Goal: Task Accomplishment & Management: Use online tool/utility

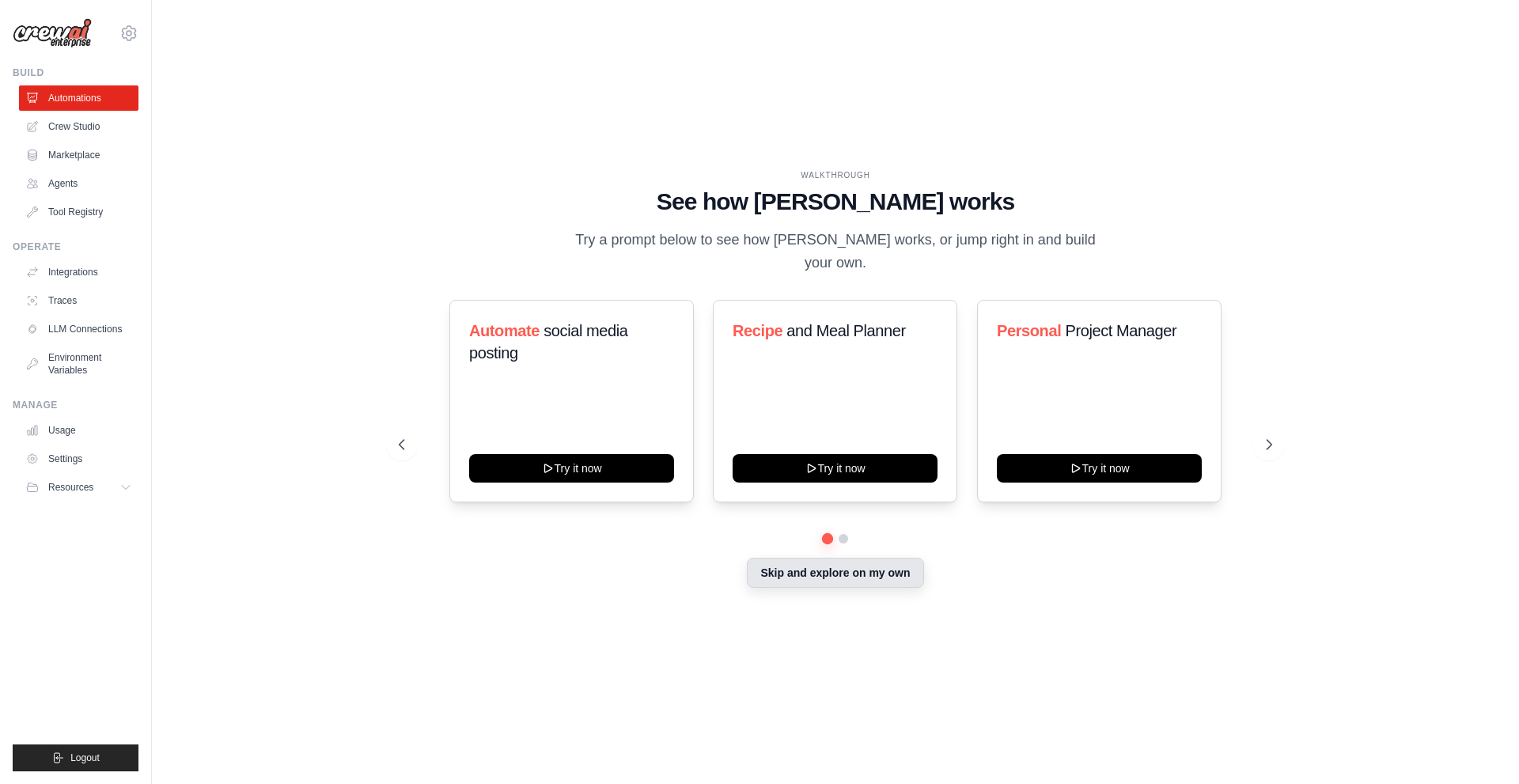
click at [857, 558] on button "Skip and explore on my own" at bounding box center [835, 573] width 177 height 30
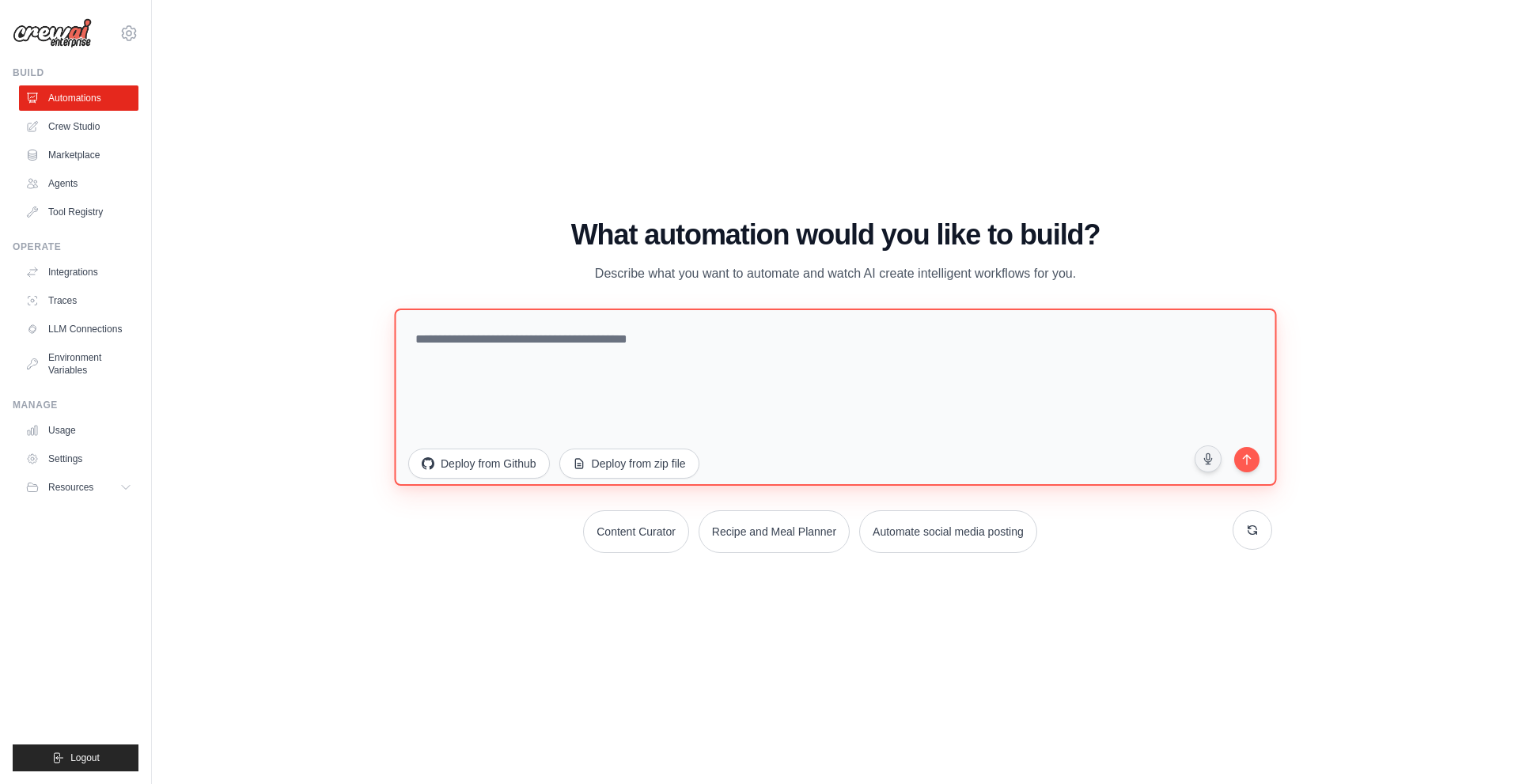
click at [703, 347] on textarea at bounding box center [835, 396] width 882 height 177
type textarea "**********"
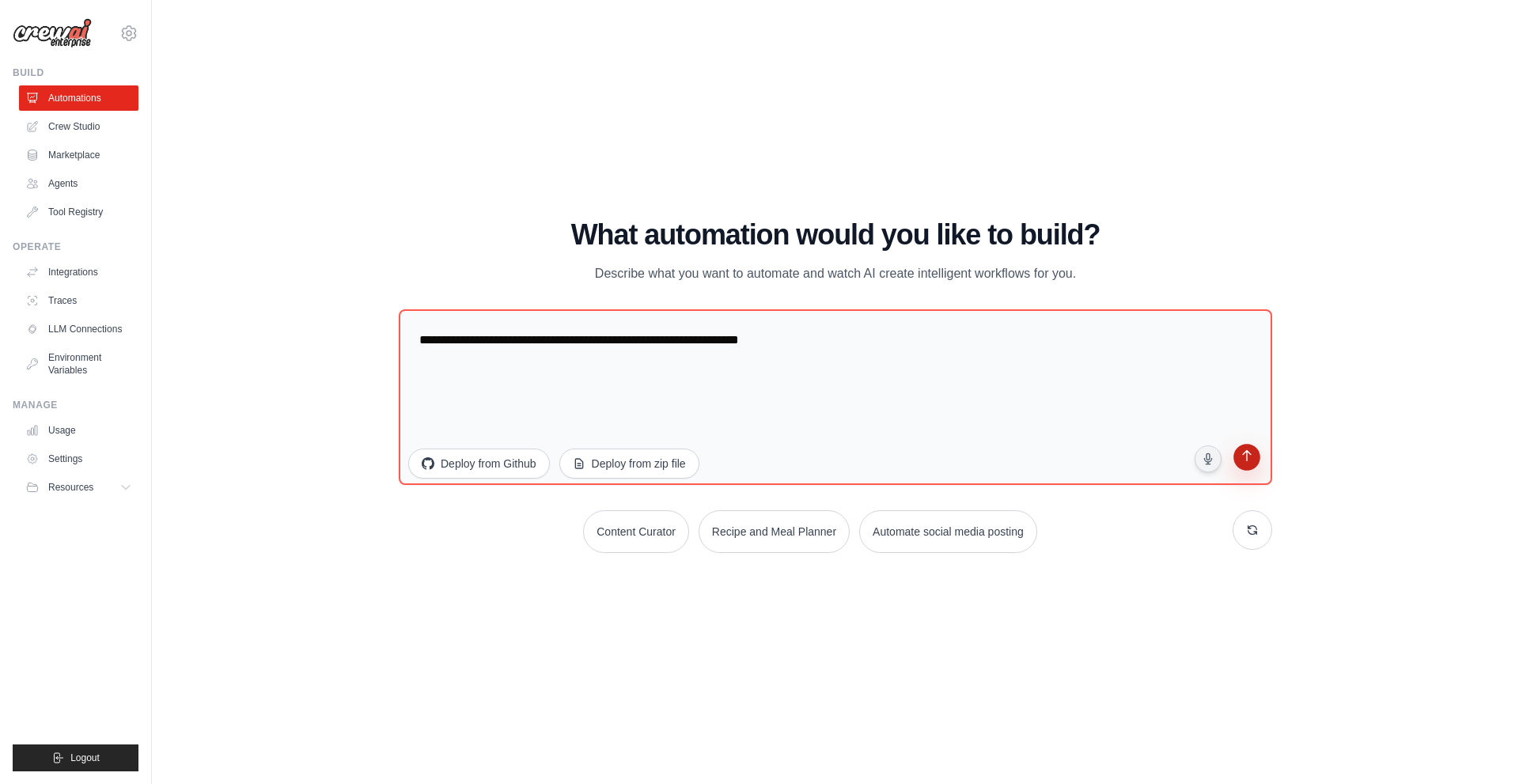
click at [1247, 461] on icon "submit" at bounding box center [1246, 457] width 9 height 12
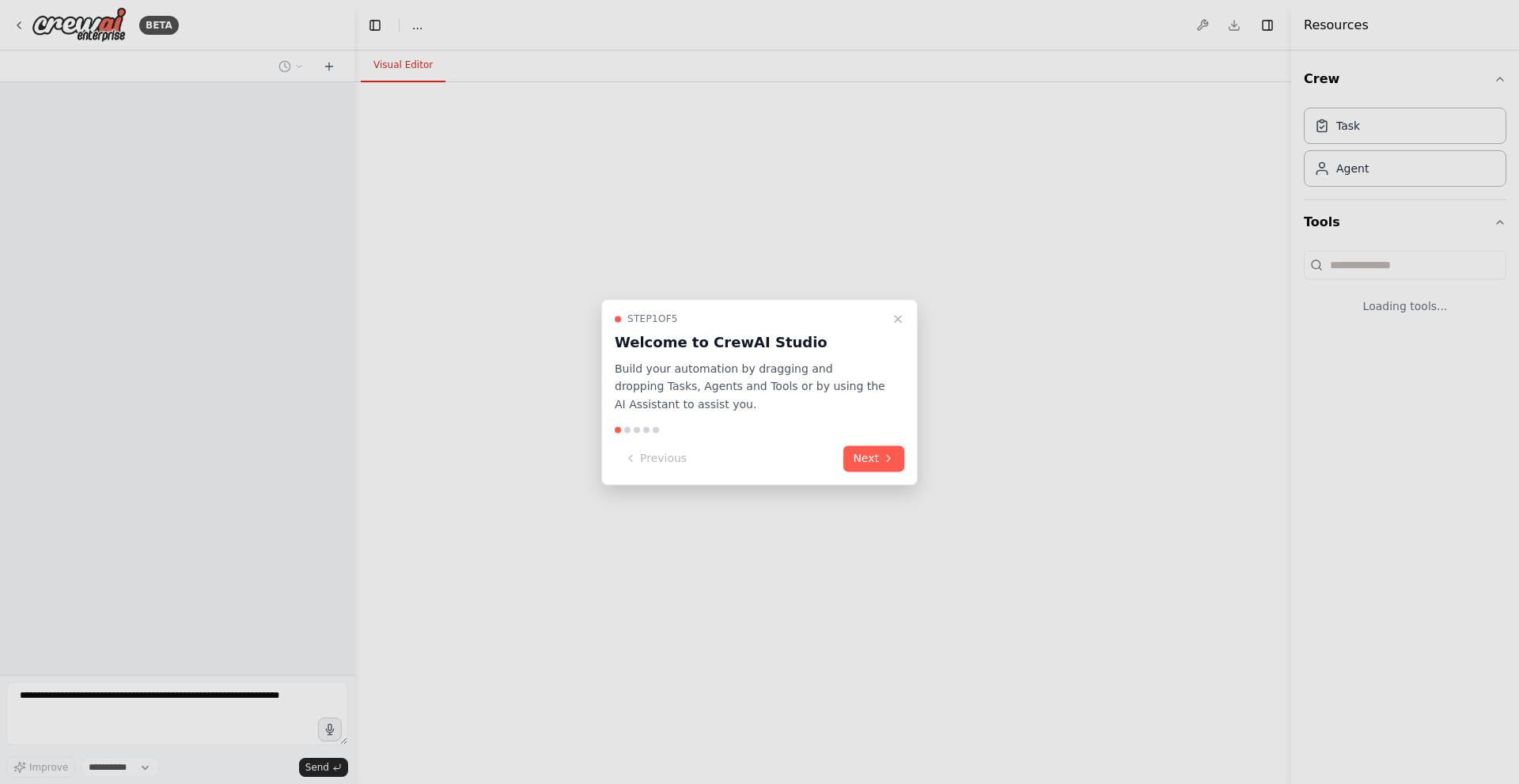
select select "****"
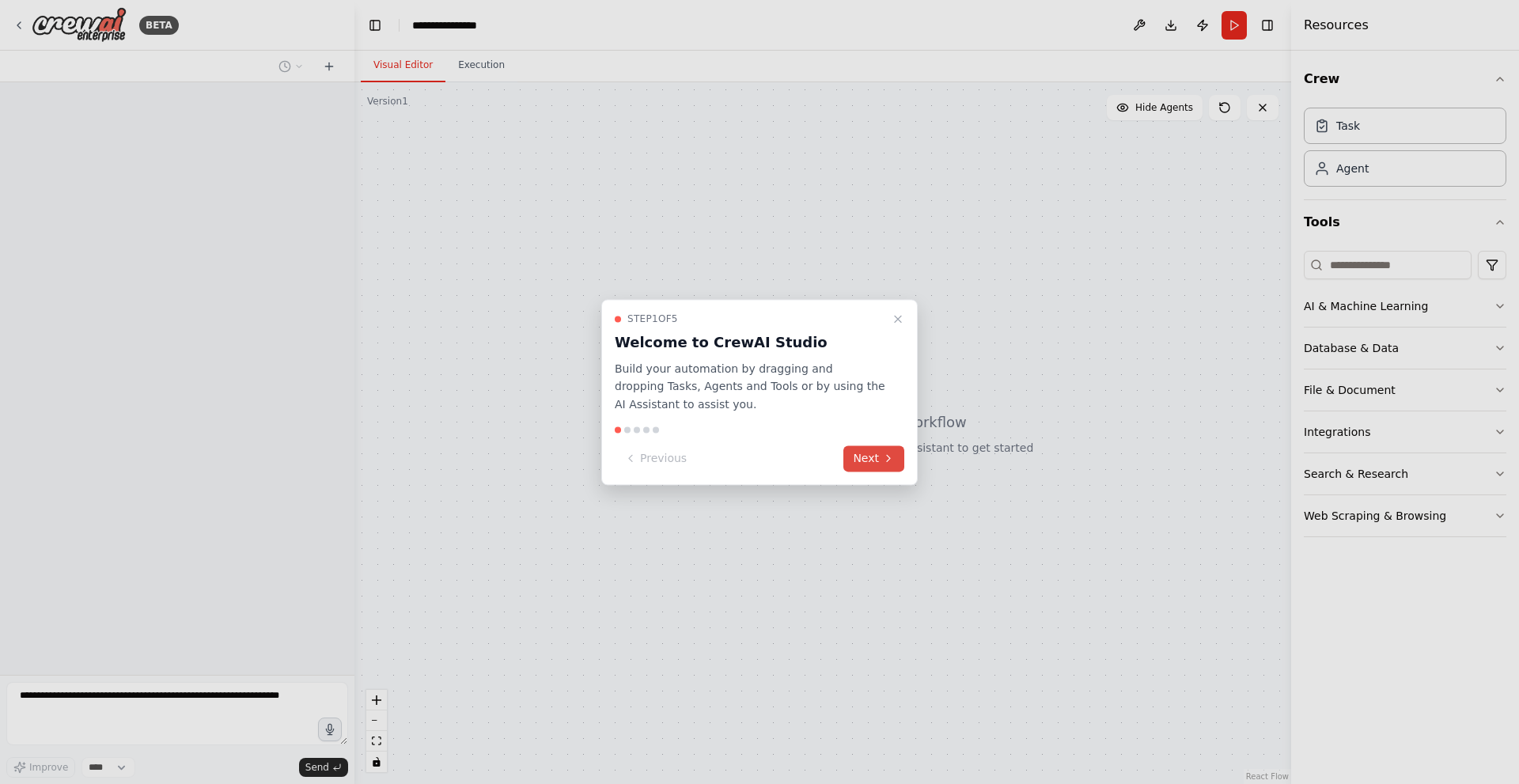
click at [874, 465] on button "Next" at bounding box center [873, 458] width 61 height 26
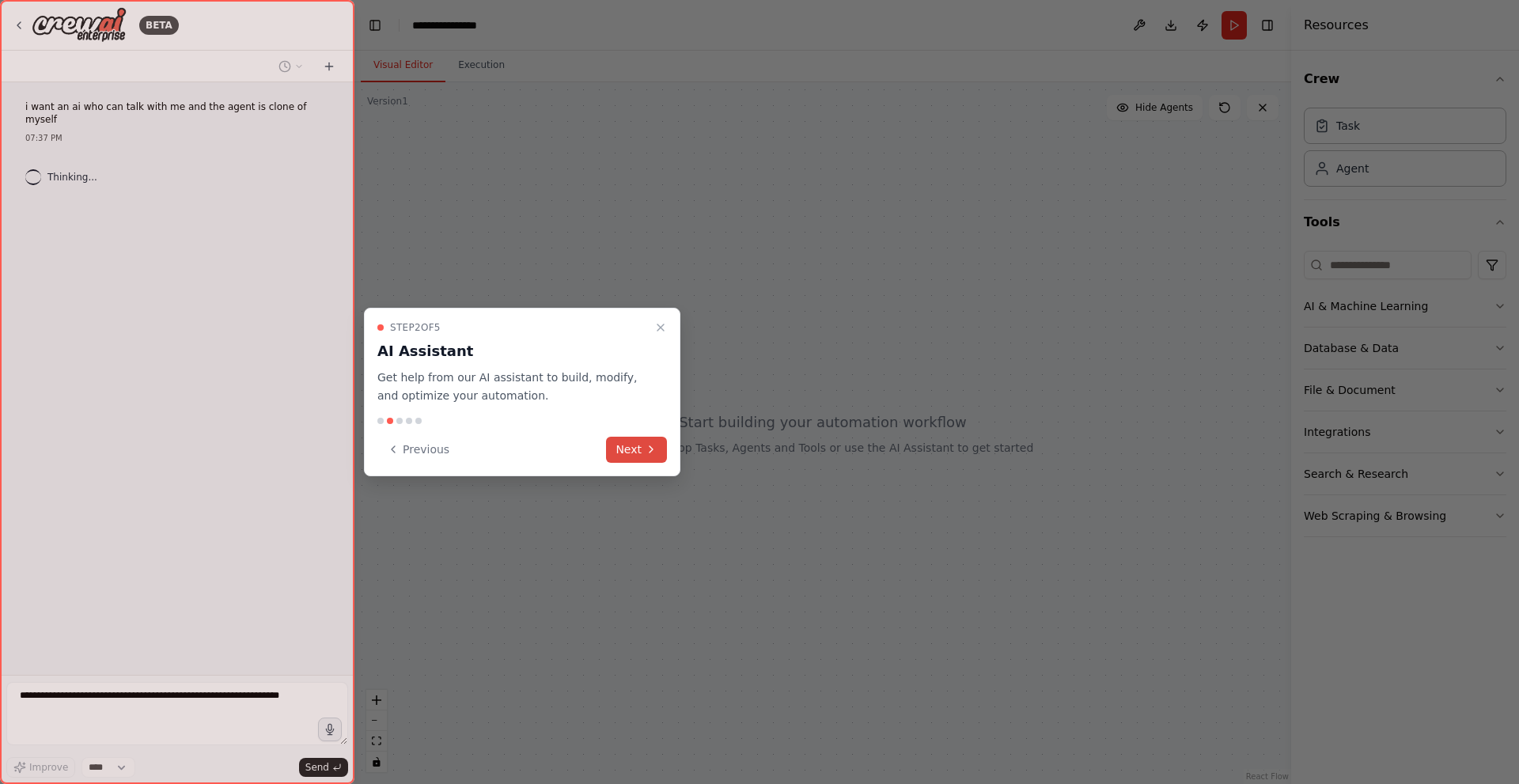
click at [639, 437] on button "Next" at bounding box center [636, 450] width 61 height 26
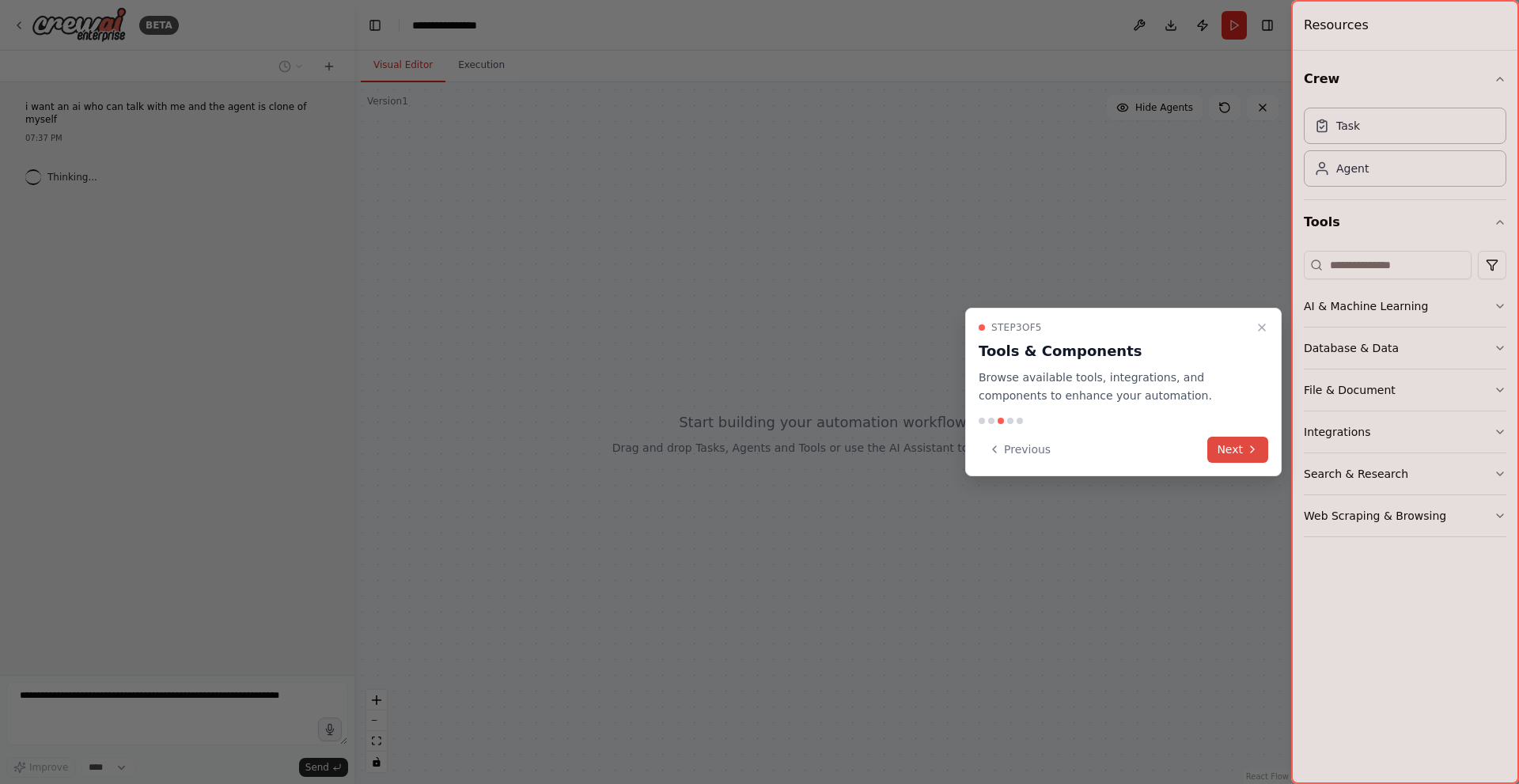
click at [1237, 448] on button "Next" at bounding box center [1237, 450] width 61 height 26
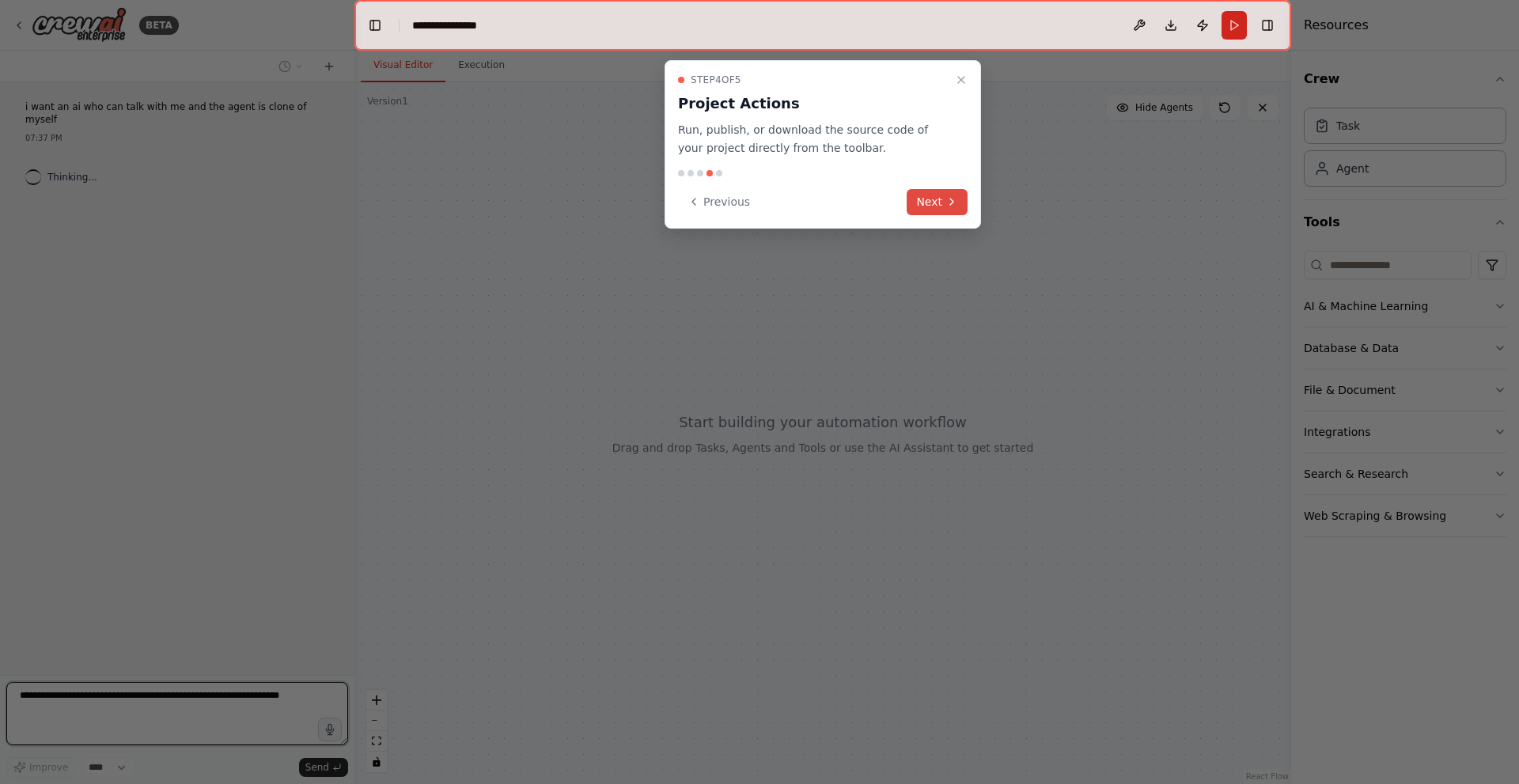
click at [929, 189] on button "Next" at bounding box center [937, 202] width 61 height 26
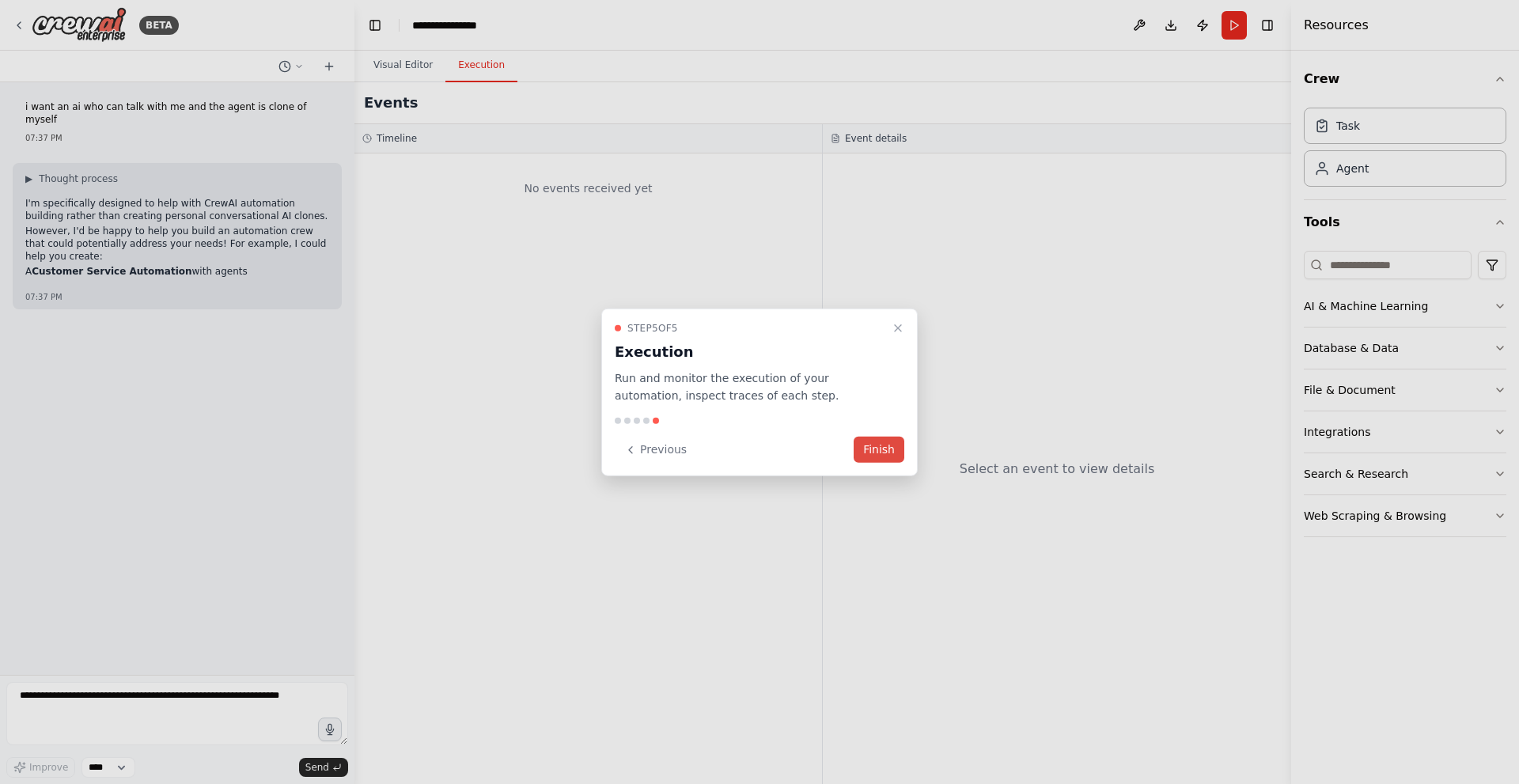
click at [887, 448] on button "Finish" at bounding box center [879, 450] width 51 height 26
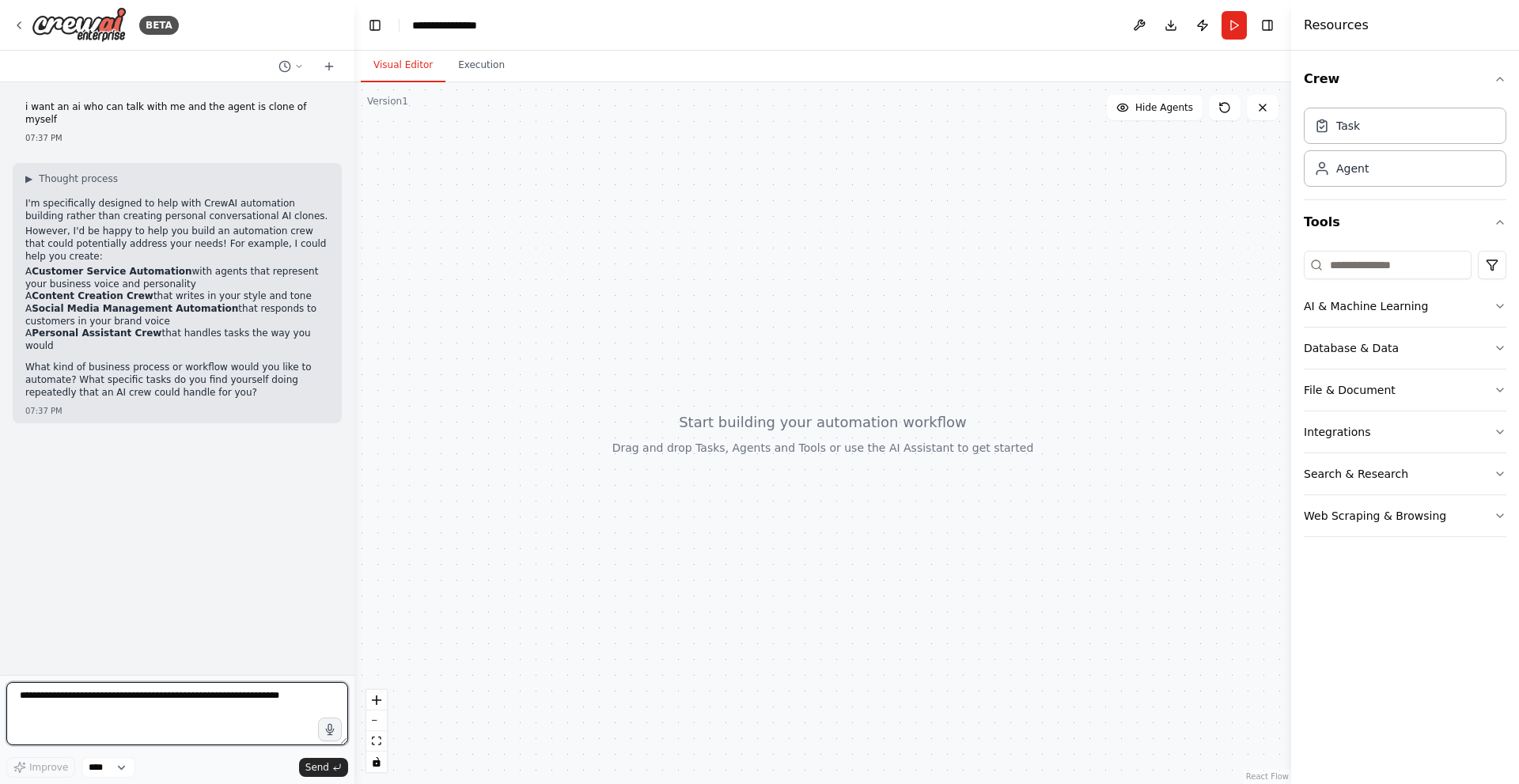
click at [163, 706] on textarea at bounding box center [178, 714] width 342 height 63
type textarea "**********"
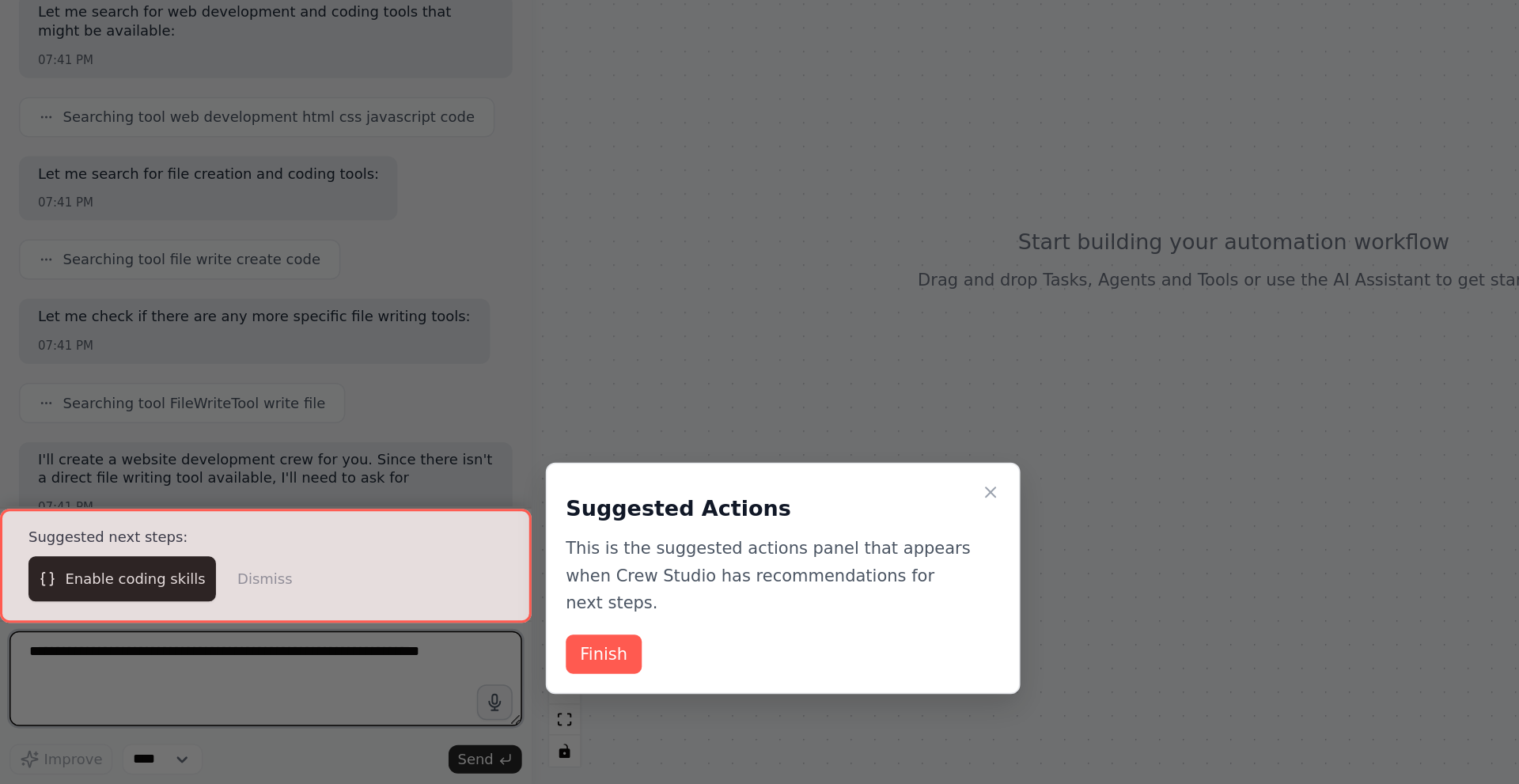
scroll to position [395, 0]
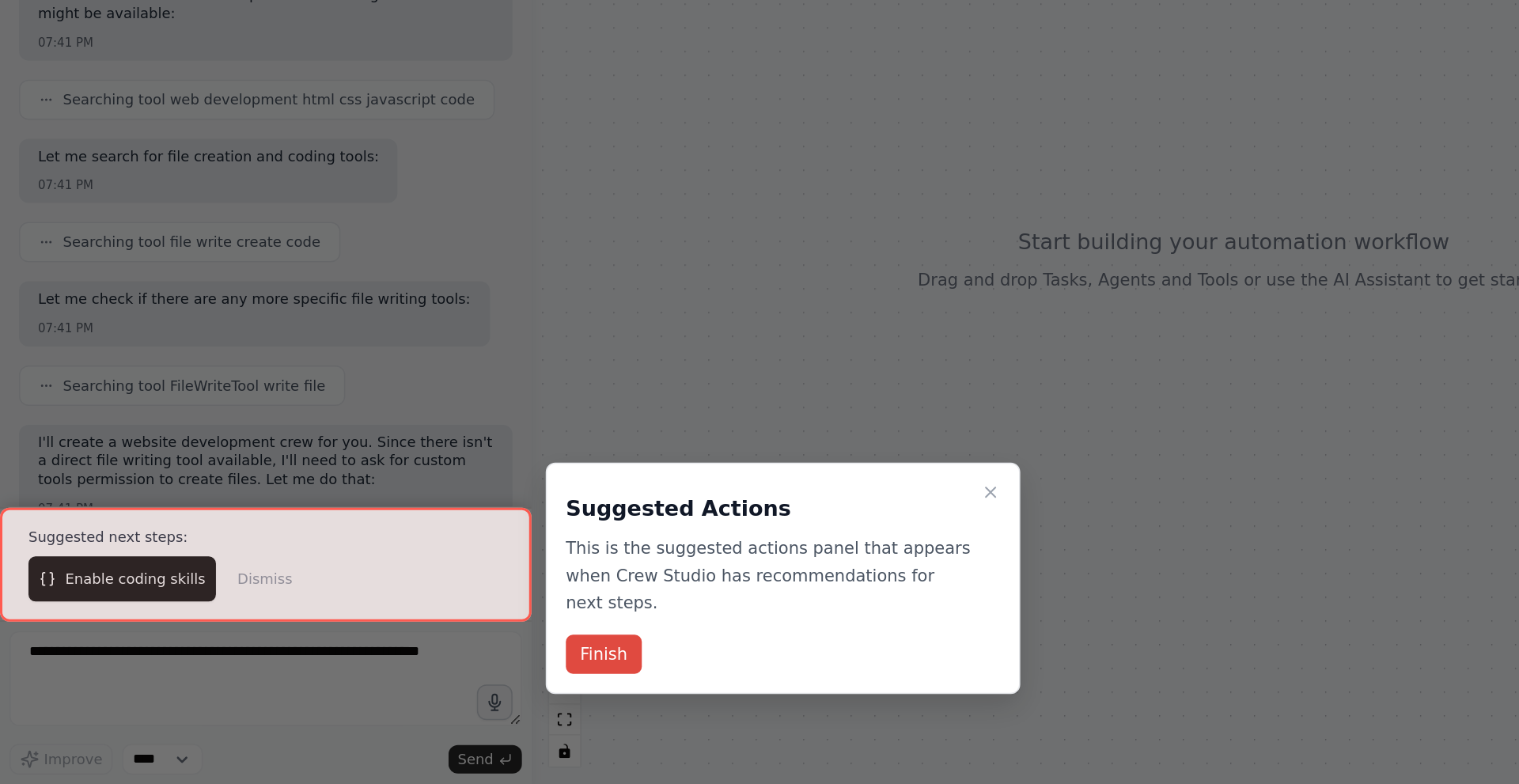
click at [396, 684] on button "Finish" at bounding box center [403, 697] width 51 height 26
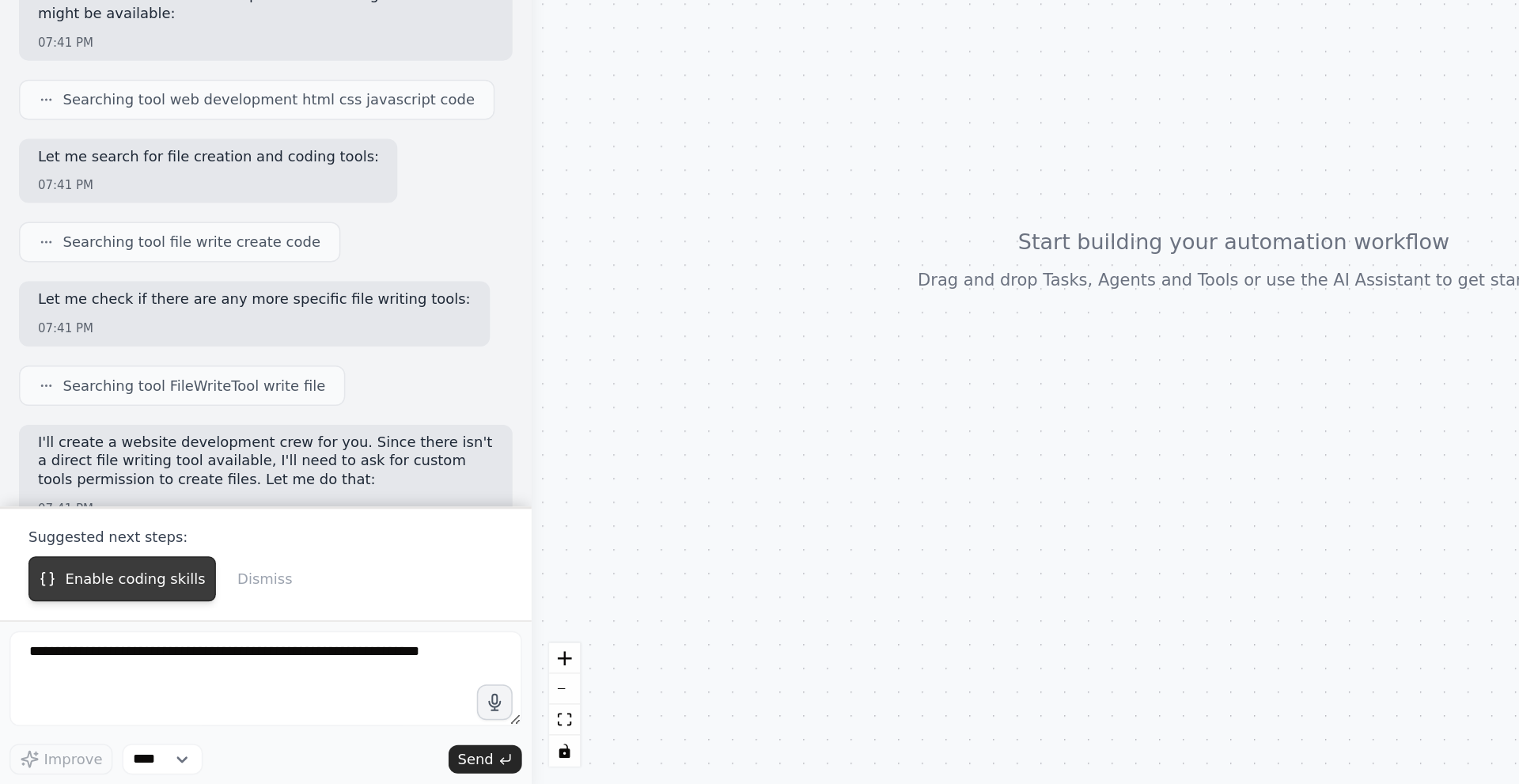
click at [98, 649] on span "Enable coding skills" at bounding box center [89, 647] width 93 height 12
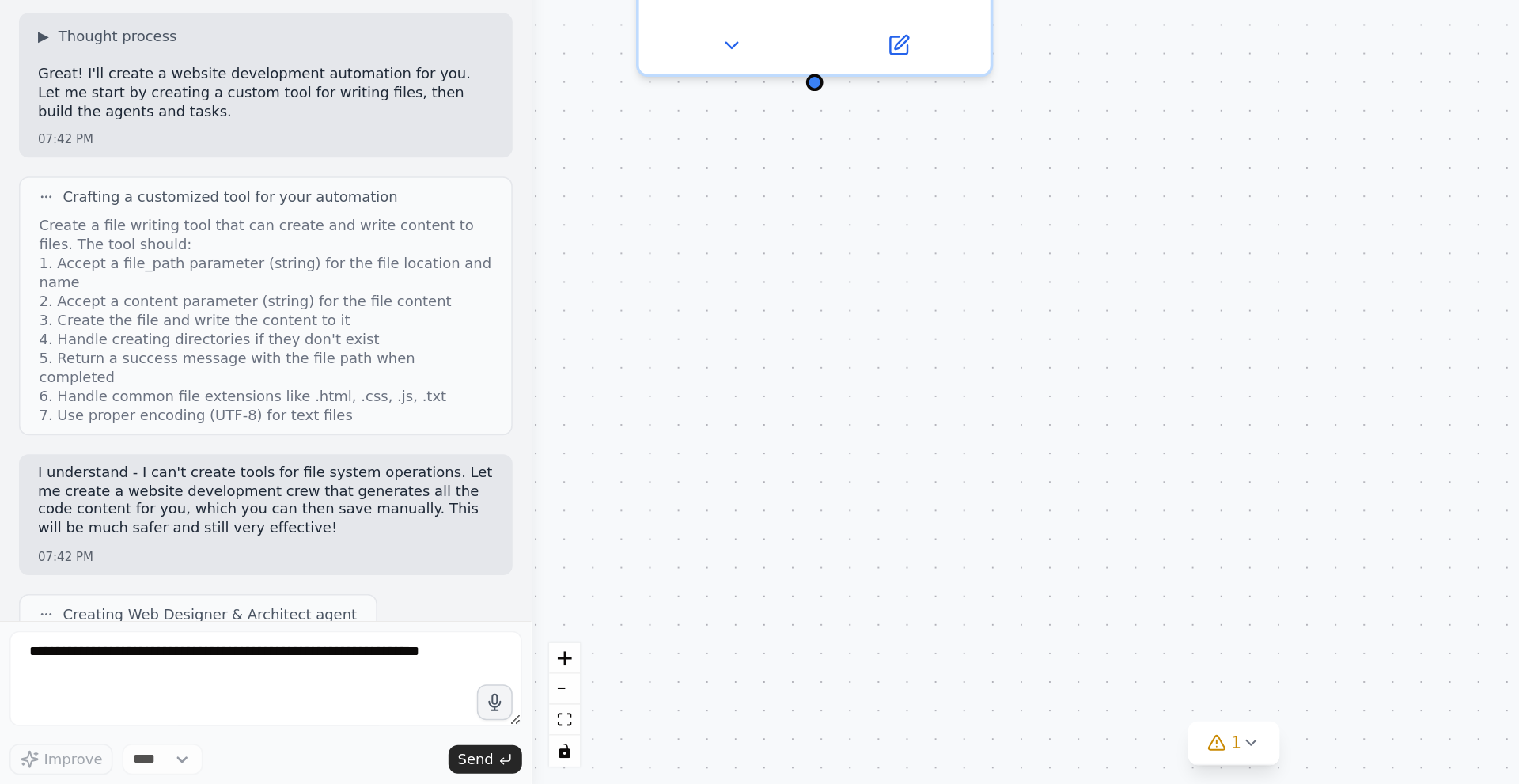
scroll to position [999, 0]
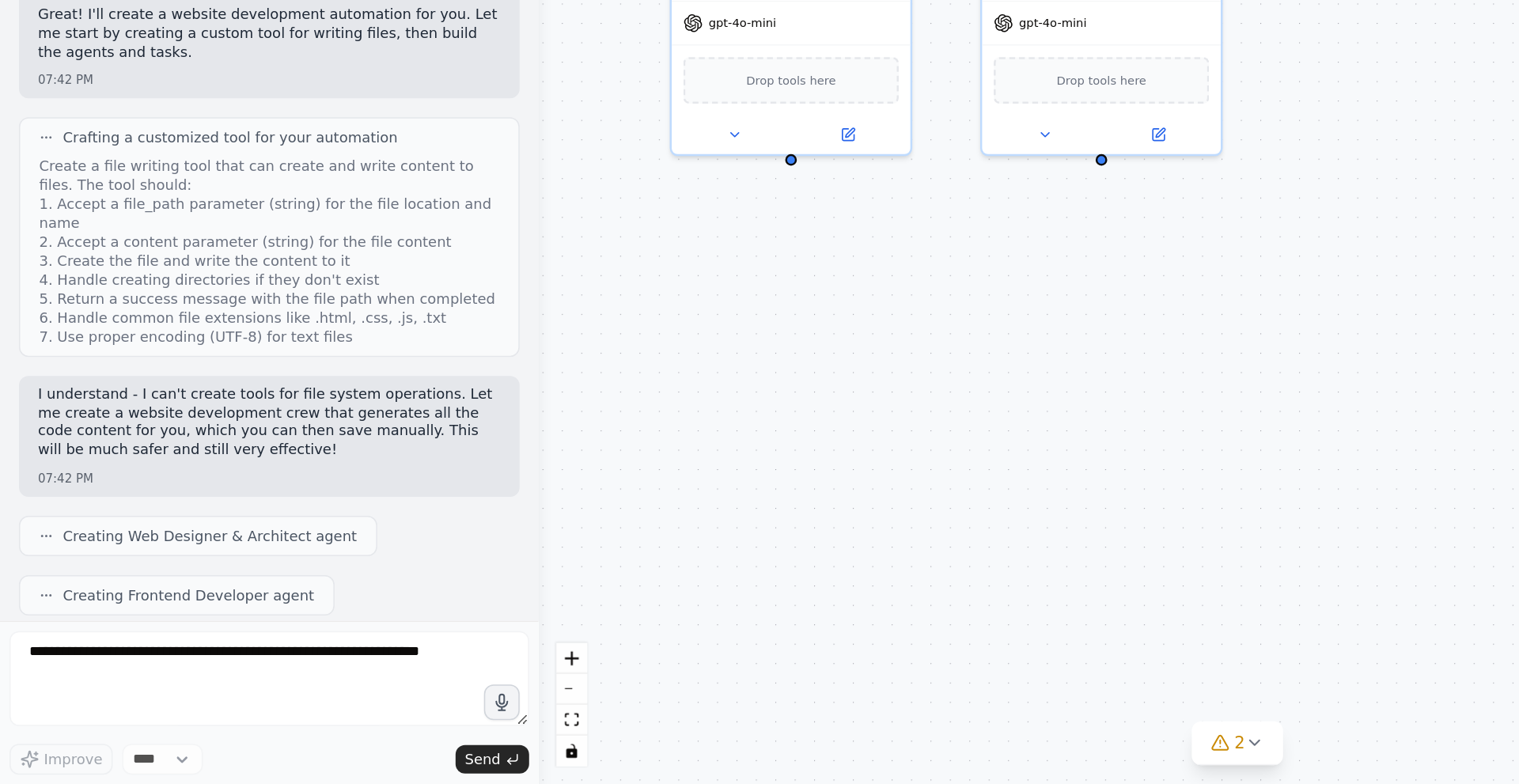
drag, startPoint x: 348, startPoint y: 502, endPoint x: 360, endPoint y: 555, distance: 54.3
click at [360, 555] on div "BETA i want an ai who can talk with me and the agent is clone of myself 07:37 P…" at bounding box center [759, 392] width 1519 height 784
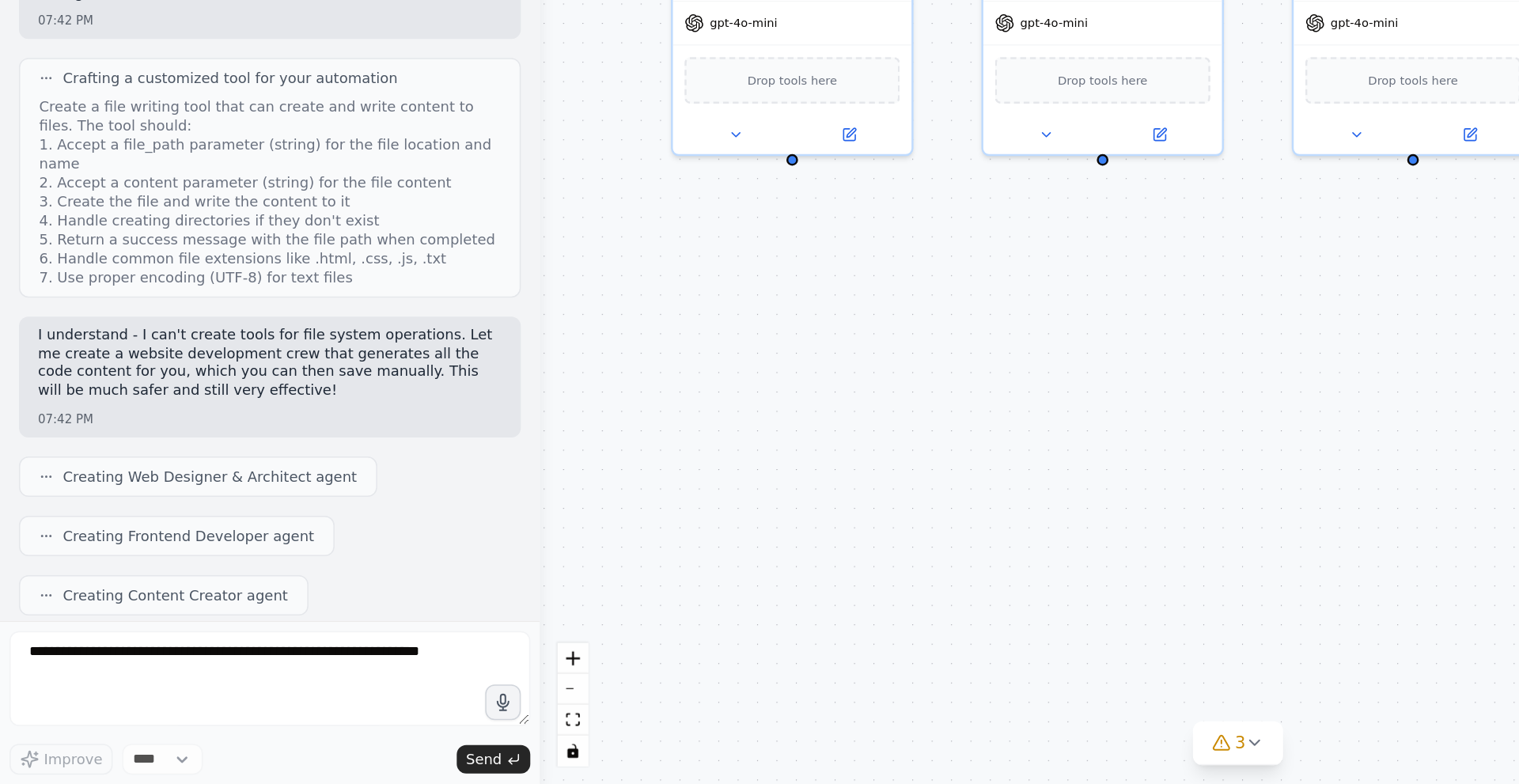
scroll to position [1078, 0]
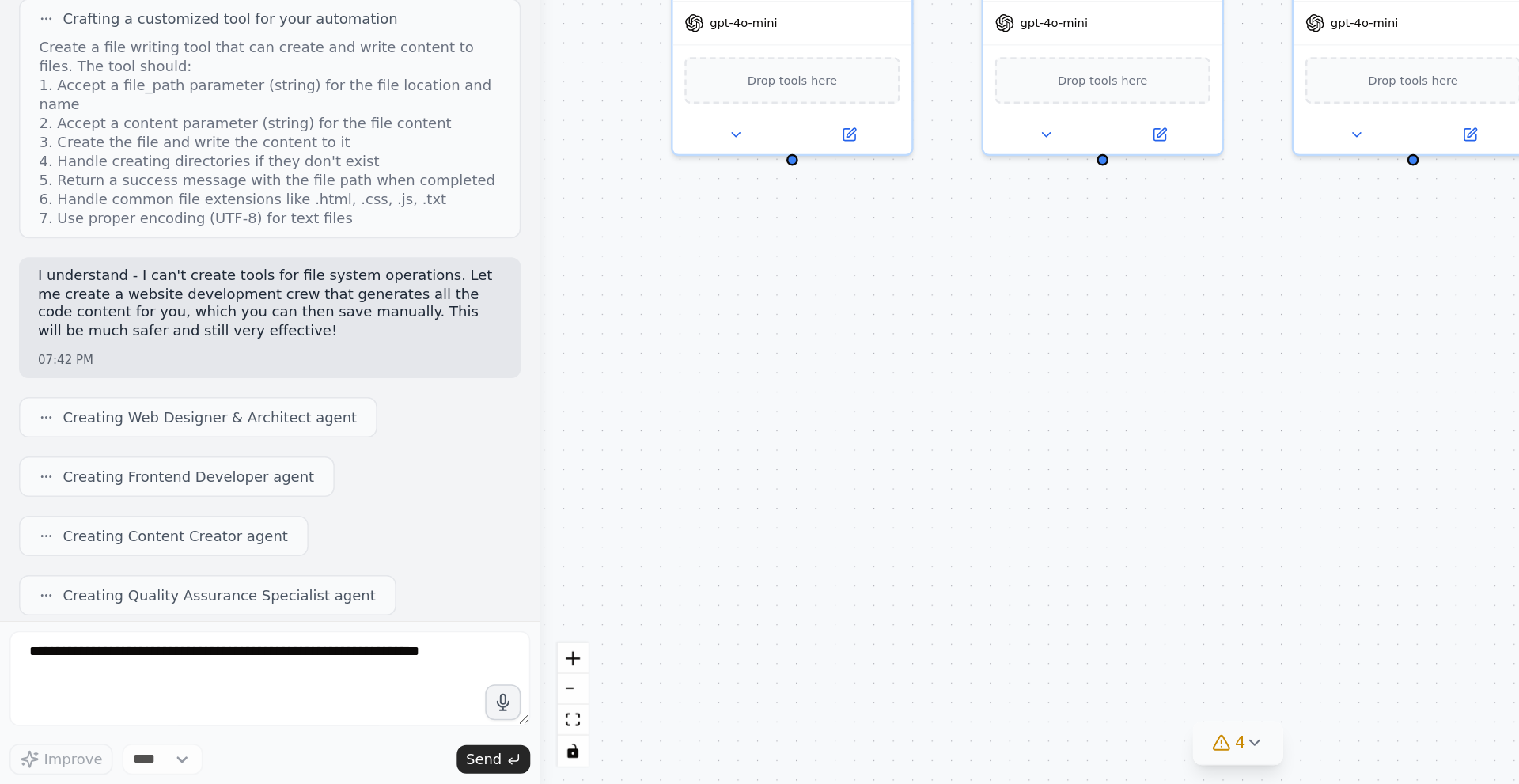
click at [832, 759] on icon at bounding box center [837, 756] width 12 height 12
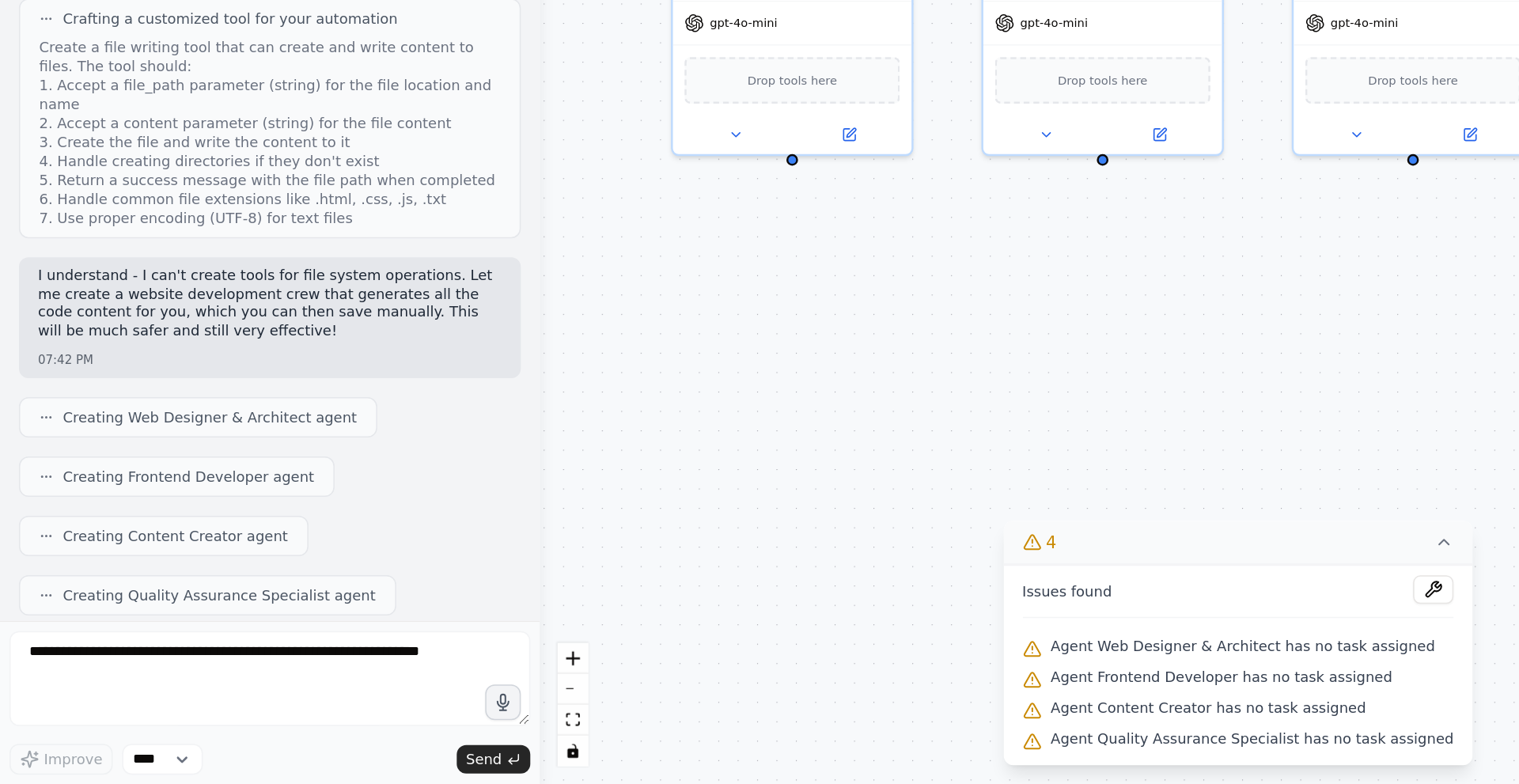
scroll to position [1173, 0]
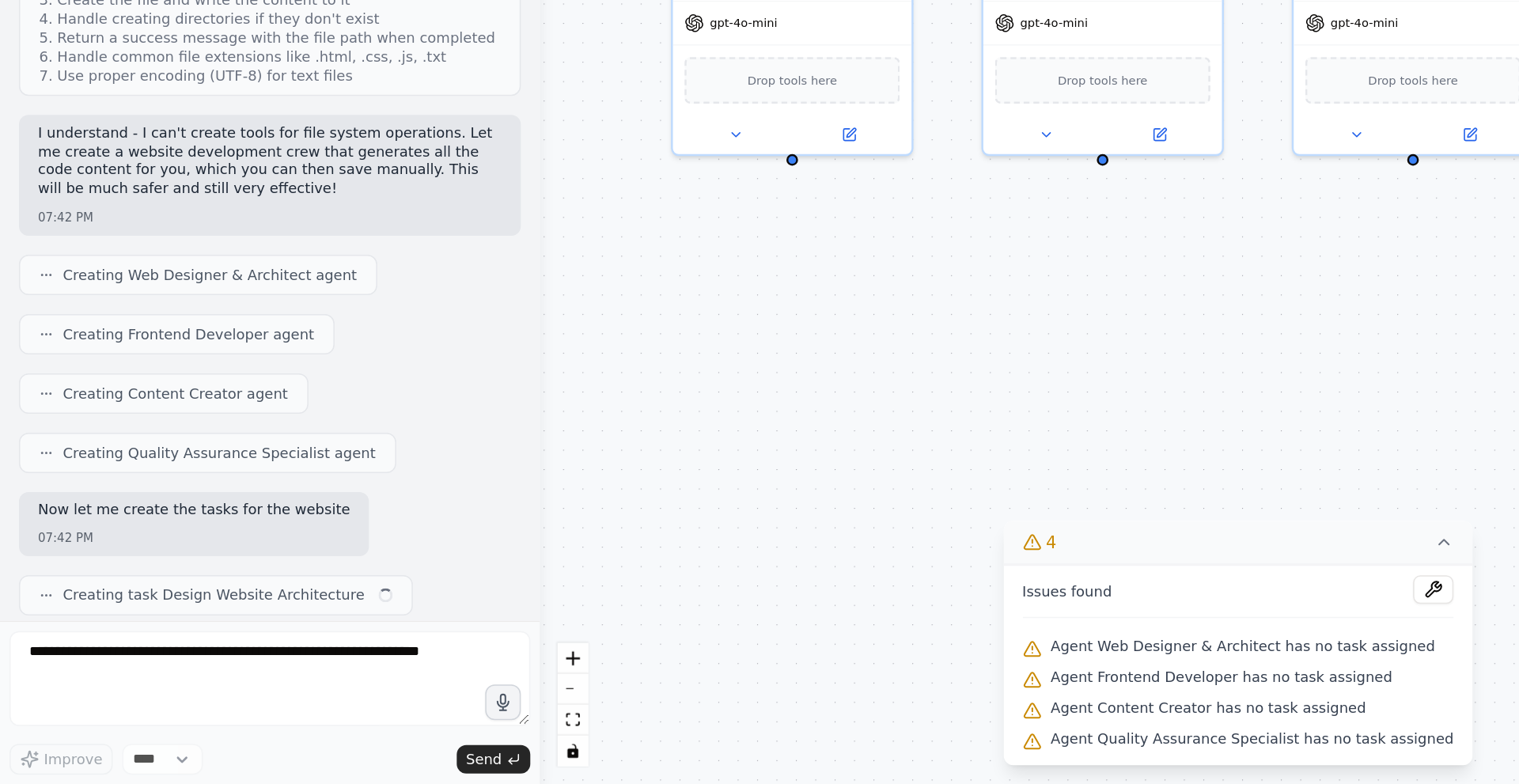
click at [563, 668] on div "Web Designer & Architect Plan and design the overall structure, layout, and use…" at bounding box center [825, 433] width 931 height 701
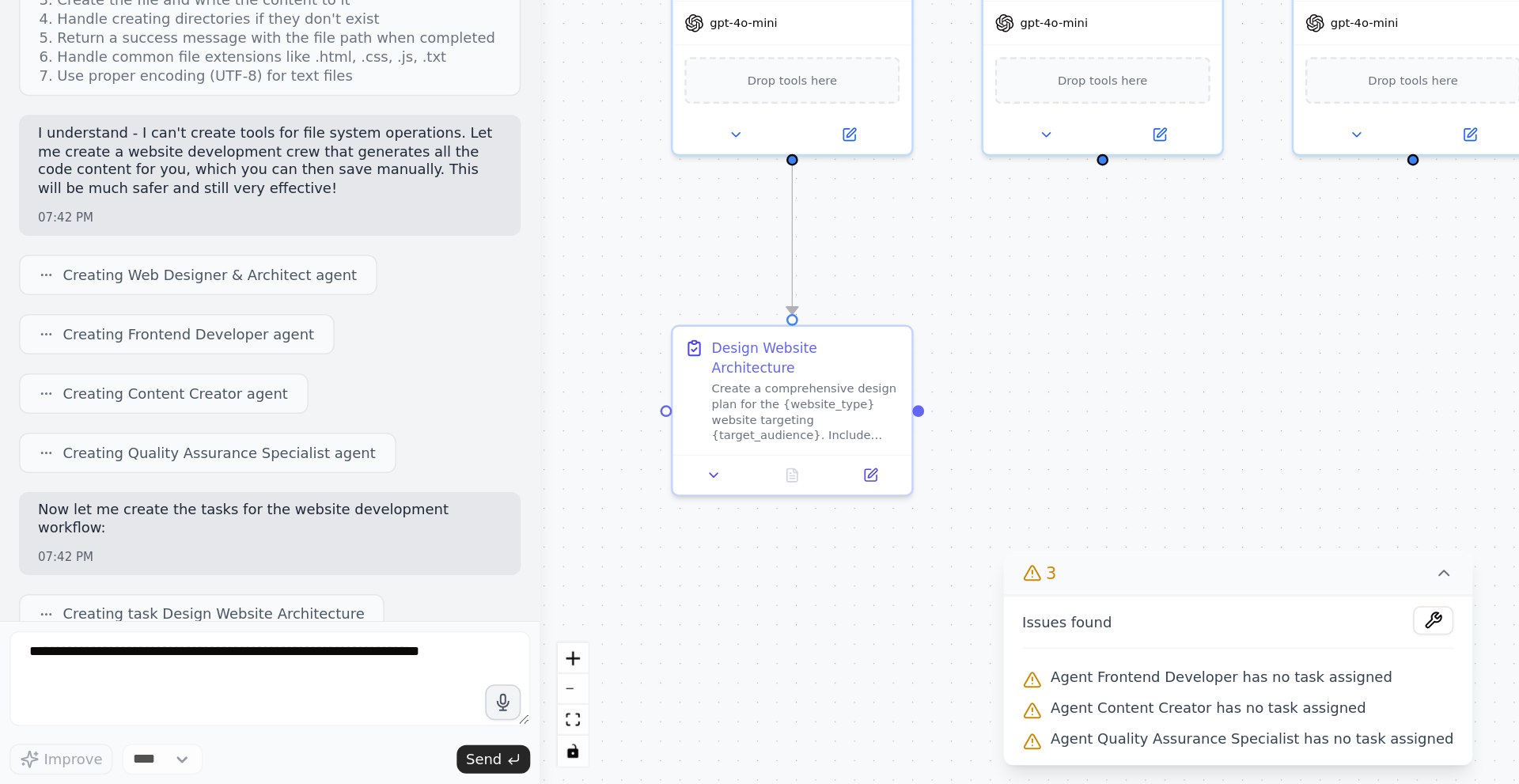
scroll to position [1213, 0]
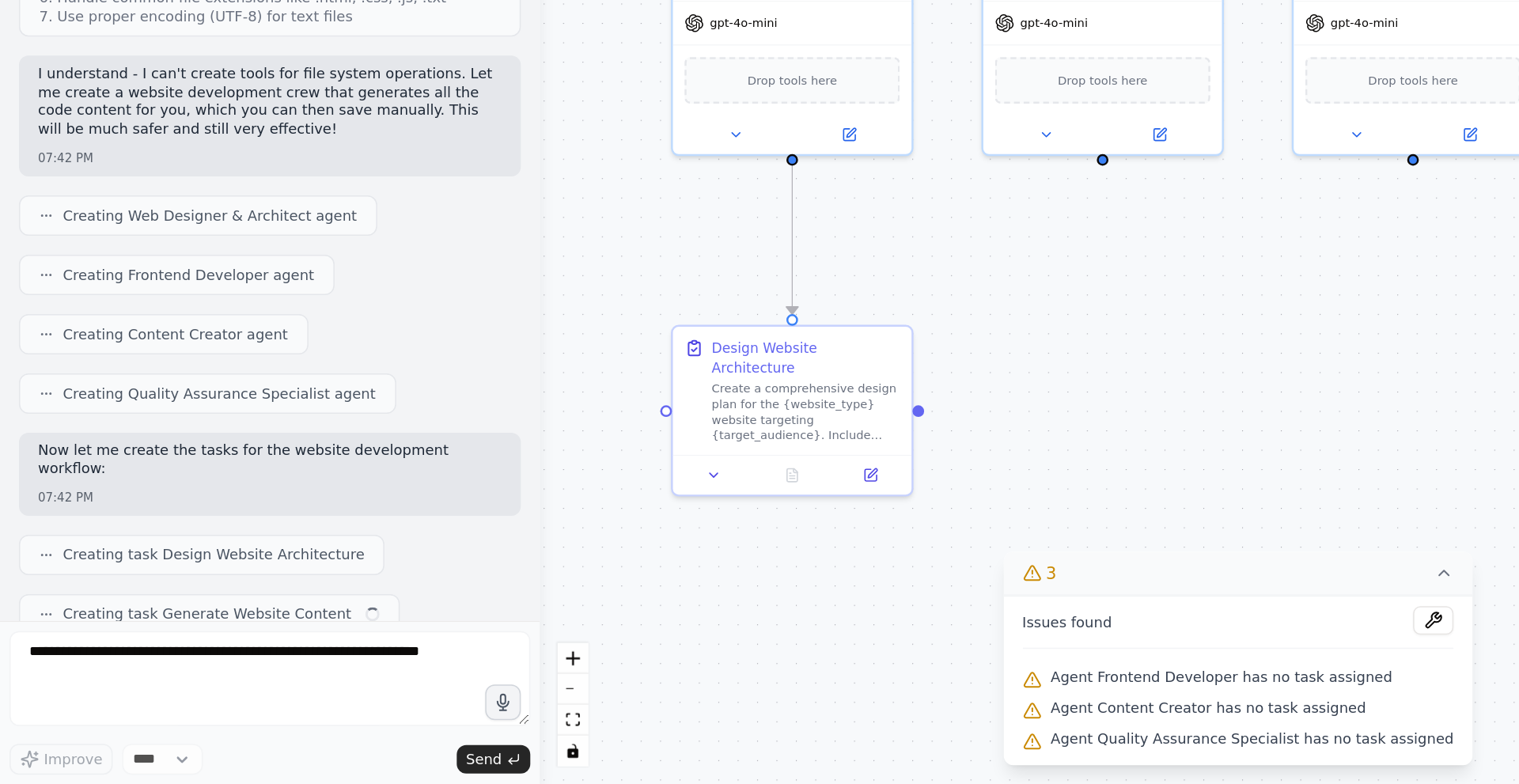
click at [957, 640] on icon at bounding box center [963, 643] width 12 height 12
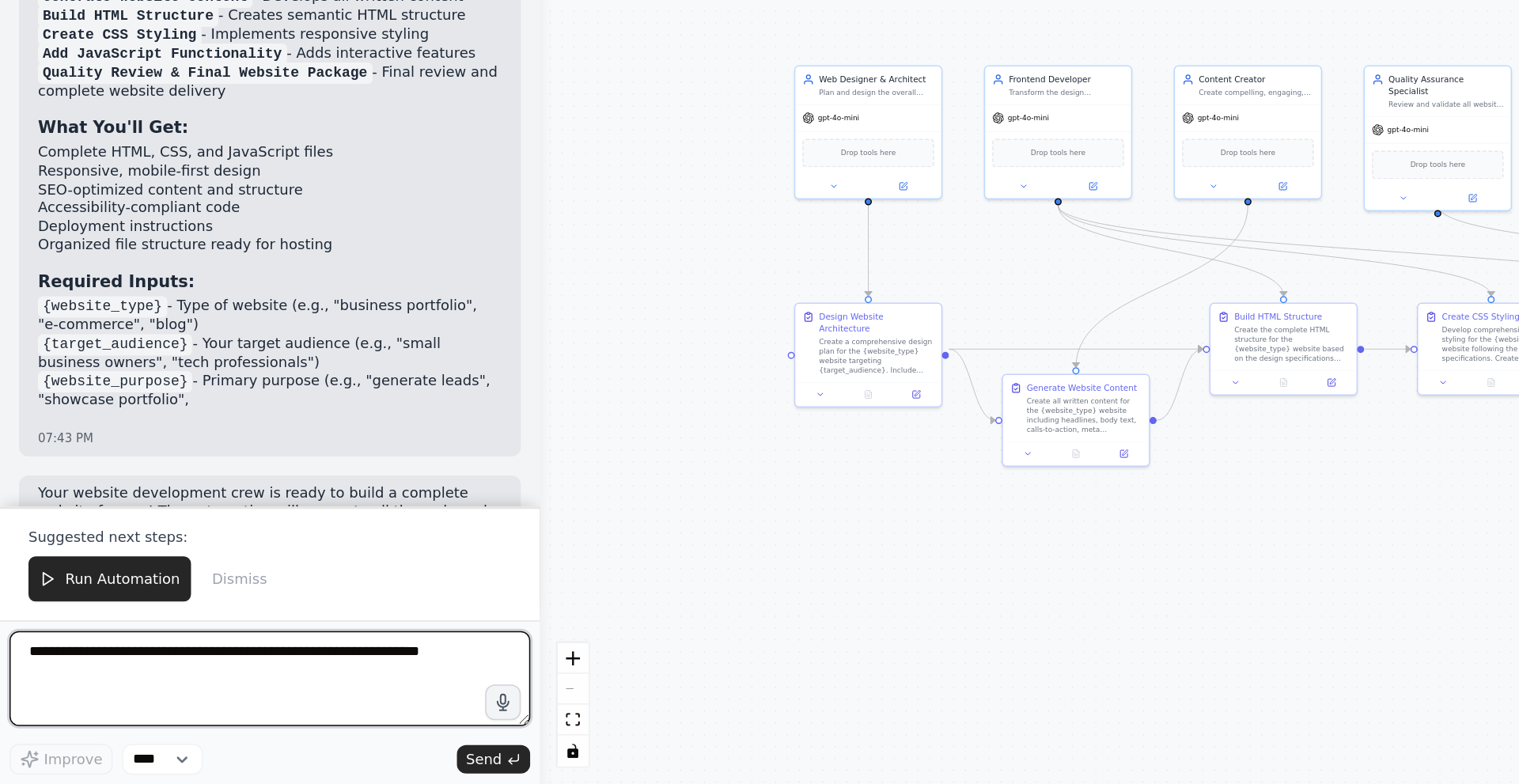
scroll to position [2167, 0]
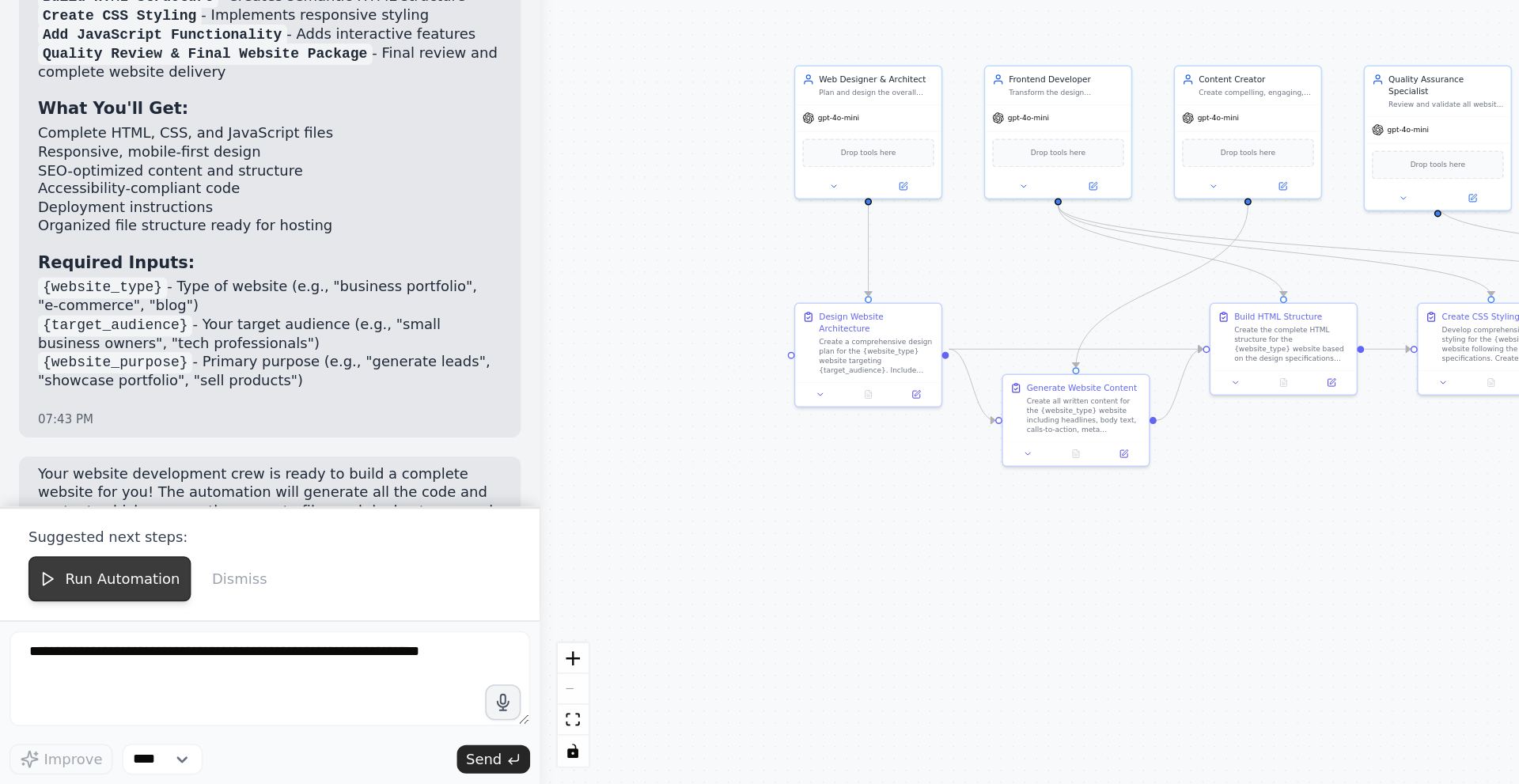
click at [71, 648] on span "Run Automation" at bounding box center [82, 647] width 77 height 12
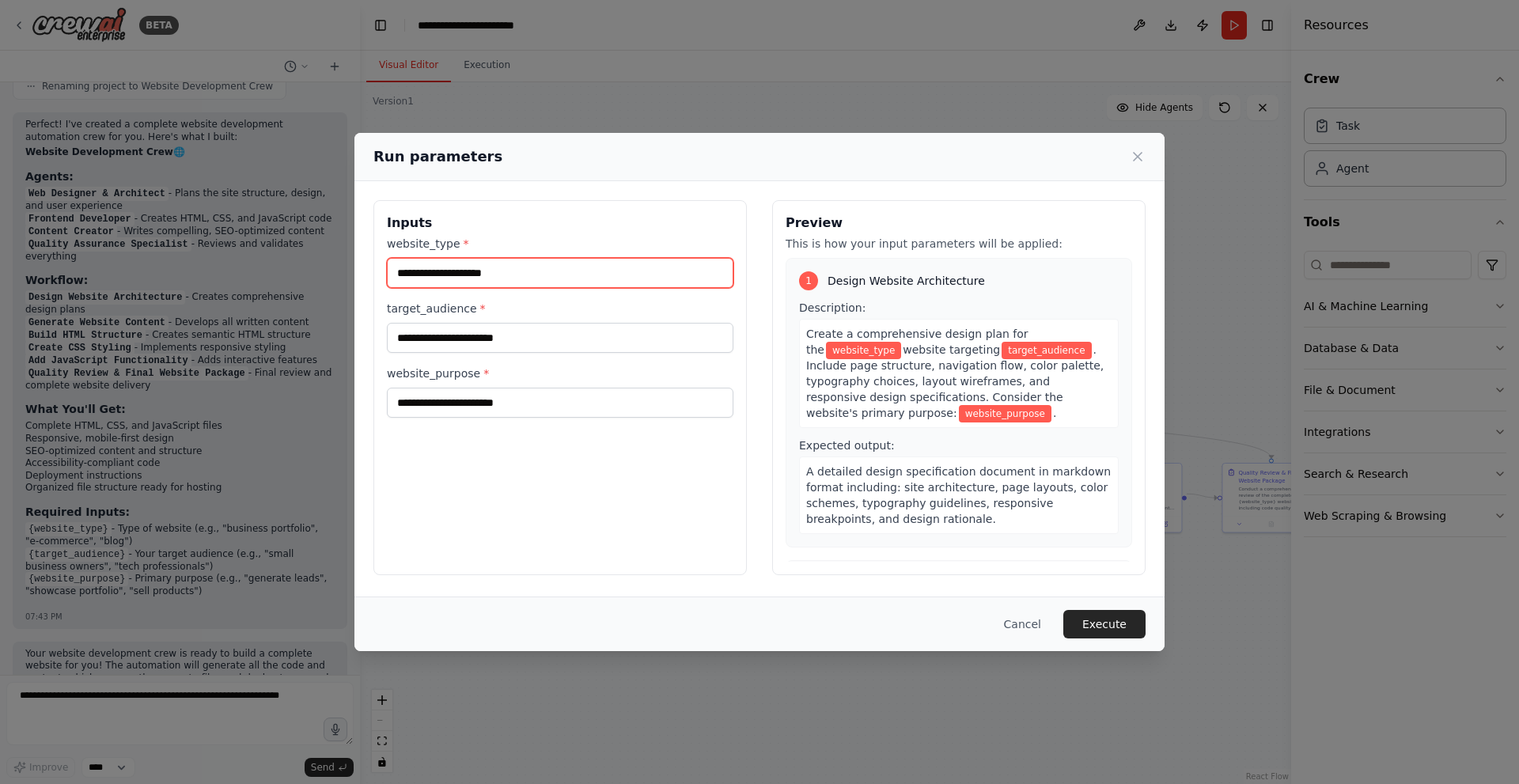
click at [596, 275] on input "website_type *" at bounding box center [560, 272] width 347 height 30
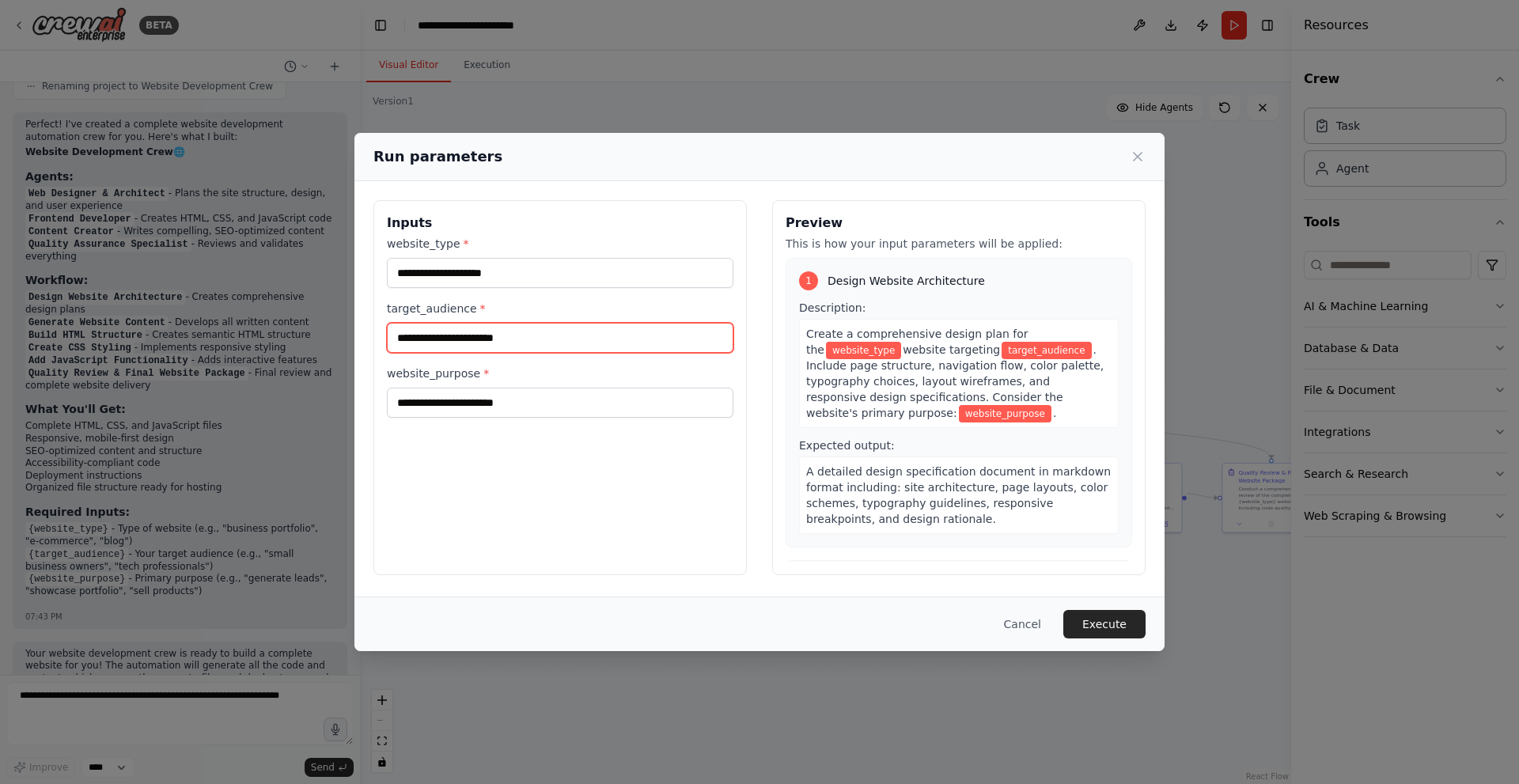
click at [528, 338] on input "target_audience *" at bounding box center [560, 337] width 347 height 30
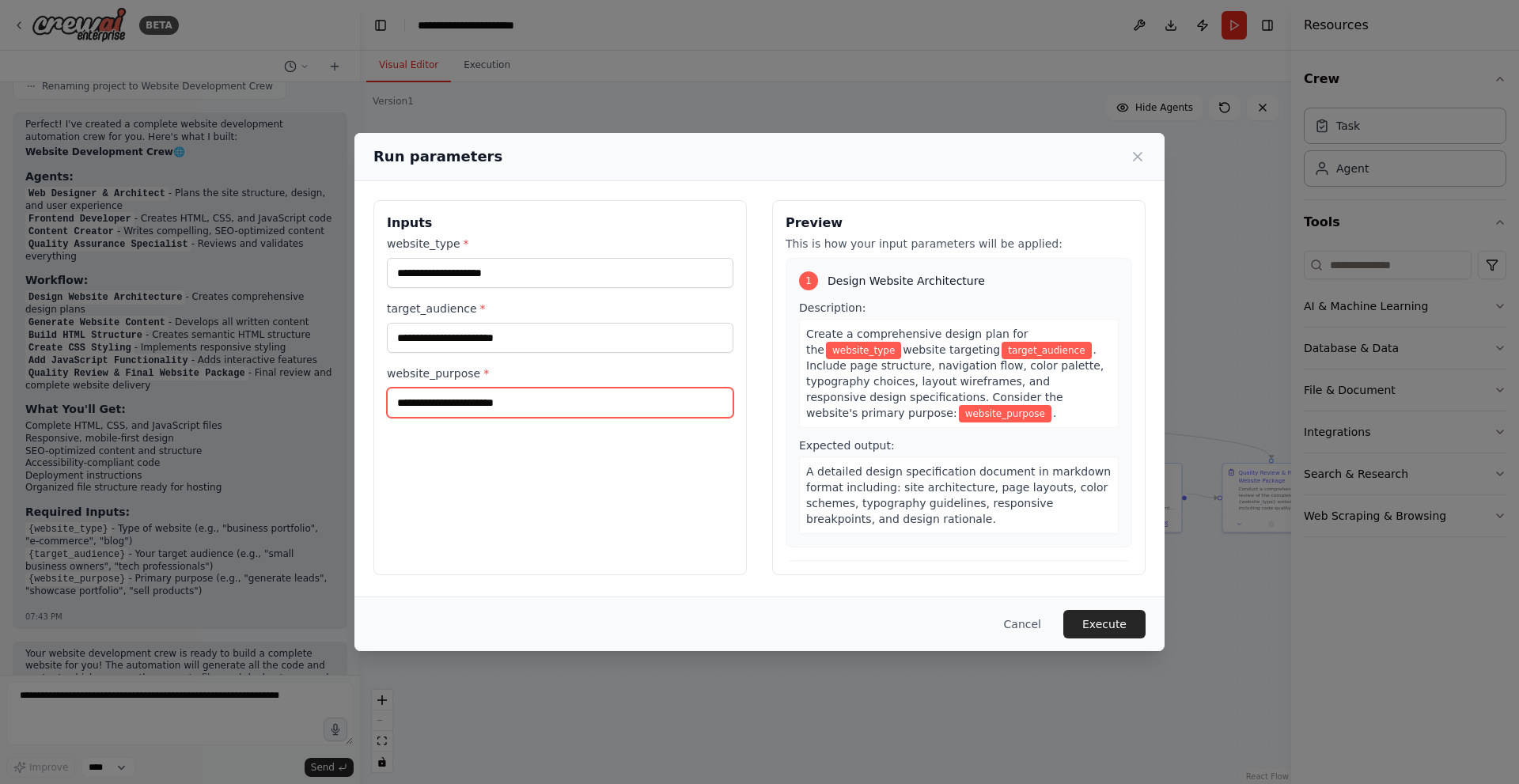
click at [524, 392] on input "website_purpose *" at bounding box center [560, 403] width 347 height 30
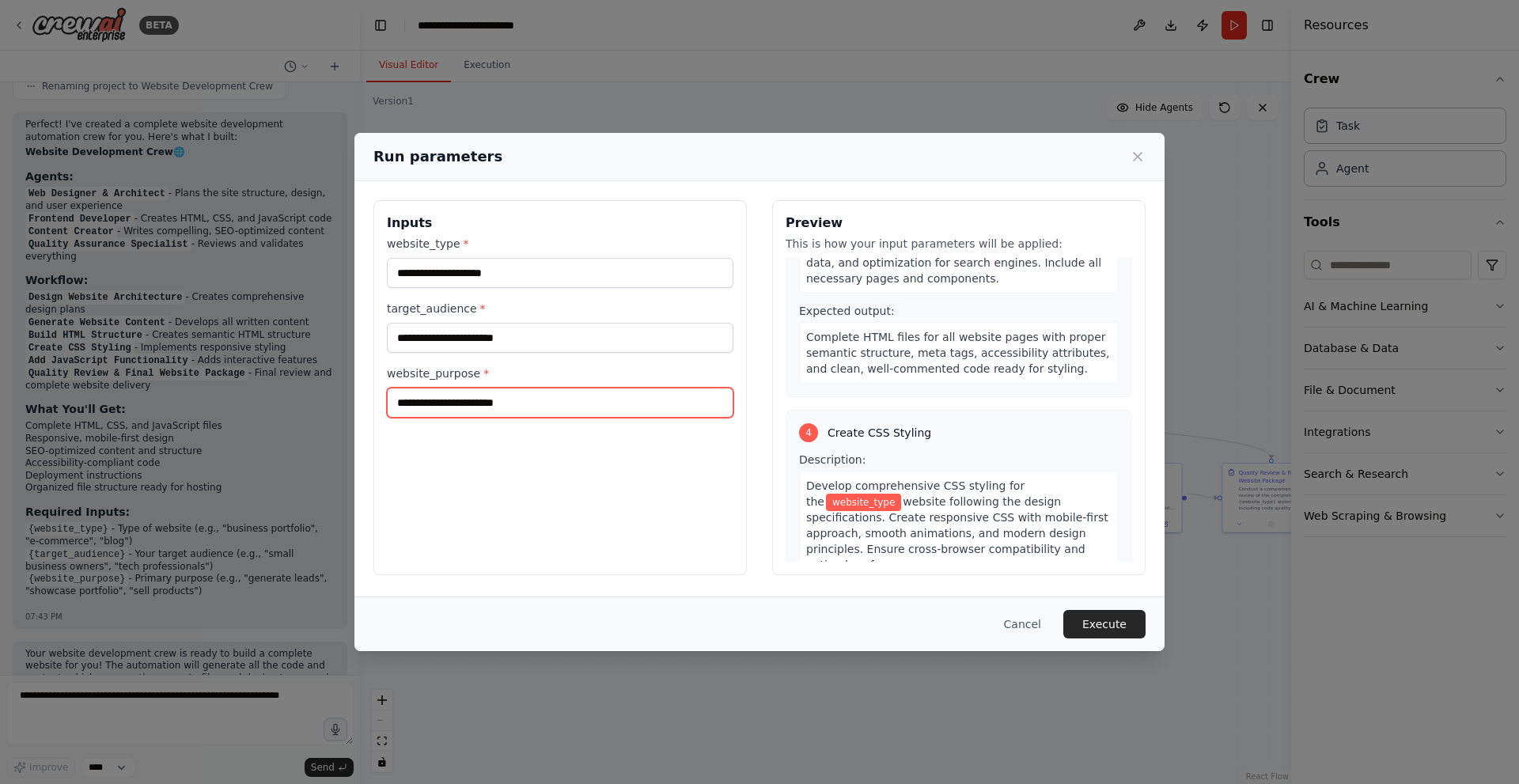
scroll to position [747, 0]
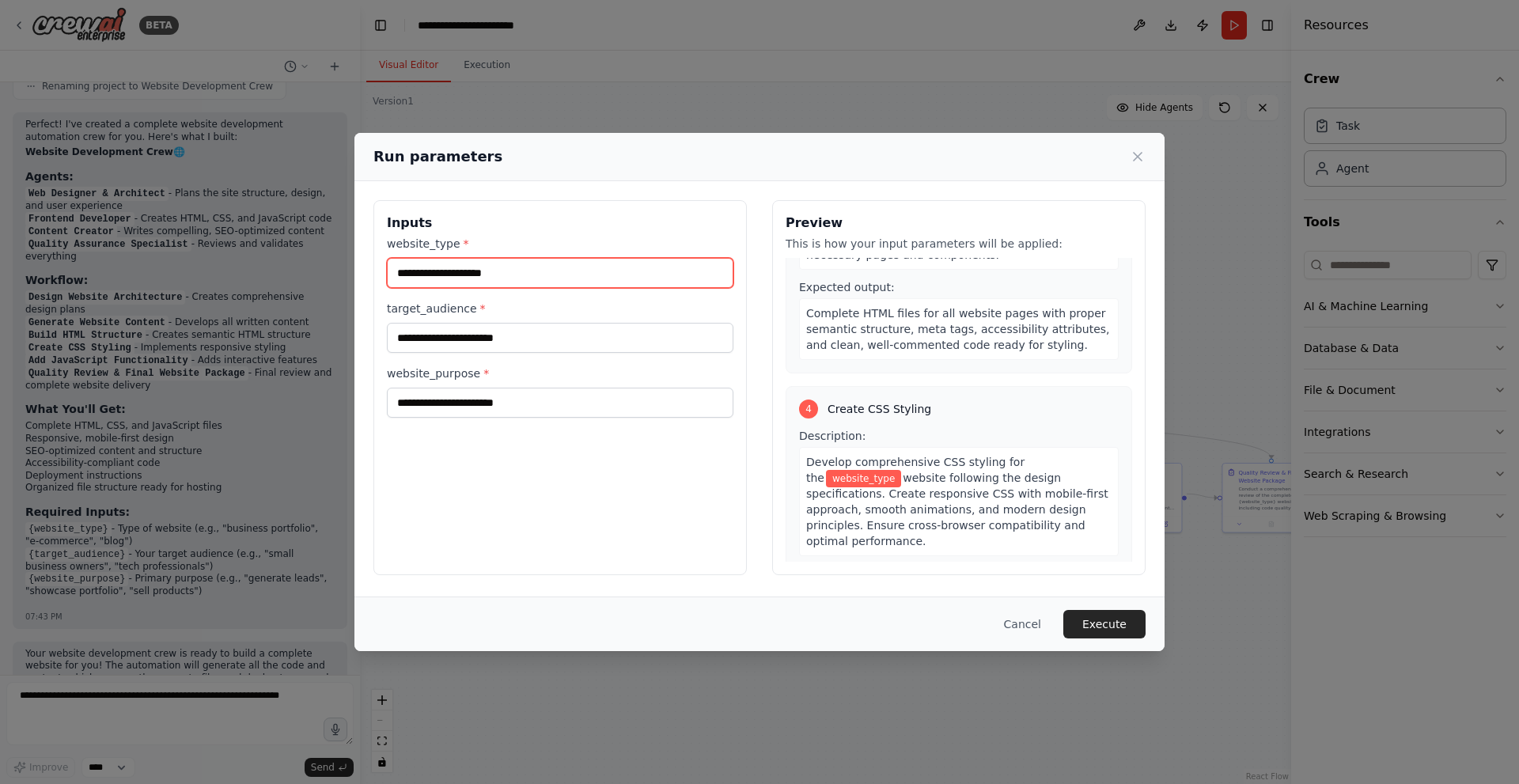
click at [511, 275] on input "website_type *" at bounding box center [560, 272] width 347 height 30
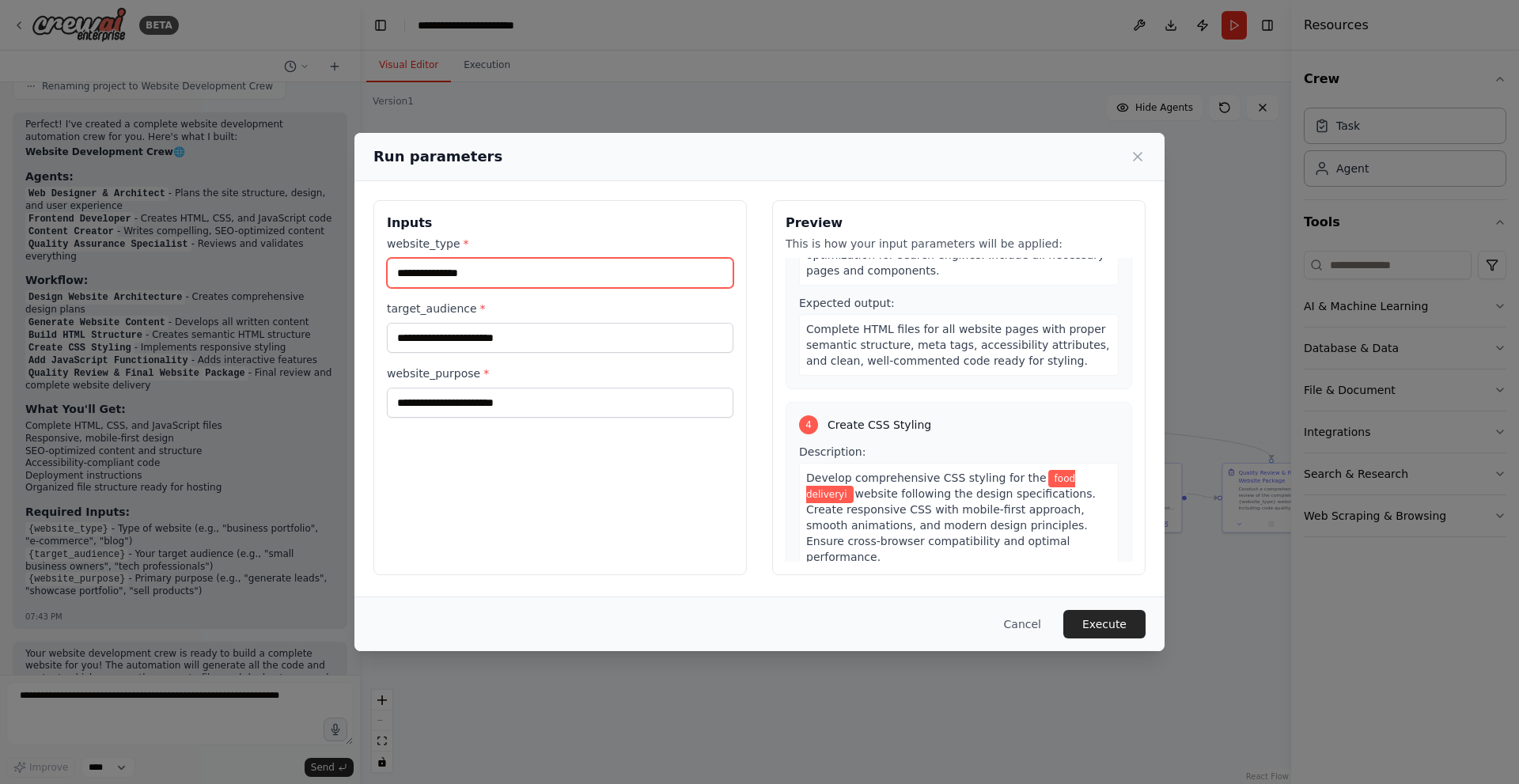
scroll to position [778, 0]
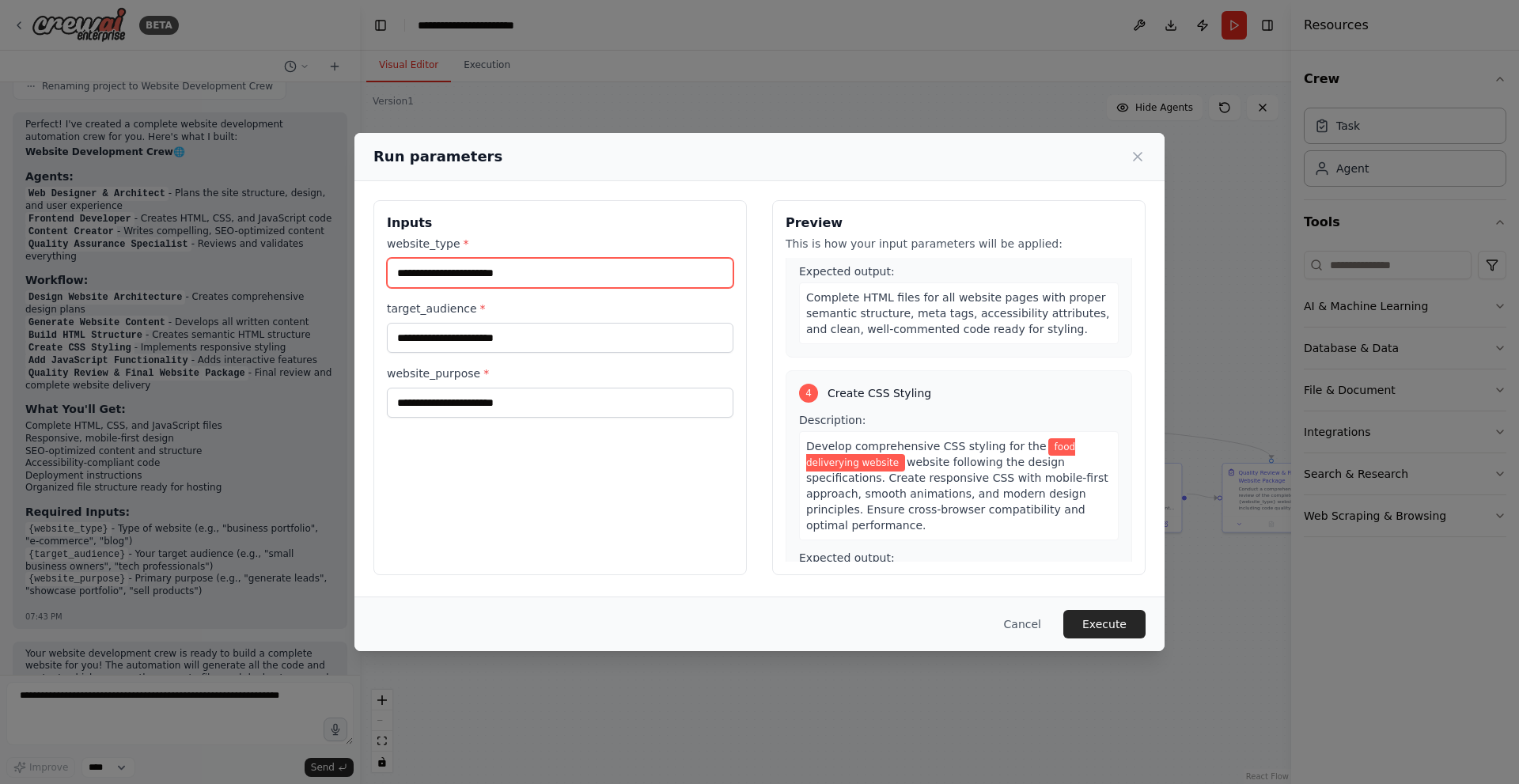
type input "**********"
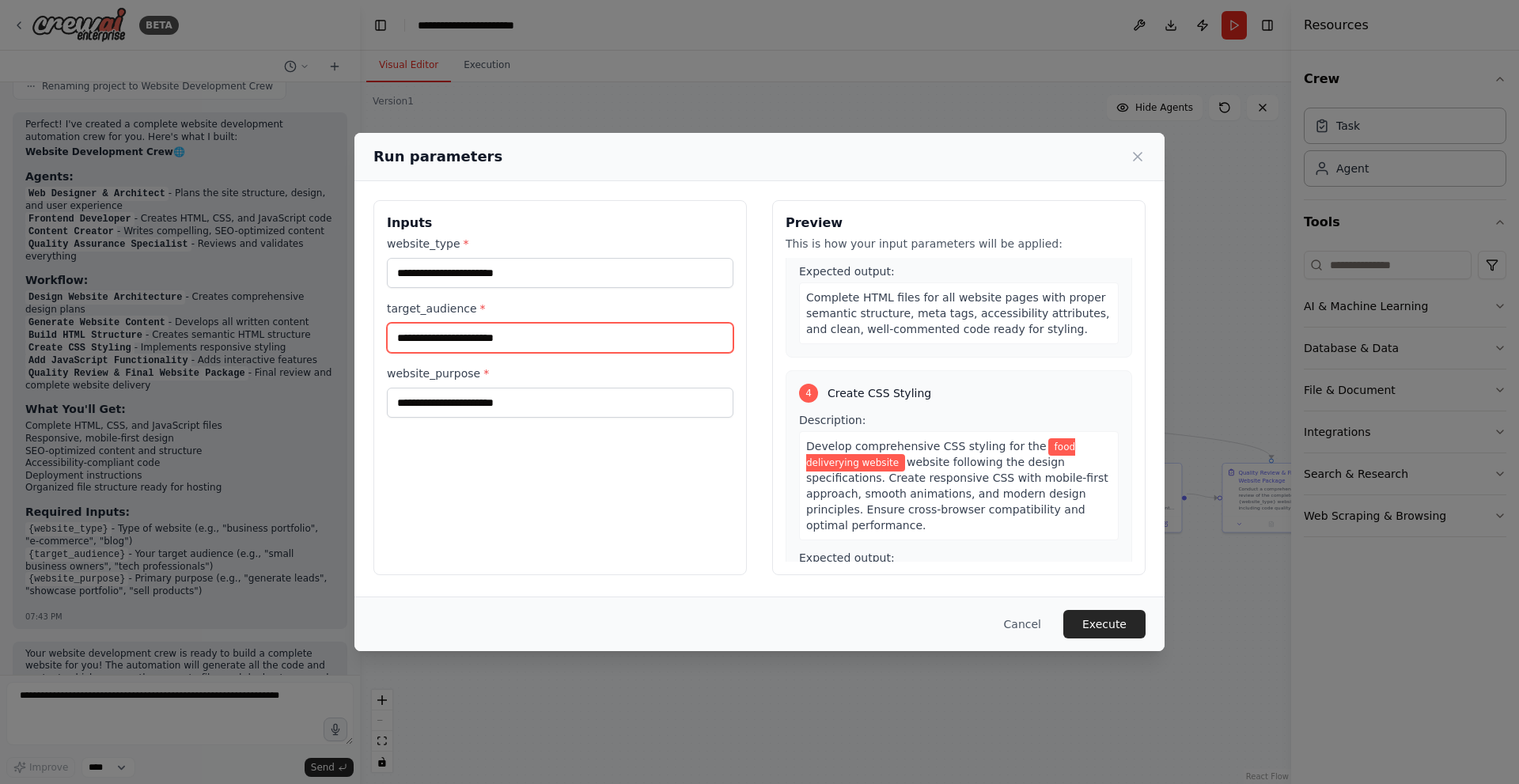
click at [510, 337] on input "target_audience *" at bounding box center [560, 337] width 347 height 30
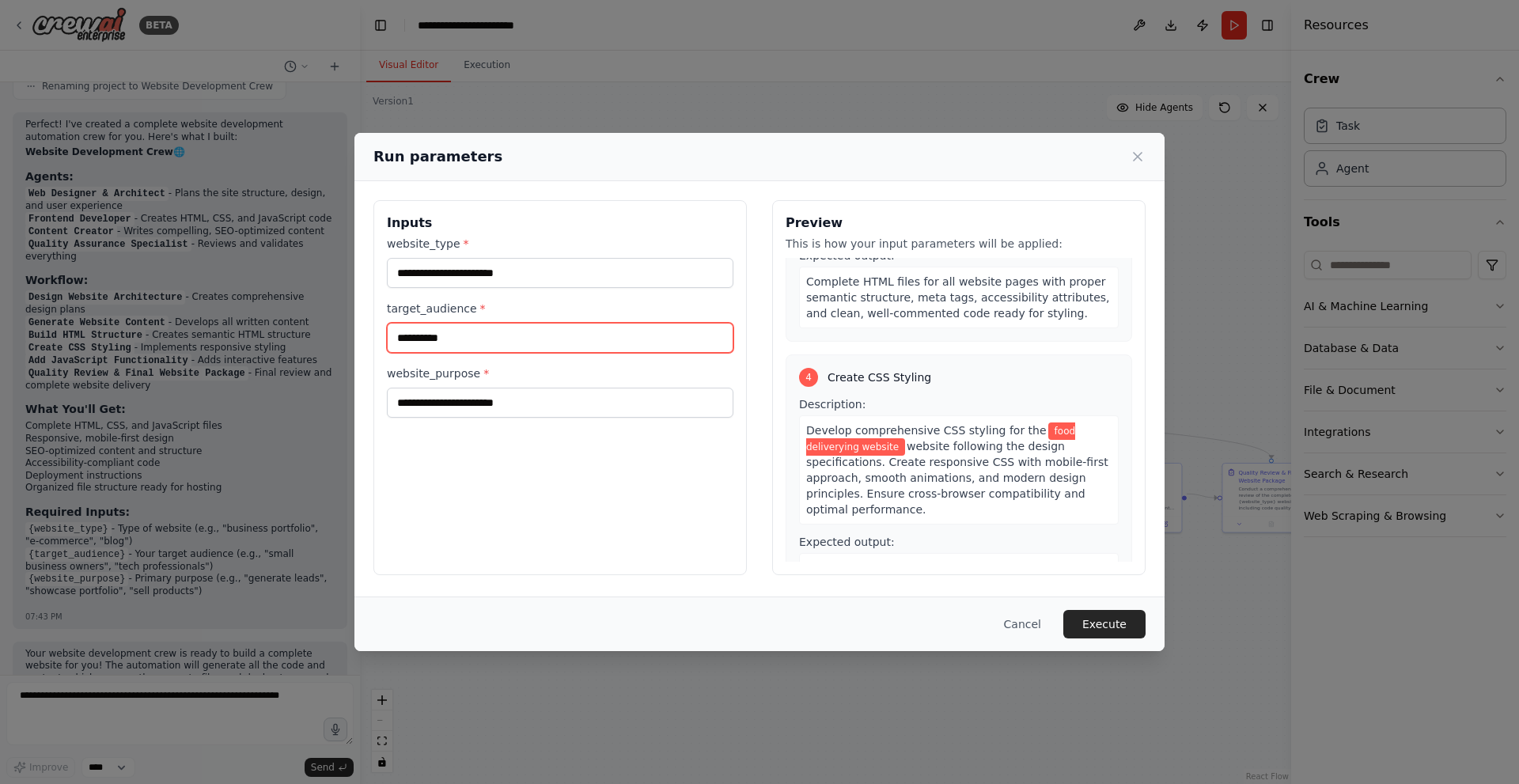
type input "**********"
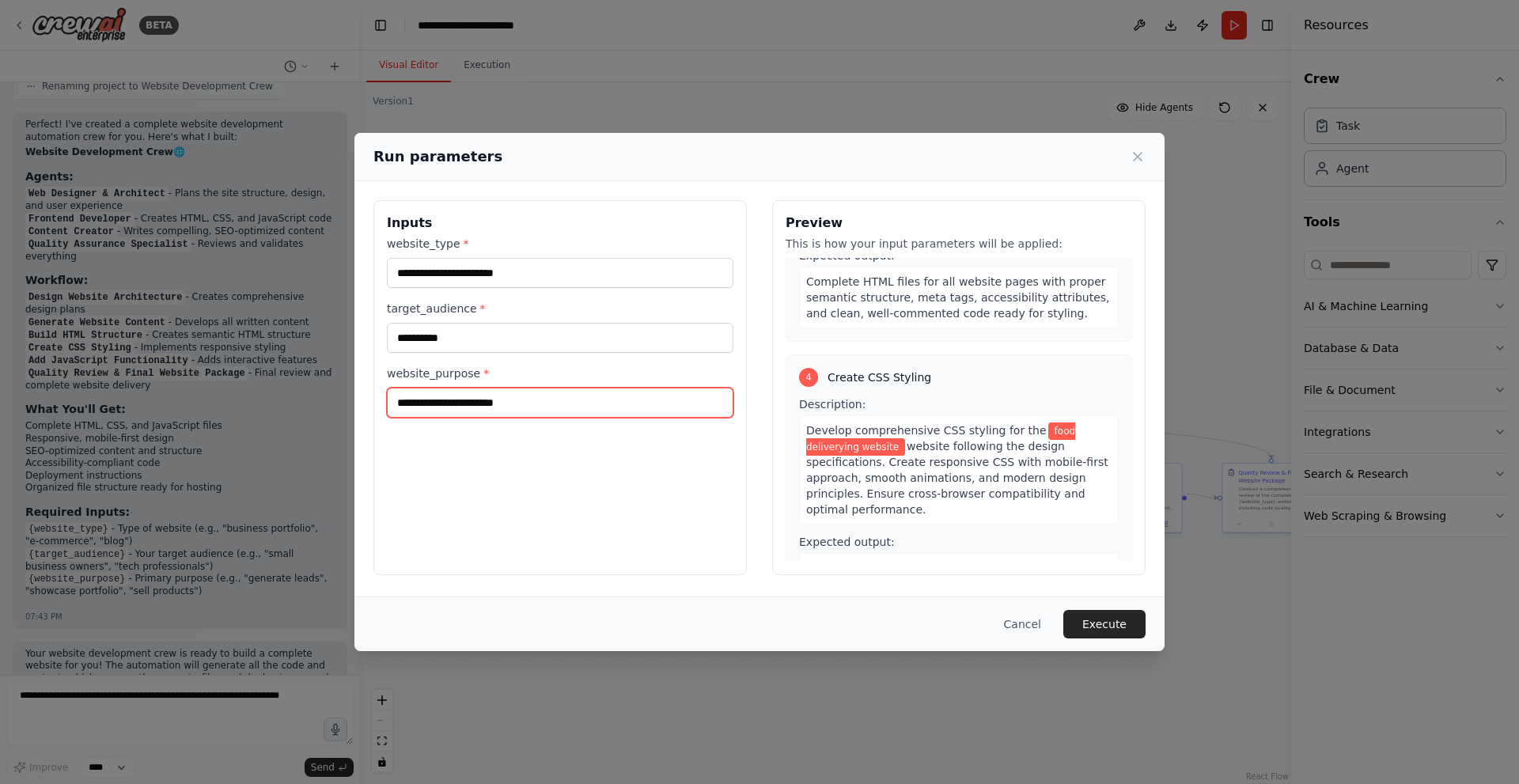
click at [493, 414] on input "website_purpose *" at bounding box center [560, 403] width 347 height 30
click at [1081, 618] on button "Execute" at bounding box center [1105, 625] width 83 height 29
click at [438, 403] on input "website_purpose *" at bounding box center [560, 403] width 347 height 30
type input "**********"
click at [1122, 612] on button "Execute" at bounding box center [1105, 625] width 83 height 29
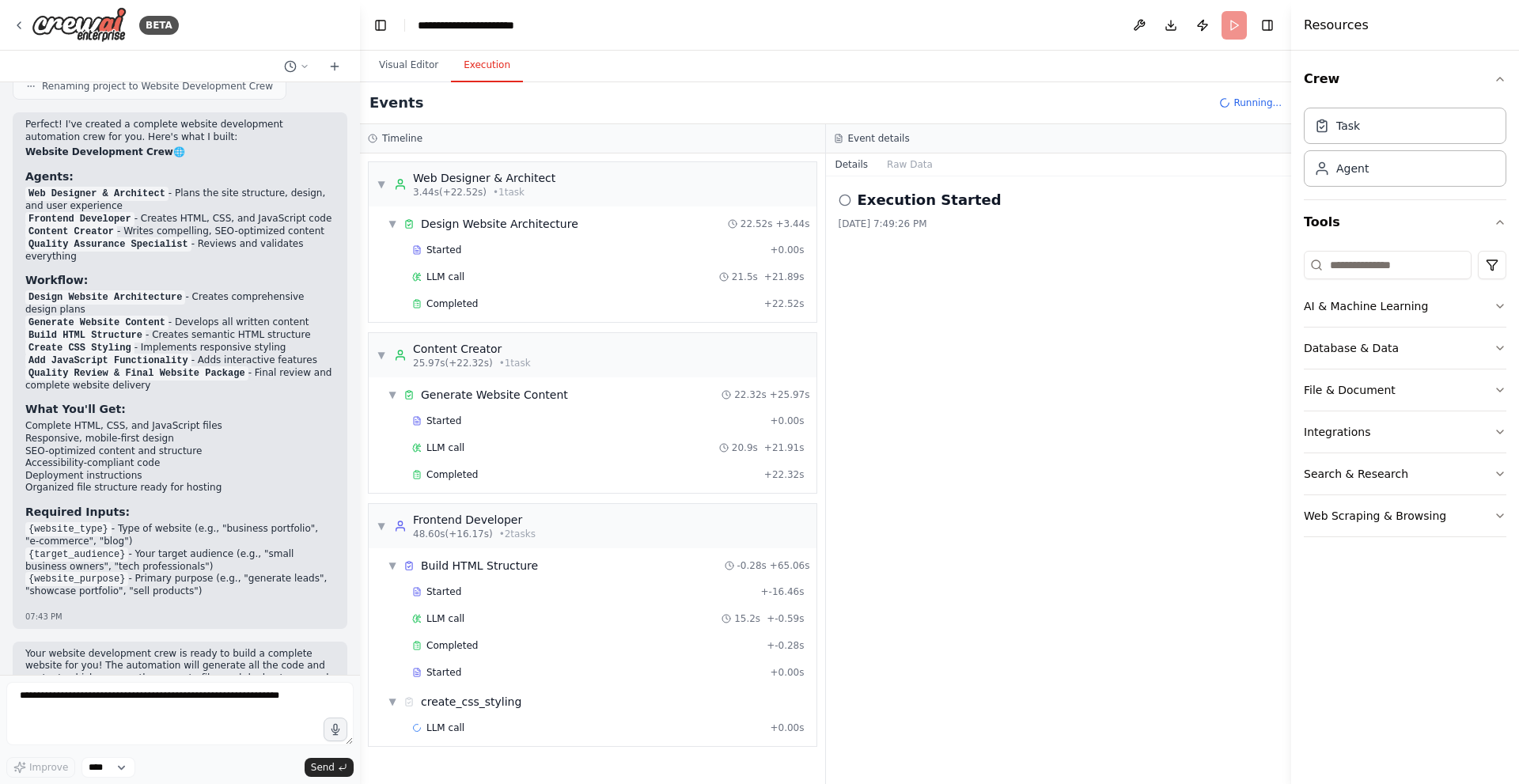
click at [478, 63] on button "Execution" at bounding box center [486, 65] width 72 height 34
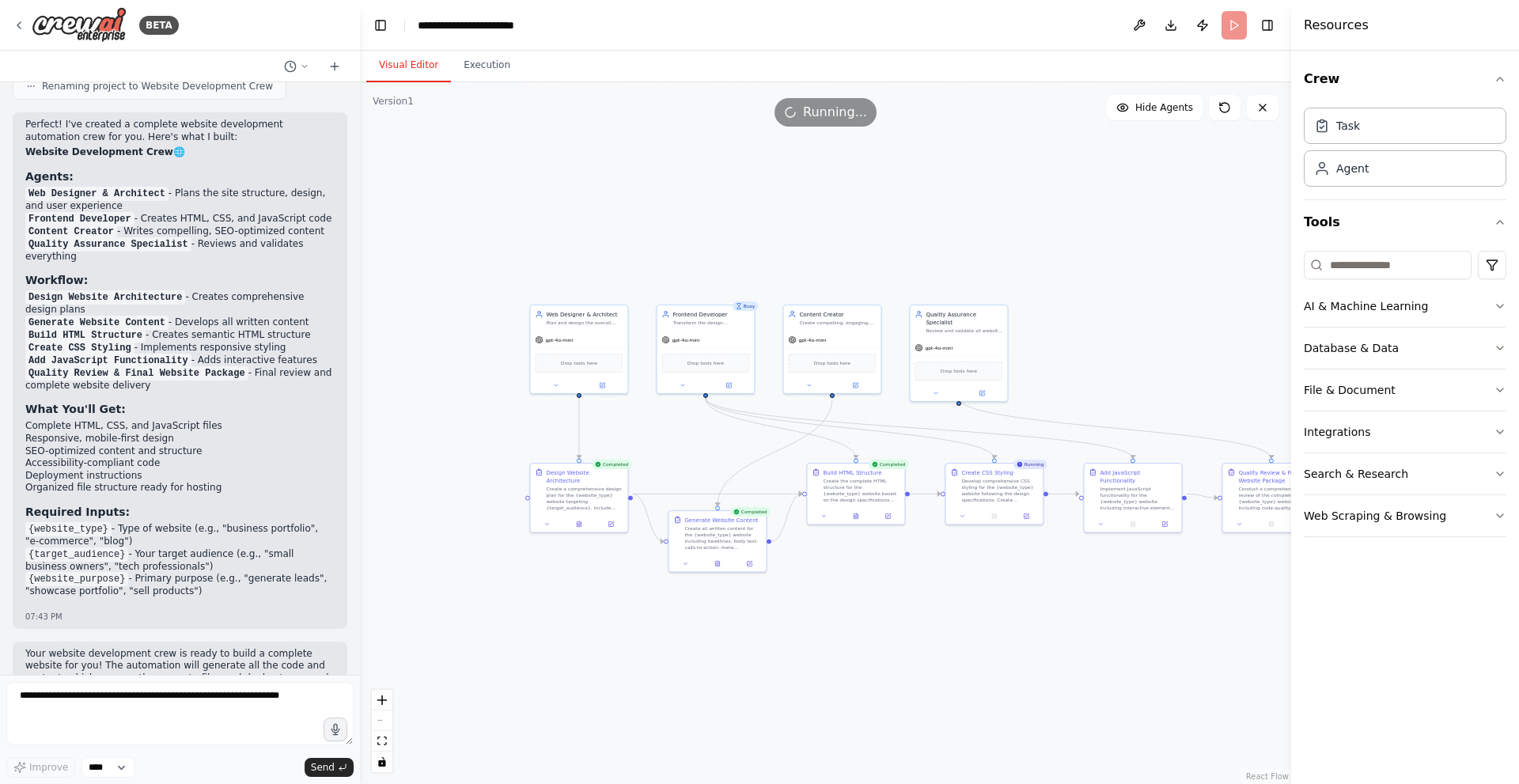
click at [404, 69] on button "Visual Editor" at bounding box center [408, 65] width 85 height 34
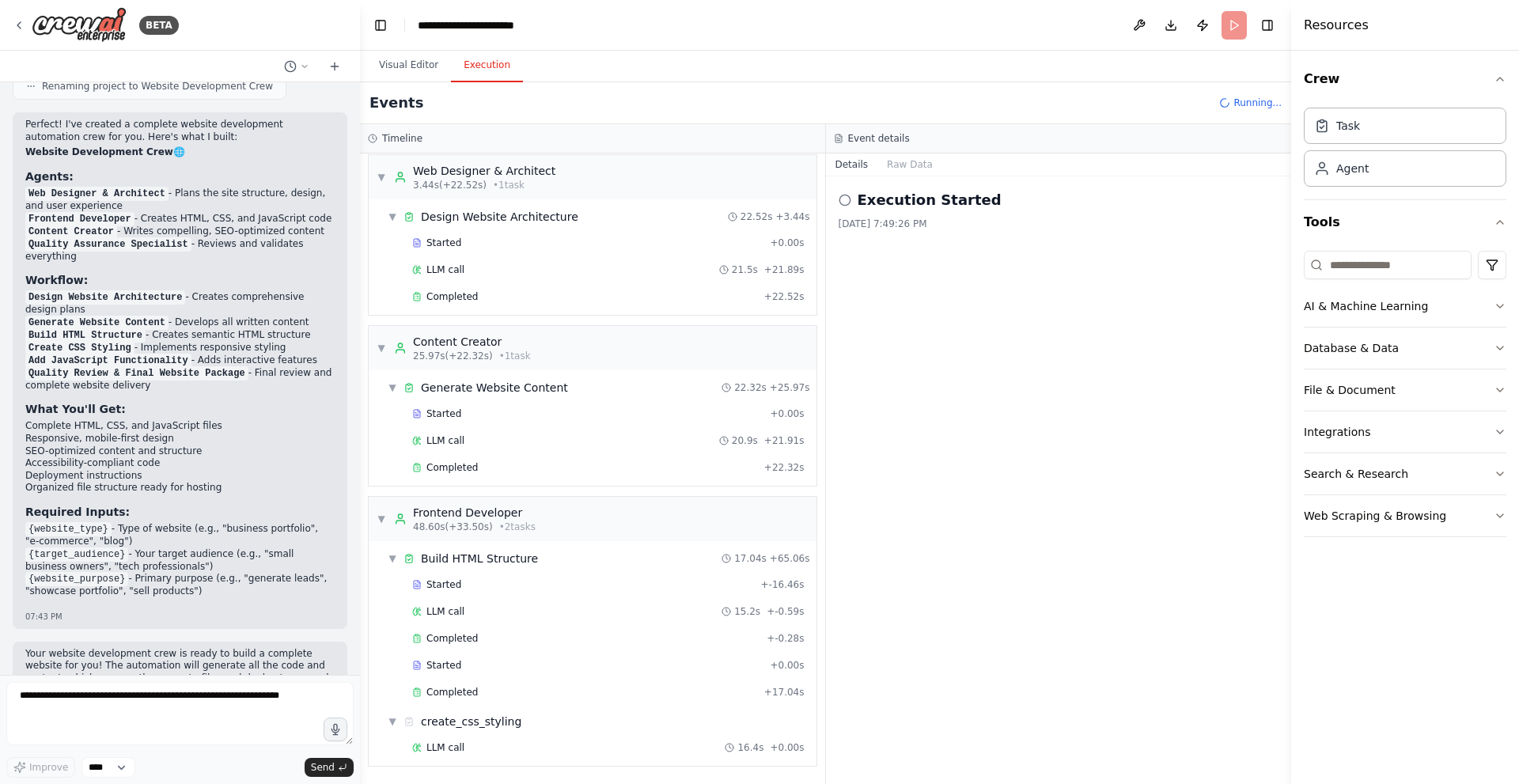
click at [468, 72] on button "Execution" at bounding box center [486, 65] width 72 height 34
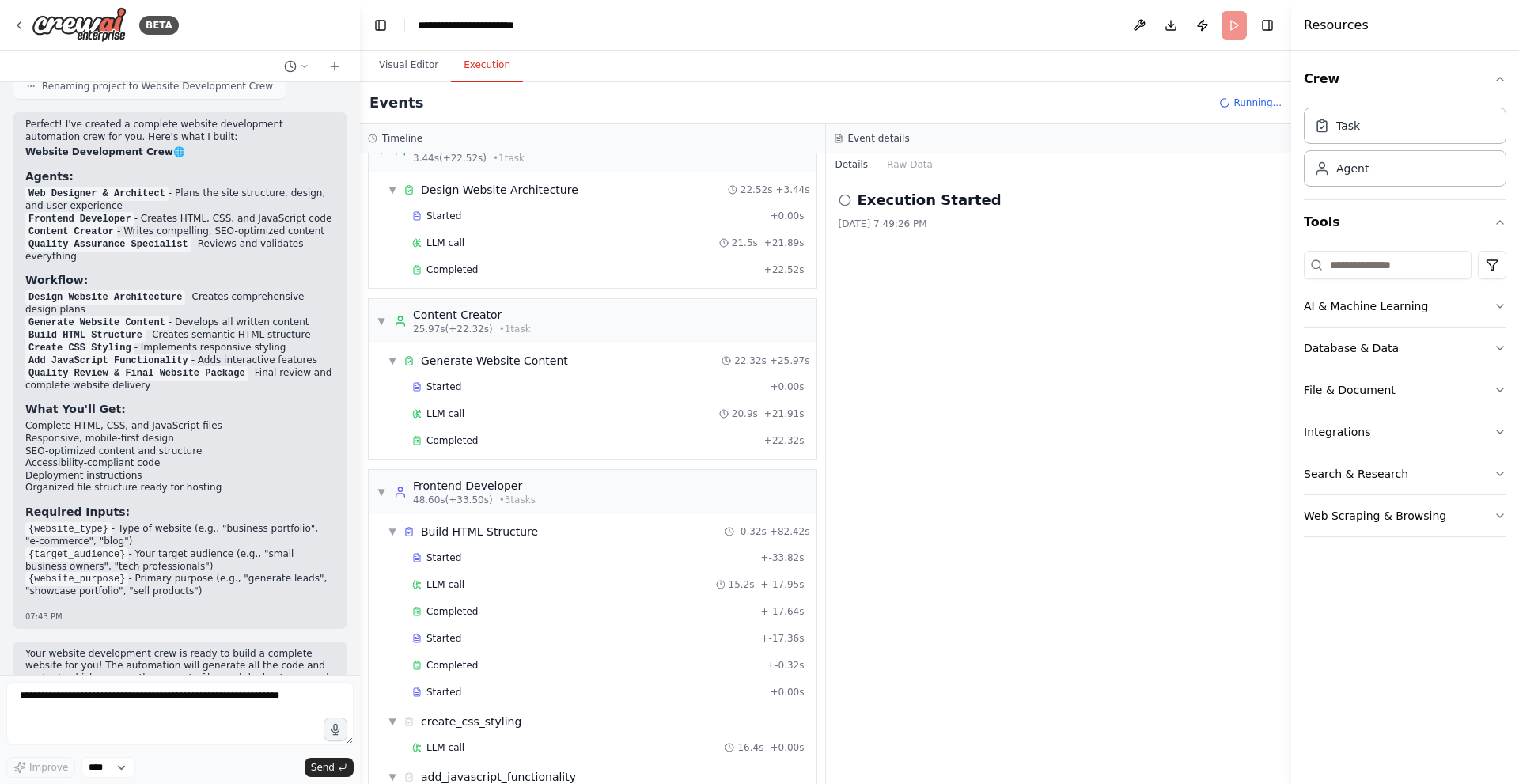
scroll to position [62, 0]
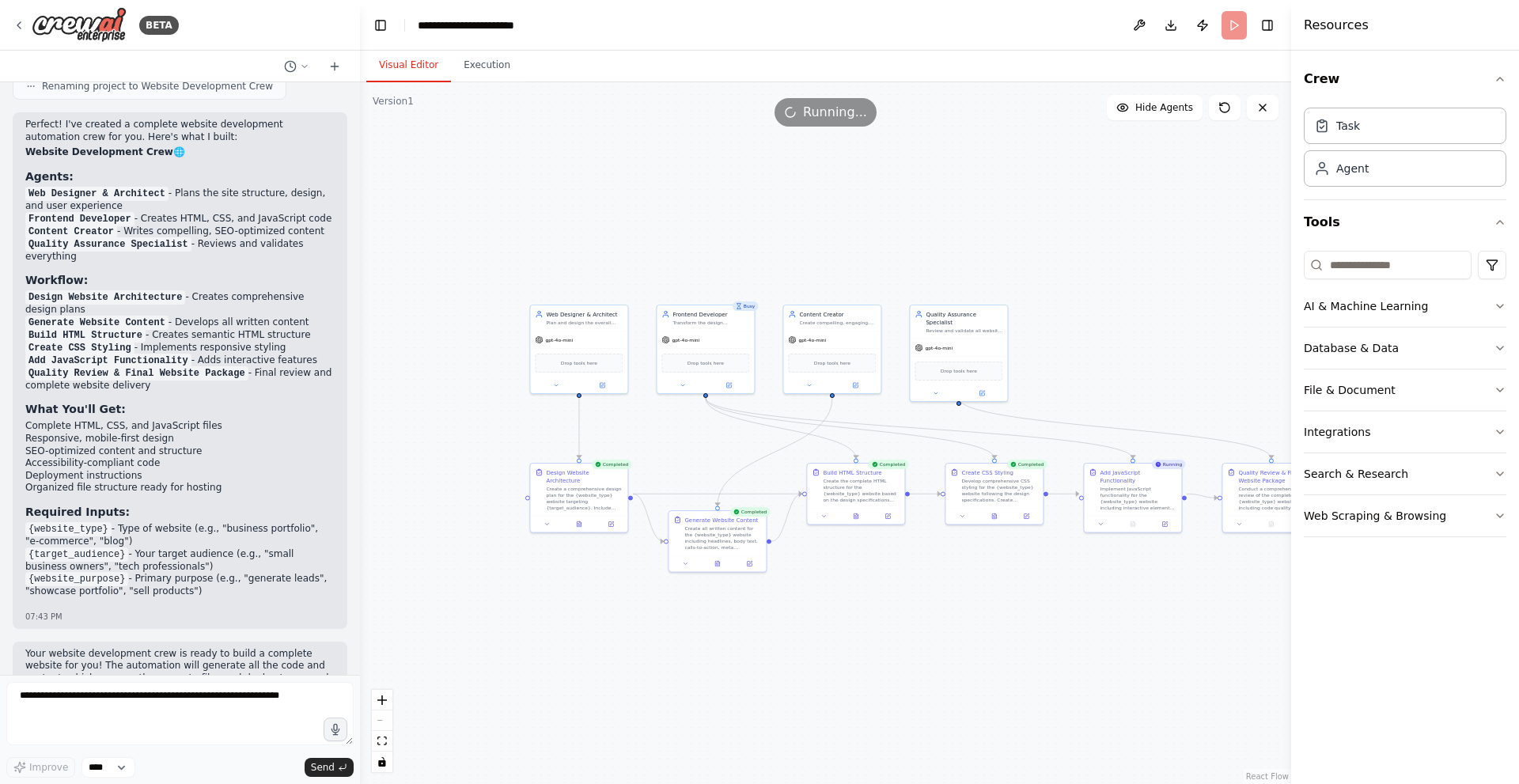
click at [405, 68] on button "Visual Editor" at bounding box center [408, 65] width 85 height 34
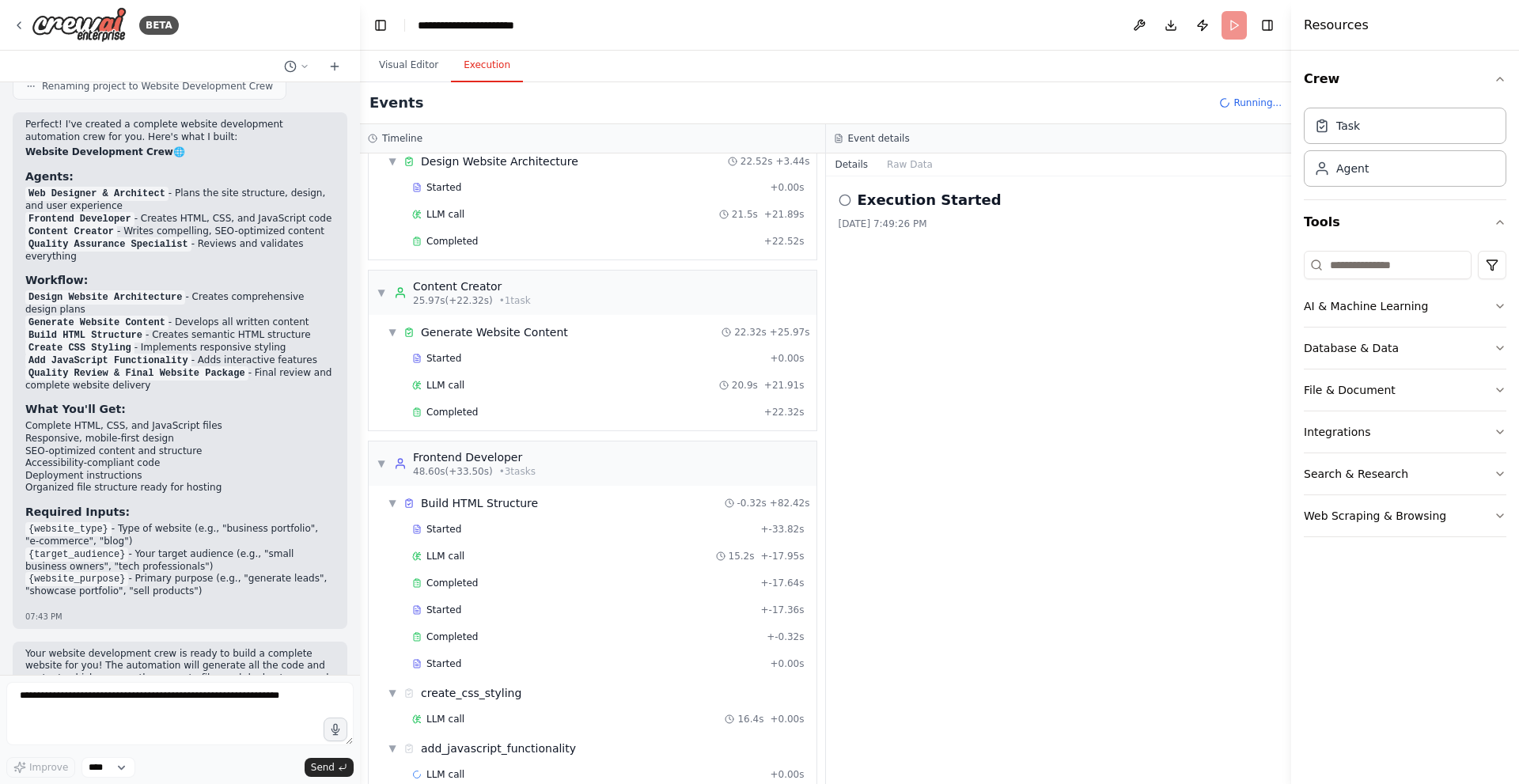
click at [460, 65] on button "Execution" at bounding box center [486, 65] width 72 height 34
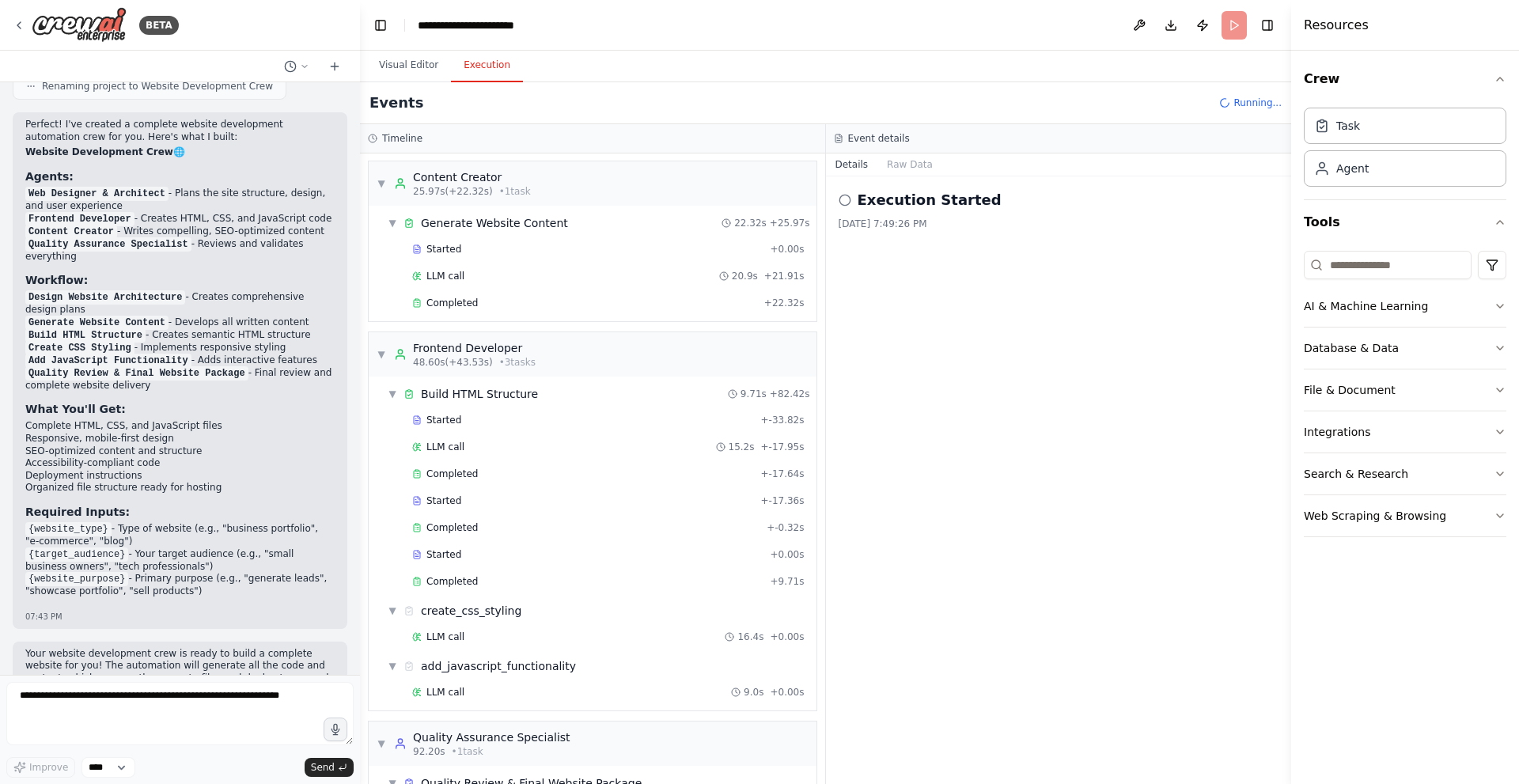
scroll to position [260, 0]
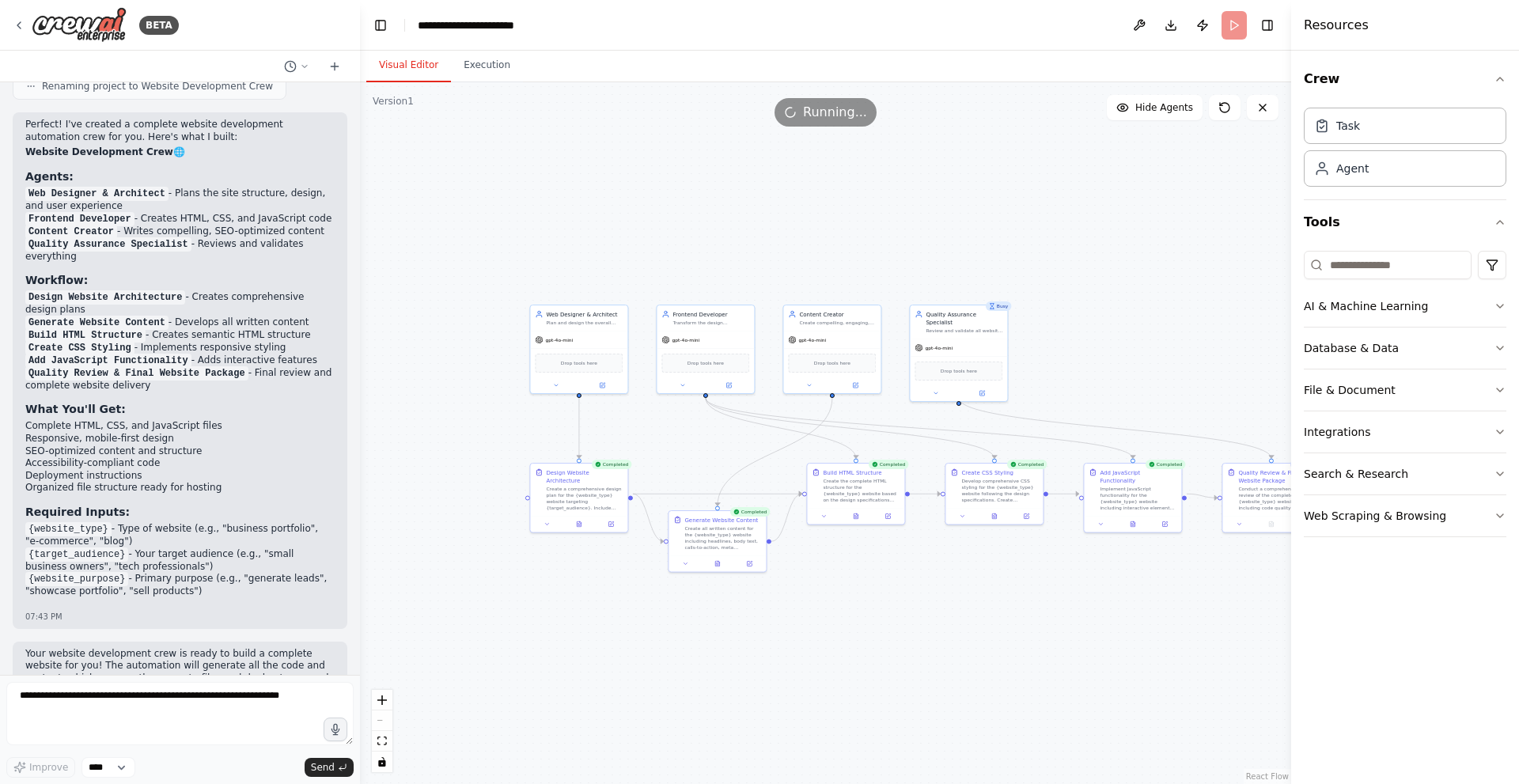
click at [403, 62] on button "Visual Editor" at bounding box center [408, 65] width 85 height 34
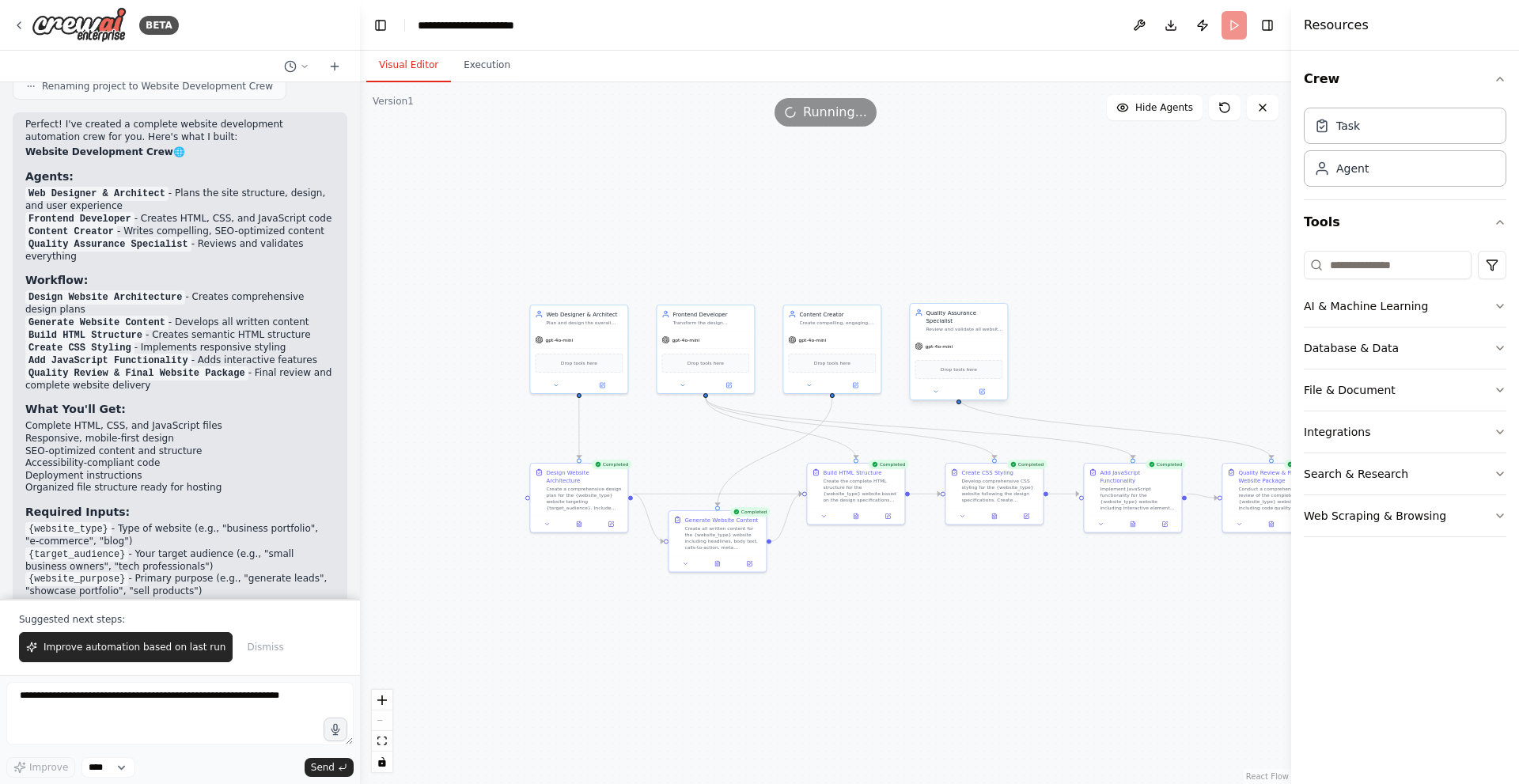
scroll to position [2167, 0]
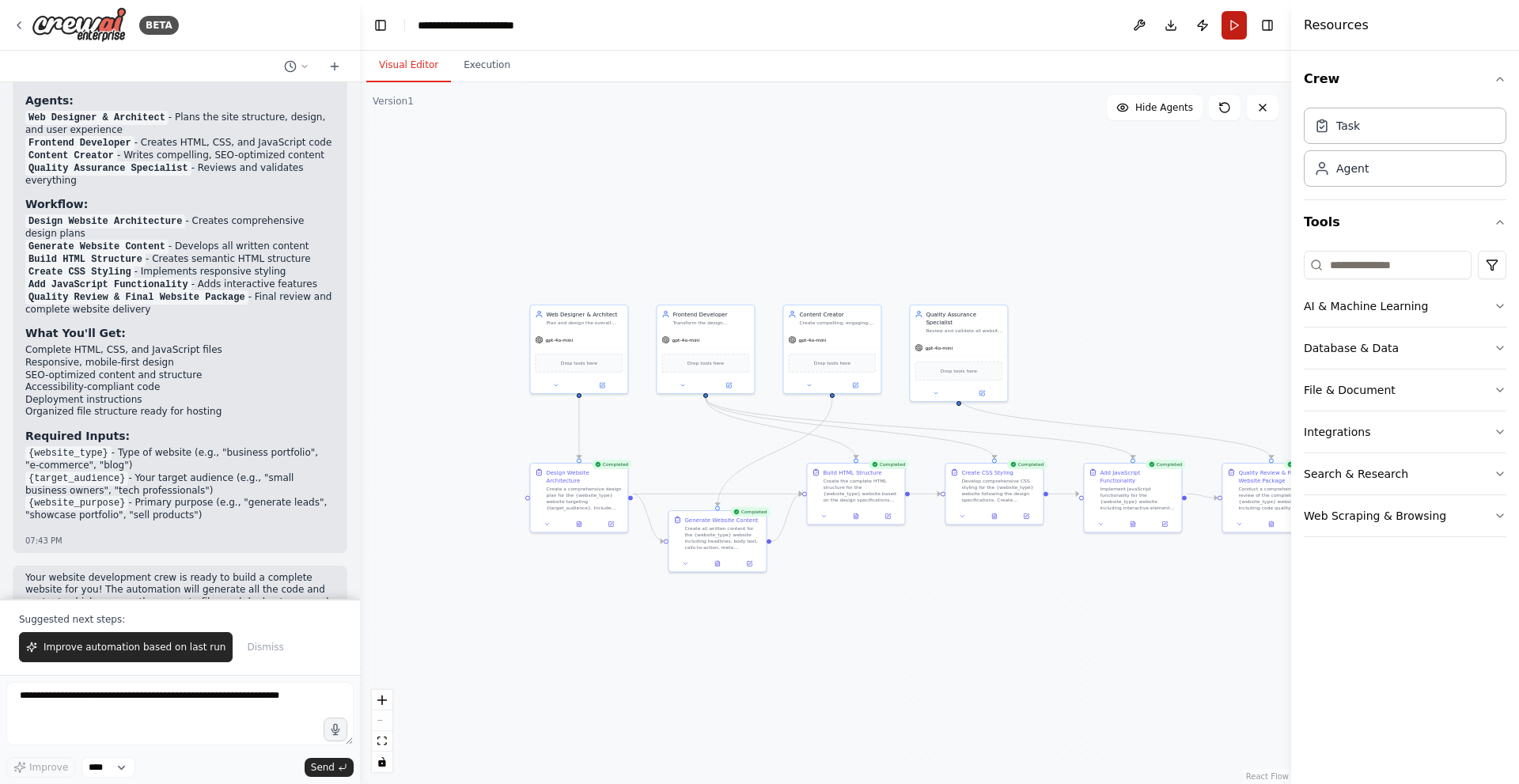
click at [1229, 27] on button "Run" at bounding box center [1235, 26] width 25 height 29
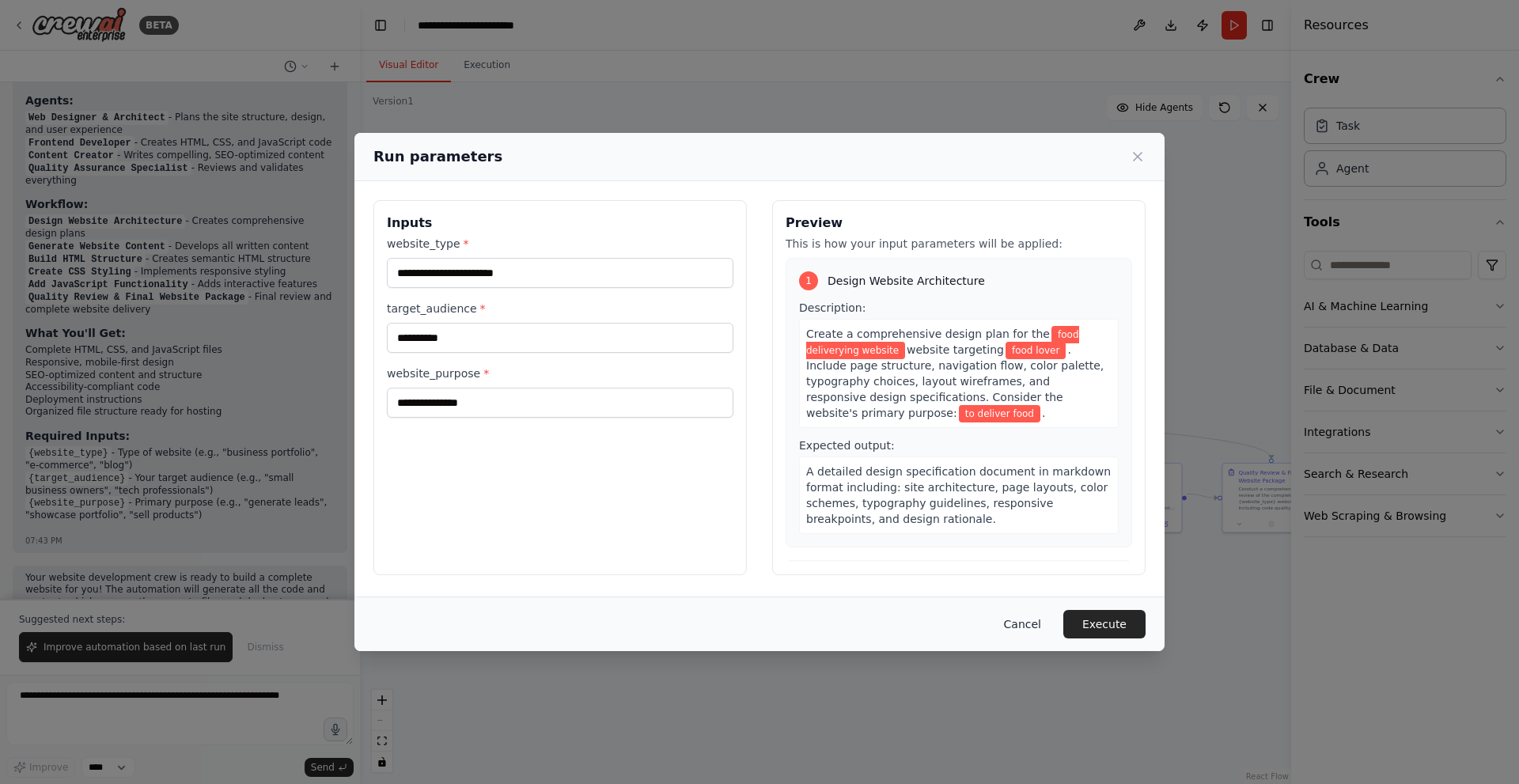
click at [1023, 625] on button "Cancel" at bounding box center [1022, 625] width 62 height 29
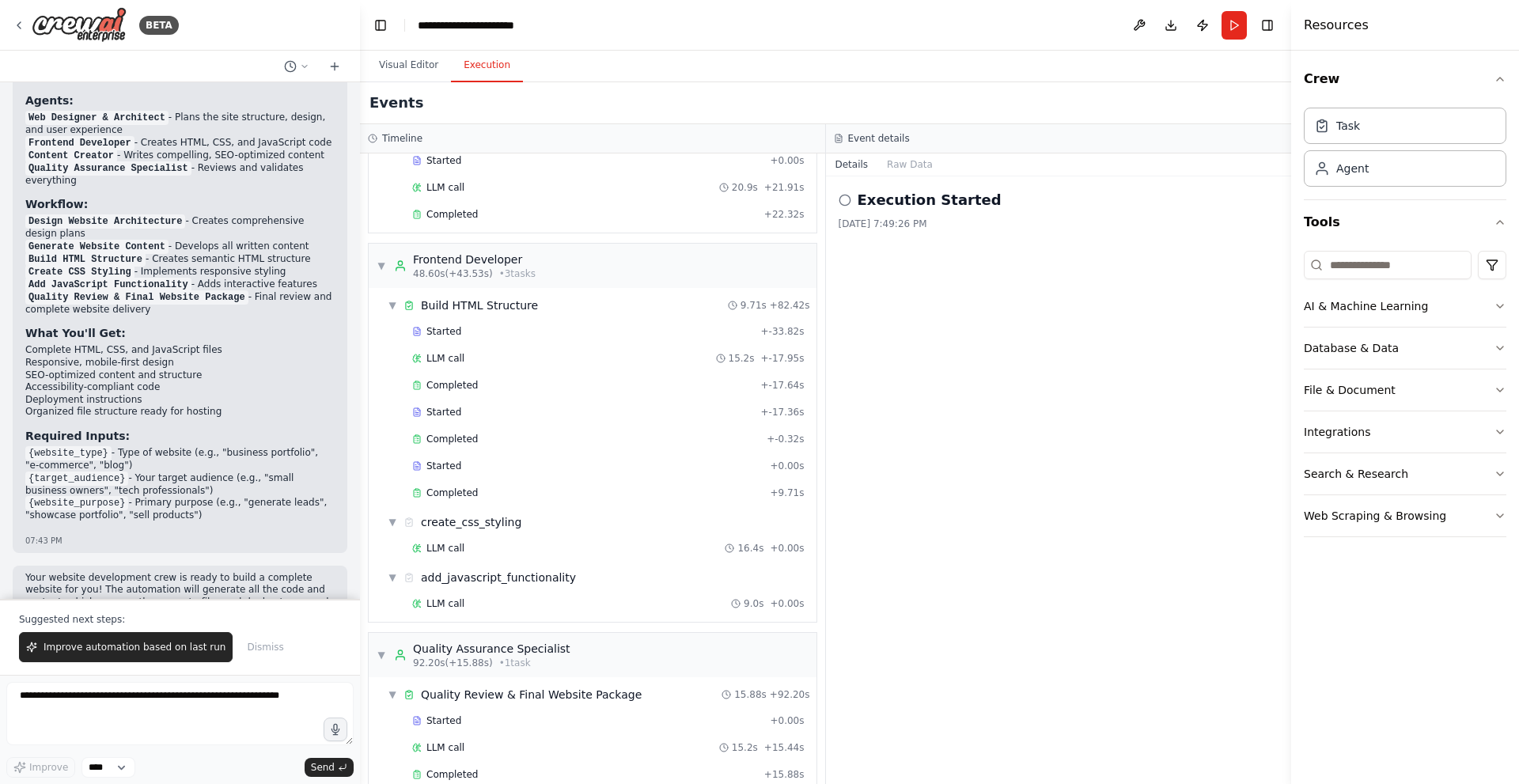
click at [478, 67] on button "Execution" at bounding box center [486, 65] width 72 height 34
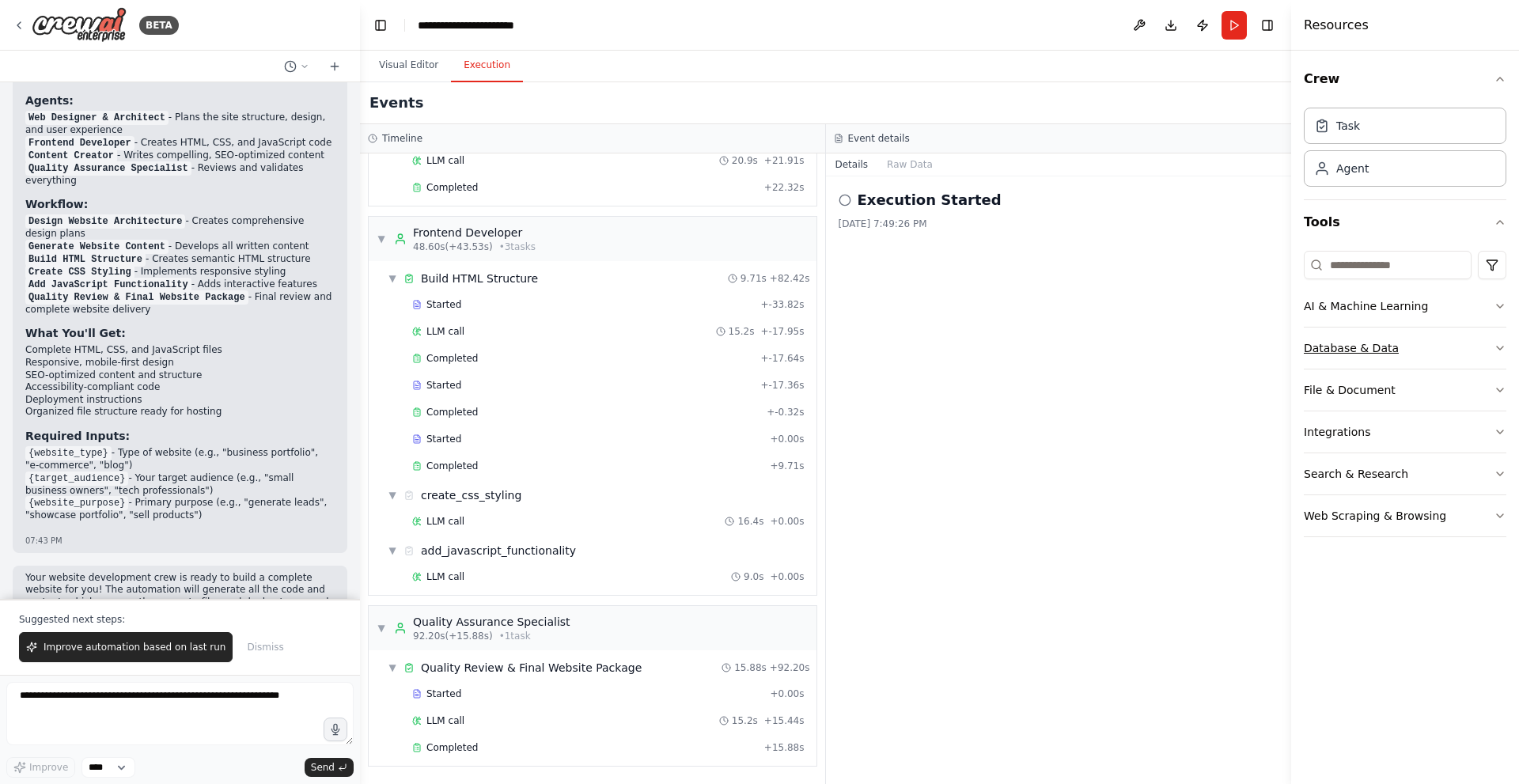
click at [1365, 355] on div "Database & Data" at bounding box center [1351, 348] width 95 height 15
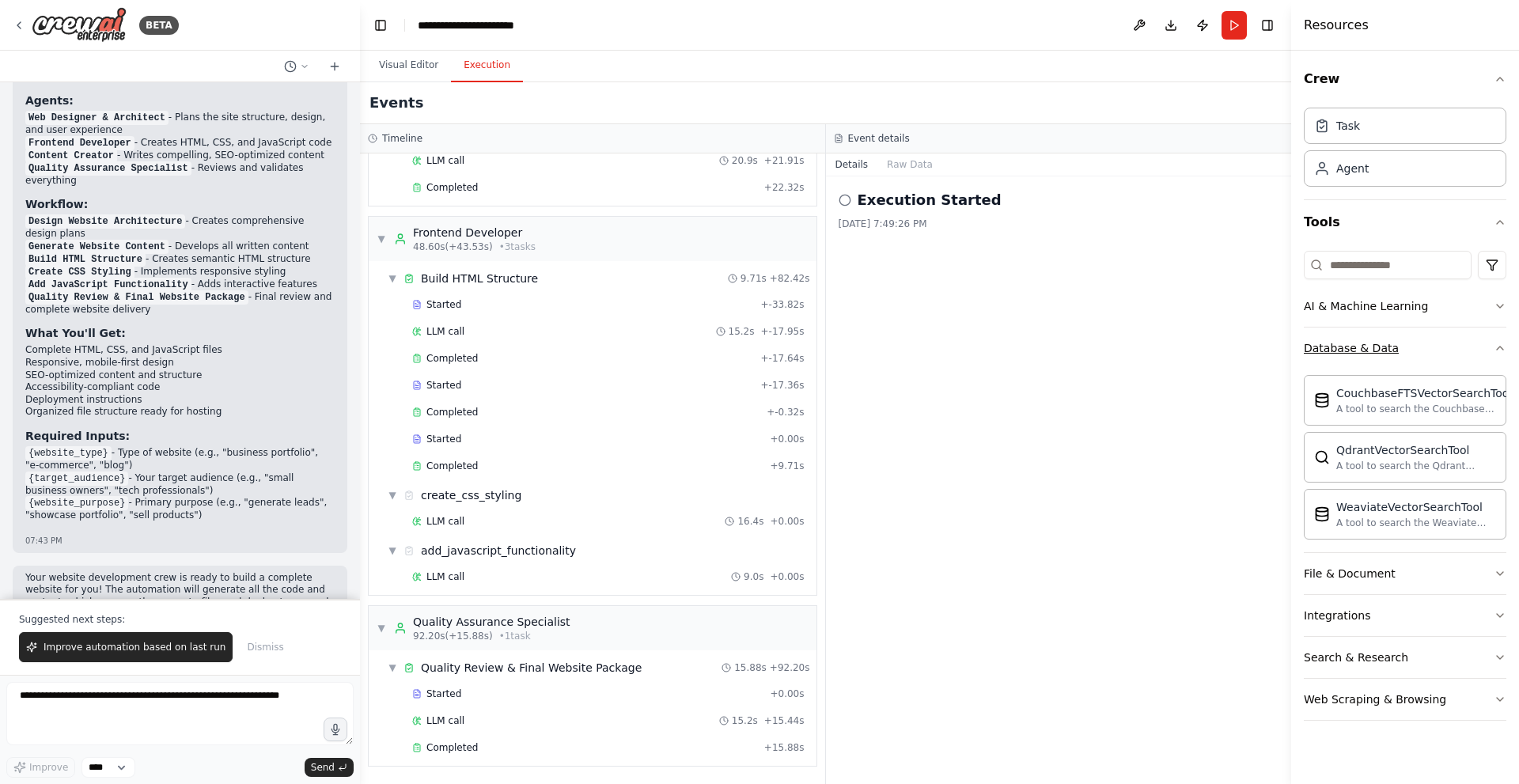
click at [1400, 347] on button "Database & Data" at bounding box center [1405, 348] width 203 height 41
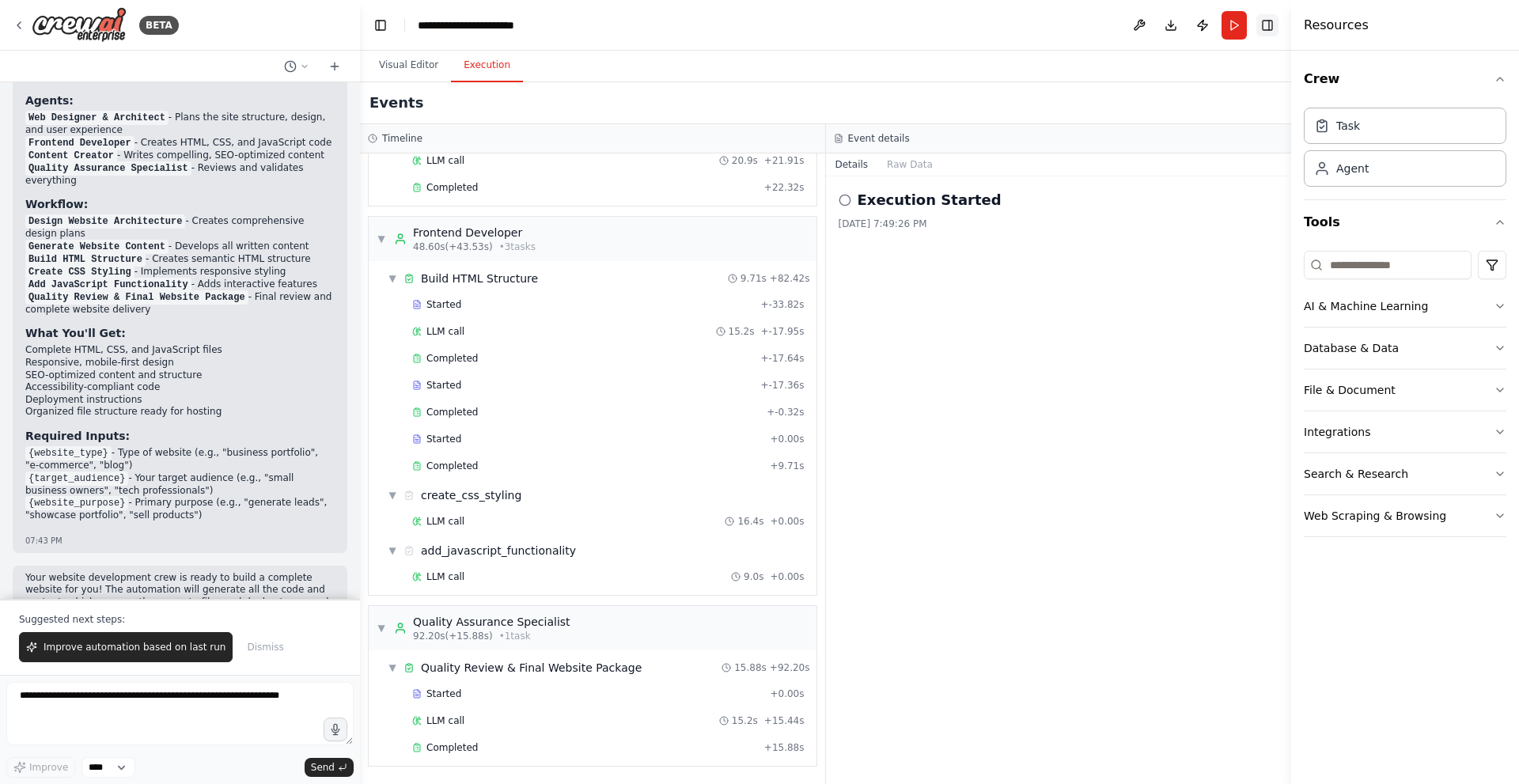
click at [1271, 20] on button "Toggle Right Sidebar" at bounding box center [1267, 25] width 22 height 22
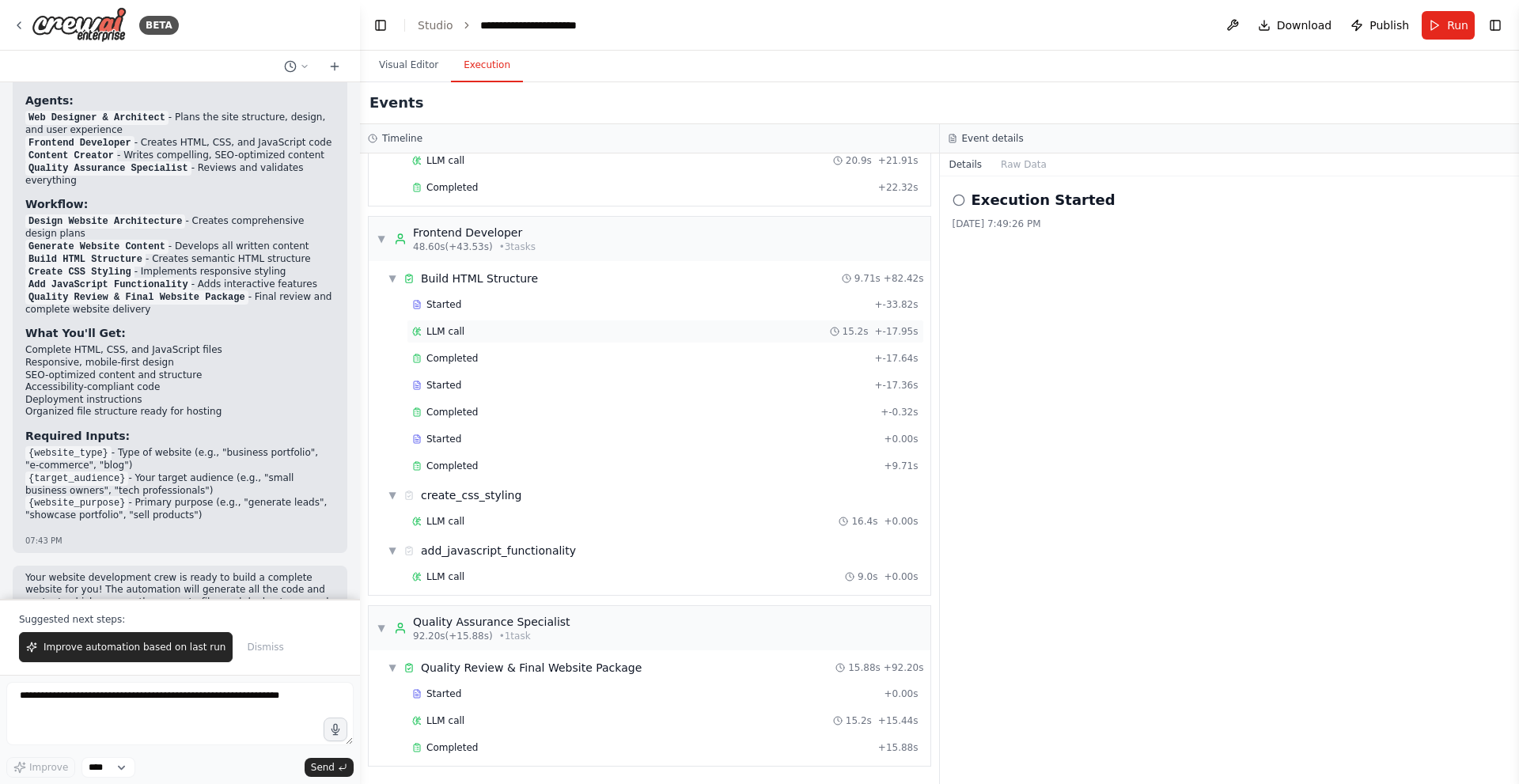
scroll to position [0, 0]
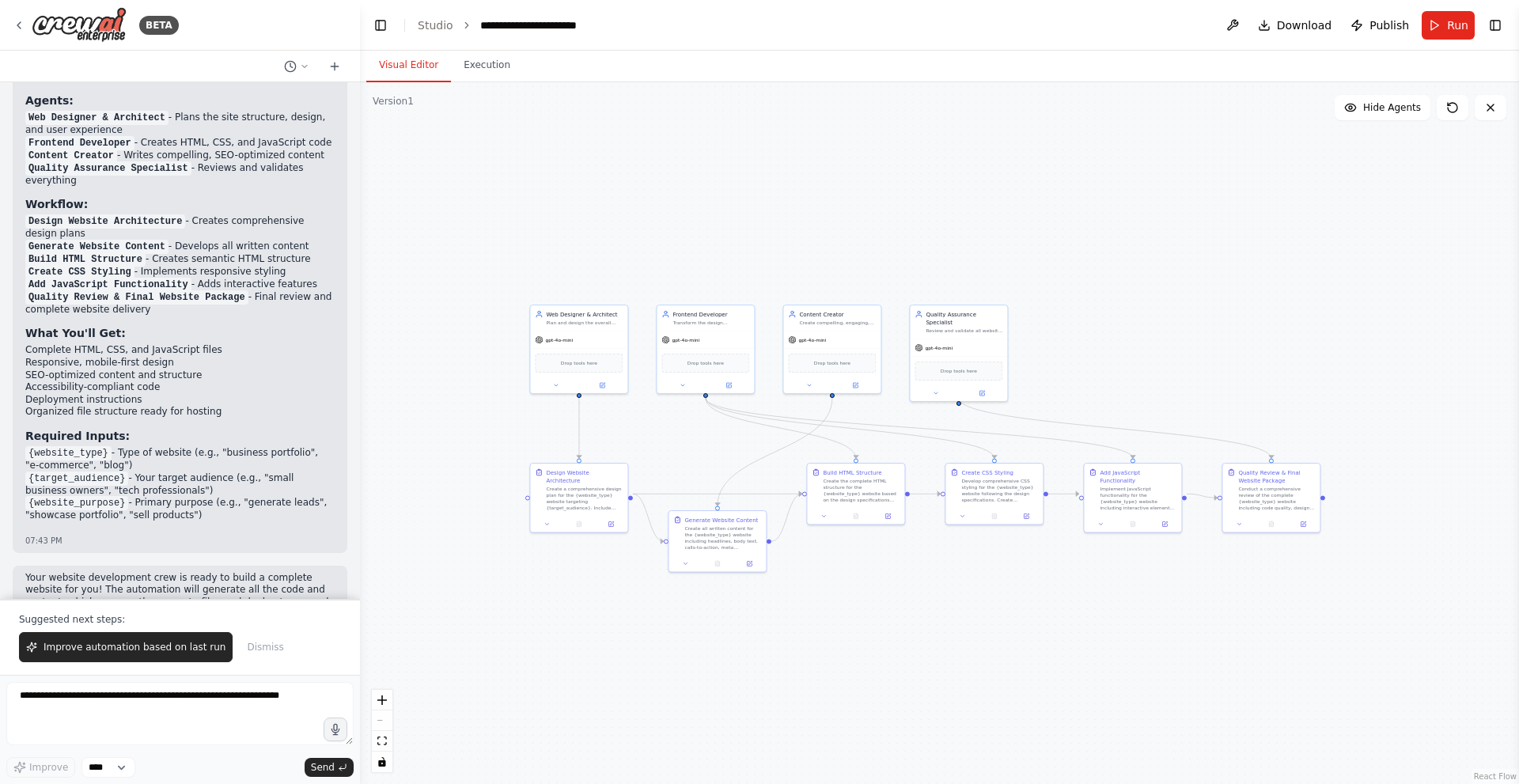
click at [395, 65] on button "Visual Editor" at bounding box center [408, 65] width 85 height 34
click at [1493, 23] on button "Toggle Right Sidebar" at bounding box center [1495, 25] width 22 height 22
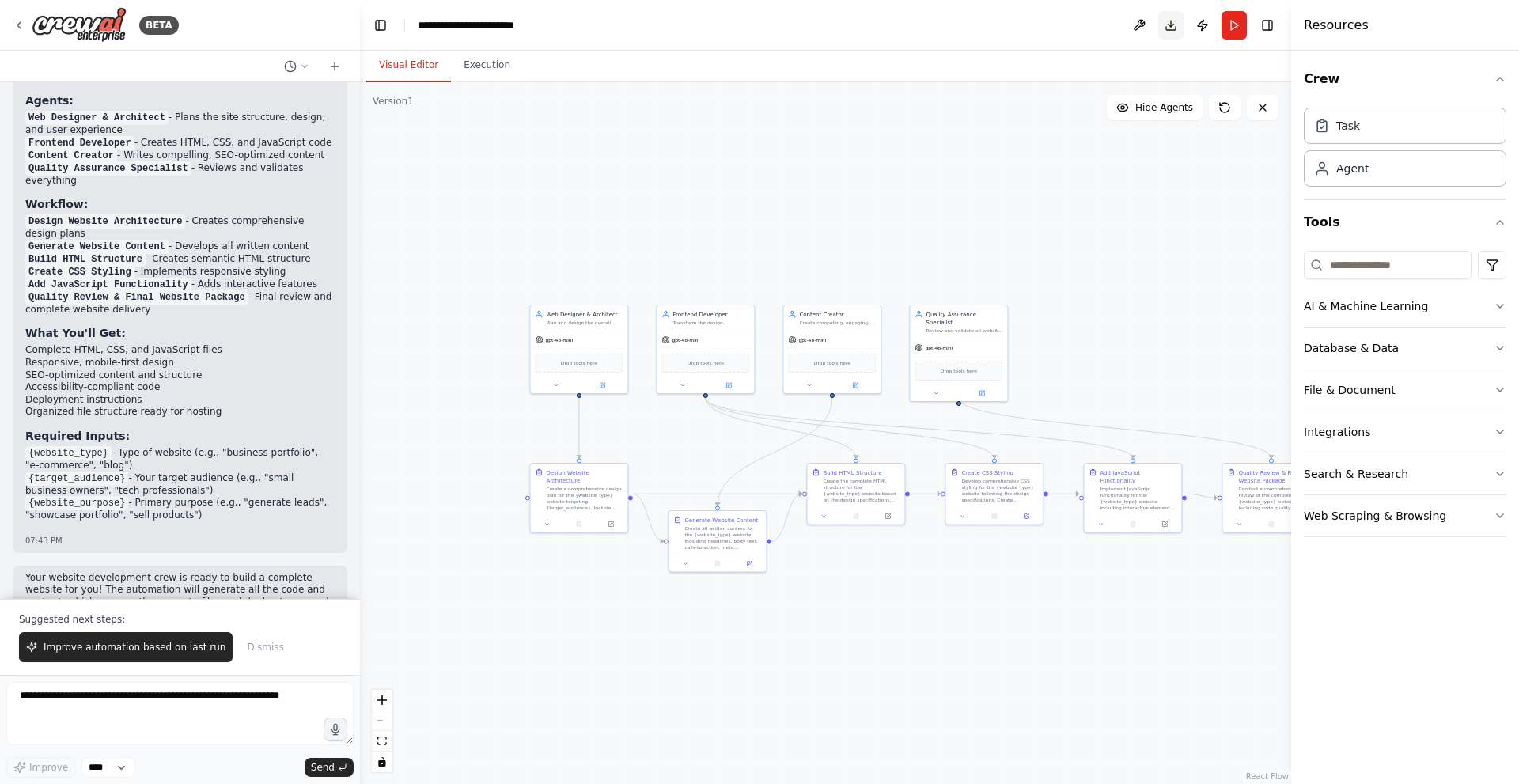
click at [1165, 20] on button "Download" at bounding box center [1171, 26] width 25 height 29
click at [1415, 133] on div "Task" at bounding box center [1405, 125] width 203 height 37
click at [1352, 129] on div "Task" at bounding box center [1348, 125] width 24 height 15
click at [1330, 171] on div "Agent" at bounding box center [1341, 167] width 55 height 15
click at [1365, 308] on div "AI & Machine Learning" at bounding box center [1365, 306] width 124 height 15
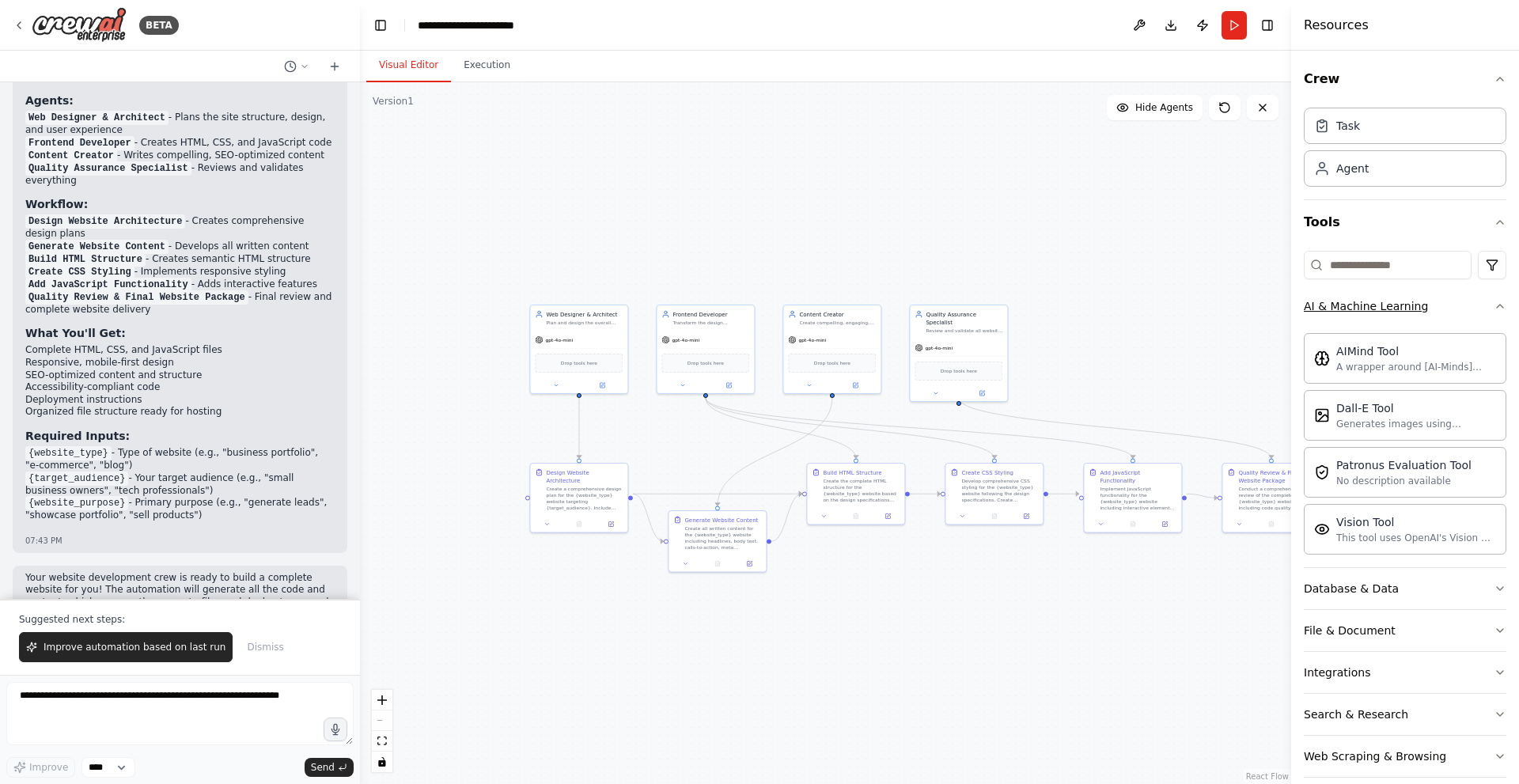
click at [1435, 311] on button "AI & Machine Learning" at bounding box center [1405, 306] width 203 height 41
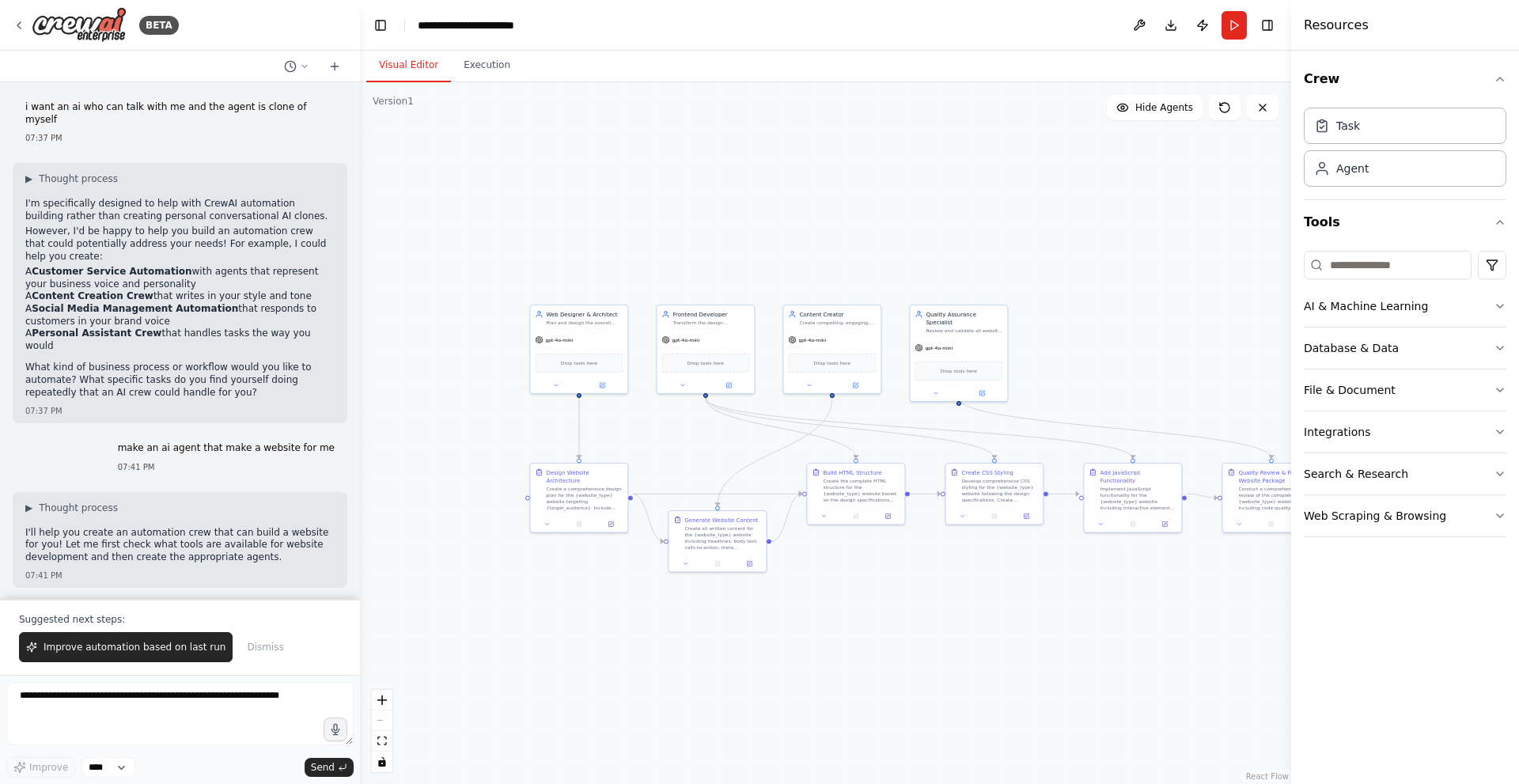
scroll to position [1, 0]
click at [469, 65] on button "Execution" at bounding box center [486, 65] width 72 height 34
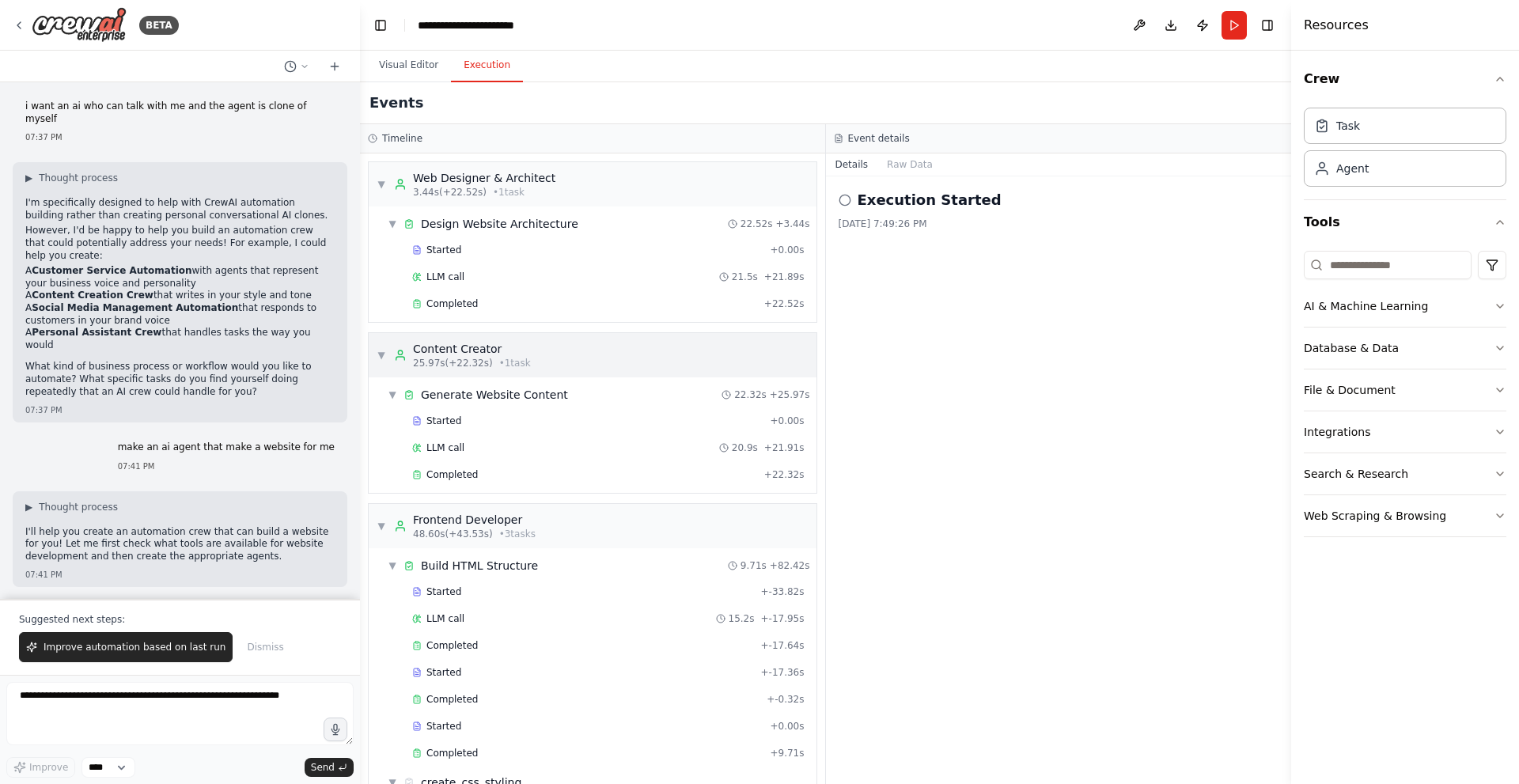
scroll to position [287, 0]
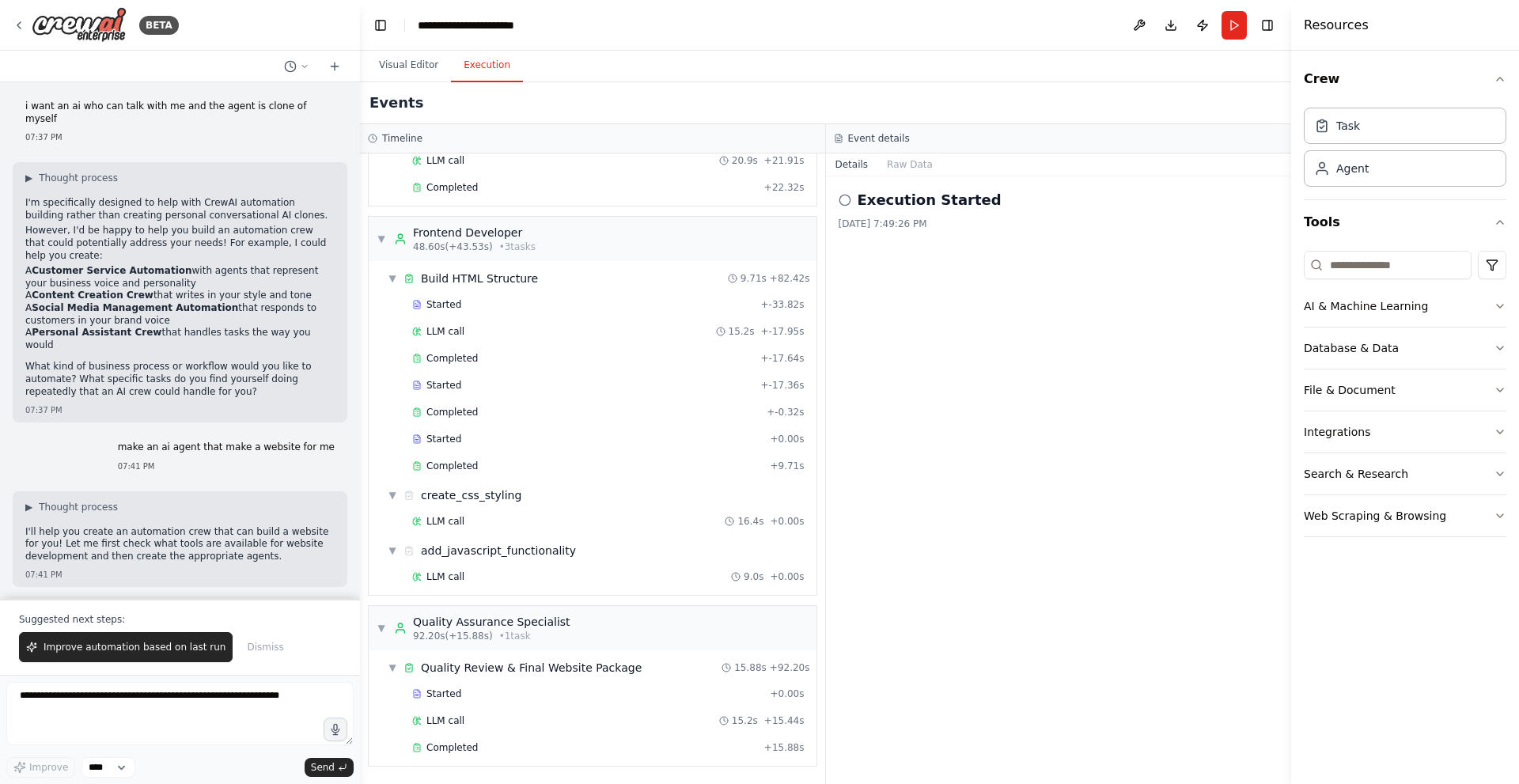
click at [849, 198] on circle at bounding box center [845, 200] width 11 height 11
click at [450, 746] on span "Completed" at bounding box center [453, 747] width 52 height 12
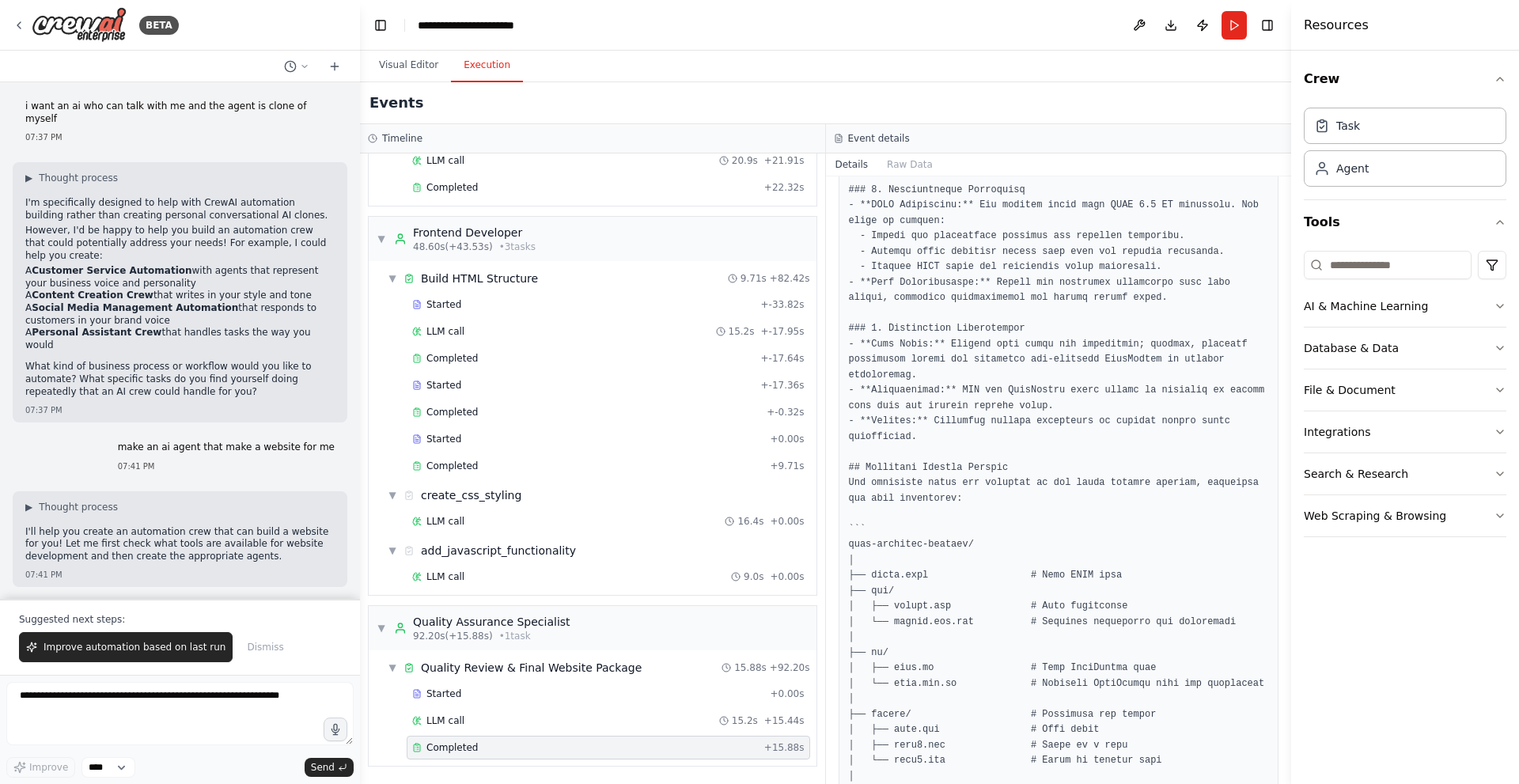
scroll to position [755, 0]
click at [899, 167] on button "Raw Data" at bounding box center [910, 164] width 65 height 22
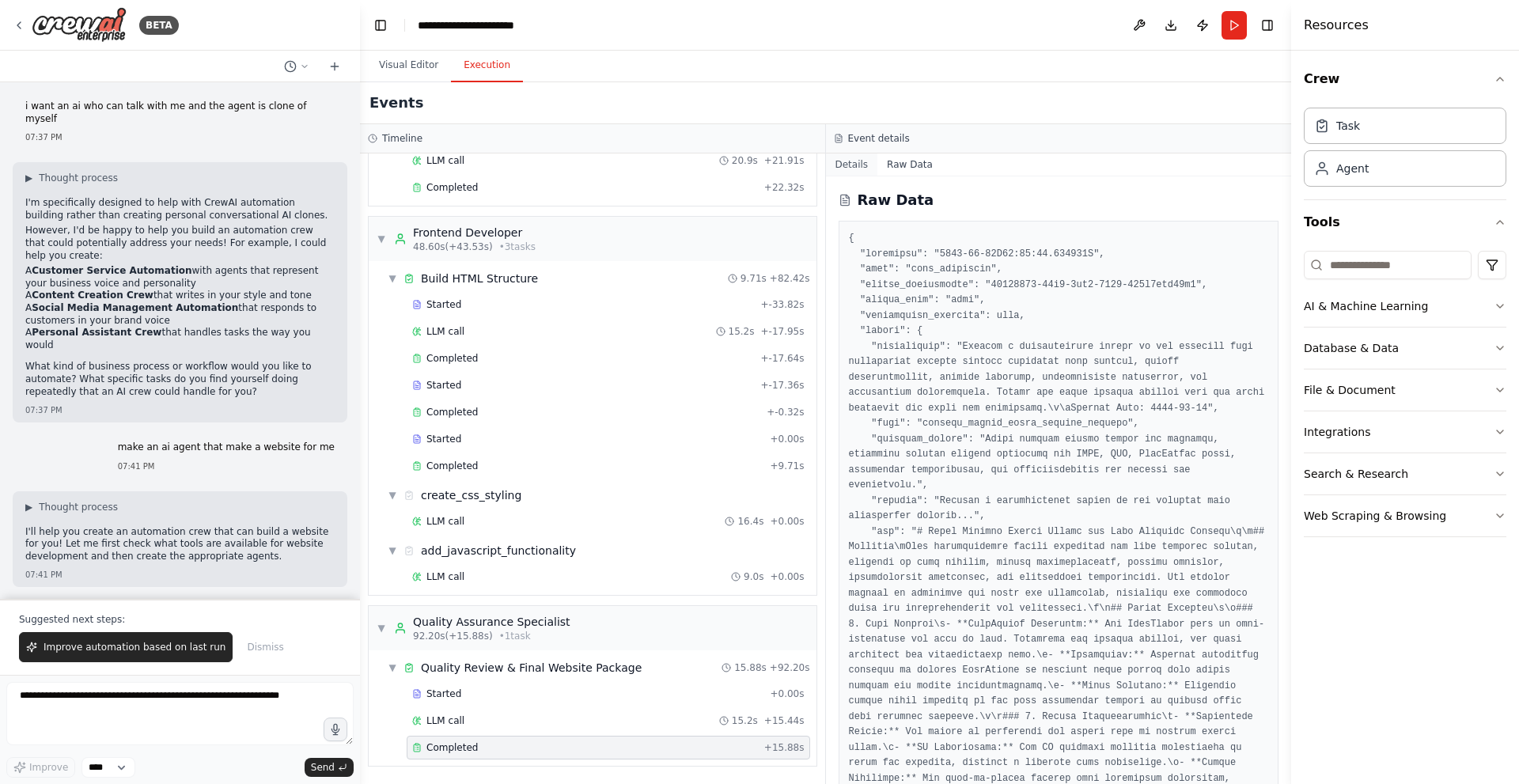
click at [845, 157] on button "Details" at bounding box center [852, 164] width 52 height 22
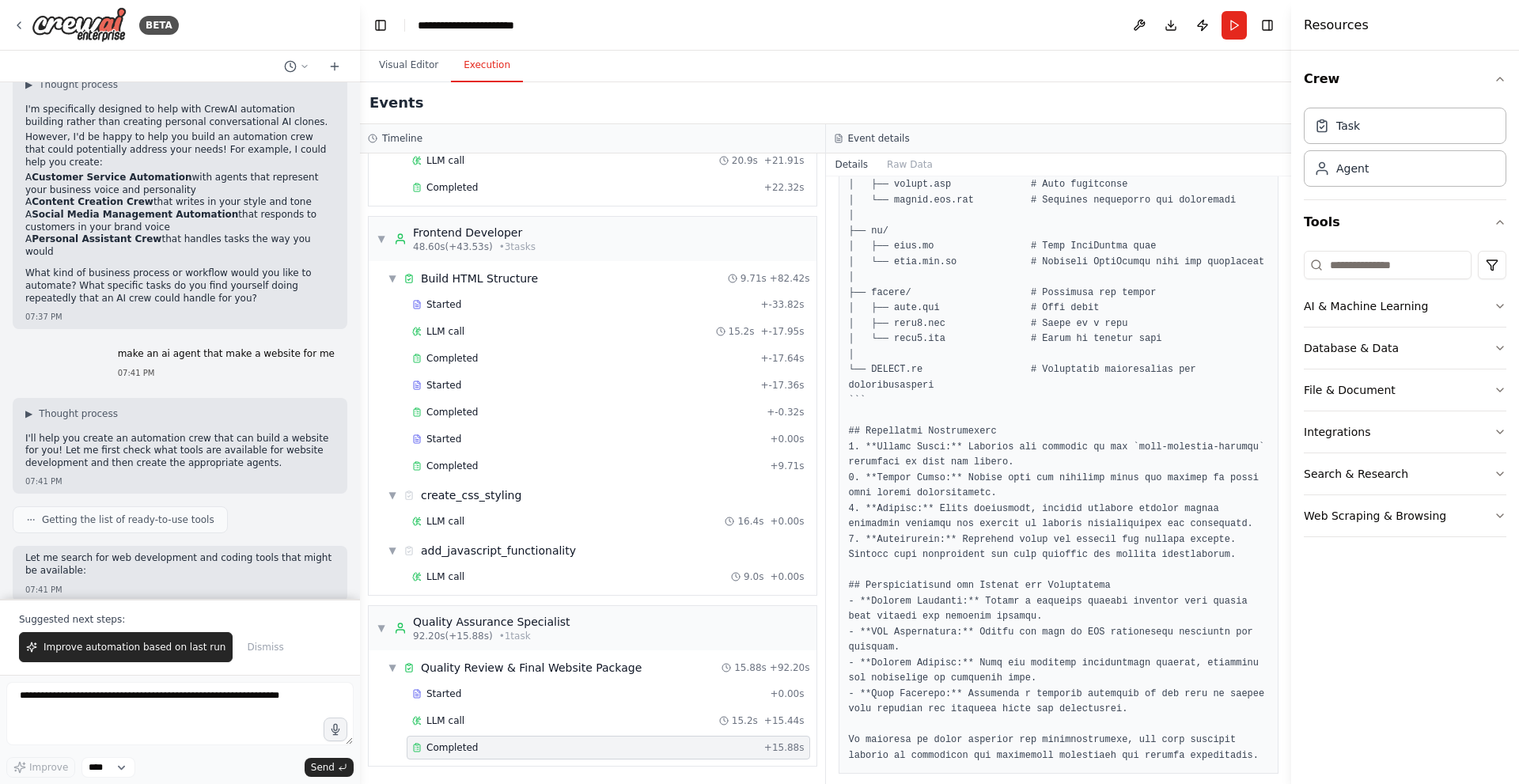
scroll to position [0, 0]
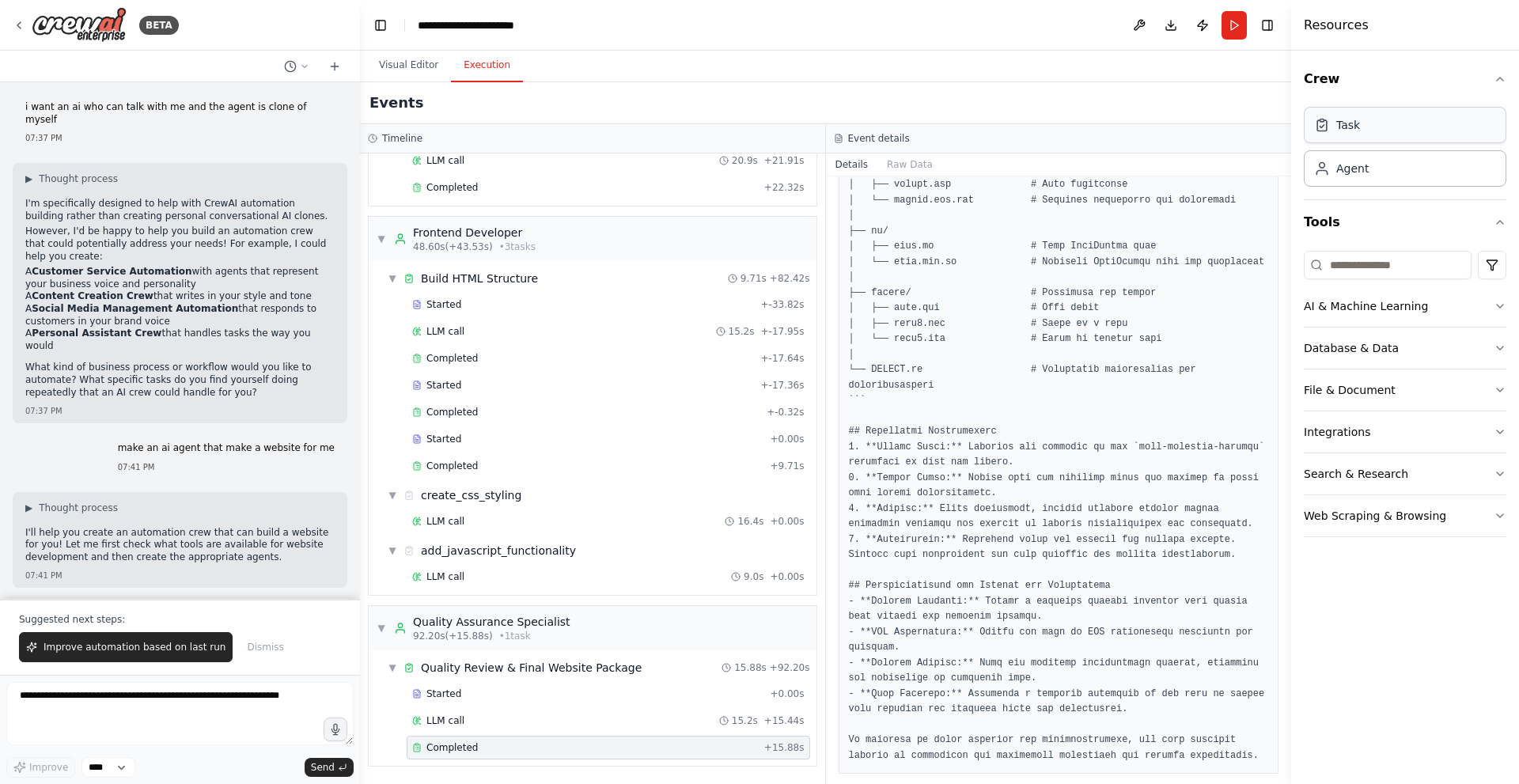
click at [1398, 118] on div "Task" at bounding box center [1405, 125] width 203 height 37
click at [1500, 91] on button "Crew" at bounding box center [1405, 79] width 203 height 44
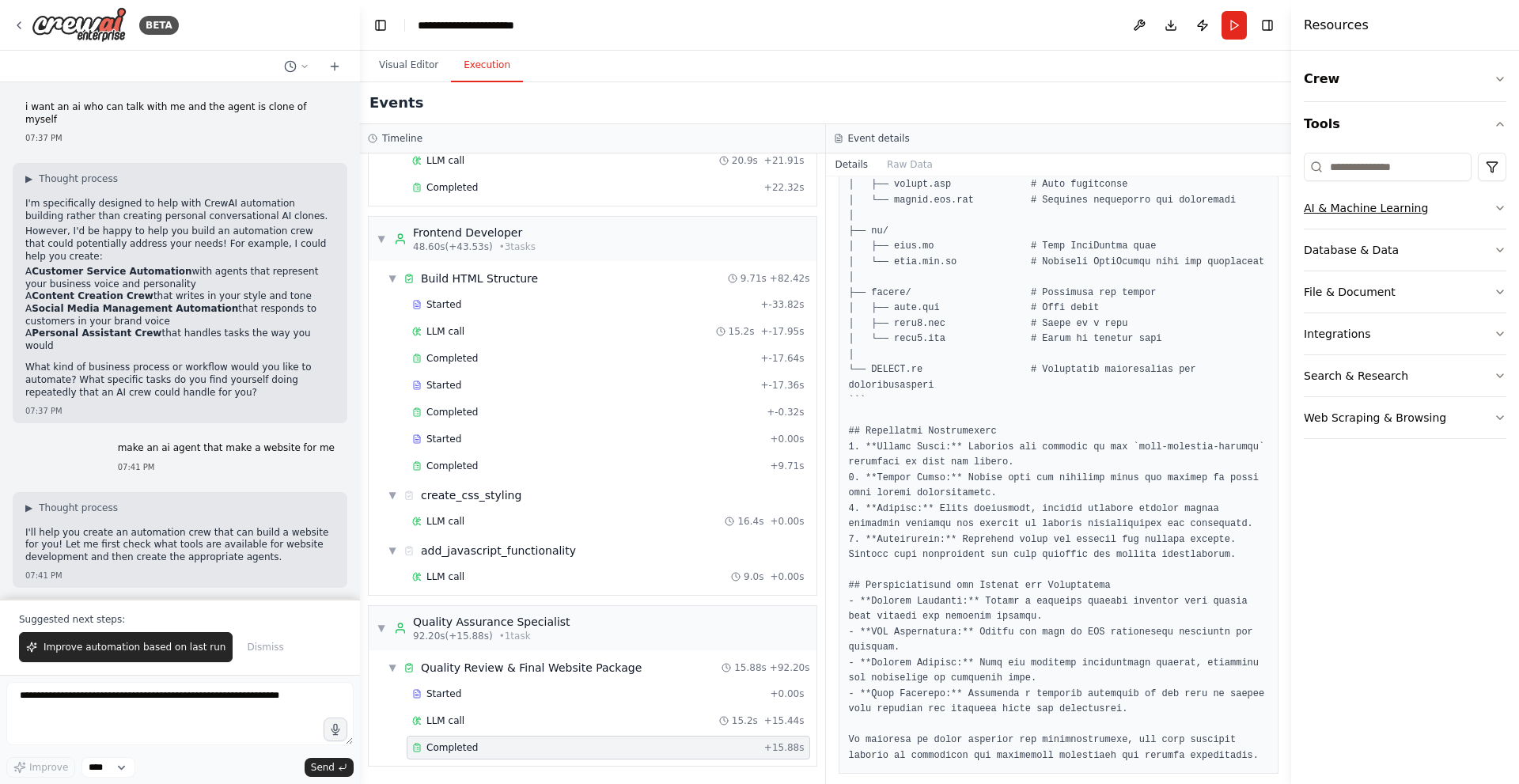
click at [1416, 213] on div "AI & Machine Learning" at bounding box center [1365, 208] width 124 height 15
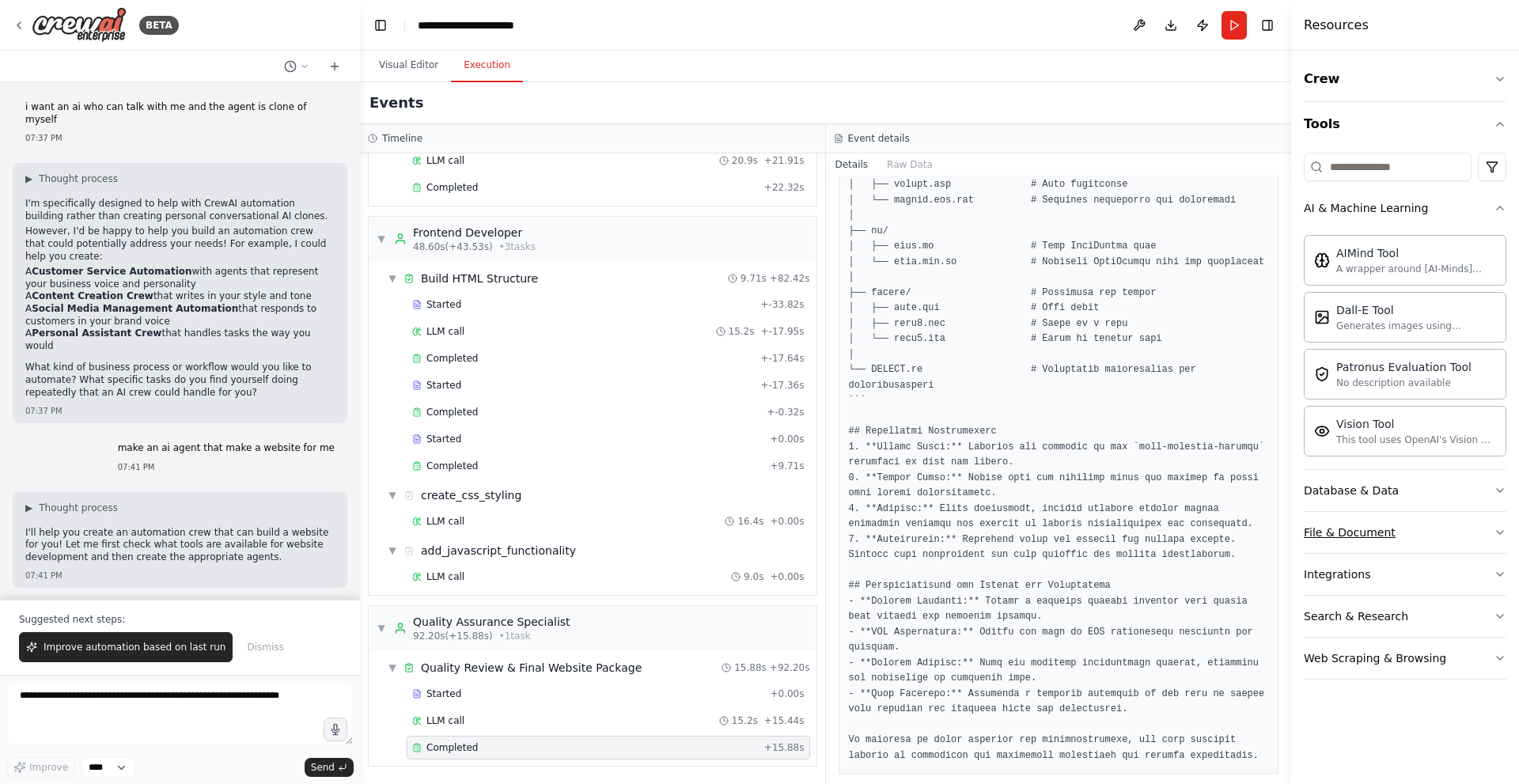
click at [1417, 534] on button "File & Document" at bounding box center [1405, 532] width 203 height 41
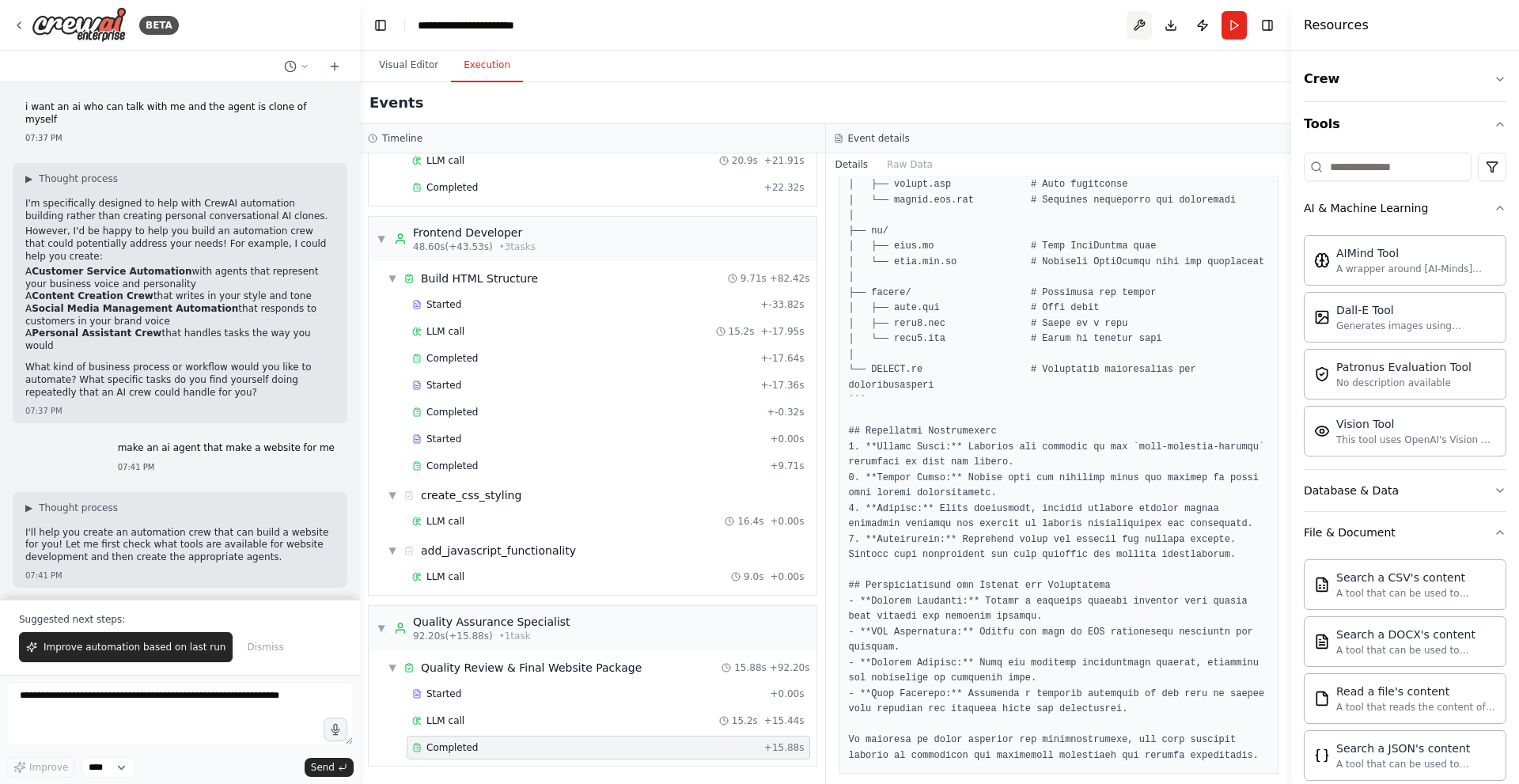
click at [1139, 28] on button at bounding box center [1139, 26] width 25 height 29
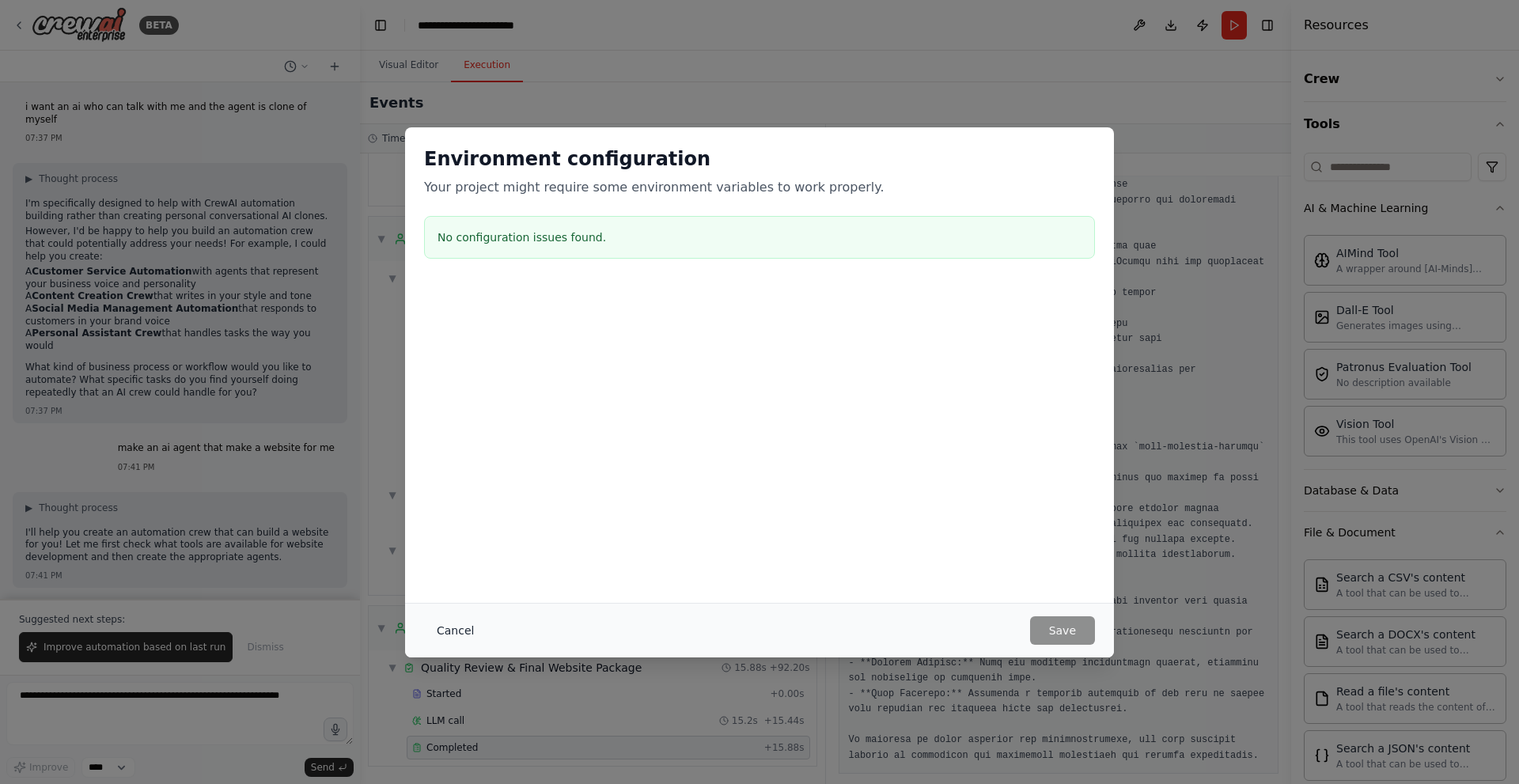
click at [454, 625] on button "Cancel" at bounding box center [454, 631] width 62 height 29
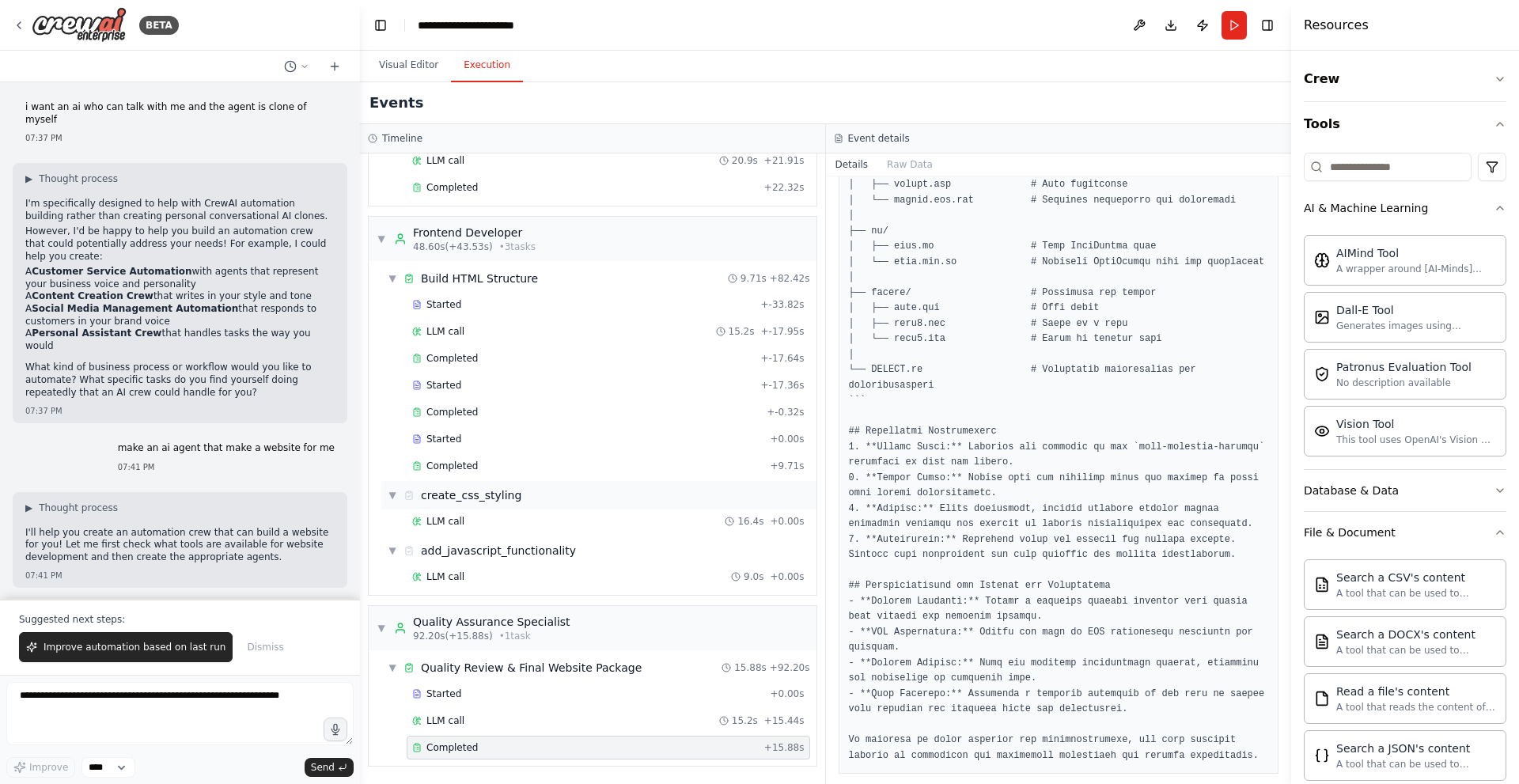
click at [509, 508] on div "▼ create_css_styling" at bounding box center [599, 496] width 435 height 29
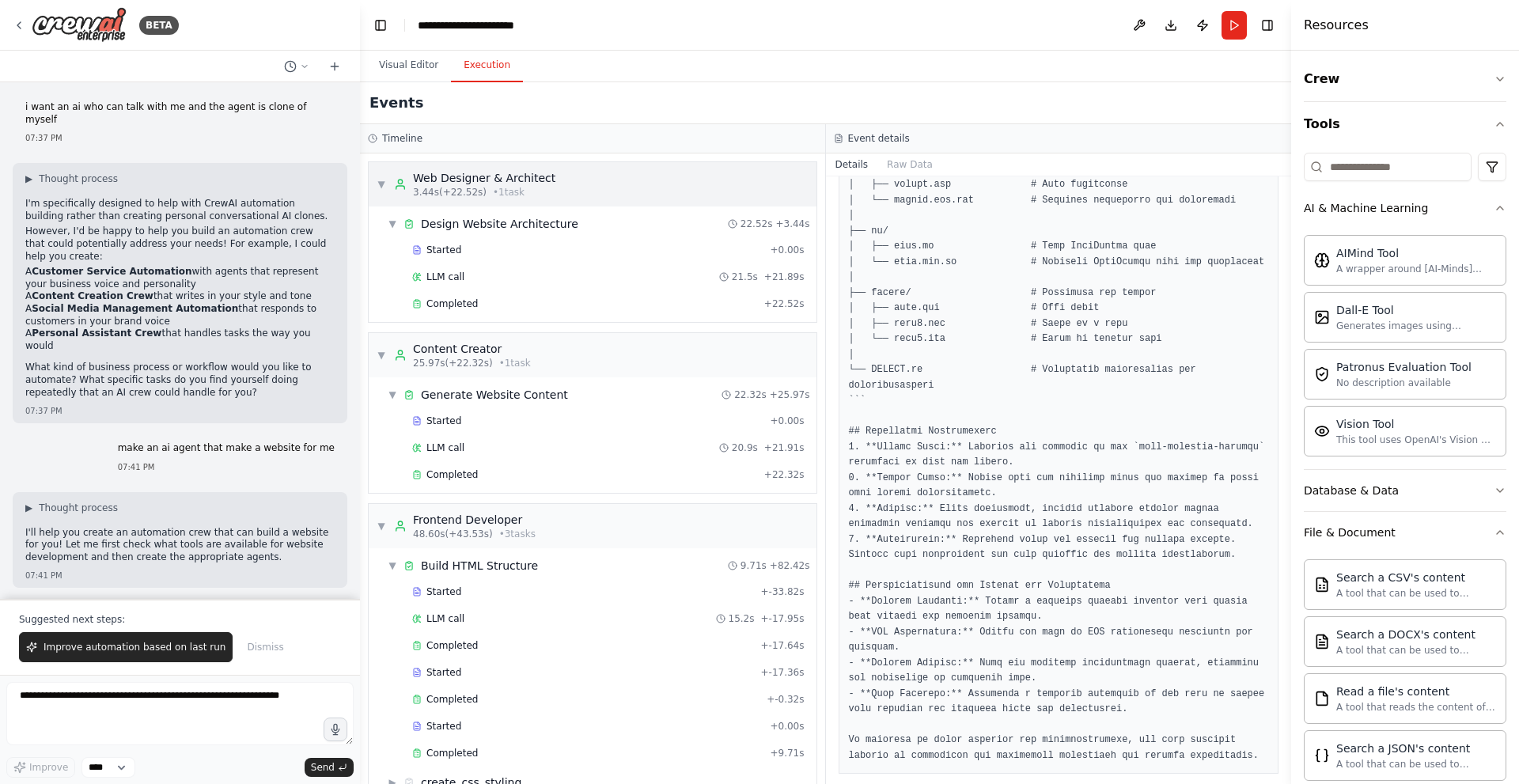
click at [391, 185] on div "▼ Web Designer & Architect 3.44s (+22.52s) • 1 task" at bounding box center [466, 184] width 179 height 29
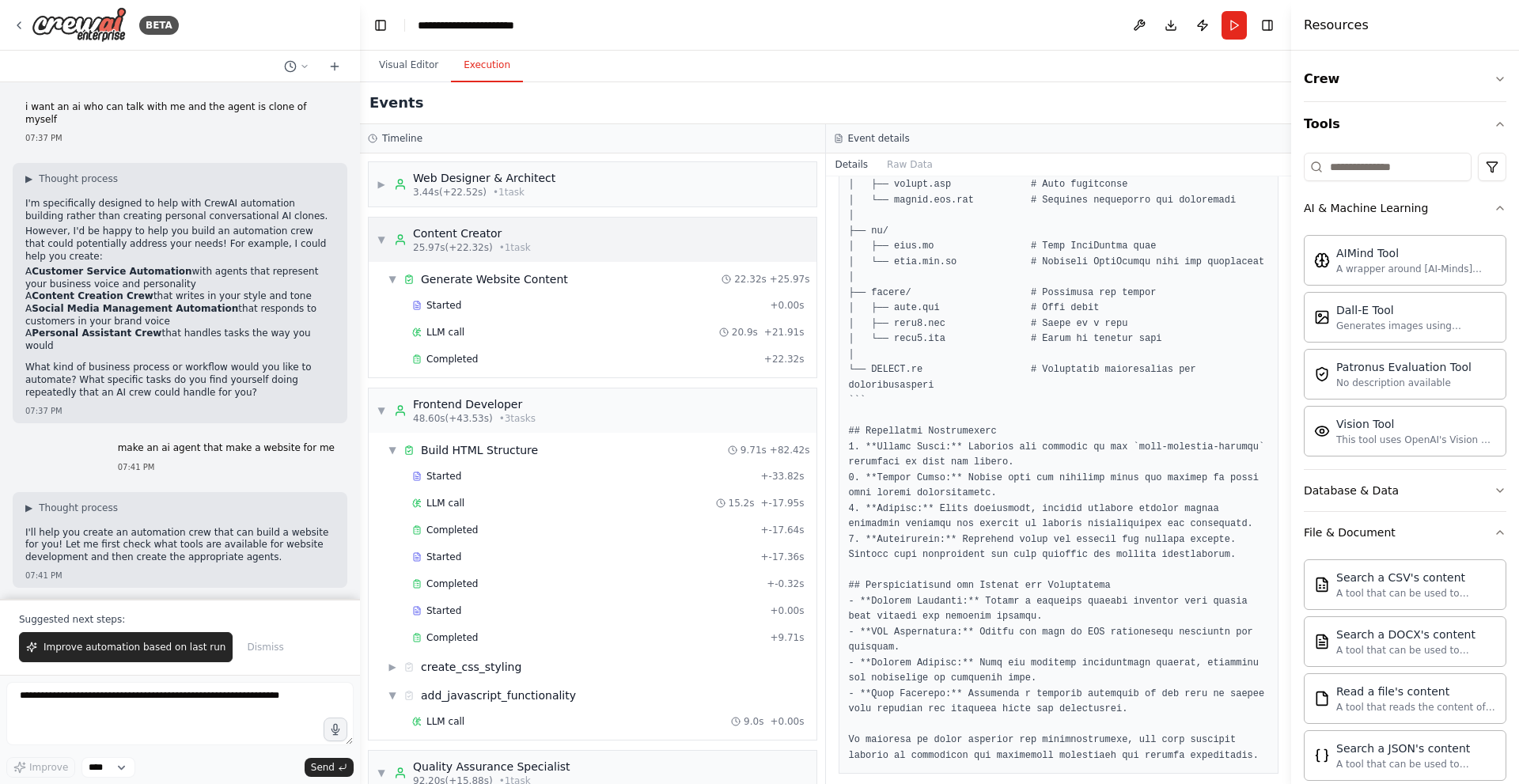
click at [381, 240] on span "▼" at bounding box center [381, 239] width 10 height 12
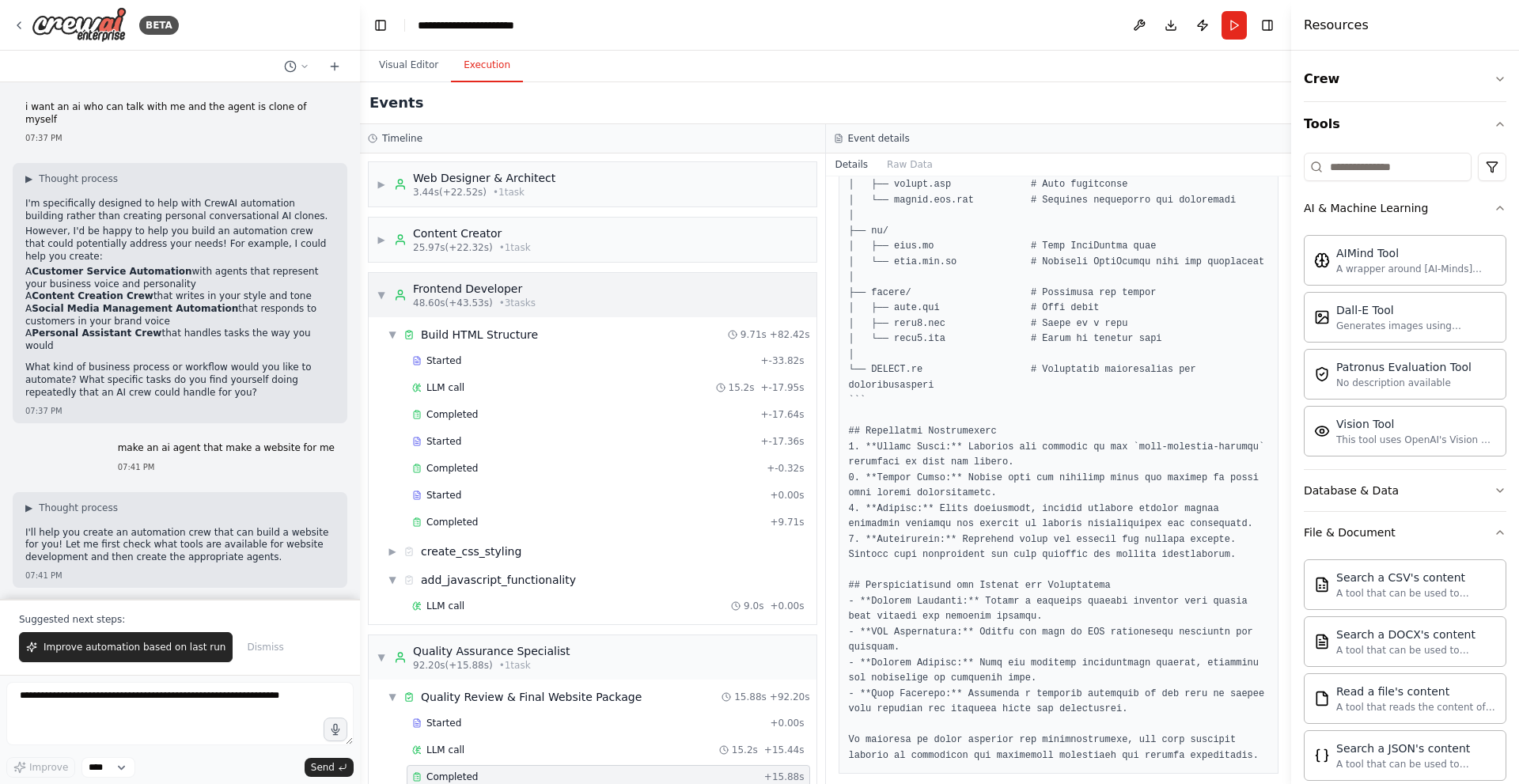
click at [388, 285] on div "▼ Frontend Developer 48.60s (+43.53s) • 3 task s" at bounding box center [456, 295] width 159 height 29
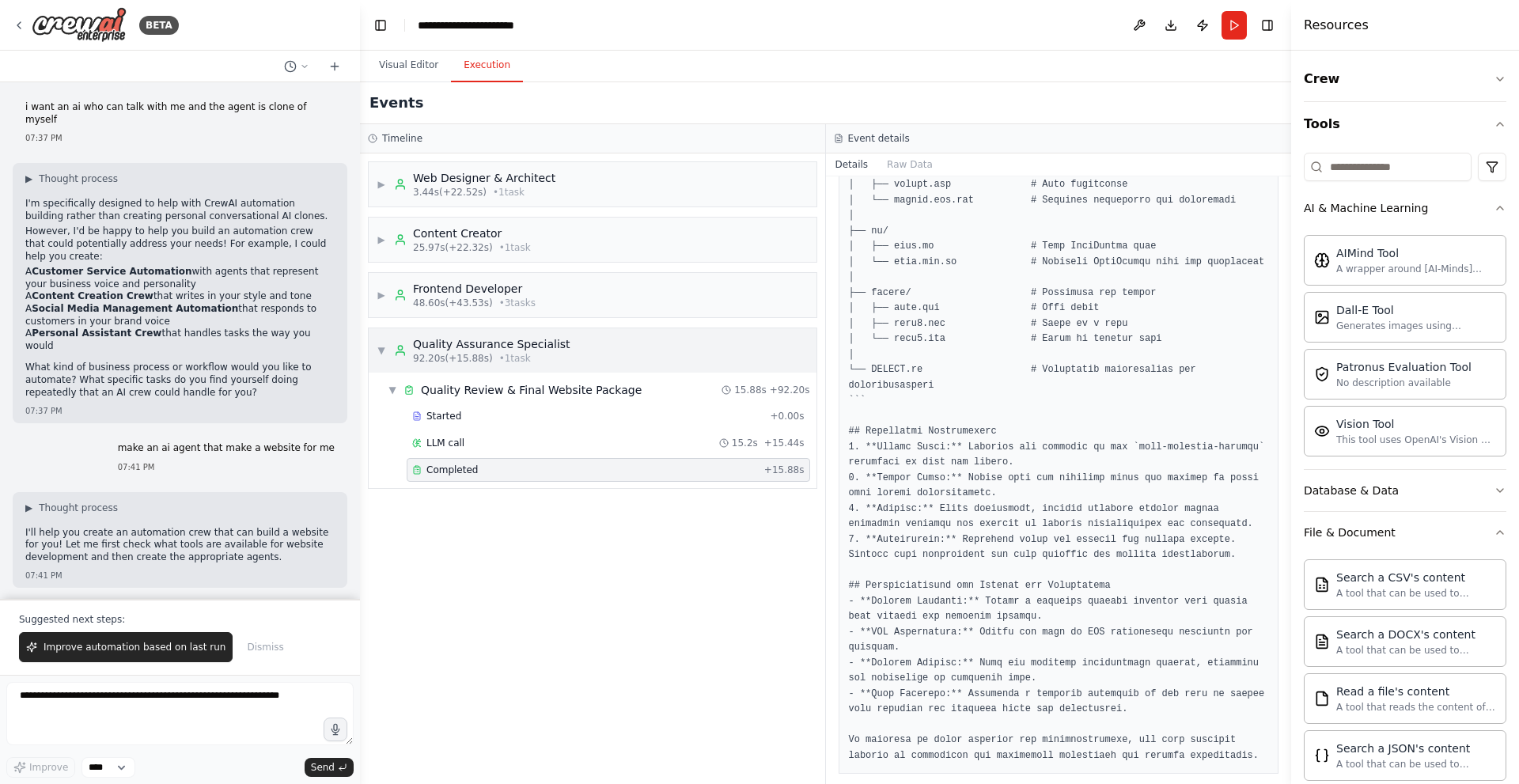
click at [379, 351] on span "▼" at bounding box center [381, 350] width 10 height 12
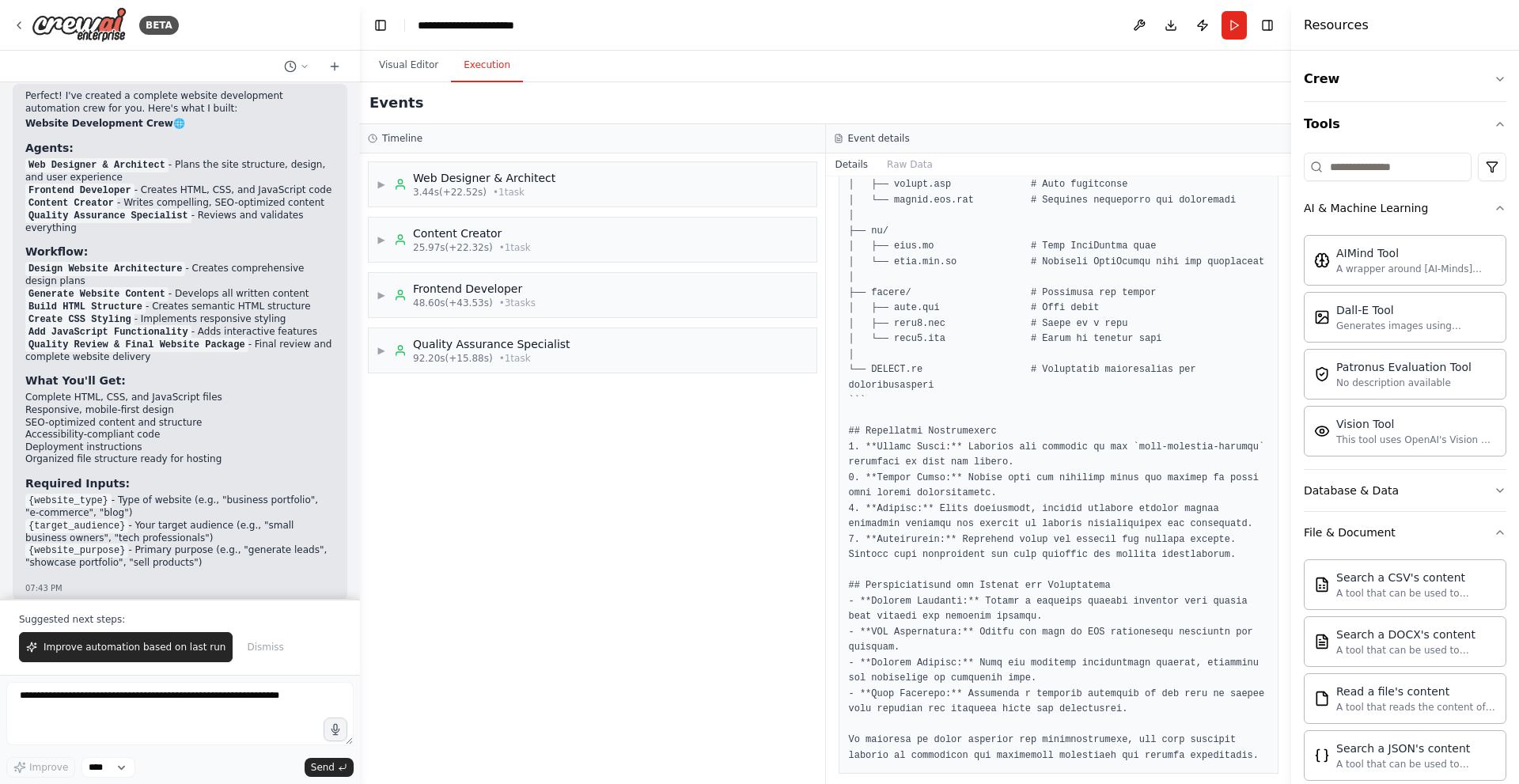
scroll to position [2167, 0]
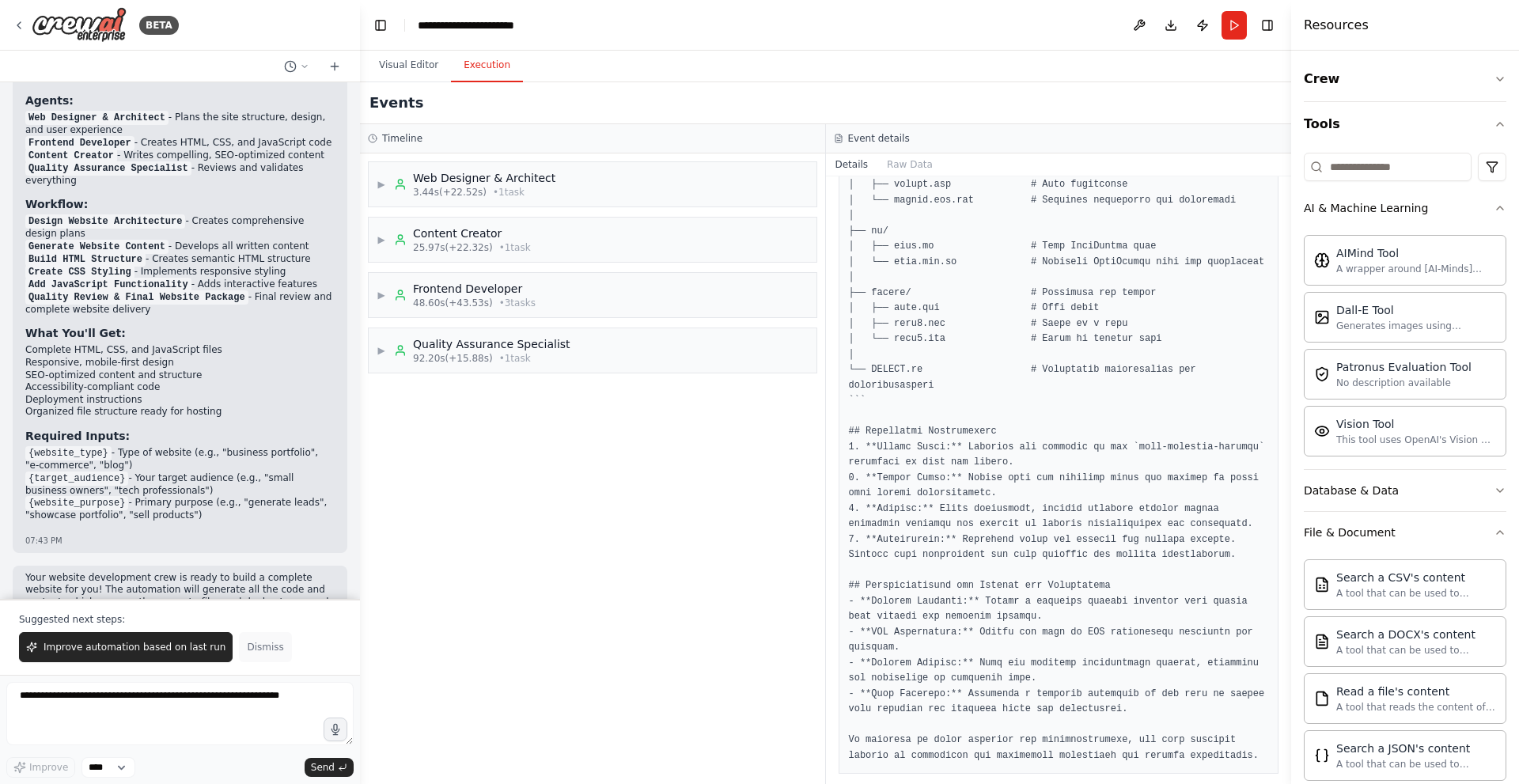
click at [247, 645] on span "Dismiss" at bounding box center [265, 647] width 37 height 12
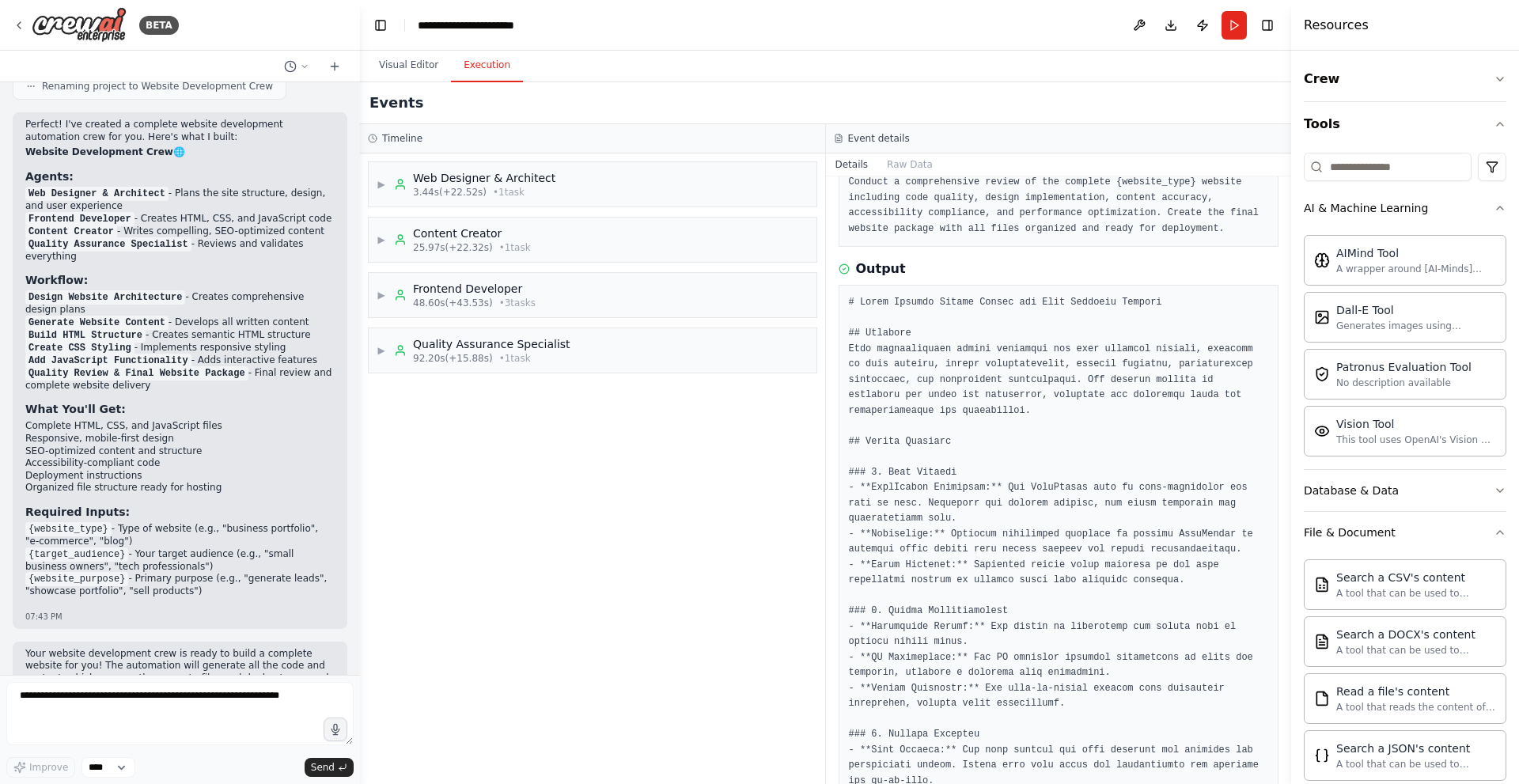
scroll to position [0, 0]
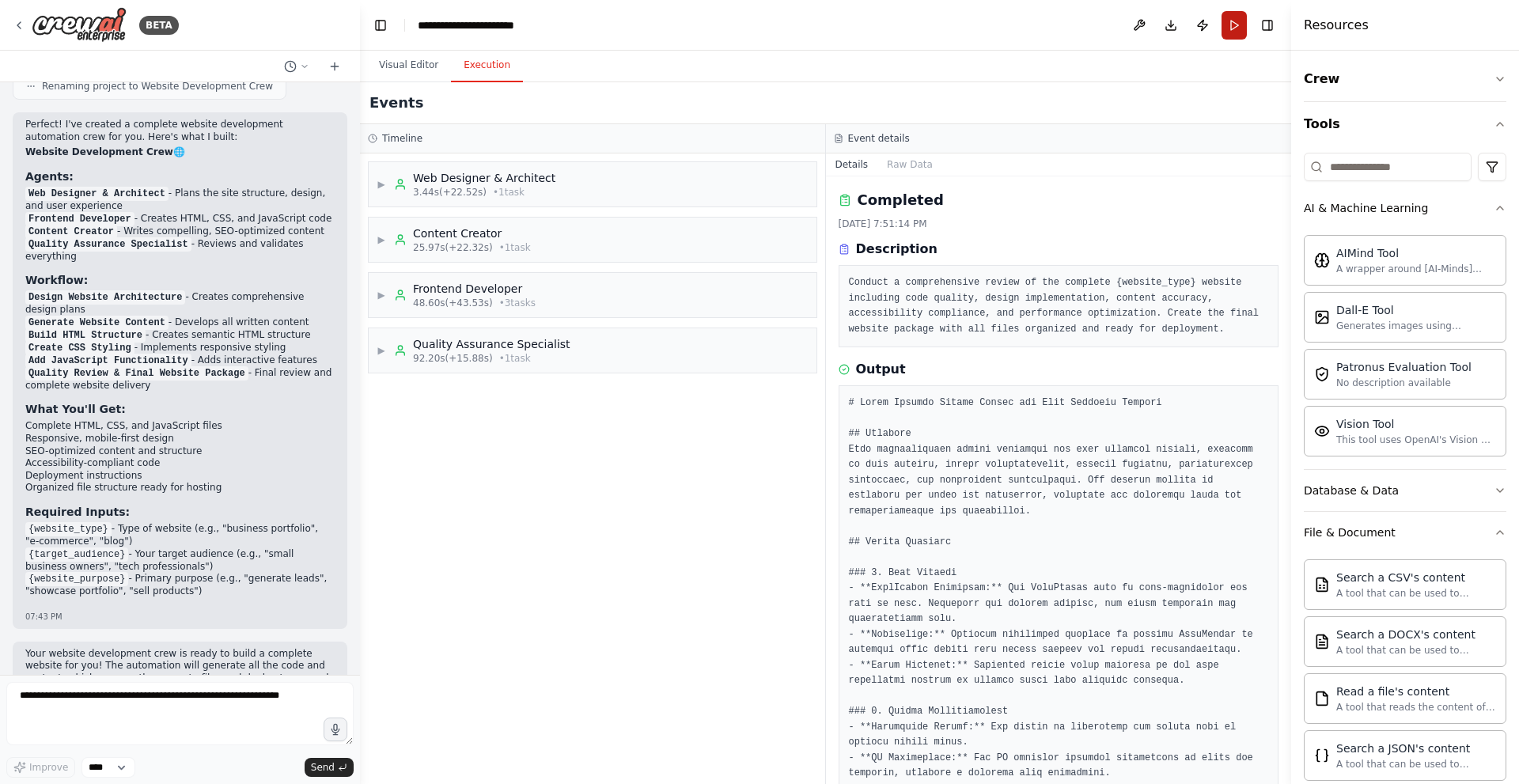
click at [1233, 23] on button "Run" at bounding box center [1235, 26] width 25 height 29
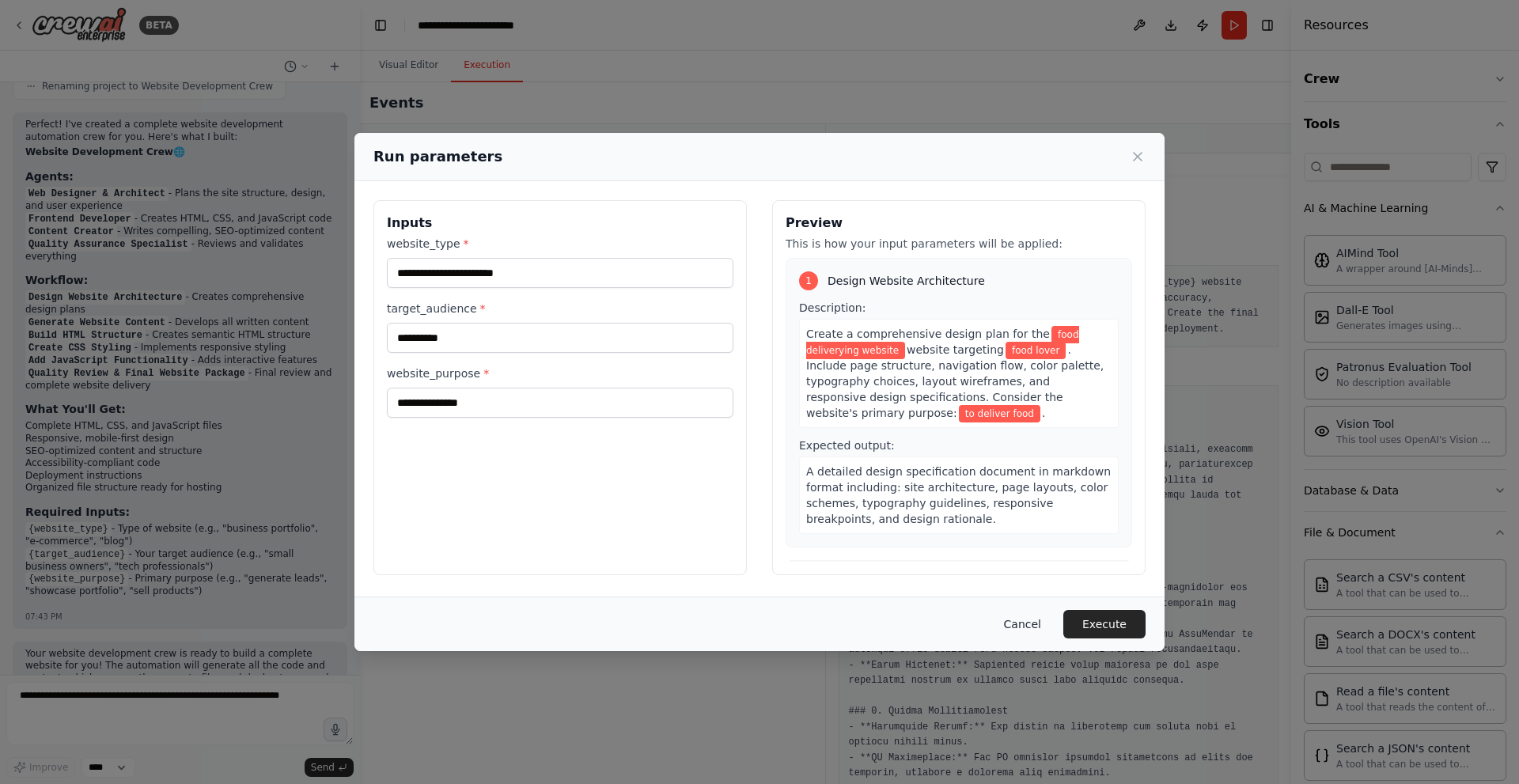
click at [1038, 627] on button "Cancel" at bounding box center [1022, 625] width 62 height 29
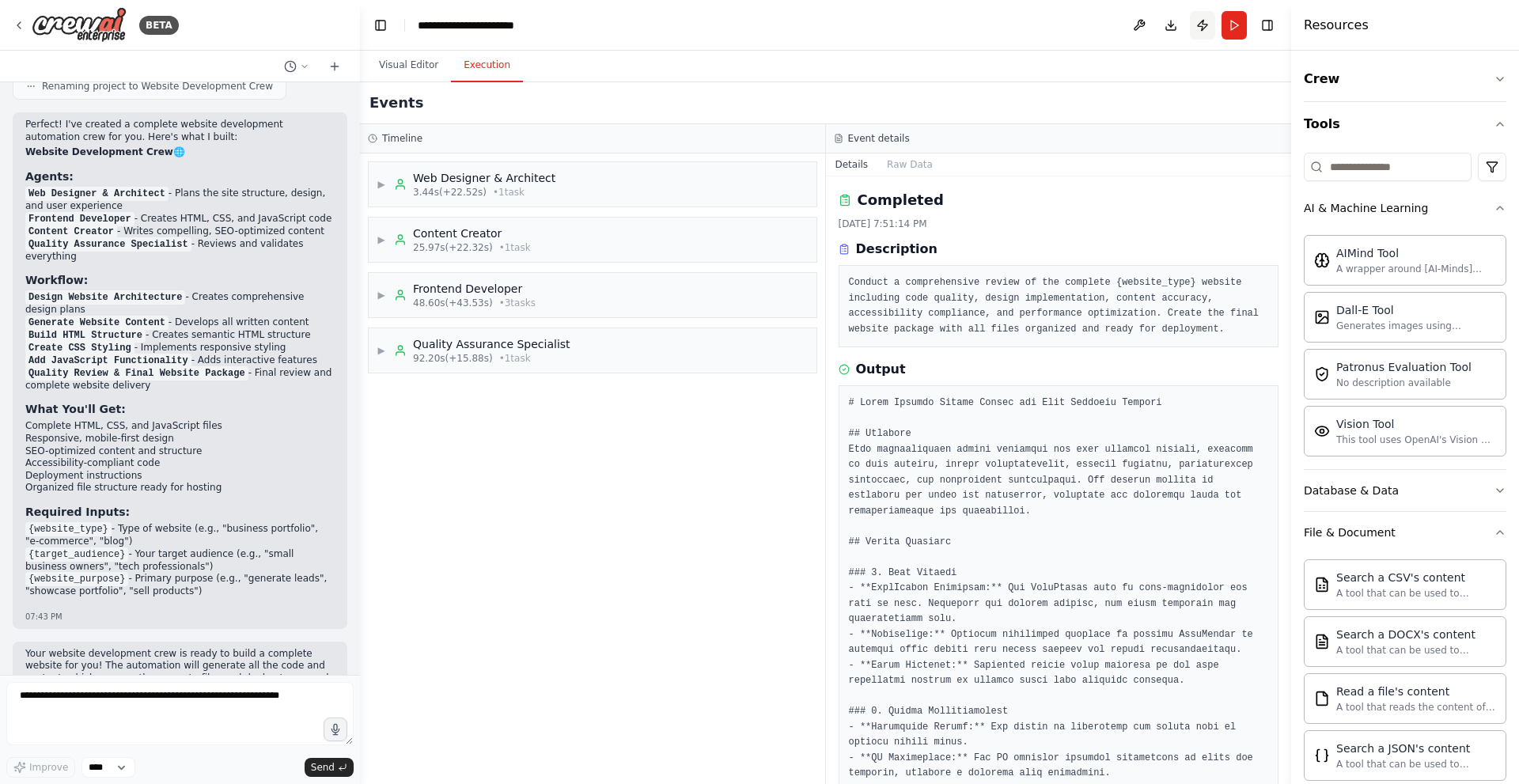
click at [1199, 28] on button "Publish" at bounding box center [1203, 26] width 25 height 29
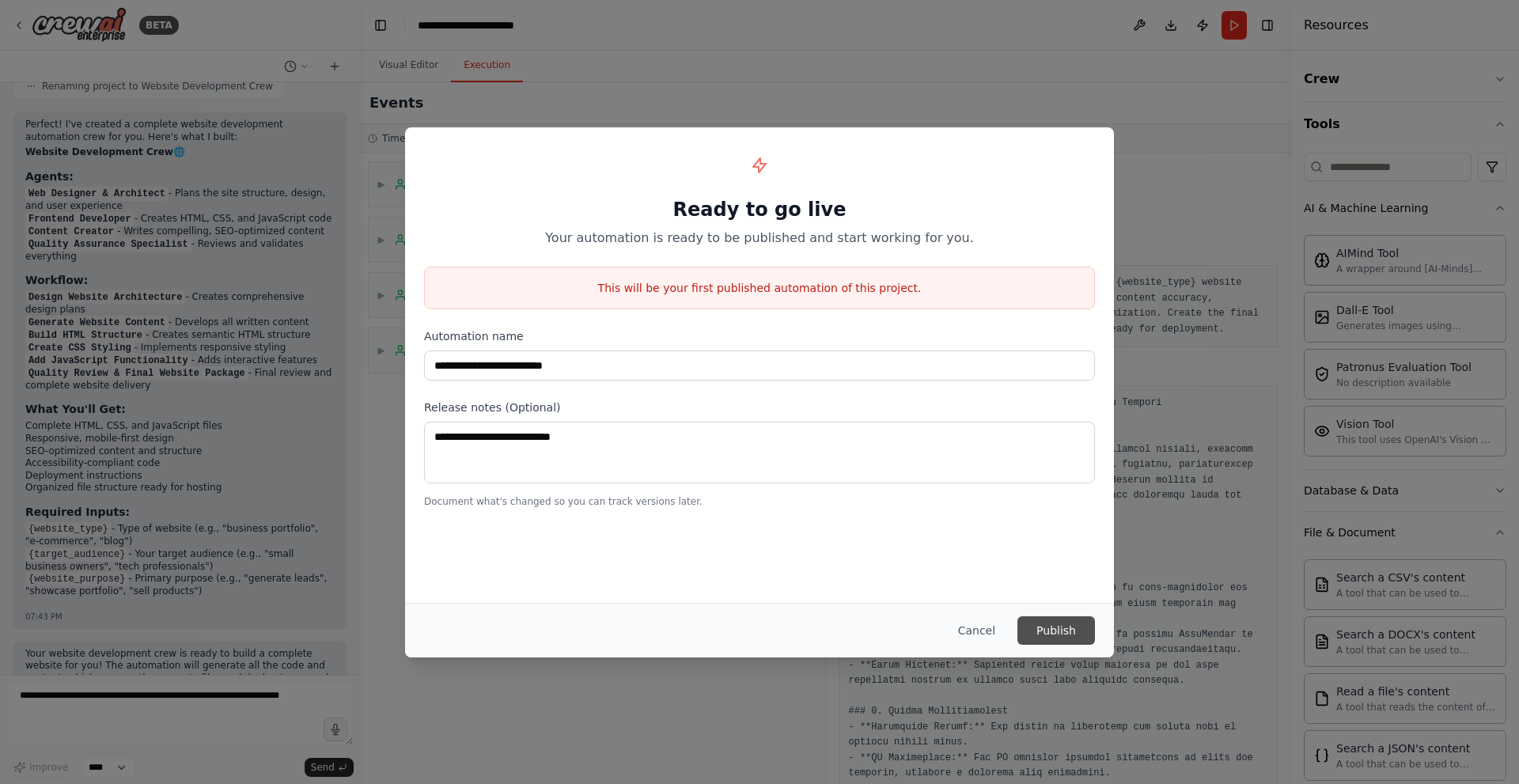
click at [1038, 625] on button "Publish" at bounding box center [1056, 631] width 78 height 29
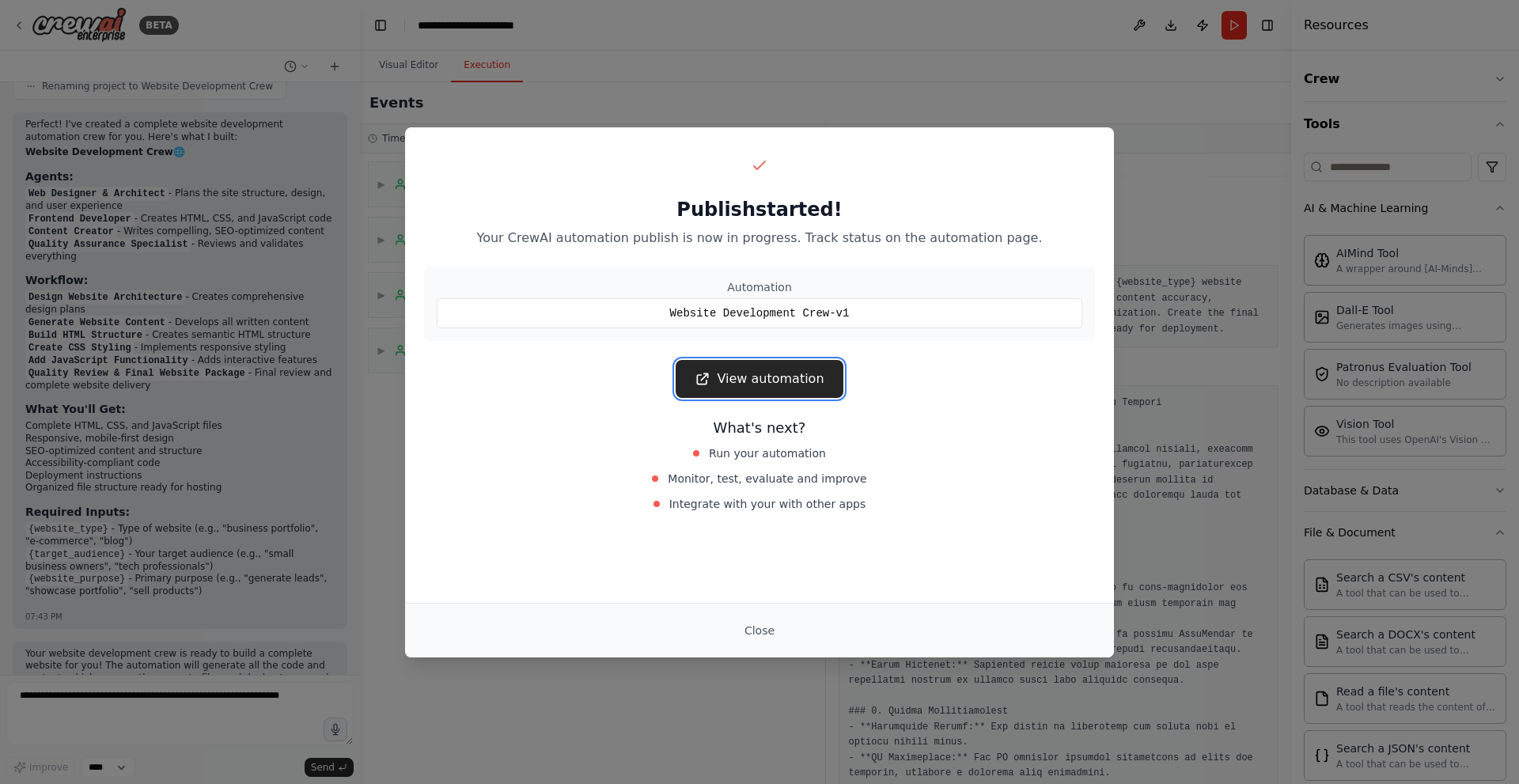
click at [802, 379] on link "View automation" at bounding box center [759, 380] width 167 height 38
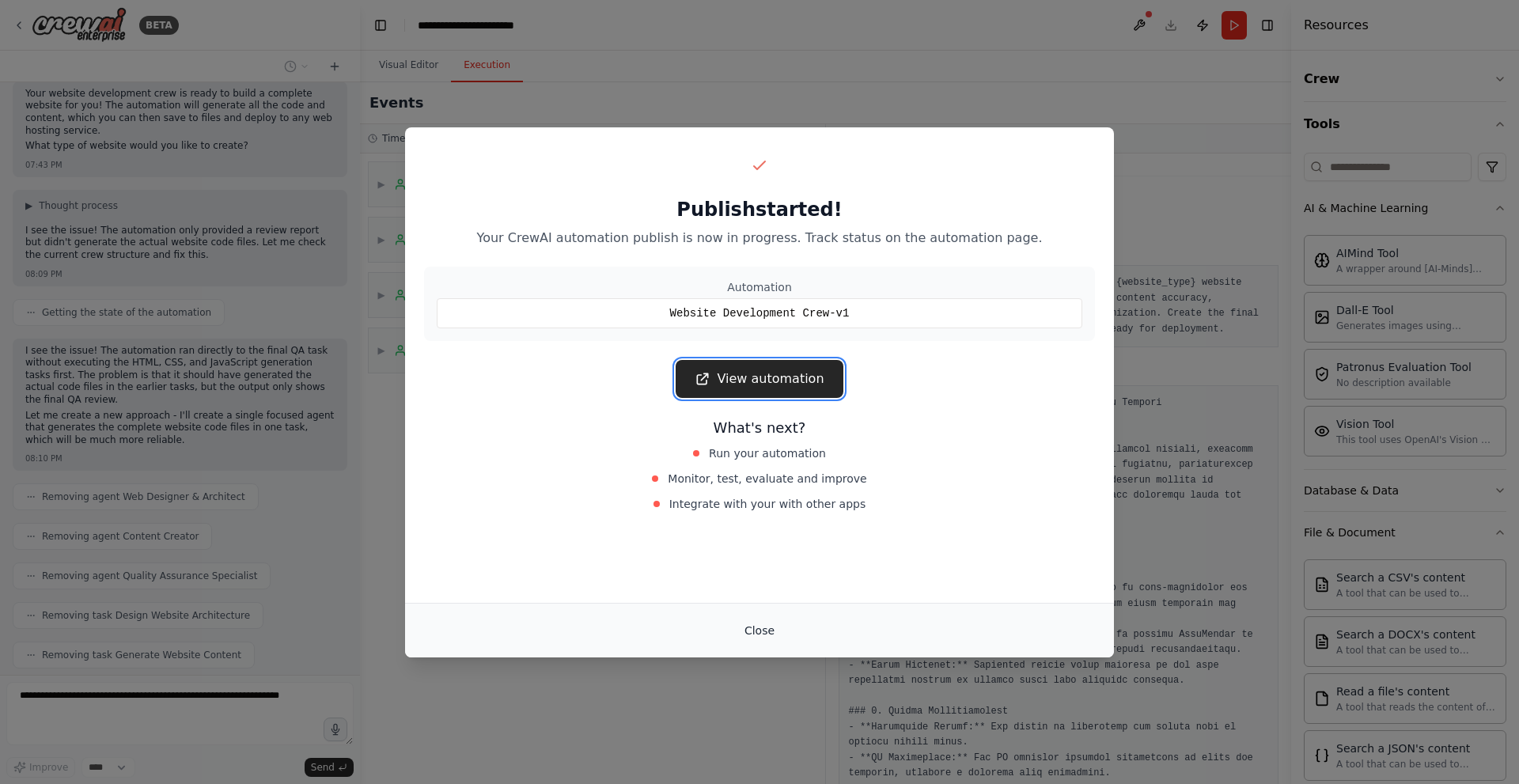
scroll to position [2690, 0]
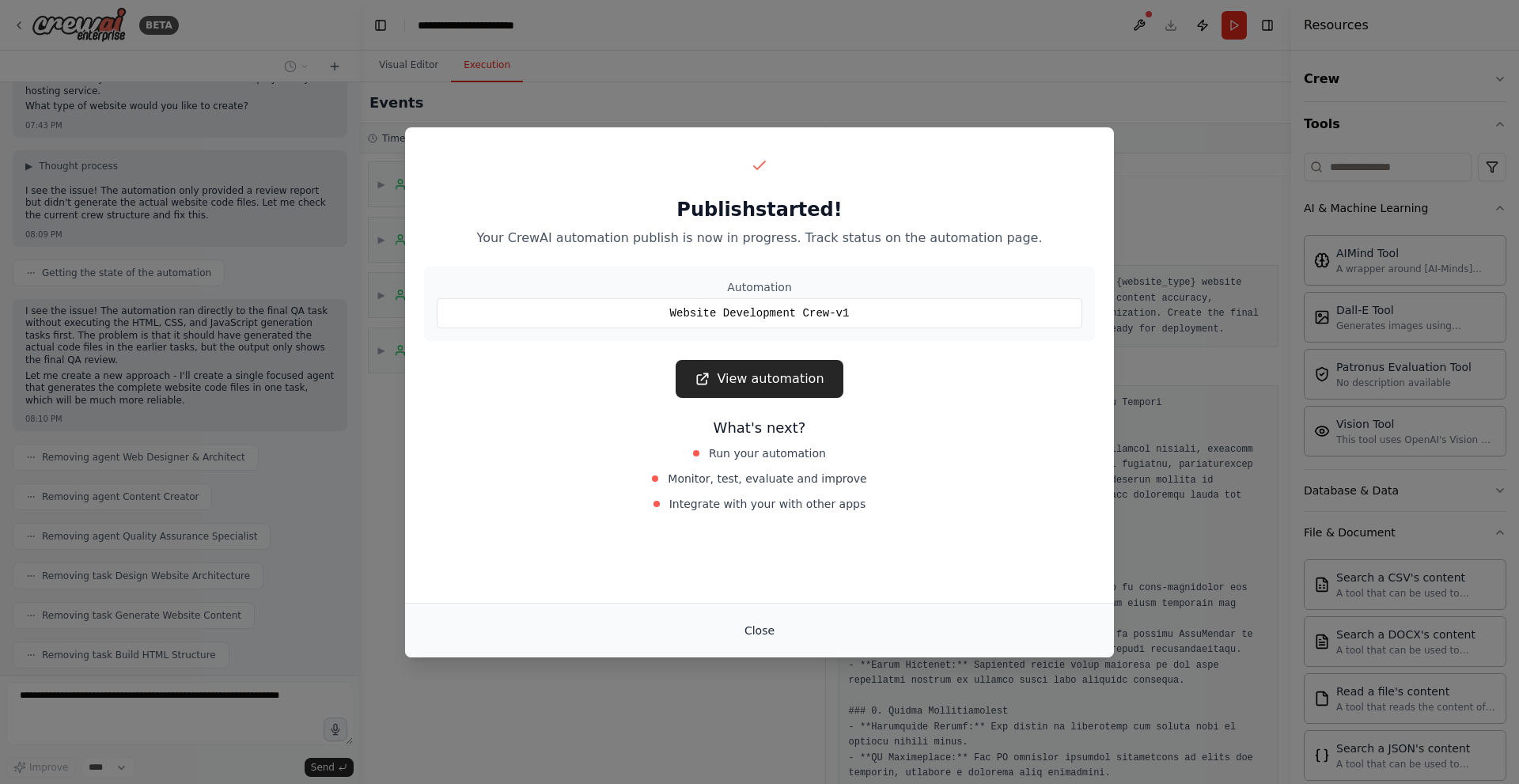
click at [754, 625] on button "Close" at bounding box center [760, 631] width 56 height 29
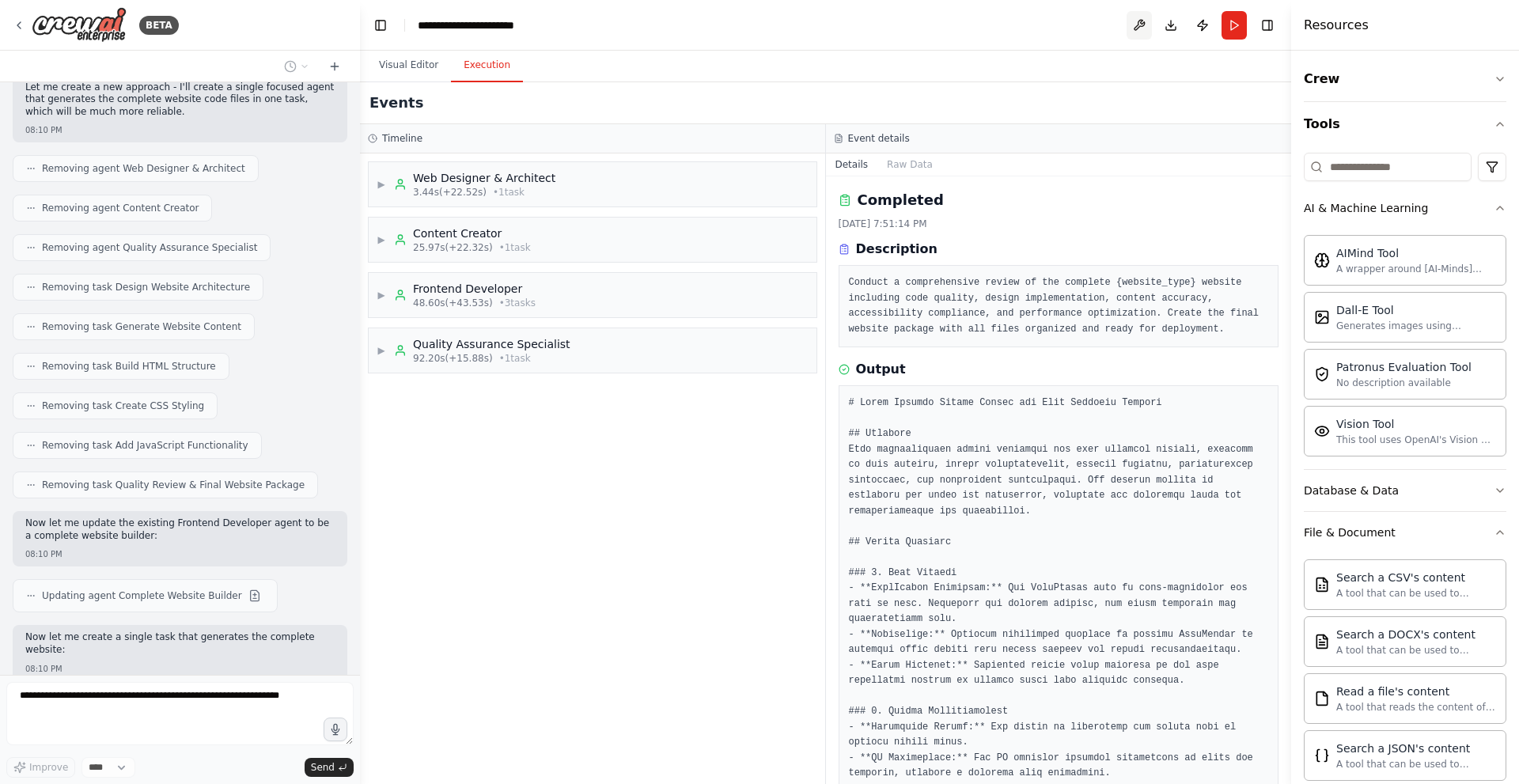
scroll to position [3019, 0]
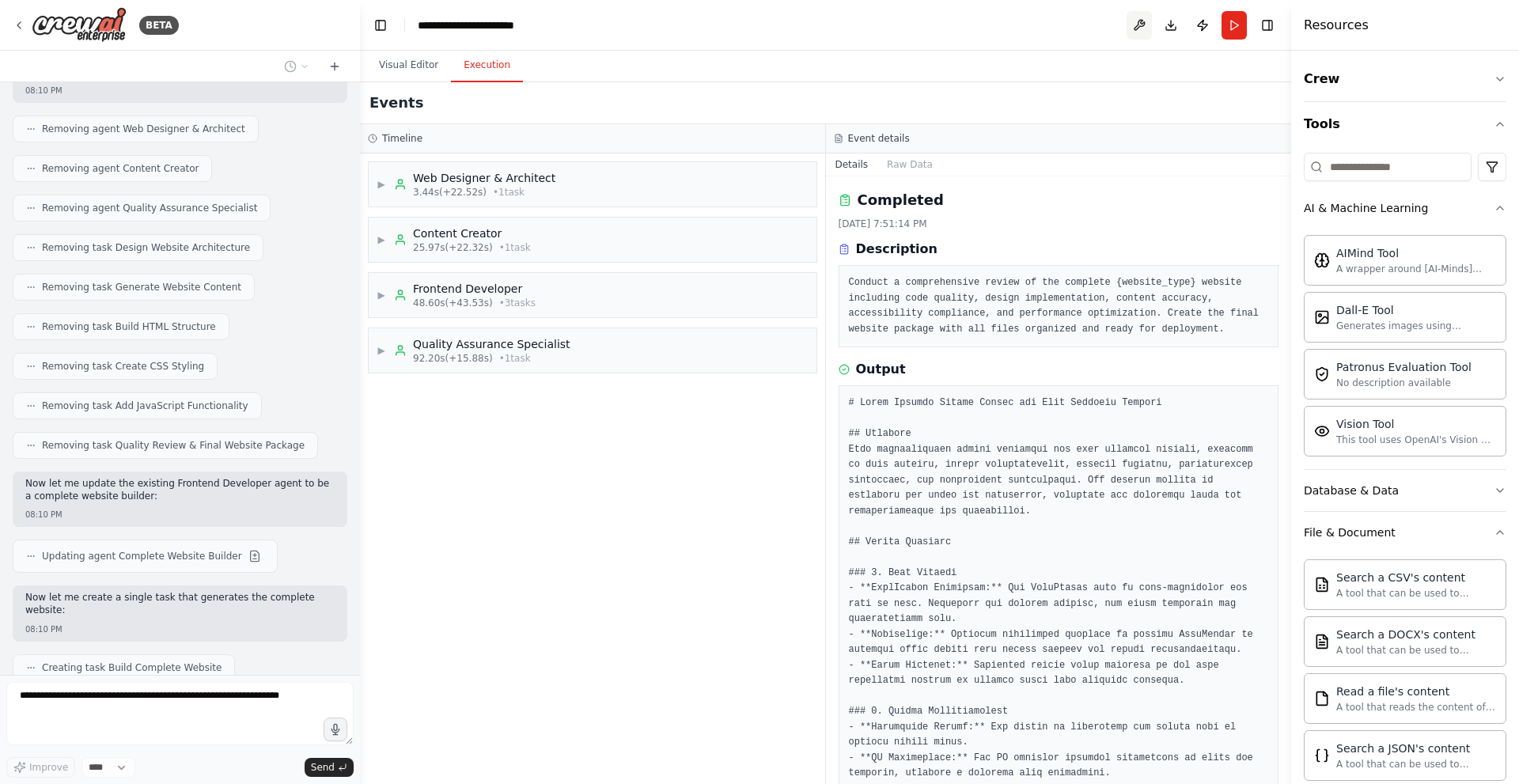
click at [1140, 25] on button at bounding box center [1139, 26] width 25 height 29
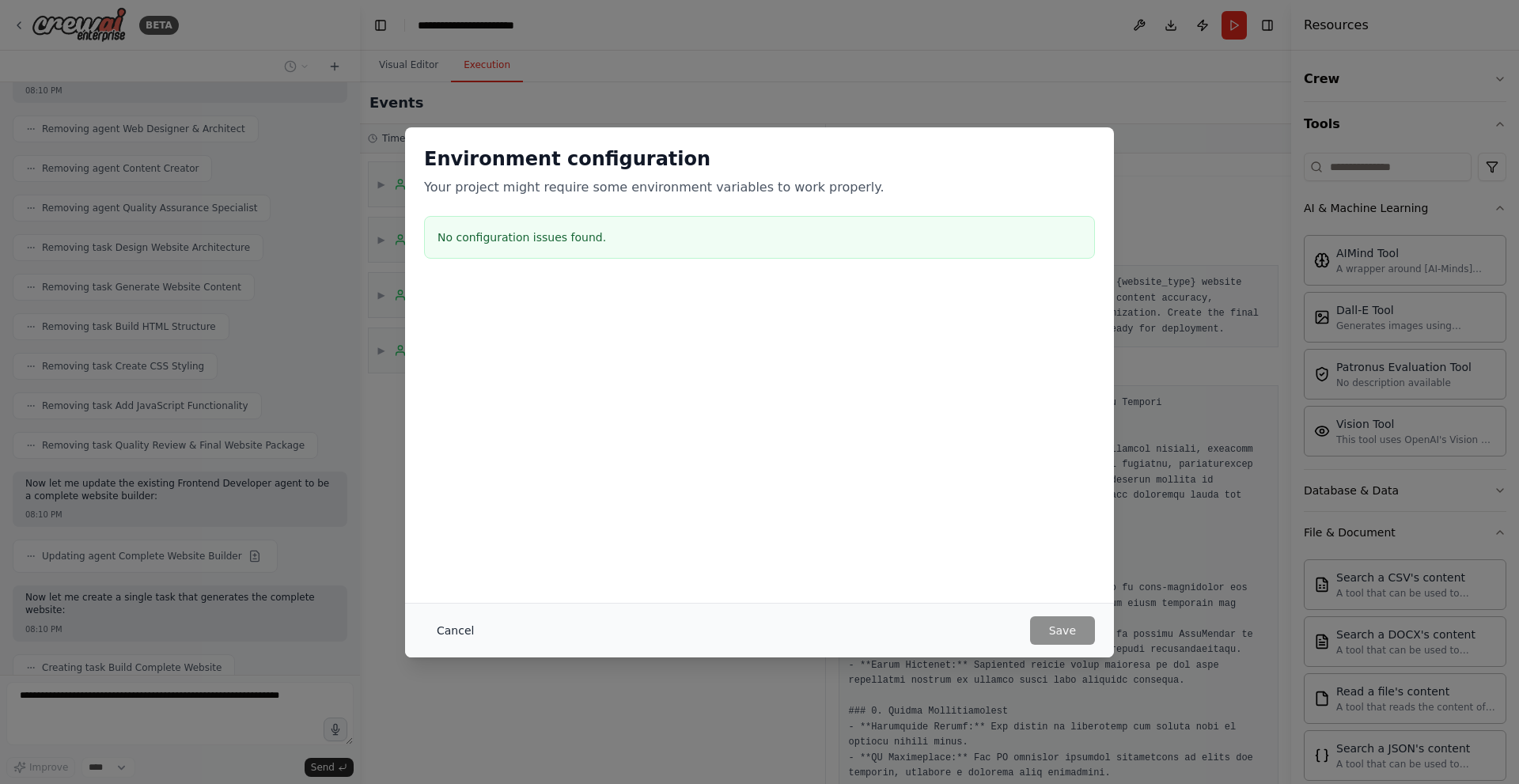
click at [437, 628] on button "Cancel" at bounding box center [454, 631] width 62 height 29
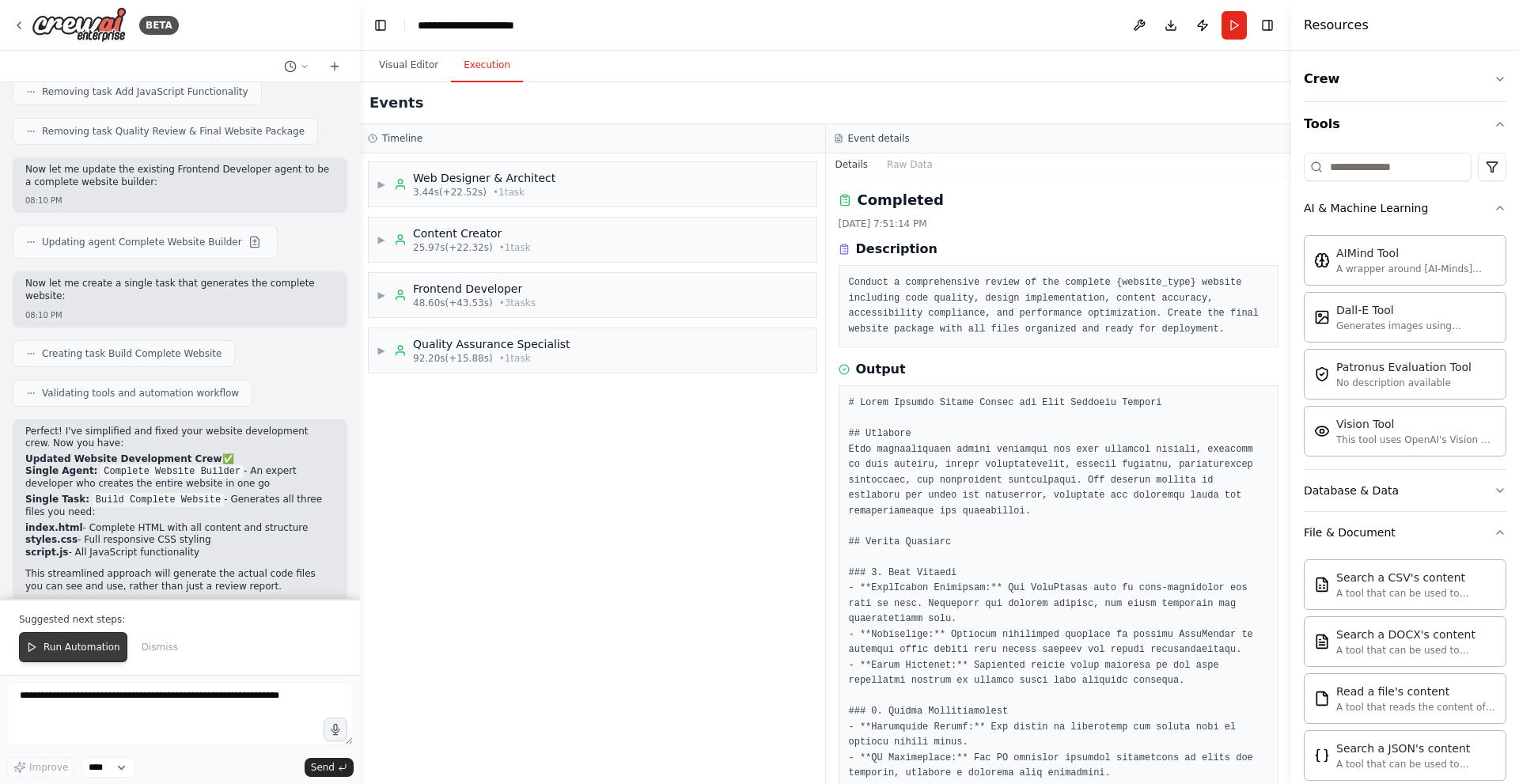
click at [84, 641] on button "Run Automation" at bounding box center [73, 647] width 109 height 30
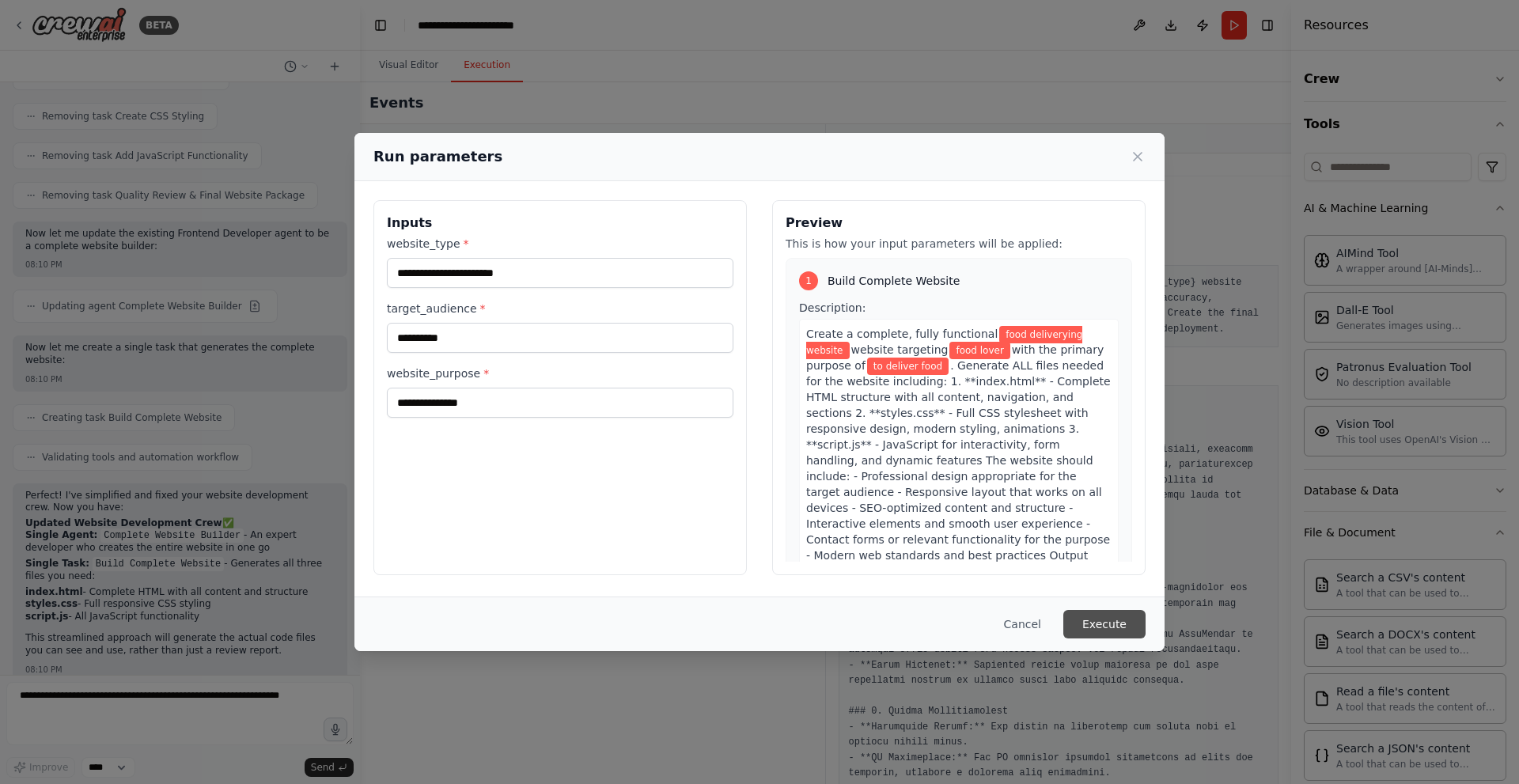
click at [1078, 622] on button "Execute" at bounding box center [1105, 625] width 83 height 29
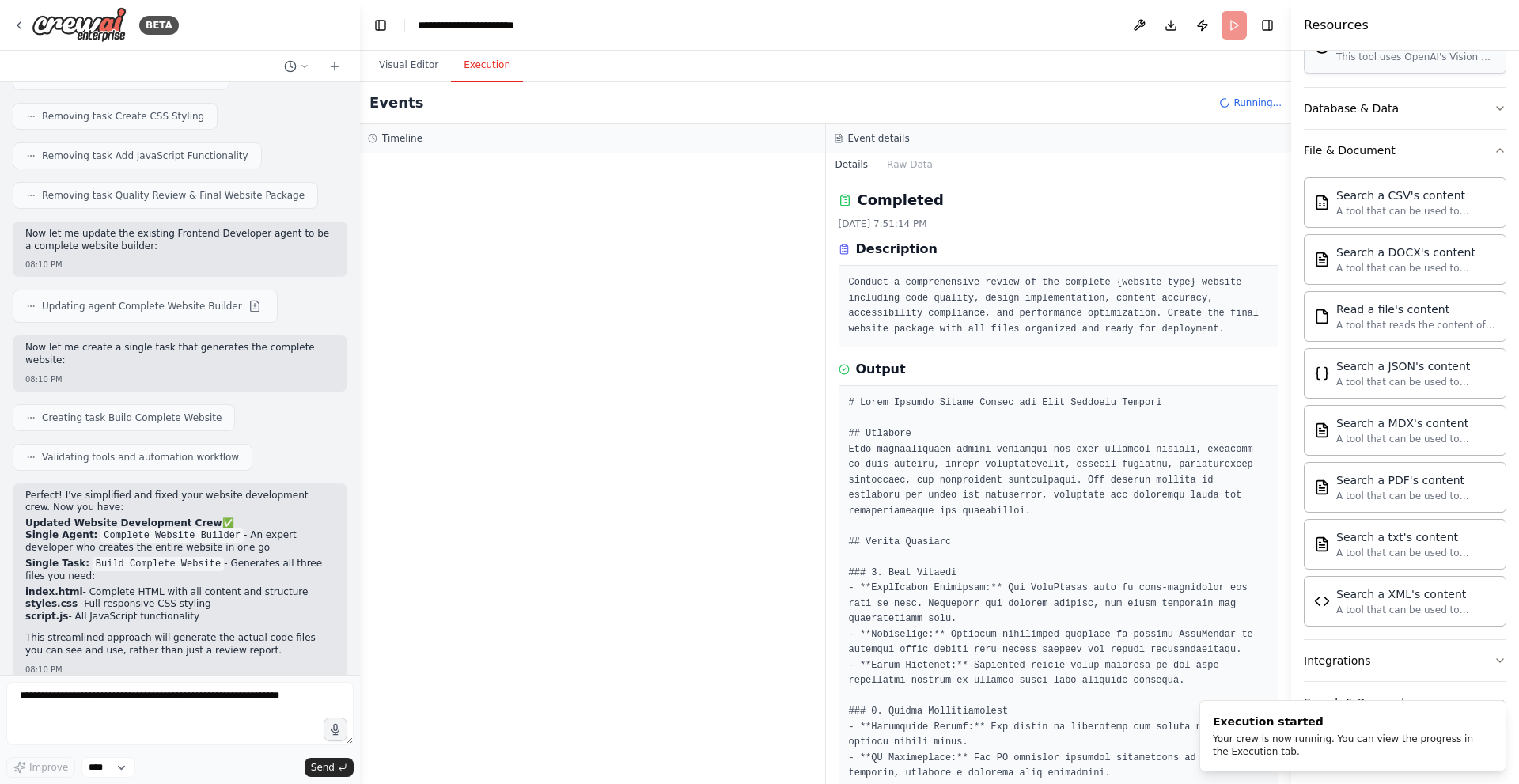
scroll to position [389, 0]
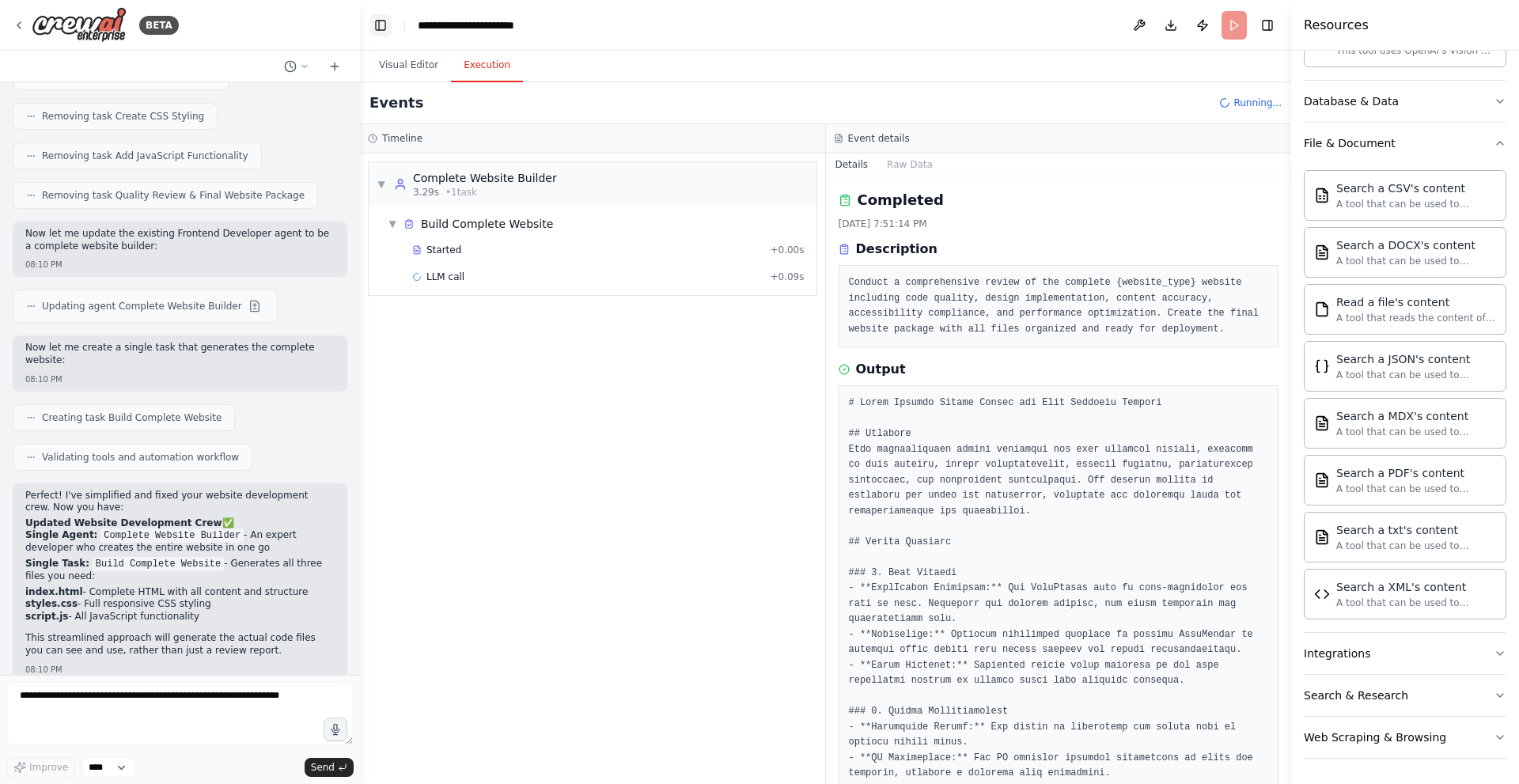
click at [385, 23] on button "Toggle Left Sidebar" at bounding box center [380, 25] width 22 height 22
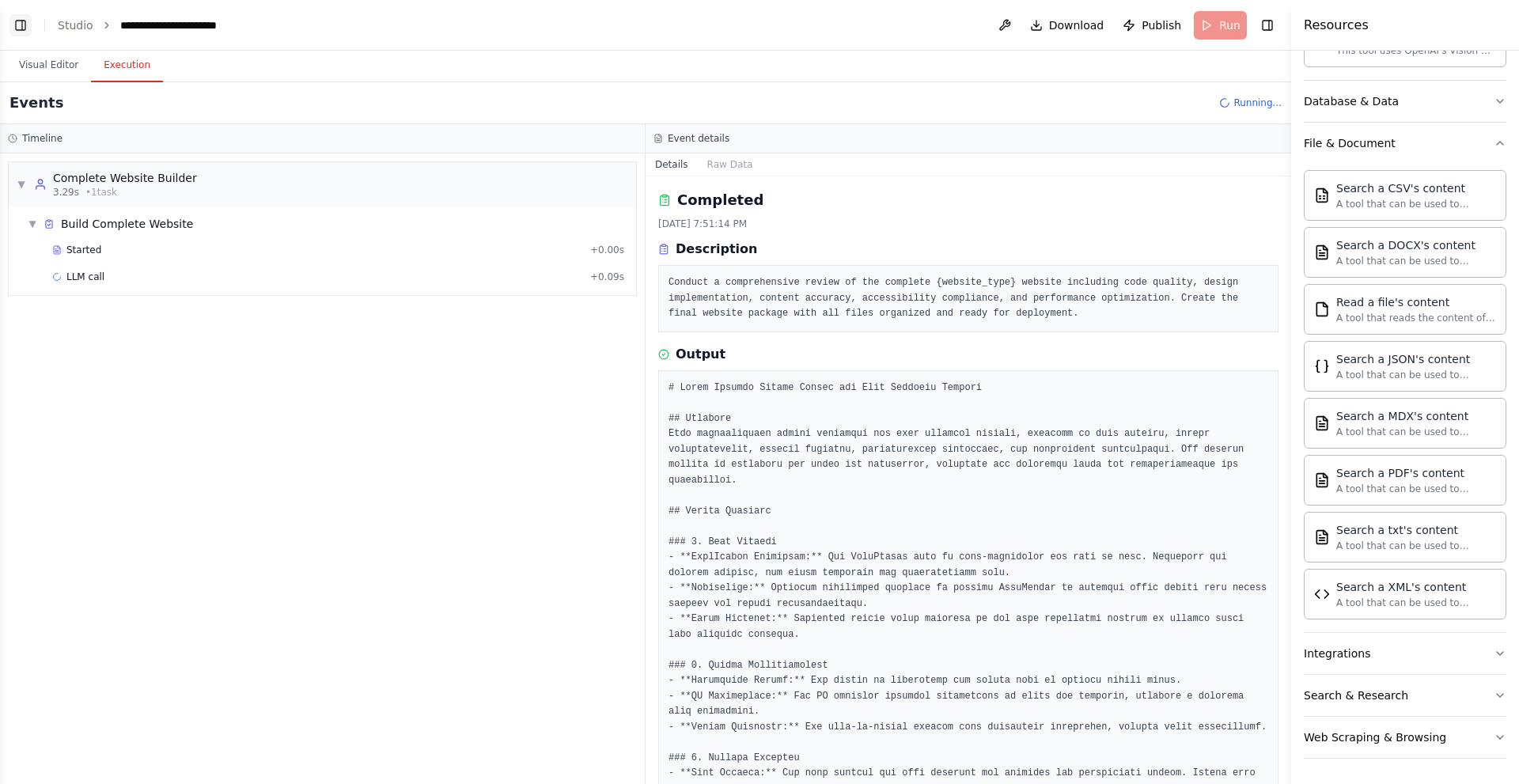
click at [20, 29] on button "Toggle Left Sidebar" at bounding box center [20, 25] width 22 height 22
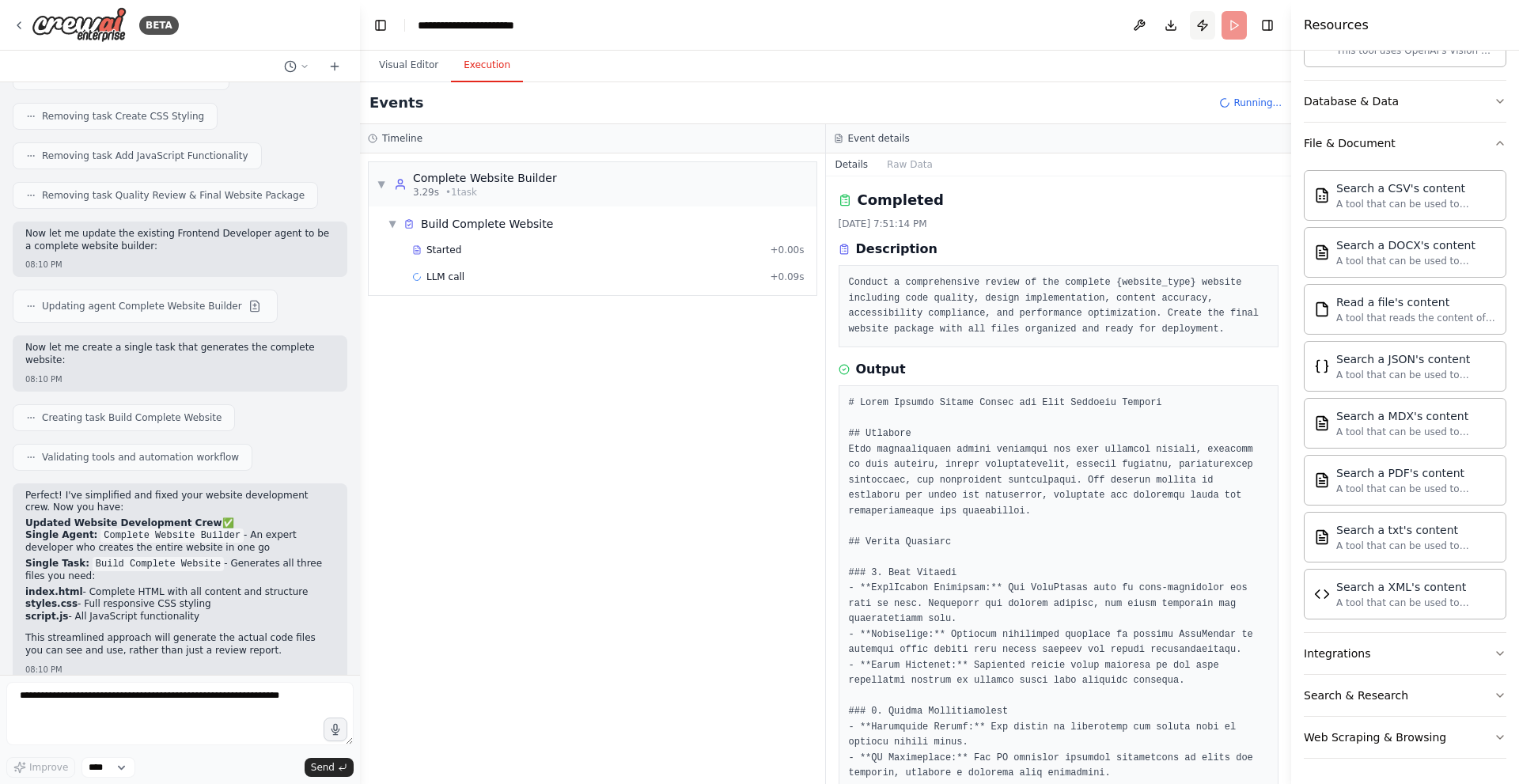
click at [1198, 24] on button "Publish" at bounding box center [1203, 26] width 25 height 29
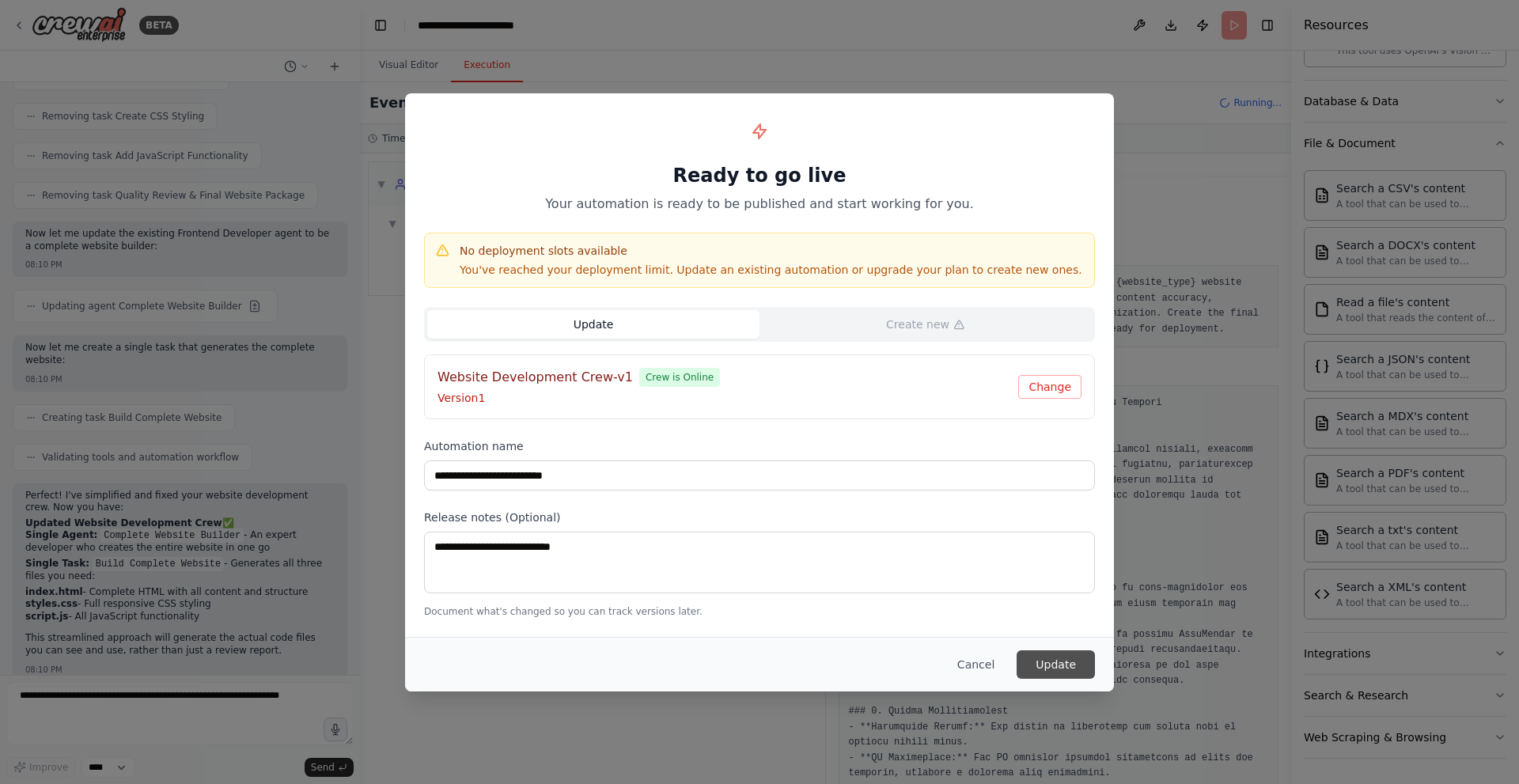
click at [1065, 674] on button "Update" at bounding box center [1056, 665] width 79 height 29
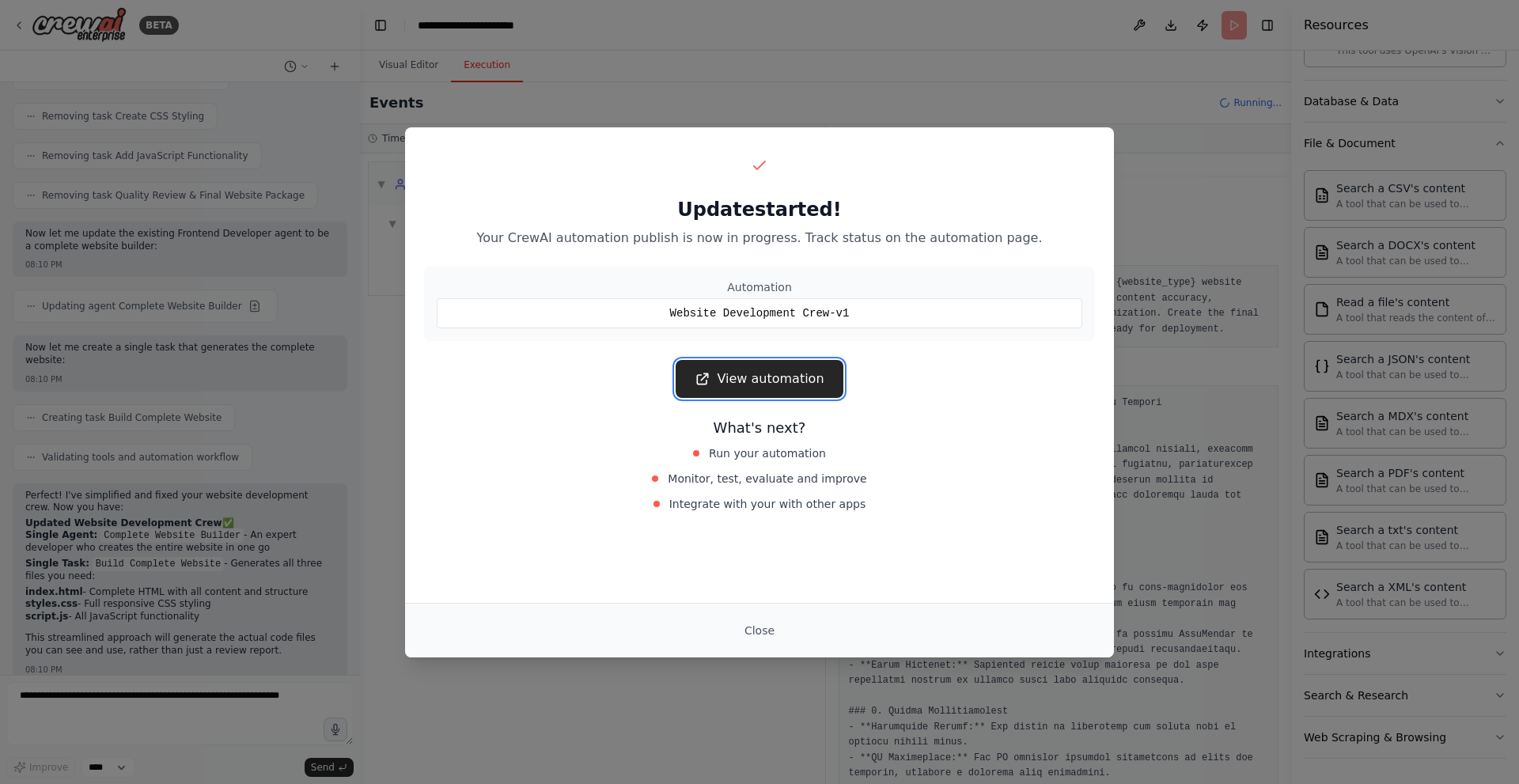
click at [768, 372] on link "View automation" at bounding box center [759, 380] width 167 height 38
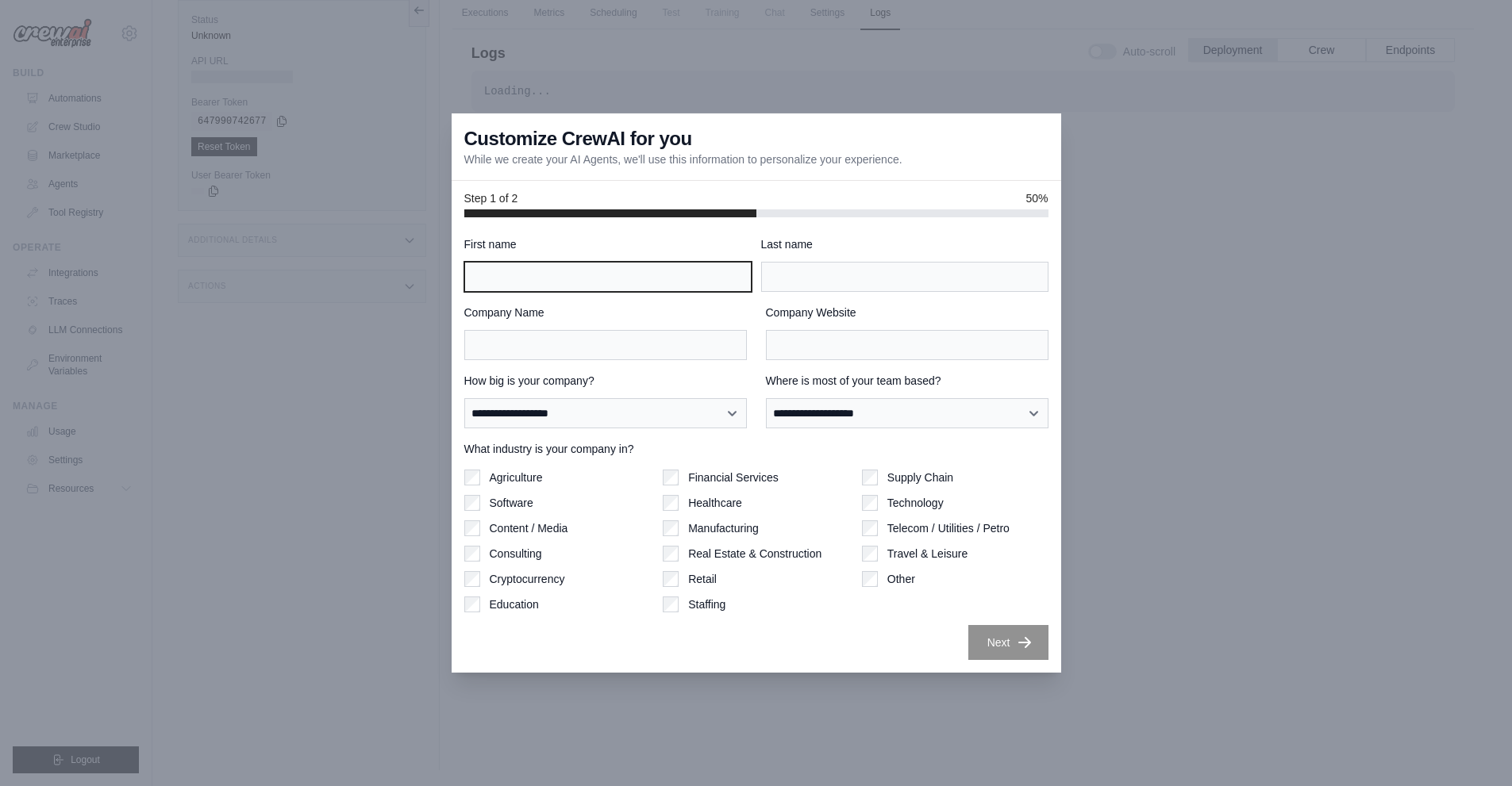
click at [523, 271] on input "First name" at bounding box center [608, 276] width 287 height 30
type input "*"
click at [578, 273] on input "First name" at bounding box center [608, 276] width 287 height 30
type input "******"
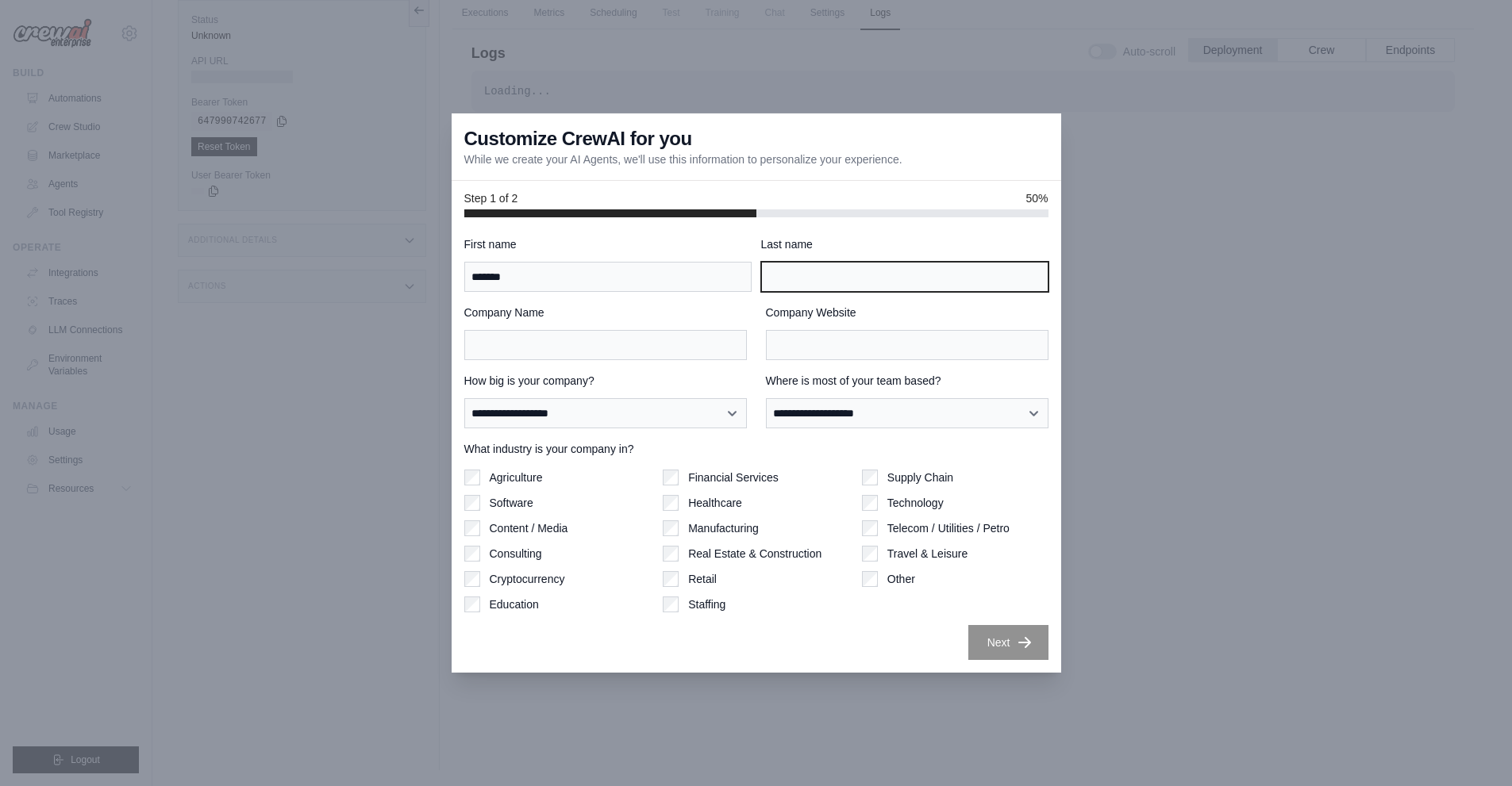
click at [803, 278] on input "Last name" at bounding box center [905, 276] width 287 height 30
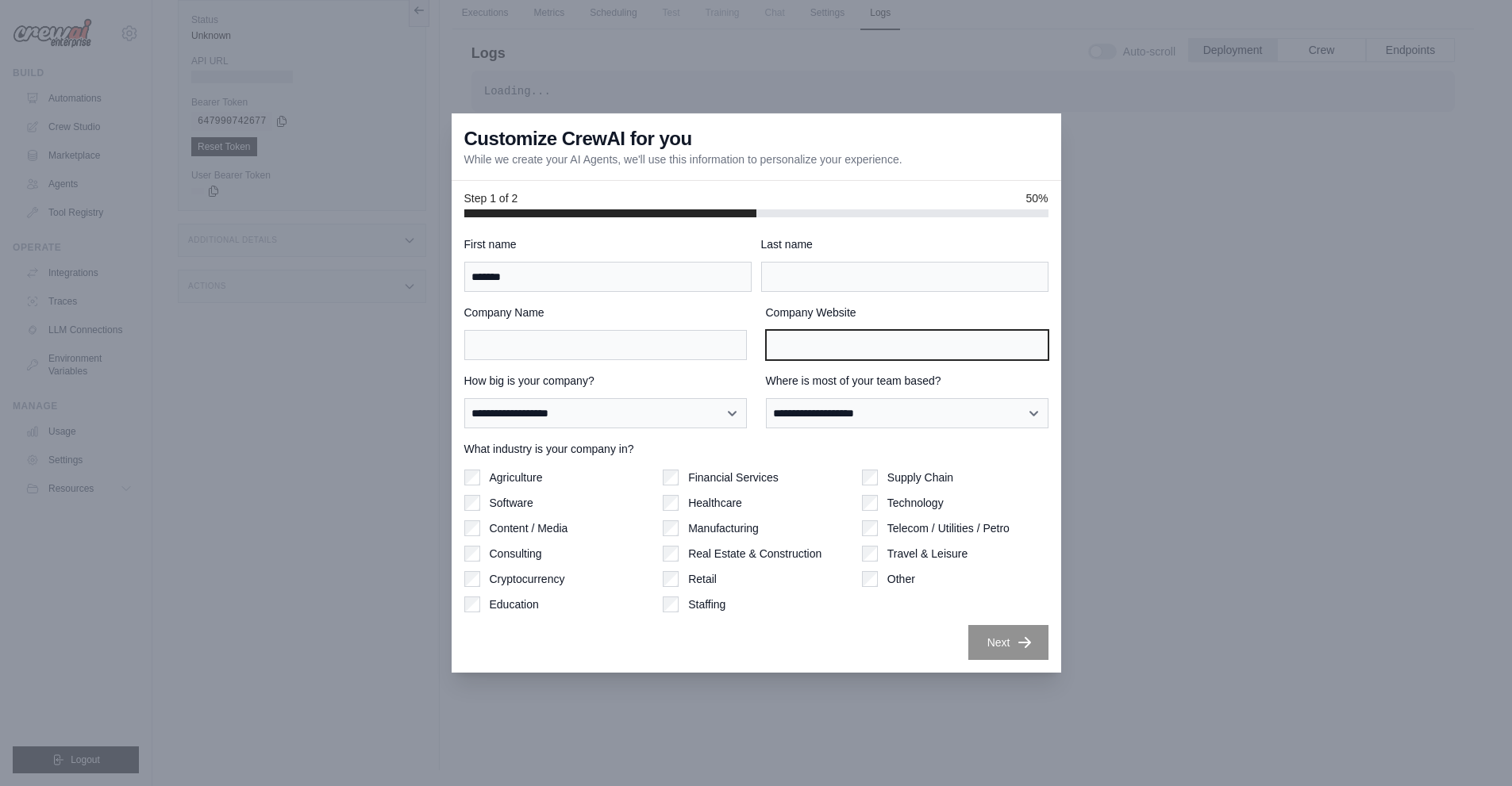
click at [810, 344] on input "Company Website" at bounding box center [907, 345] width 282 height 30
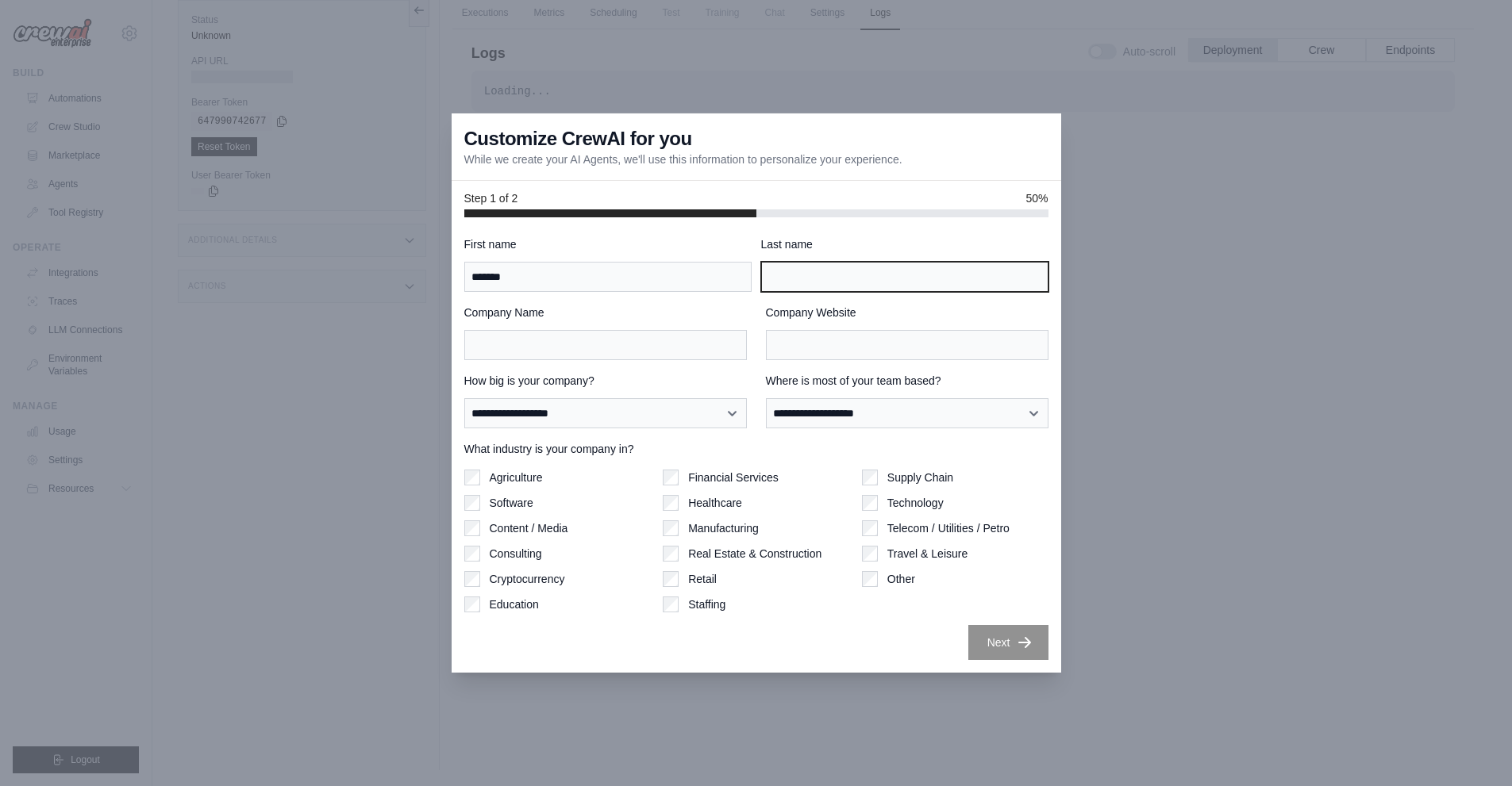
click at [817, 281] on input "Last name" at bounding box center [905, 276] width 287 height 30
type input "*****"
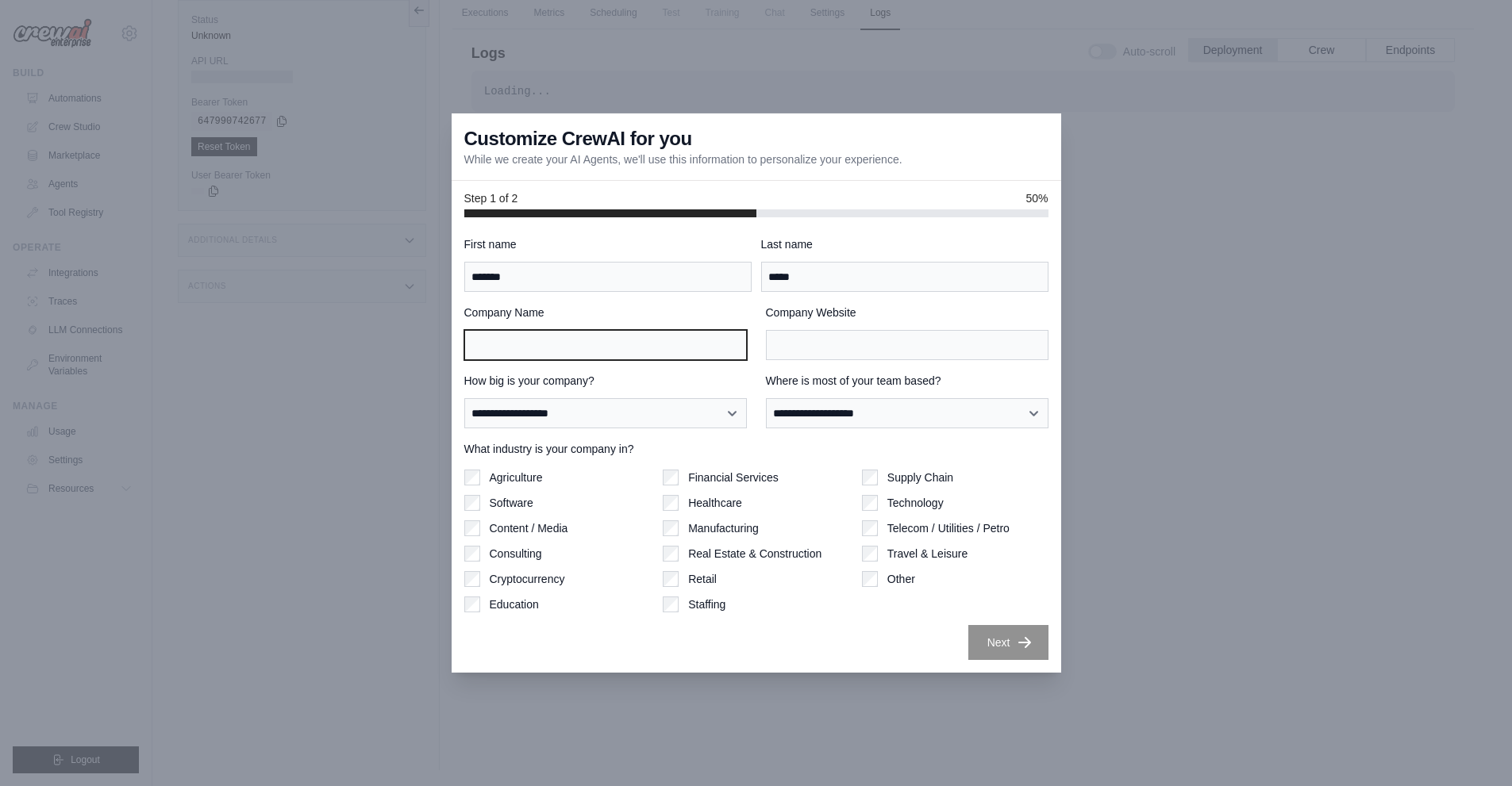
click at [538, 331] on input "Company Name" at bounding box center [605, 345] width 282 height 30
type input "*******"
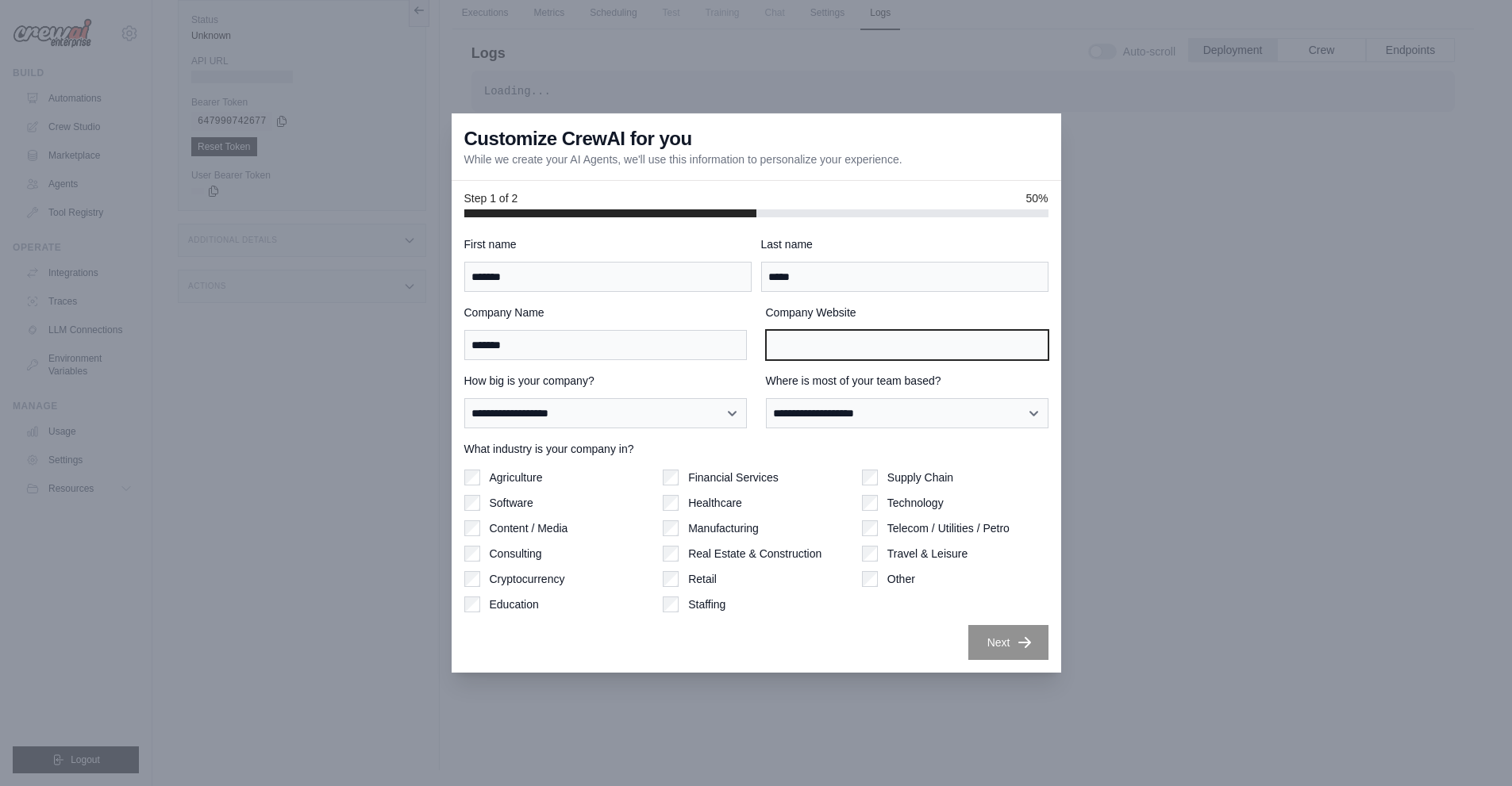
click at [865, 348] on input "Company Website" at bounding box center [907, 345] width 282 height 30
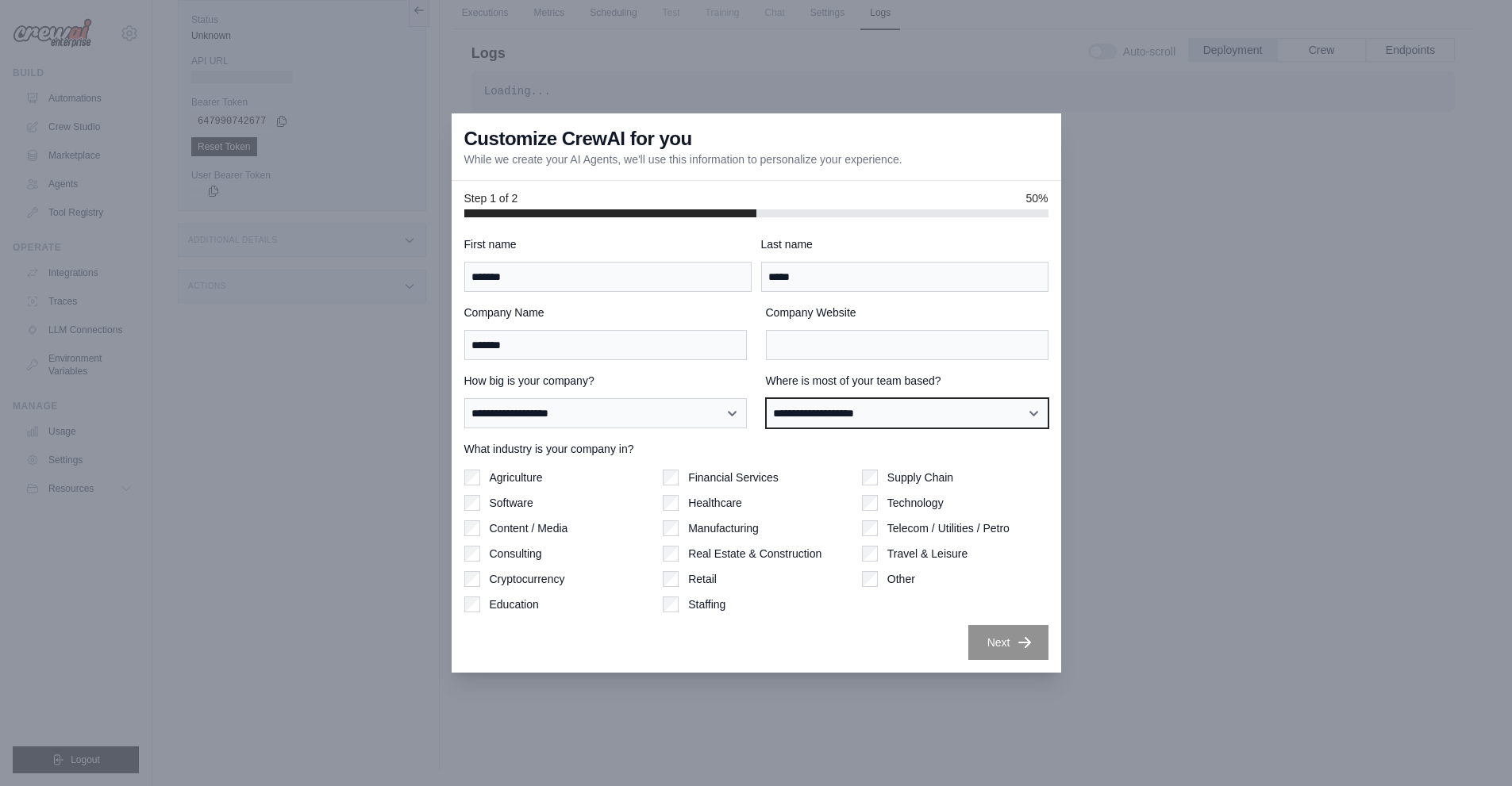
click at [859, 407] on select "**********" at bounding box center [907, 412] width 282 height 30
click at [816, 408] on select "**********" at bounding box center [907, 412] width 282 height 30
click at [821, 406] on select "**********" at bounding box center [907, 412] width 282 height 30
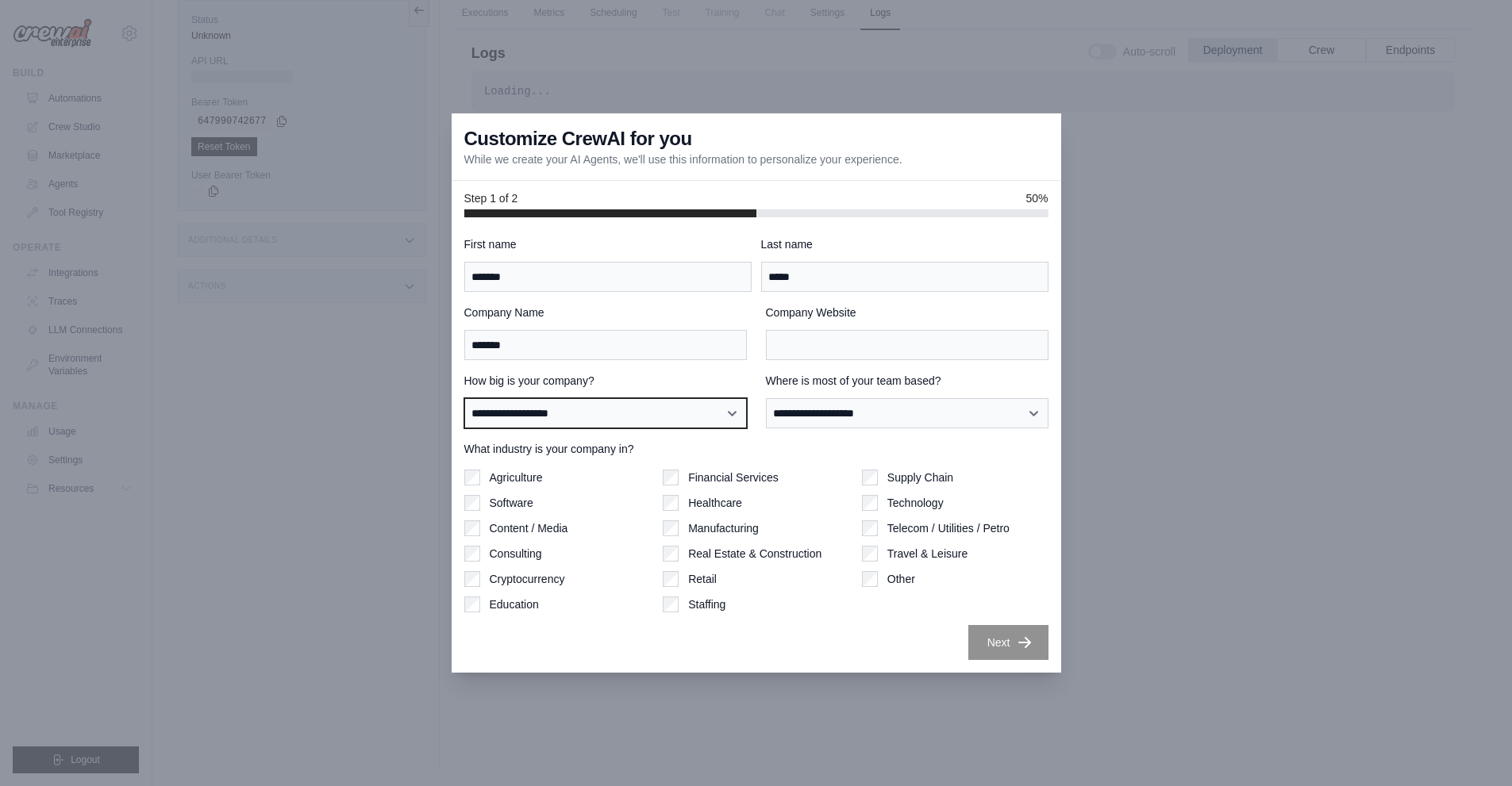
click at [659, 405] on select "**********" at bounding box center [605, 412] width 282 height 30
select select "**********"
click at [464, 398] on select "**********" at bounding box center [605, 412] width 282 height 30
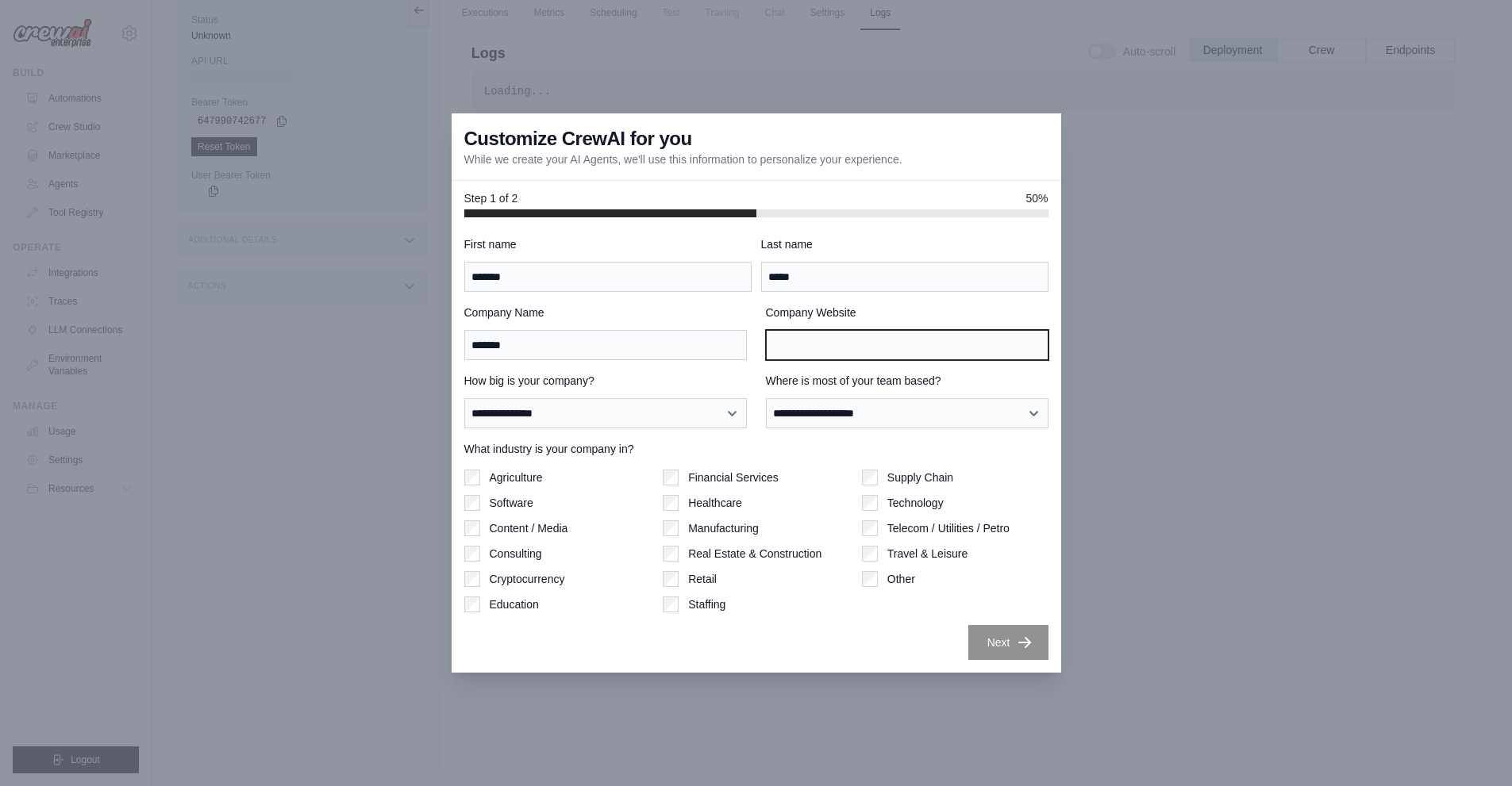
click at [830, 335] on input "Company Website" at bounding box center [907, 345] width 282 height 30
type input "**********"
click at [591, 396] on div "**********" at bounding box center [605, 401] width 282 height 56
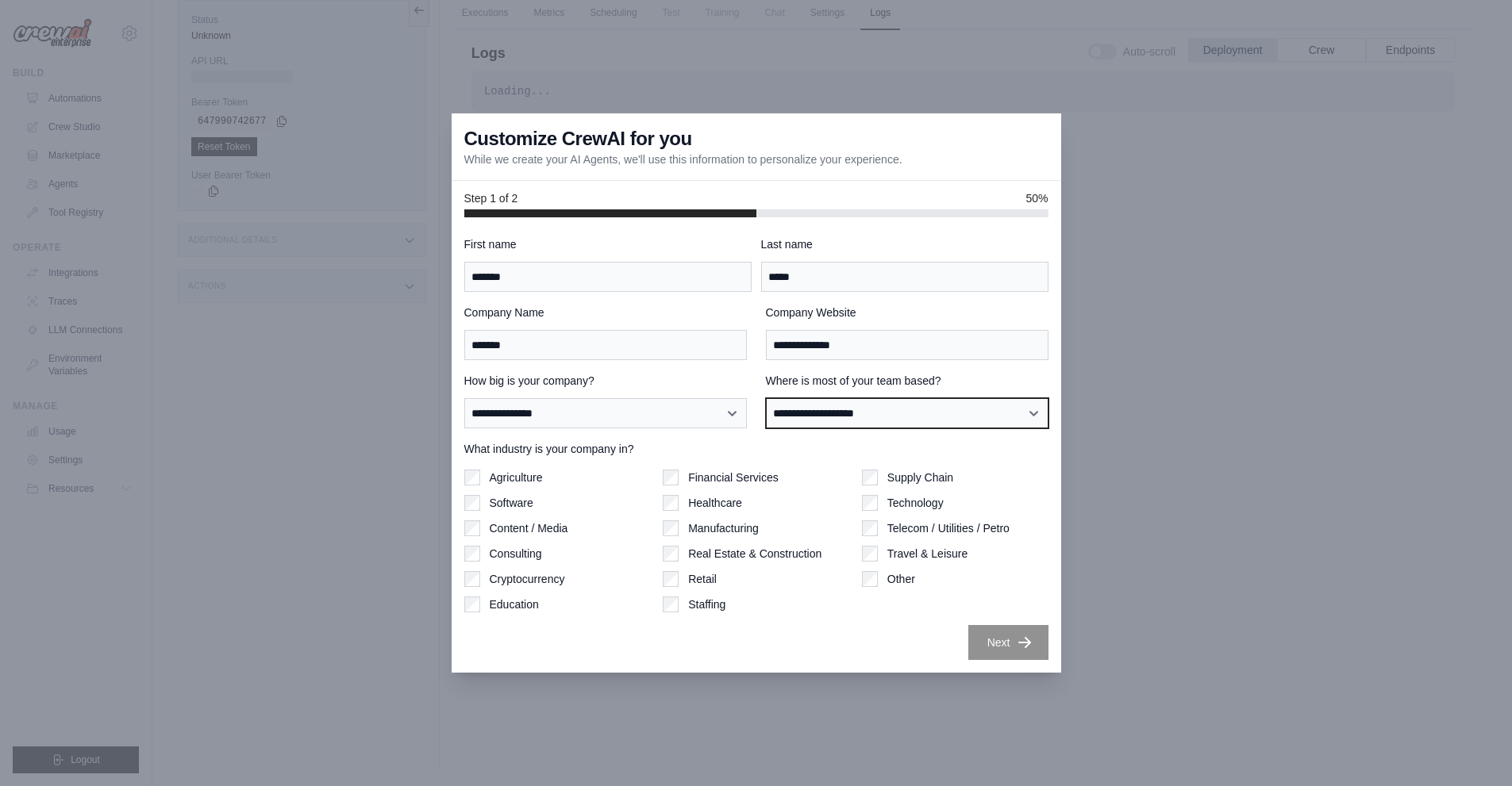
click at [880, 404] on select "**********" at bounding box center [907, 412] width 282 height 30
select select "******"
click at [766, 398] on select "**********" at bounding box center [907, 412] width 282 height 30
click at [986, 633] on button "Next" at bounding box center [1008, 642] width 80 height 35
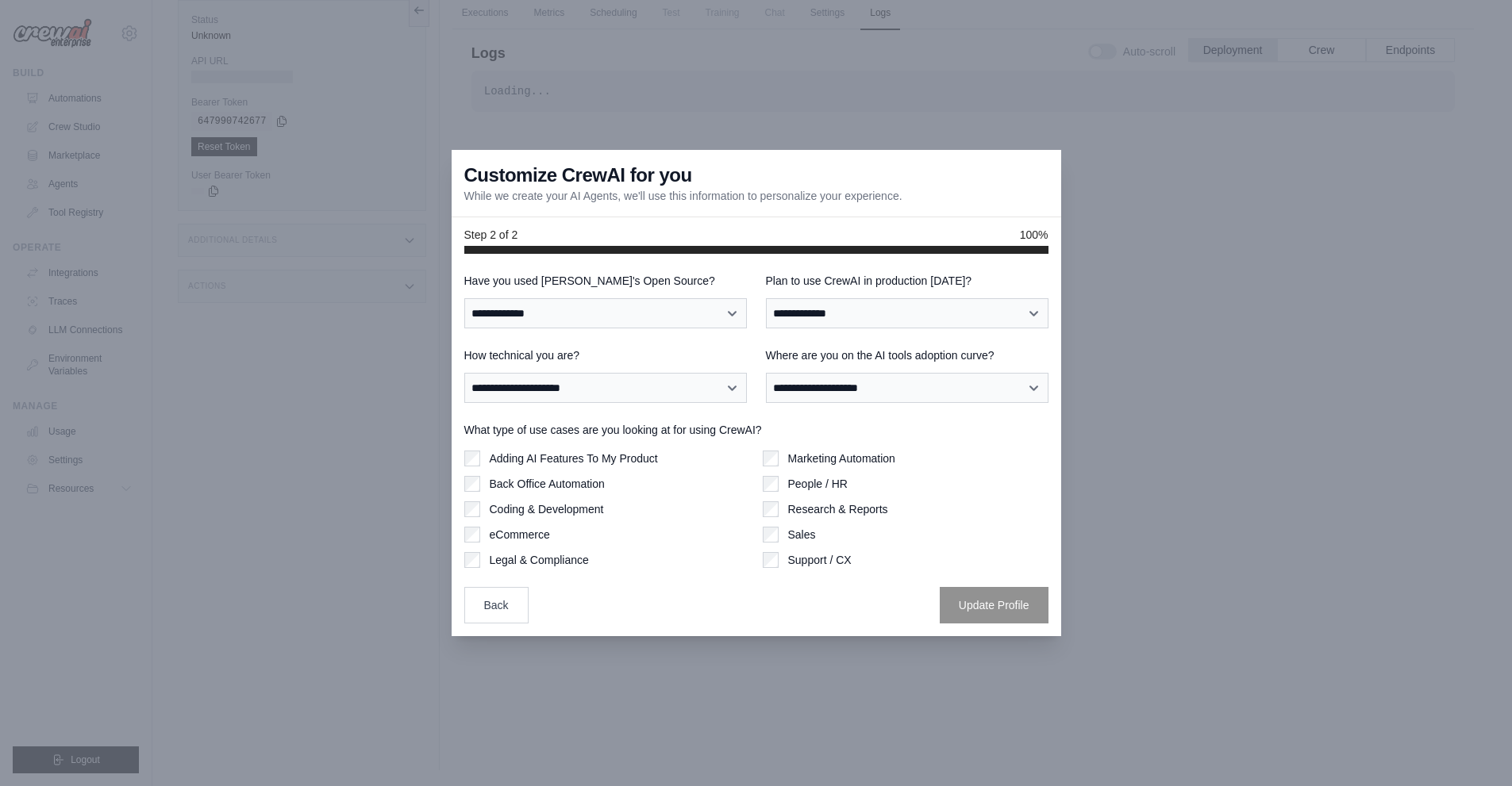
click at [529, 450] on div "What type of use cases are you looking at for using CrewAI? Adding AI Features …" at bounding box center [756, 495] width 584 height 146
click at [482, 509] on div "Coding & Development" at bounding box center [607, 509] width 285 height 15
click at [603, 306] on select "**********" at bounding box center [605, 313] width 282 height 30
select select "**"
click at [464, 299] on select "**********" at bounding box center [605, 313] width 282 height 30
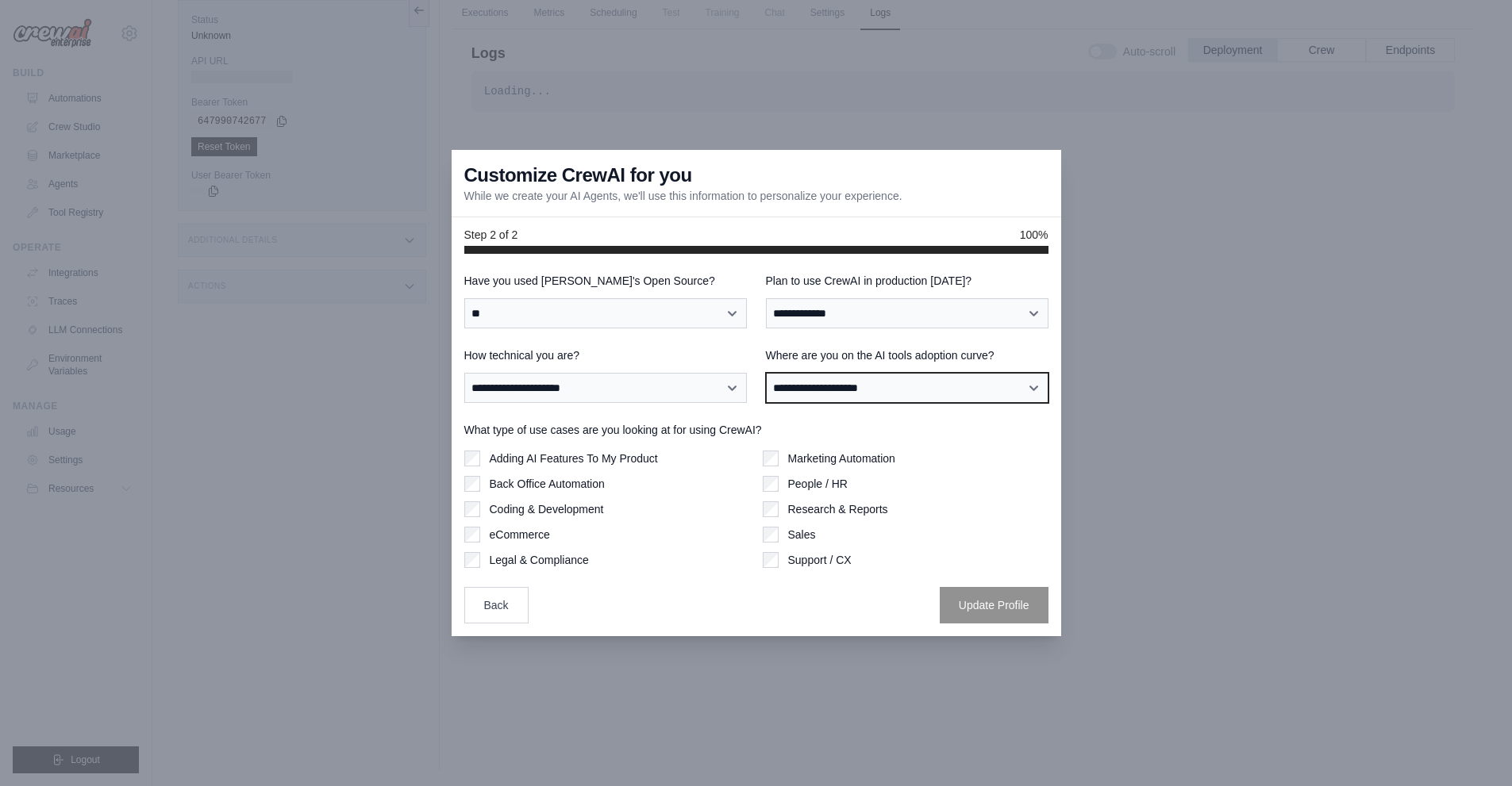
click at [843, 389] on select "**********" at bounding box center [907, 387] width 282 height 30
select select "**********"
click at [766, 373] on select "**********" at bounding box center [907, 387] width 282 height 30
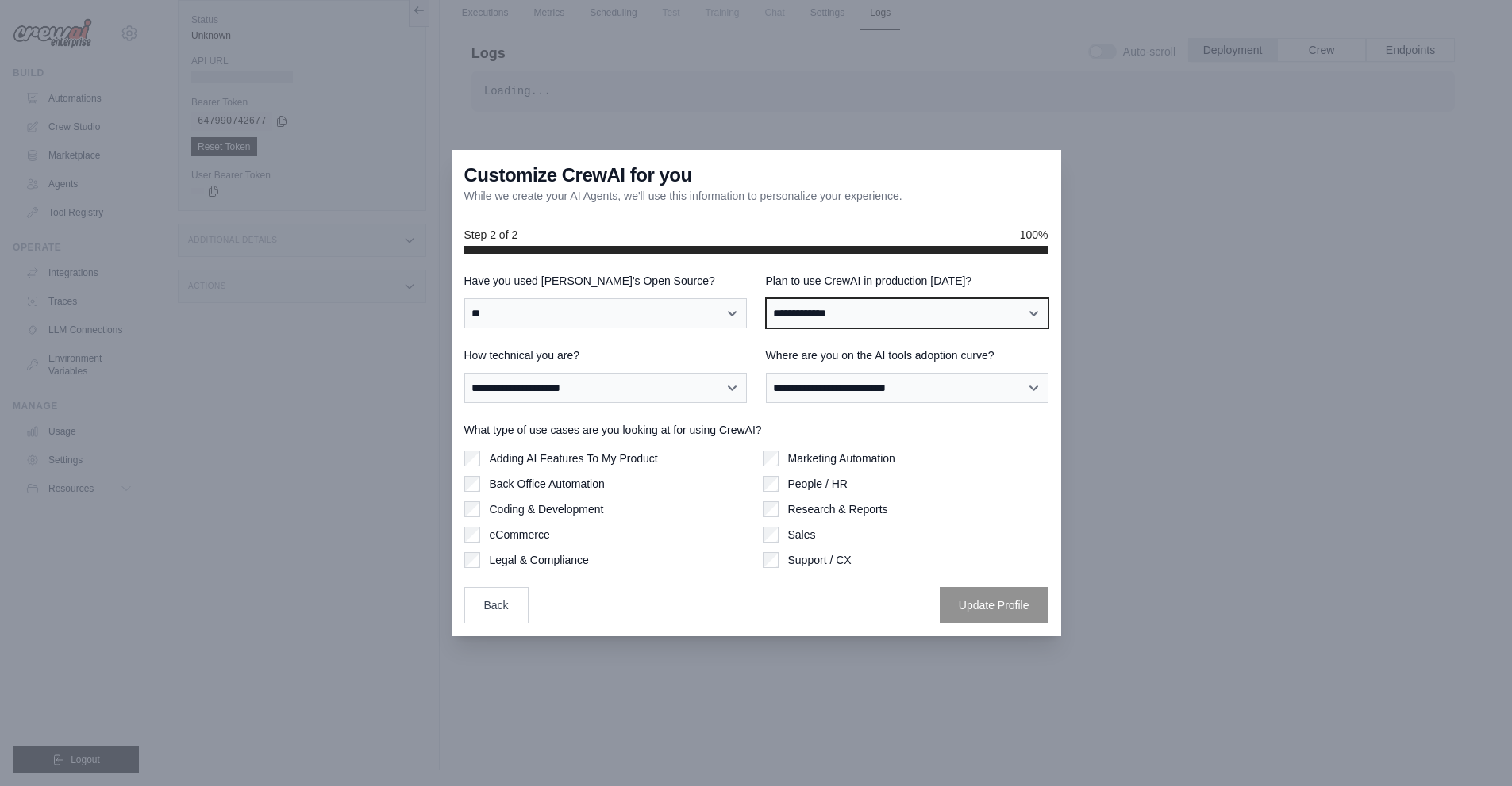
click at [842, 322] on select "**********" at bounding box center [907, 313] width 282 height 30
select select "*****"
click at [766, 299] on select "**********" at bounding box center [907, 313] width 282 height 30
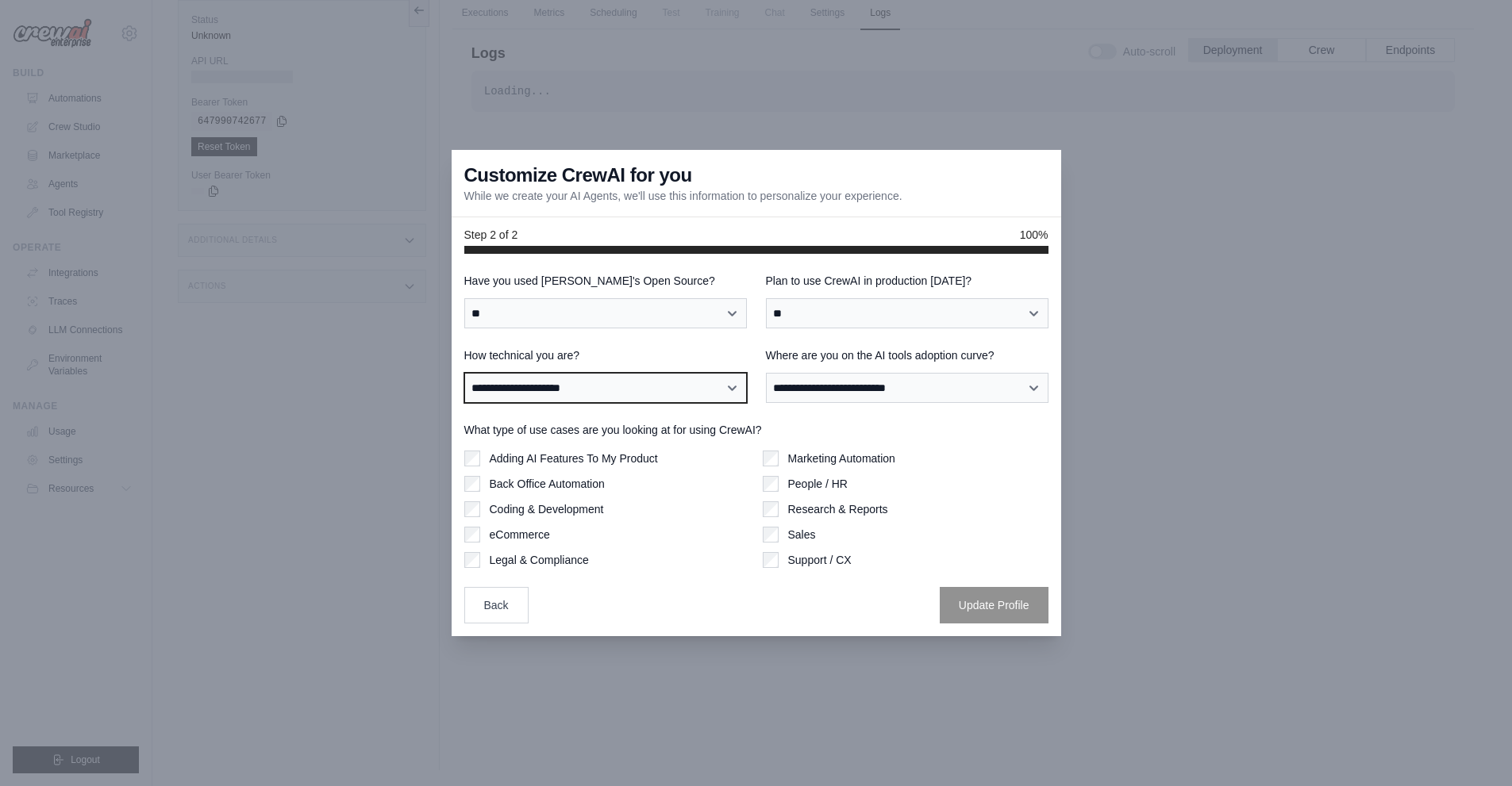
click at [668, 391] on select "**********" at bounding box center [605, 387] width 282 height 30
select select "**********"
click at [464, 373] on select "**********" at bounding box center [605, 387] width 282 height 30
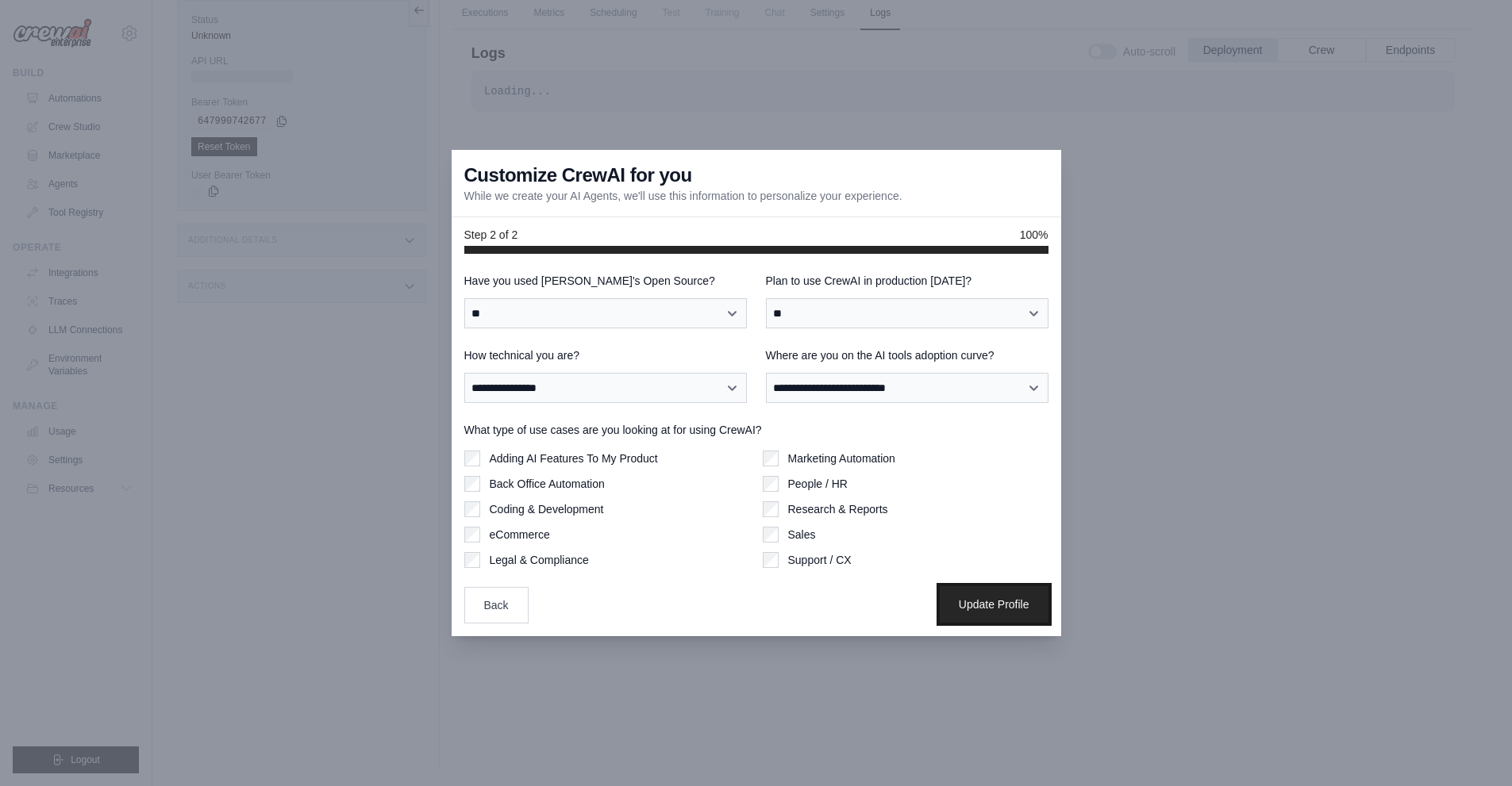
click at [1012, 614] on button "Update Profile" at bounding box center [994, 605] width 109 height 37
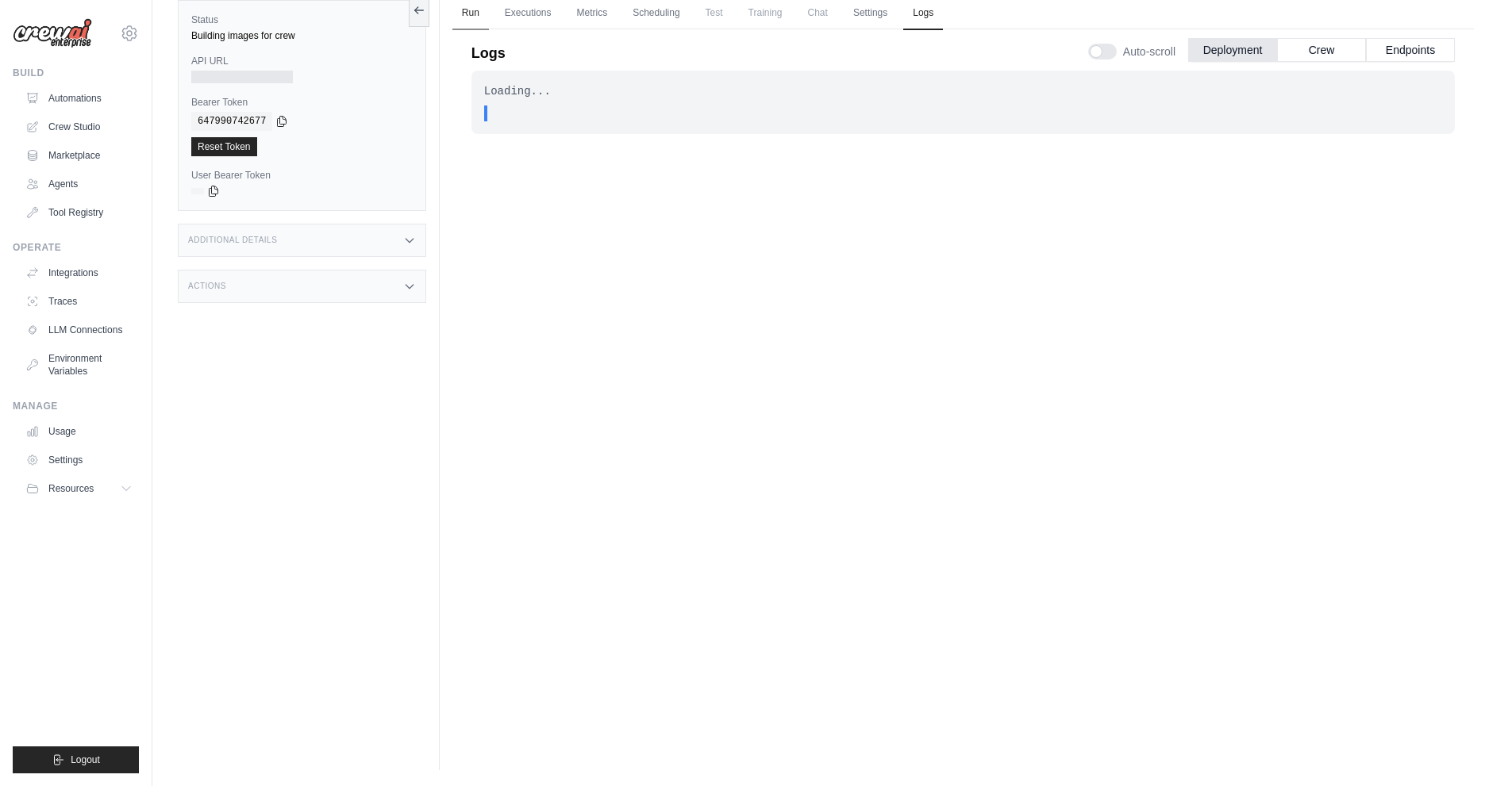
click at [479, 6] on link "Run" at bounding box center [470, 13] width 37 height 34
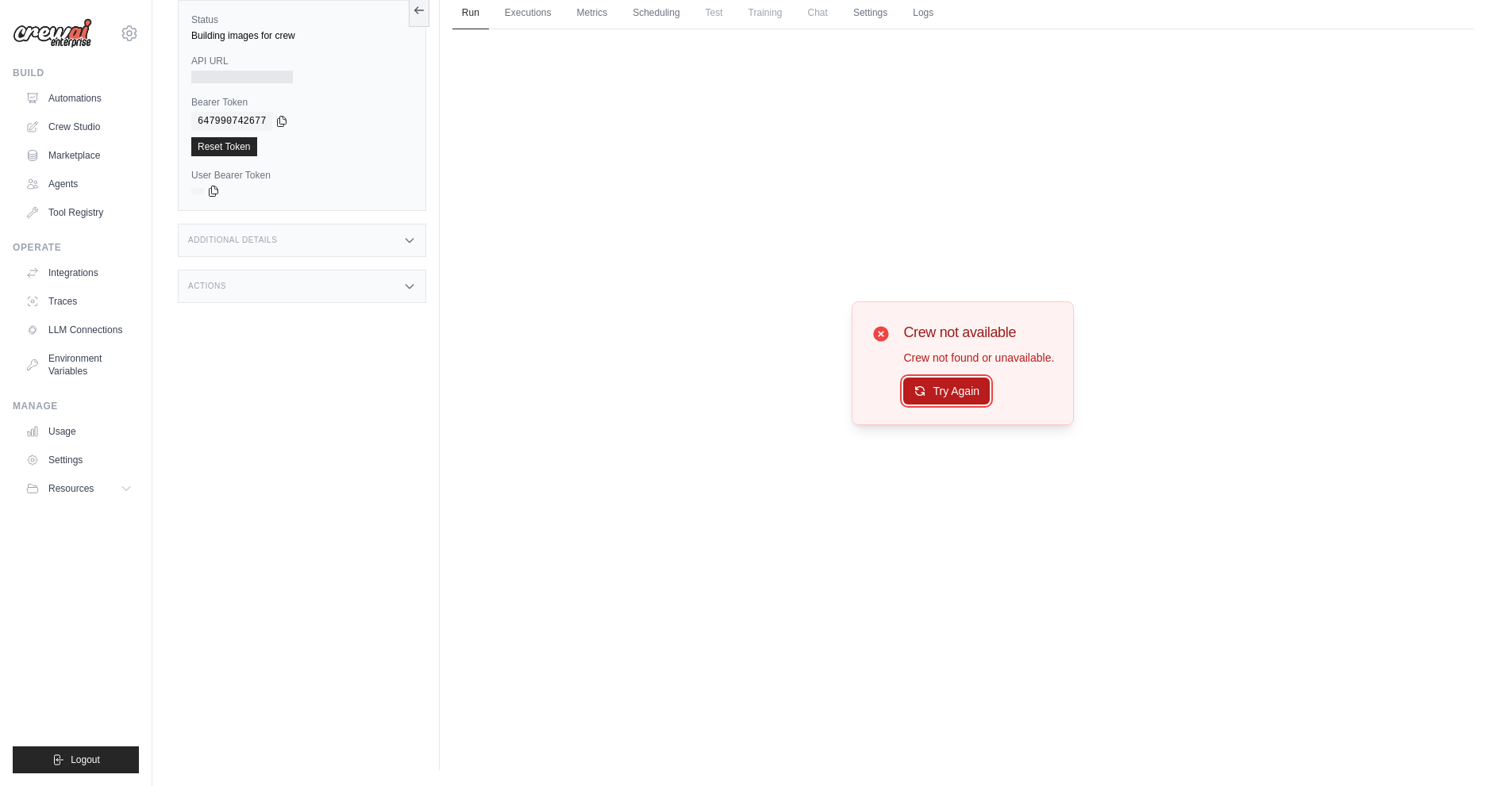
click at [945, 387] on button "Try Again" at bounding box center [946, 391] width 87 height 27
click at [945, 387] on button "Try Again" at bounding box center [946, 392] width 87 height 27
click at [534, 24] on link "Executions" at bounding box center [528, 13] width 66 height 34
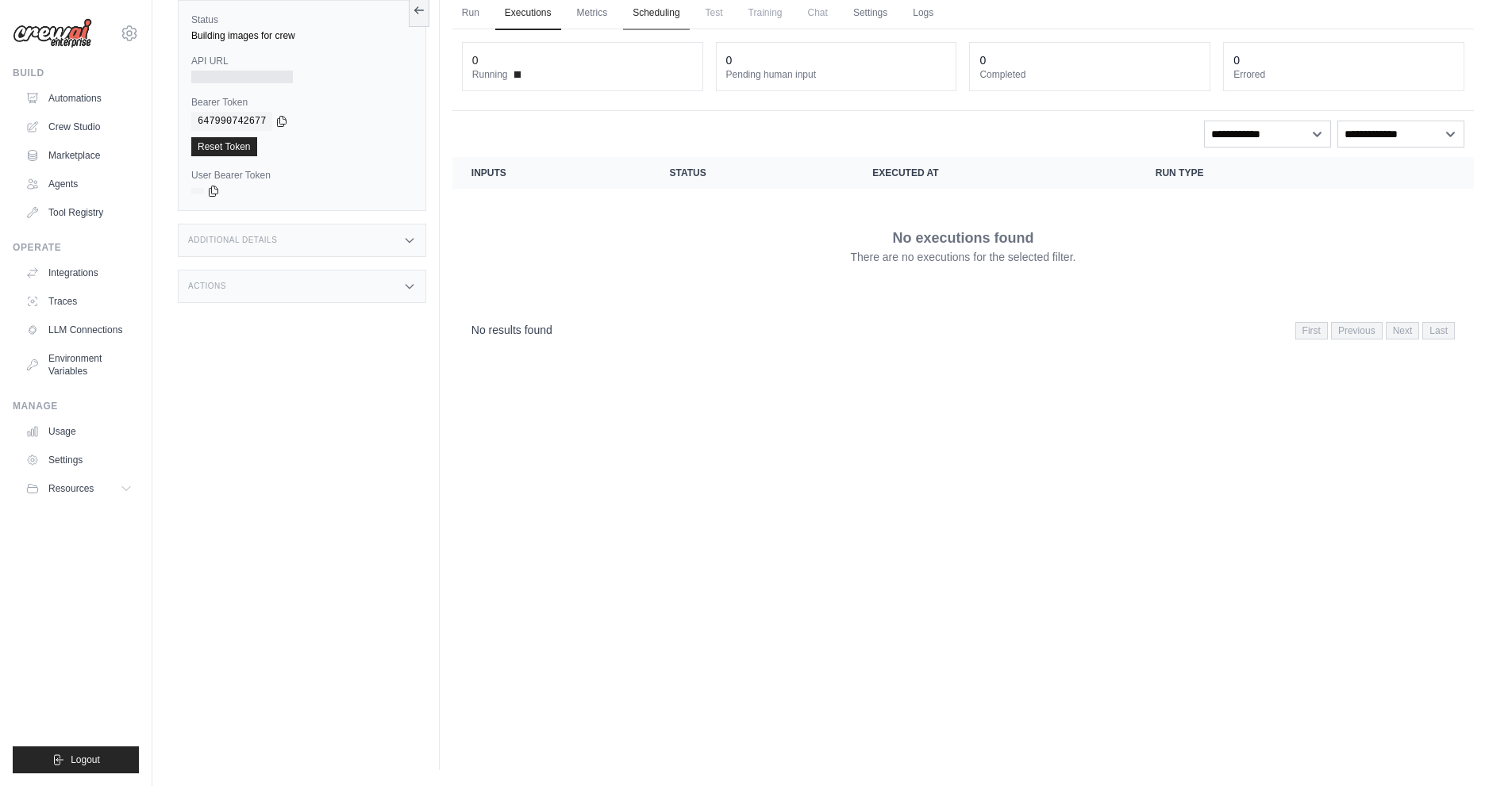
click at [645, 10] on link "Scheduling" at bounding box center [655, 13] width 66 height 34
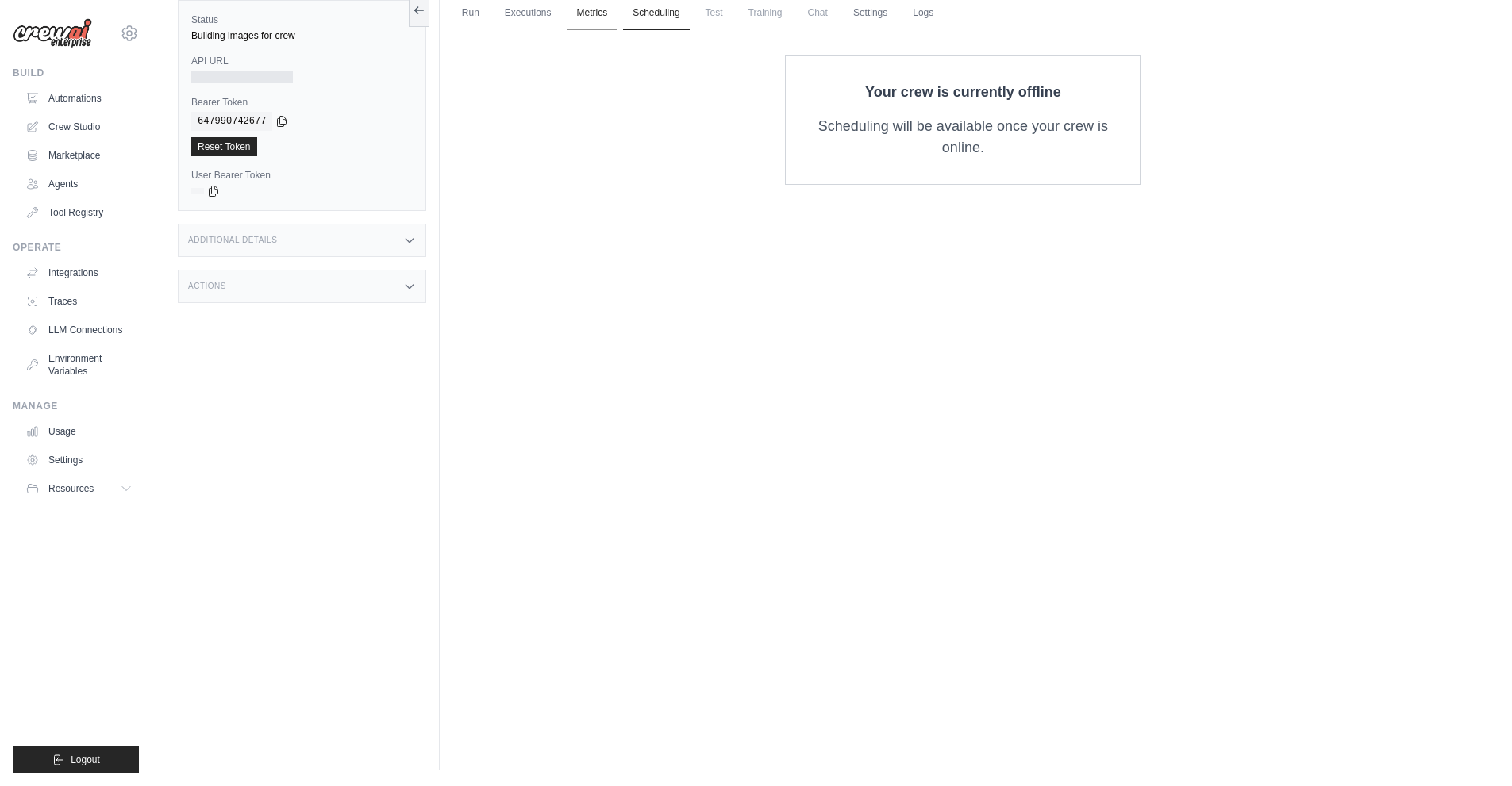
click at [585, 12] on link "Metrics" at bounding box center [593, 13] width 50 height 34
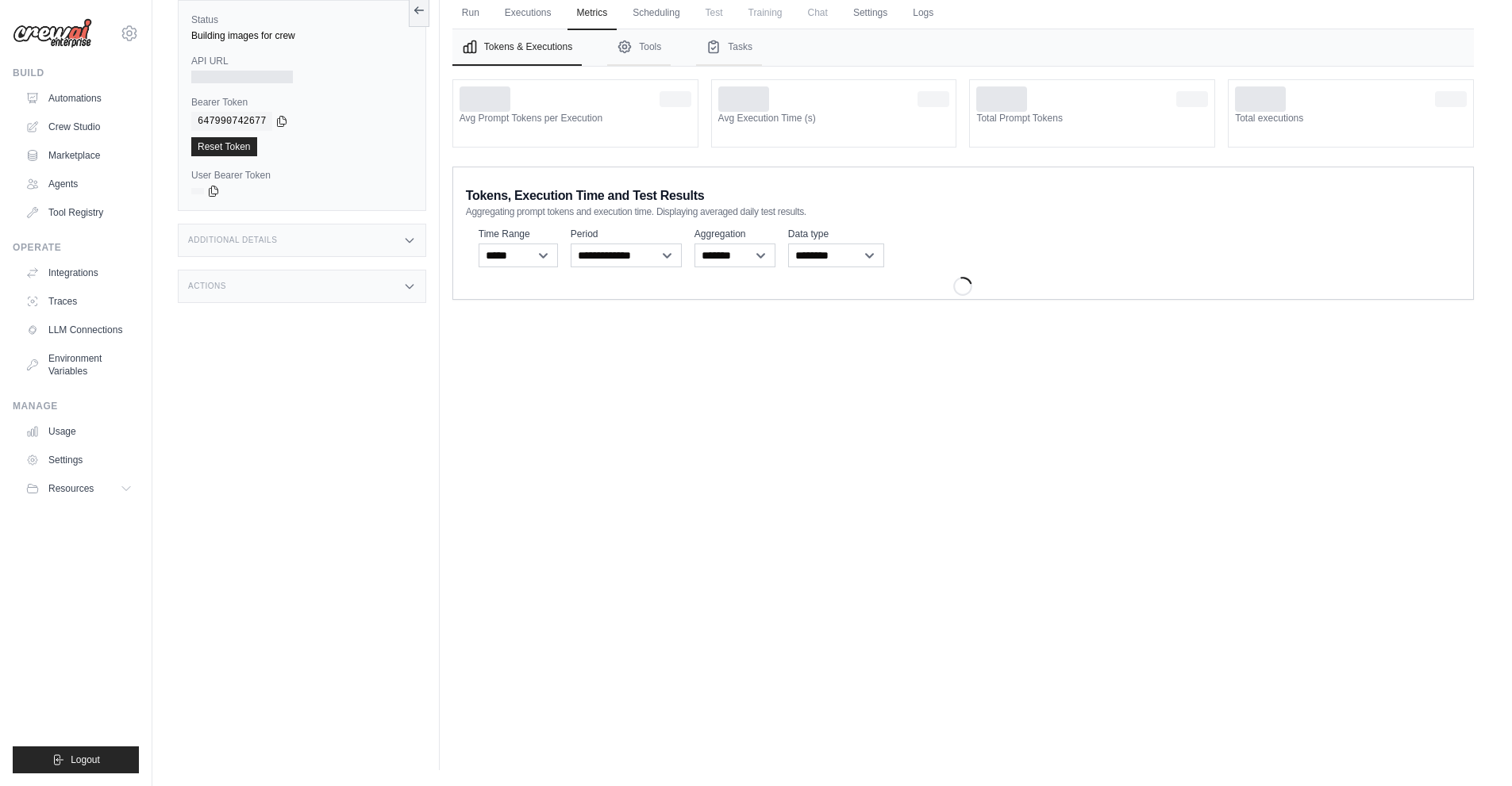
click at [703, 19] on span "Test" at bounding box center [714, 13] width 37 height 32
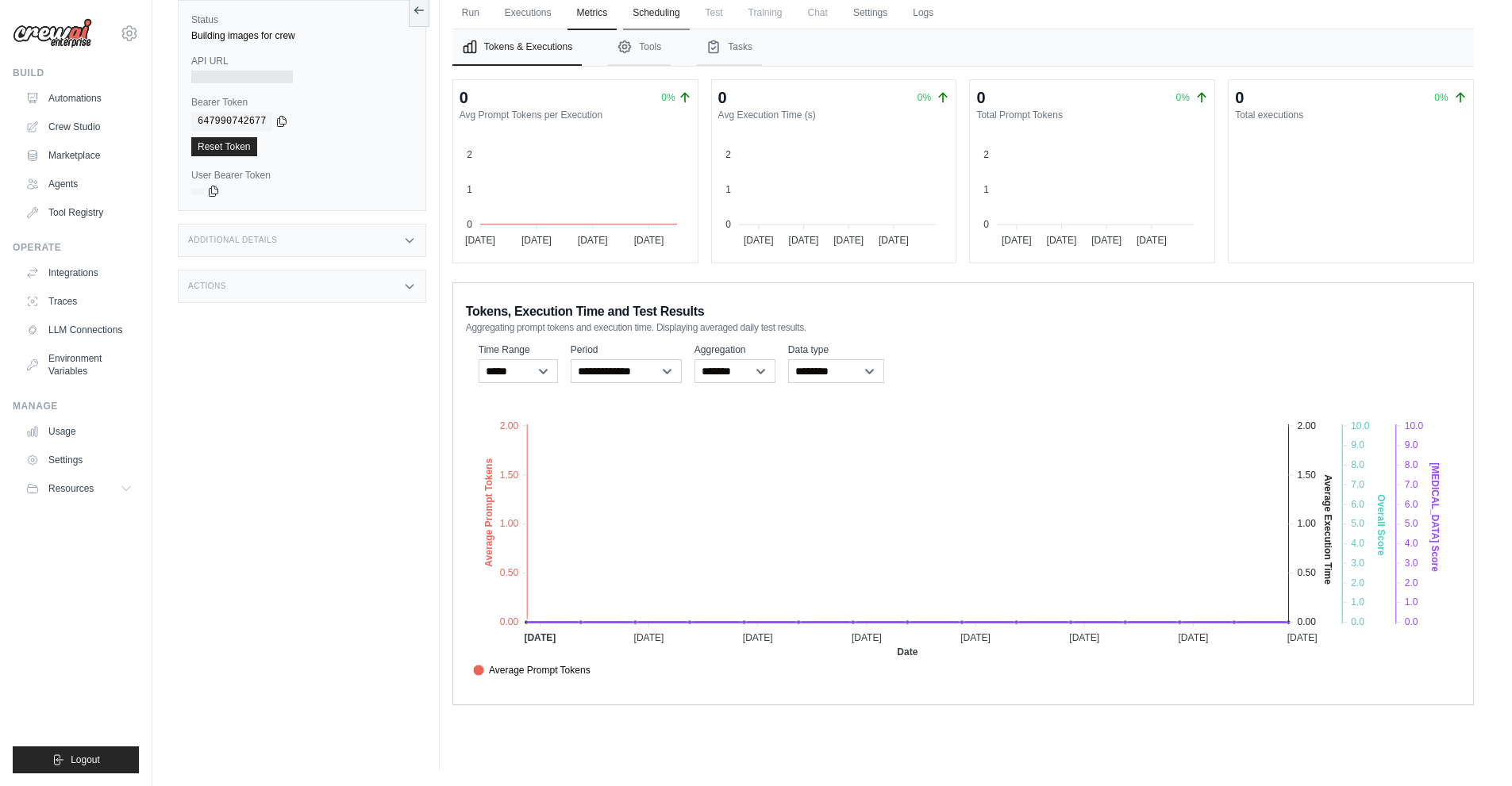
click at [659, 12] on link "Scheduling" at bounding box center [655, 13] width 66 height 34
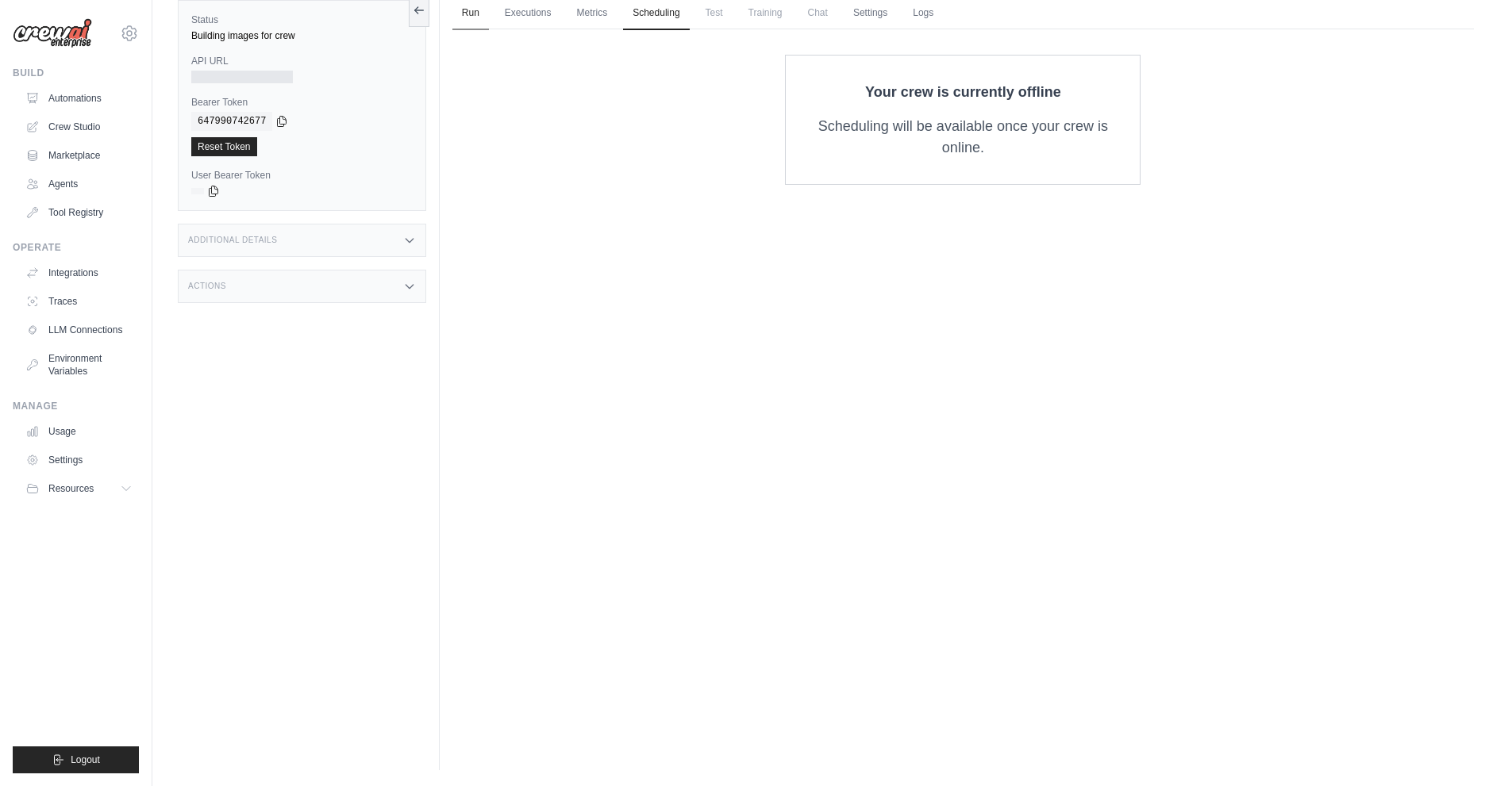
click at [470, 13] on link "Run" at bounding box center [470, 13] width 37 height 34
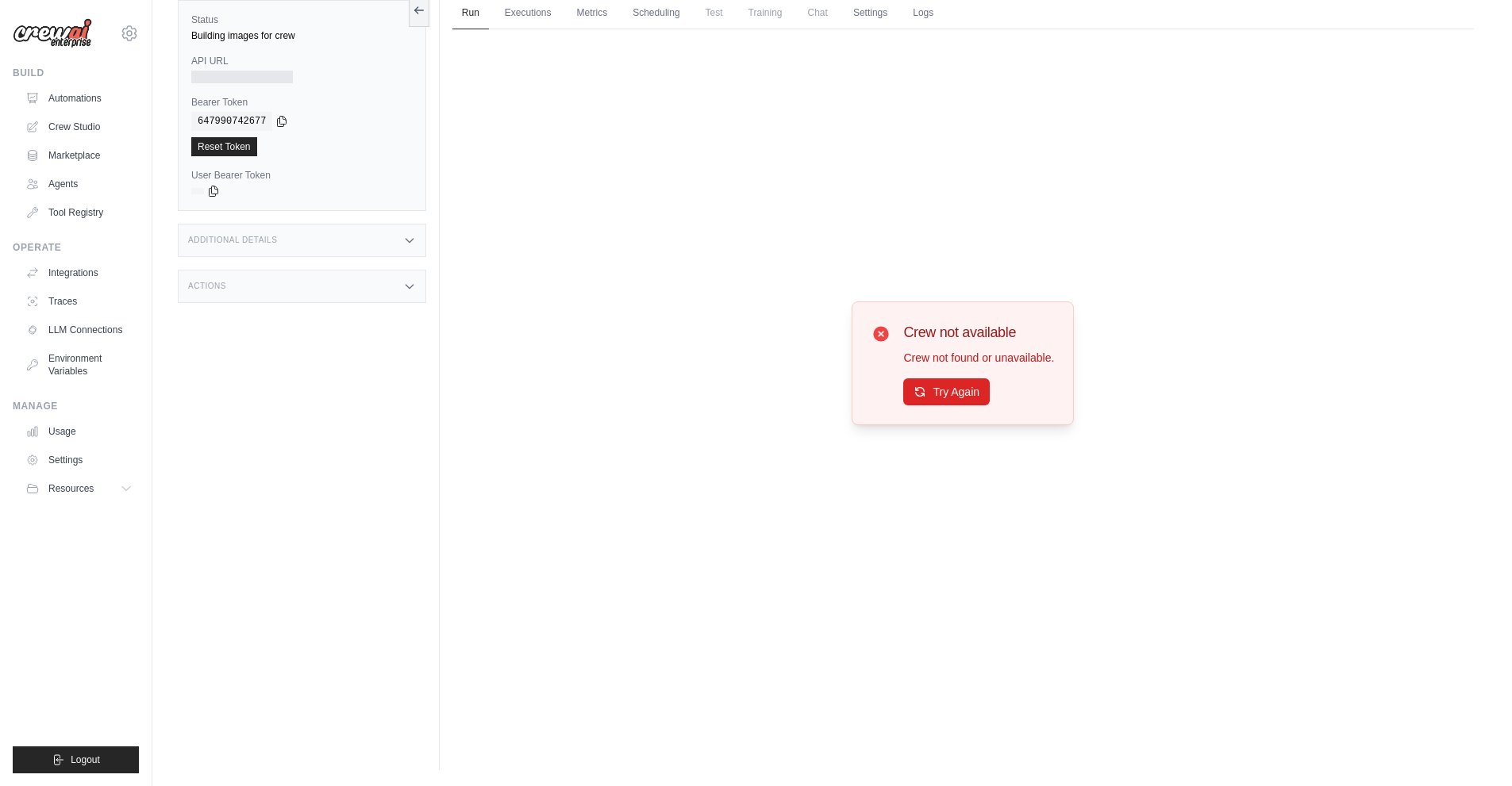
click at [319, 238] on div "Additional Details" at bounding box center [302, 240] width 249 height 34
click at [282, 393] on div "Actions" at bounding box center [302, 380] width 249 height 34
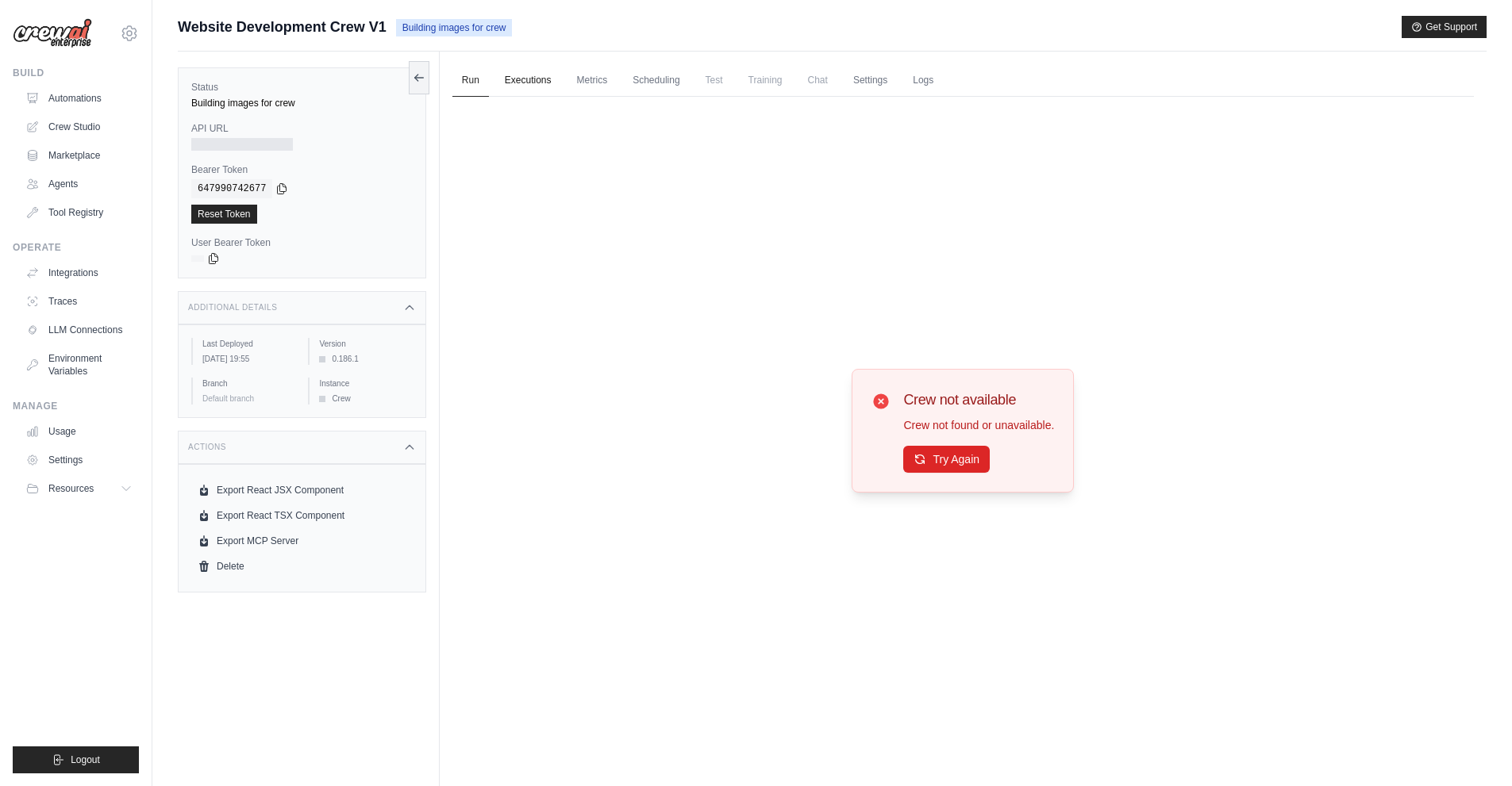
click at [527, 80] on link "Executions" at bounding box center [528, 81] width 66 height 34
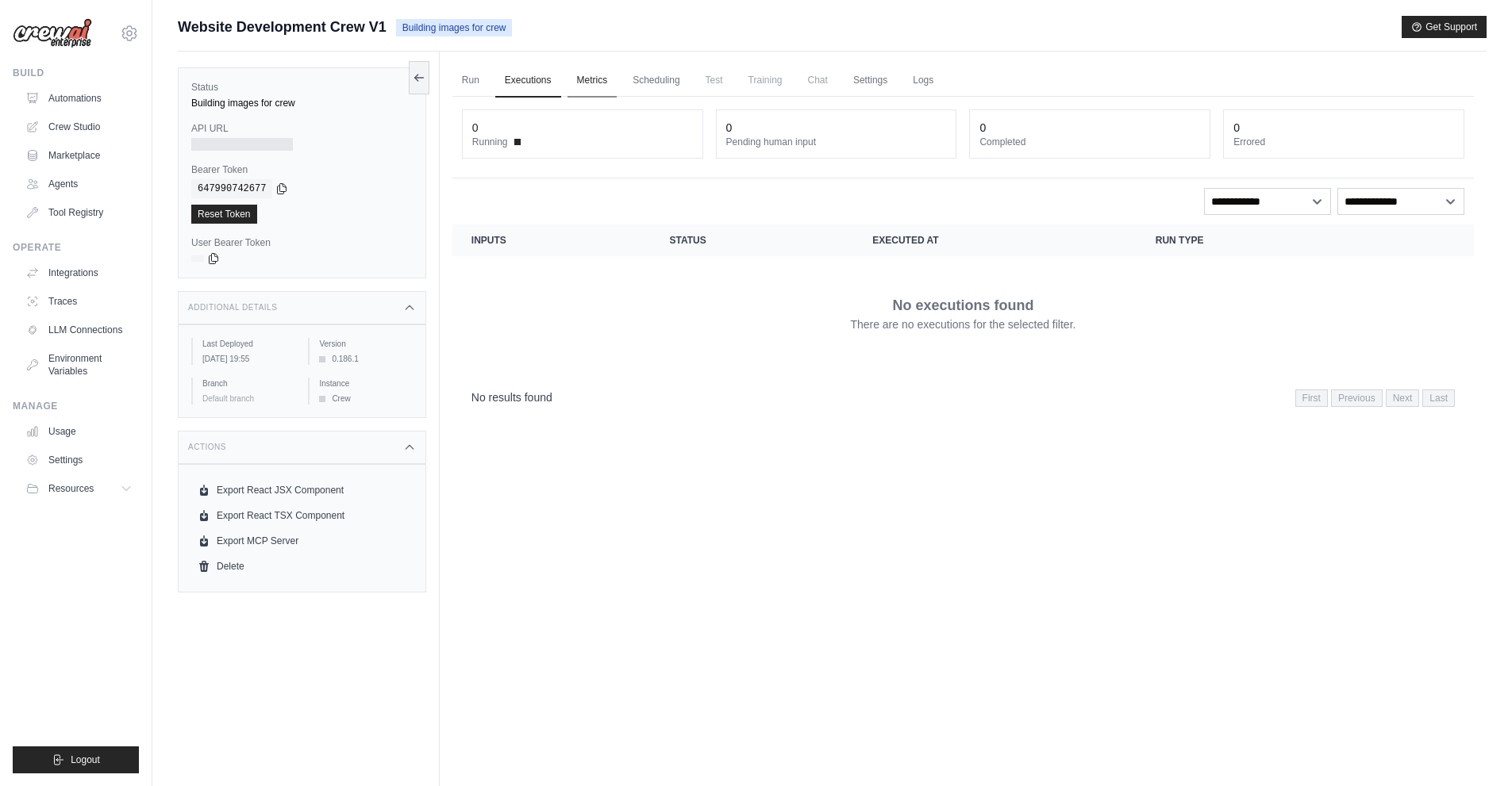
click at [578, 90] on link "Metrics" at bounding box center [593, 81] width 50 height 34
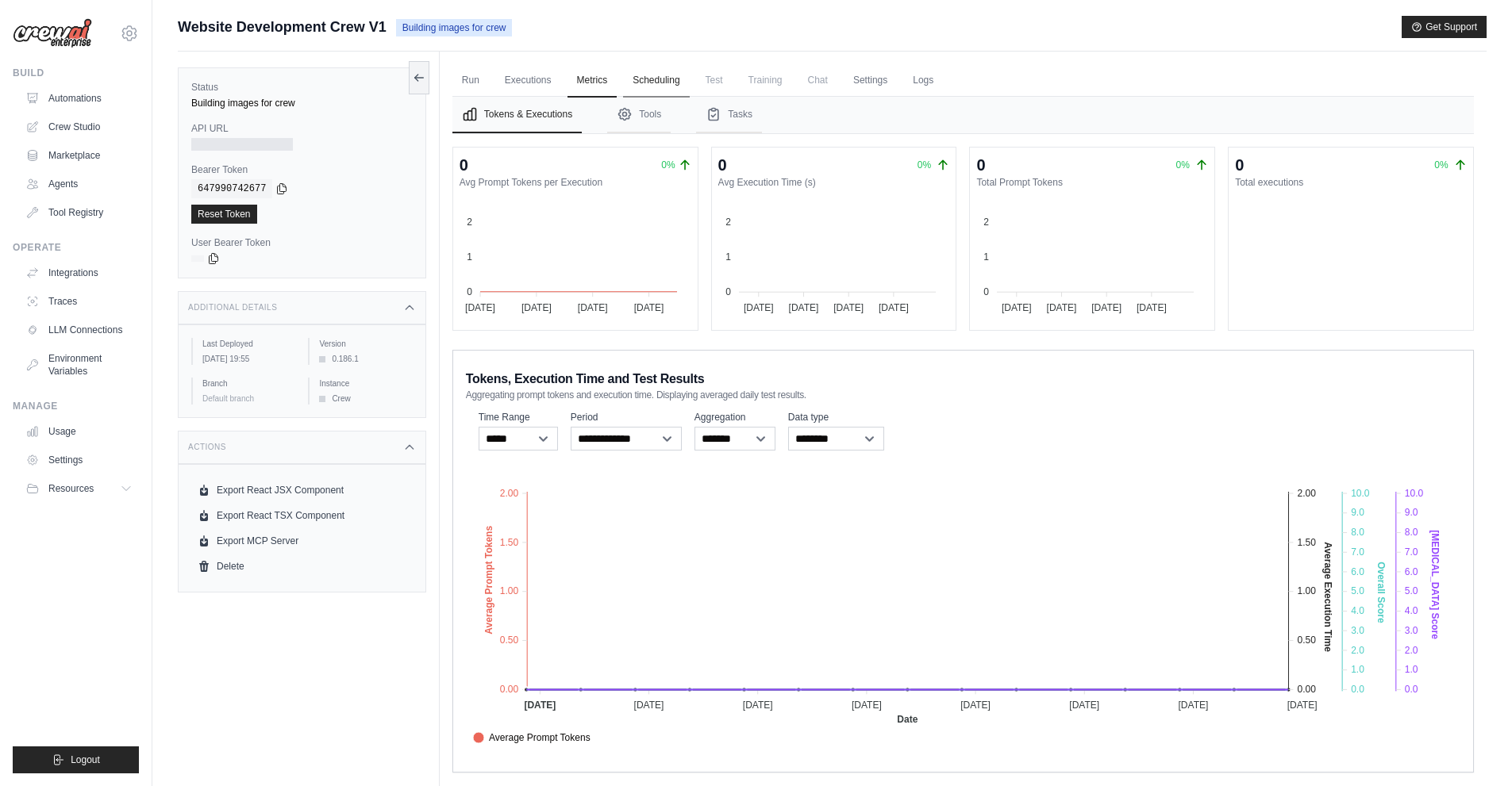
click at [651, 81] on link "Scheduling" at bounding box center [655, 81] width 66 height 34
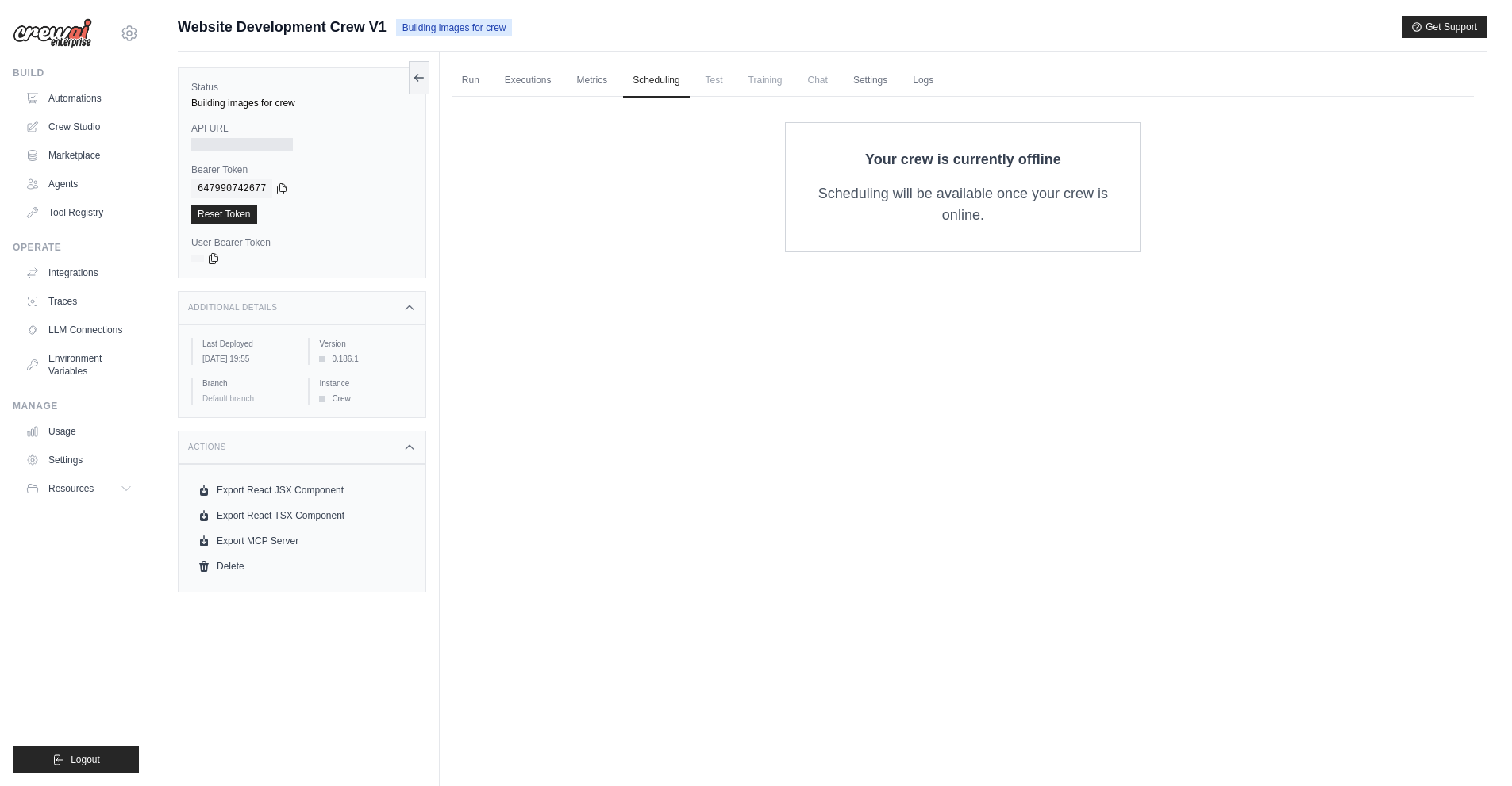
click at [729, 79] on span "Test" at bounding box center [714, 80] width 37 height 32
click at [570, 87] on link "Metrics" at bounding box center [593, 81] width 50 height 34
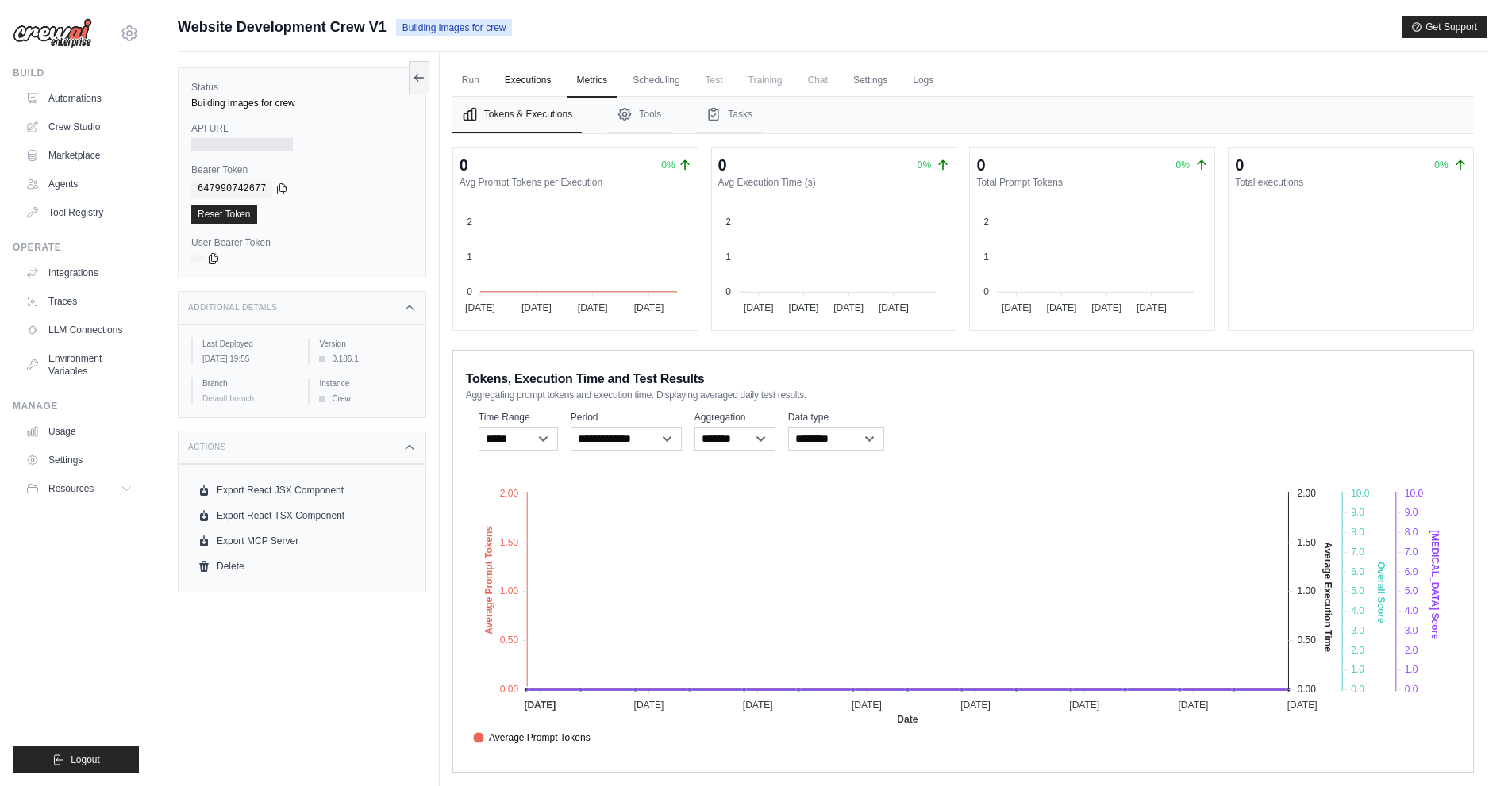
click at [533, 79] on link "Executions" at bounding box center [528, 81] width 66 height 34
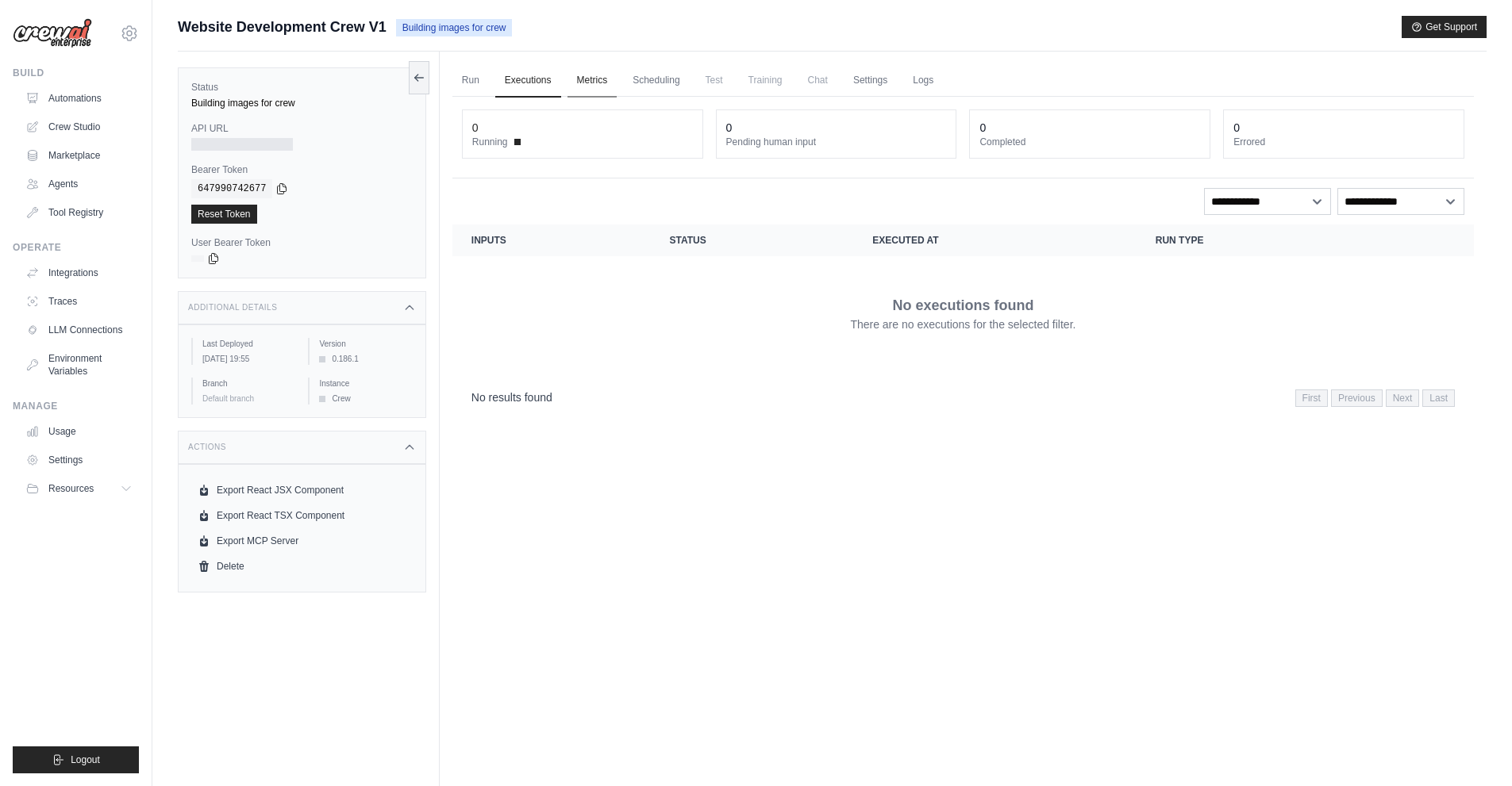
click at [581, 77] on link "Metrics" at bounding box center [593, 81] width 50 height 34
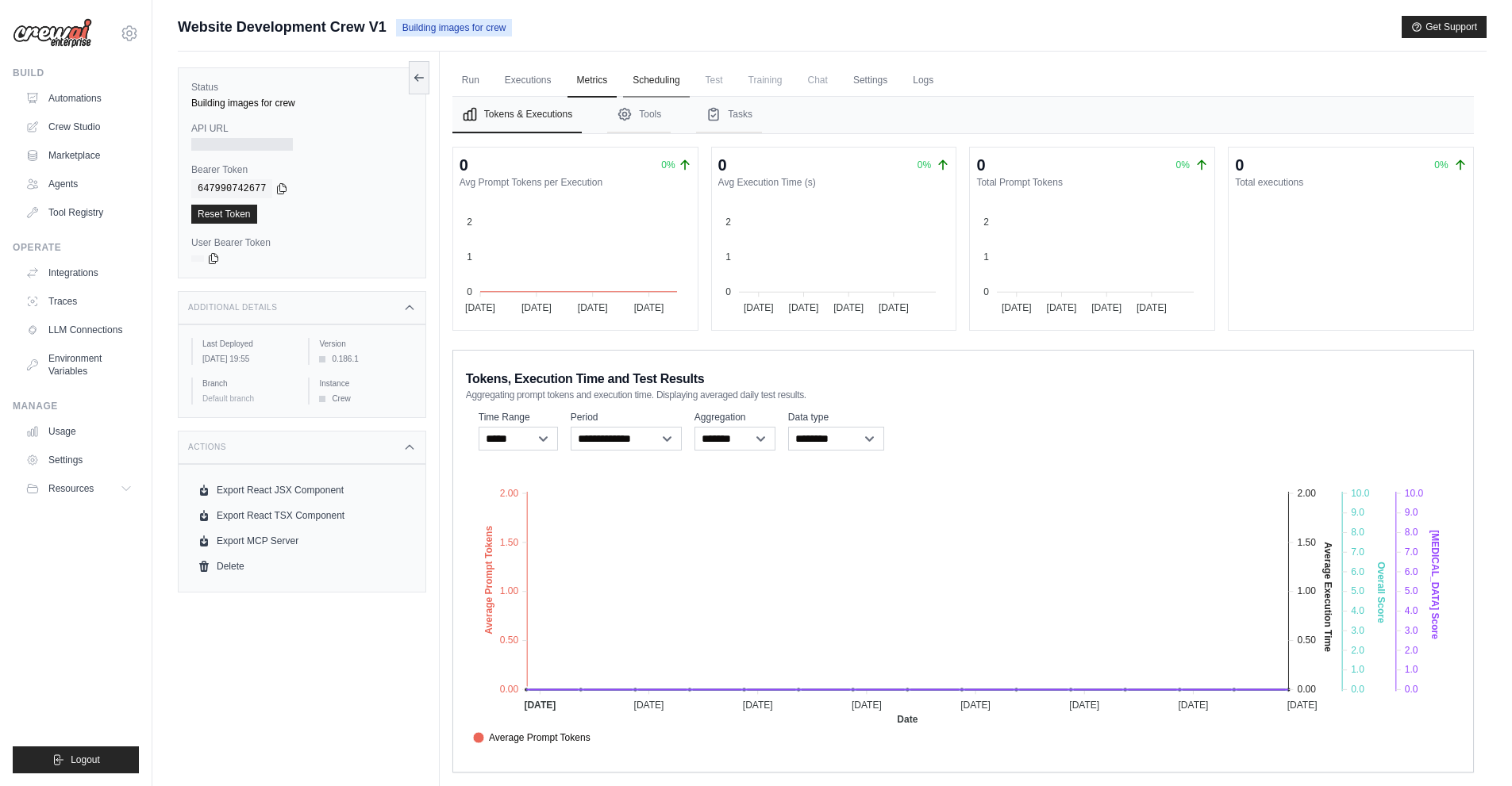
click at [647, 78] on link "Scheduling" at bounding box center [655, 81] width 66 height 34
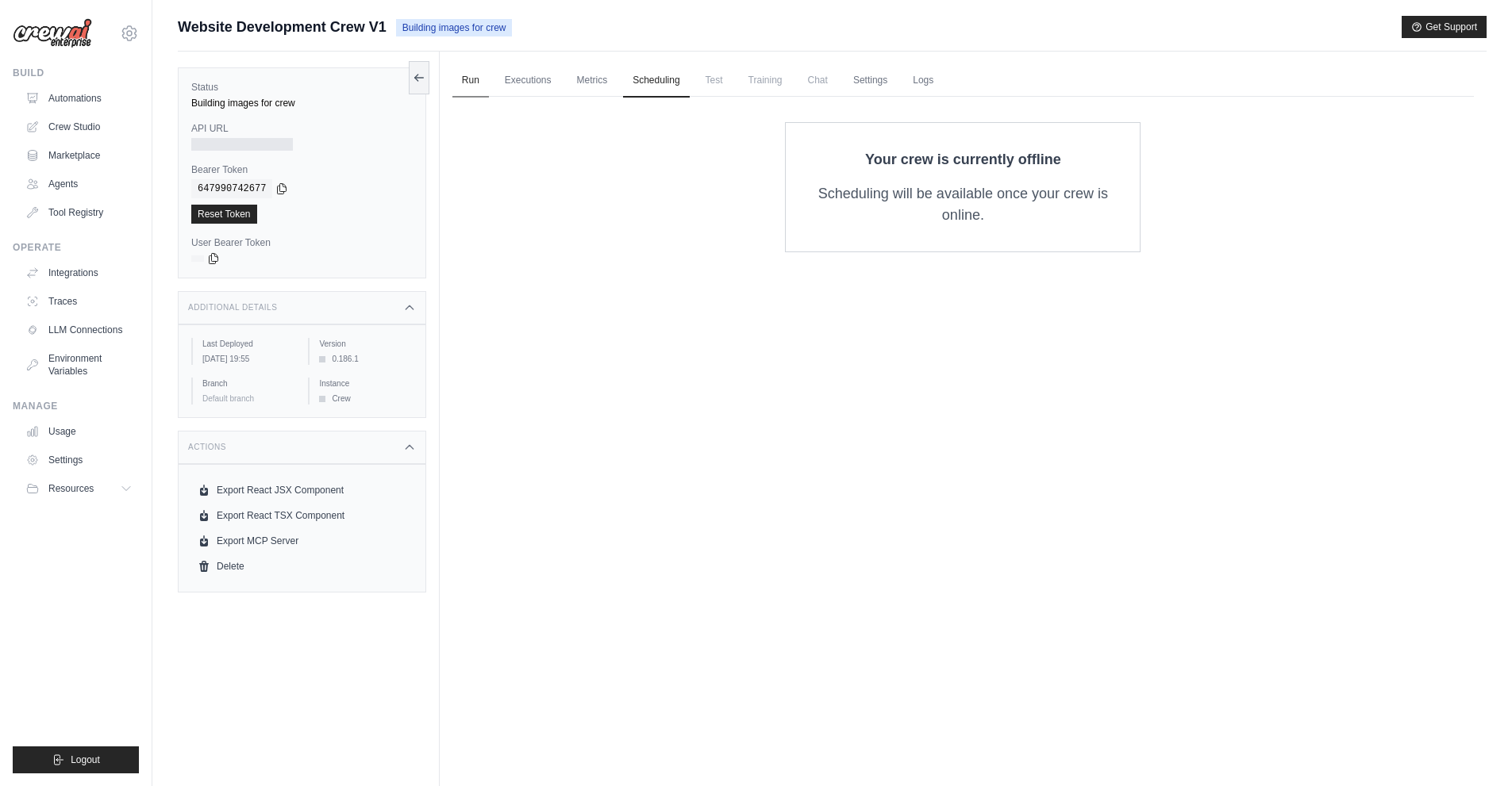
click at [483, 76] on link "Run" at bounding box center [470, 81] width 37 height 34
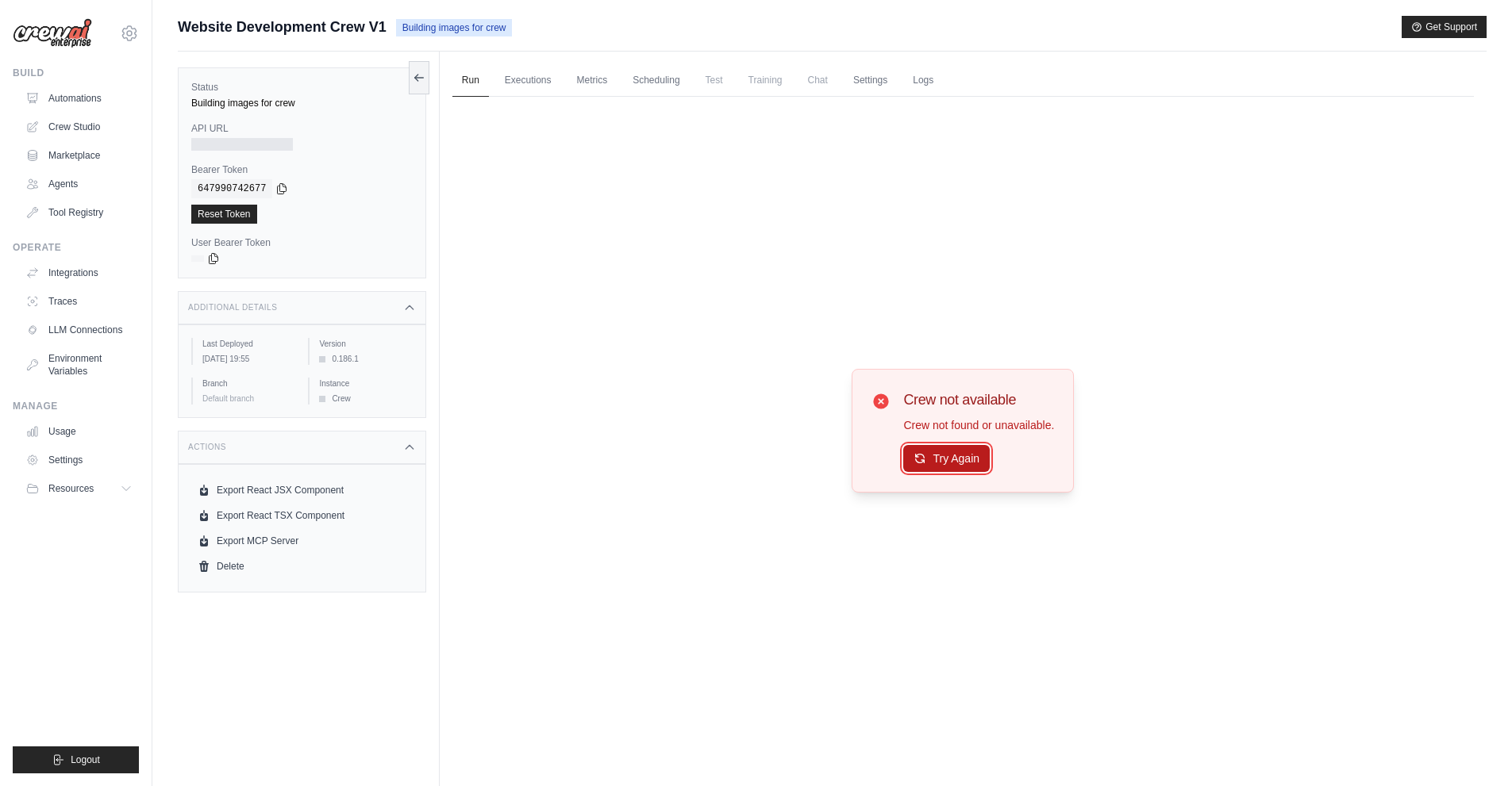
click at [931, 457] on button "Try Again" at bounding box center [946, 458] width 87 height 27
click at [931, 457] on button "Try Again" at bounding box center [946, 459] width 87 height 27
click at [74, 297] on link "Traces" at bounding box center [80, 301] width 119 height 25
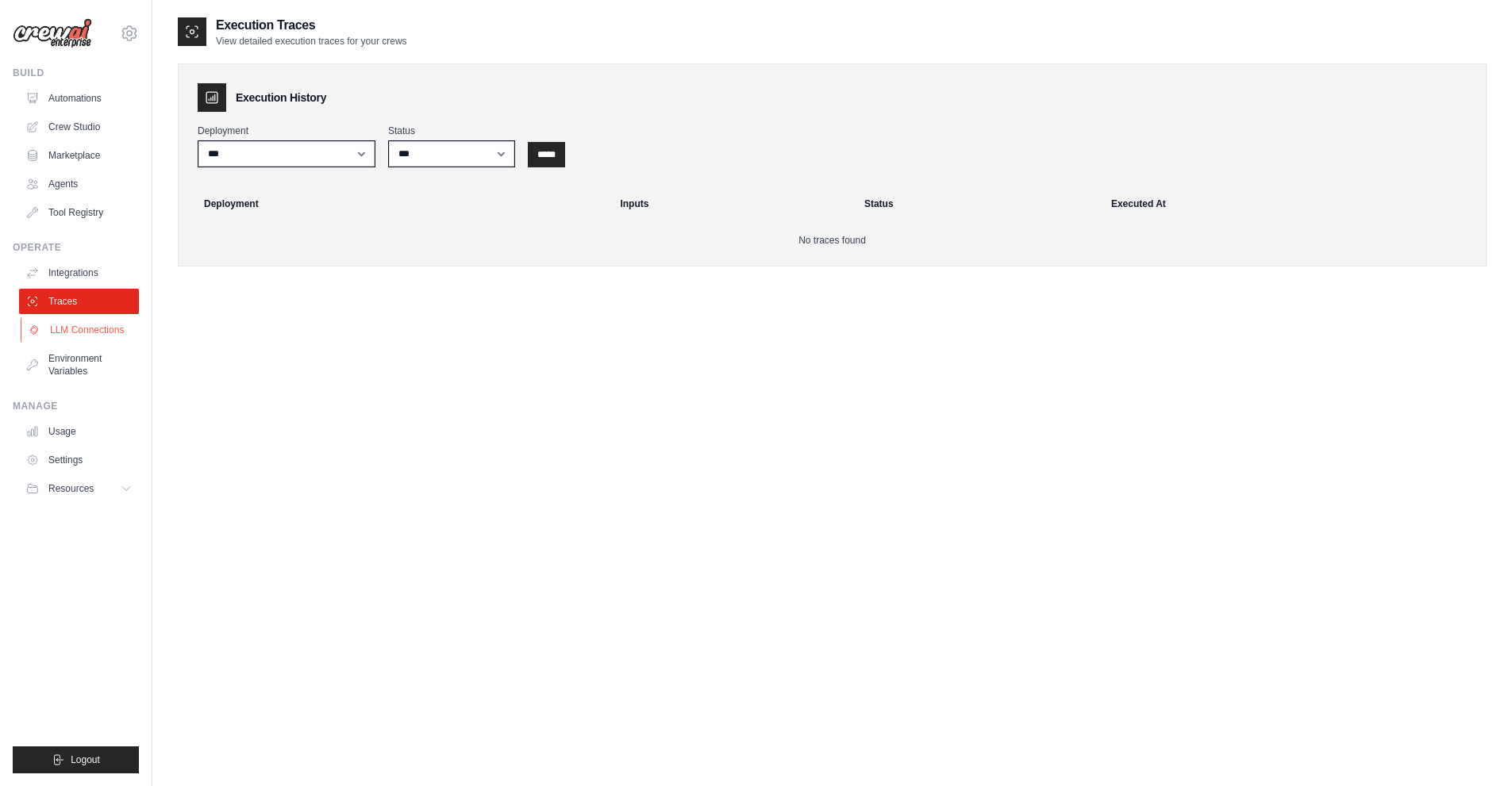
click at [66, 326] on link "LLM Connections" at bounding box center [80, 329] width 119 height 25
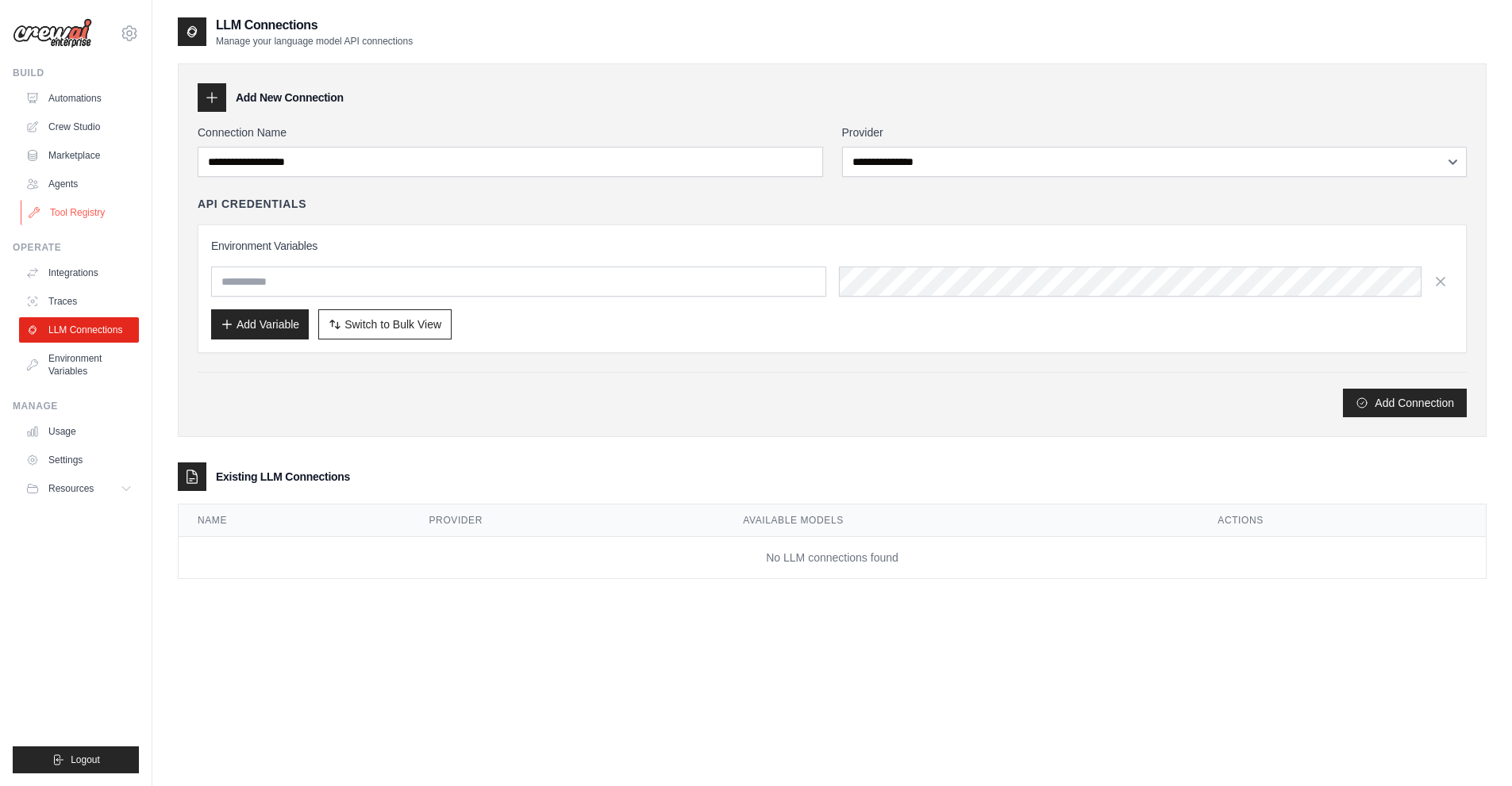
click at [56, 205] on link "Tool Registry" at bounding box center [80, 213] width 119 height 25
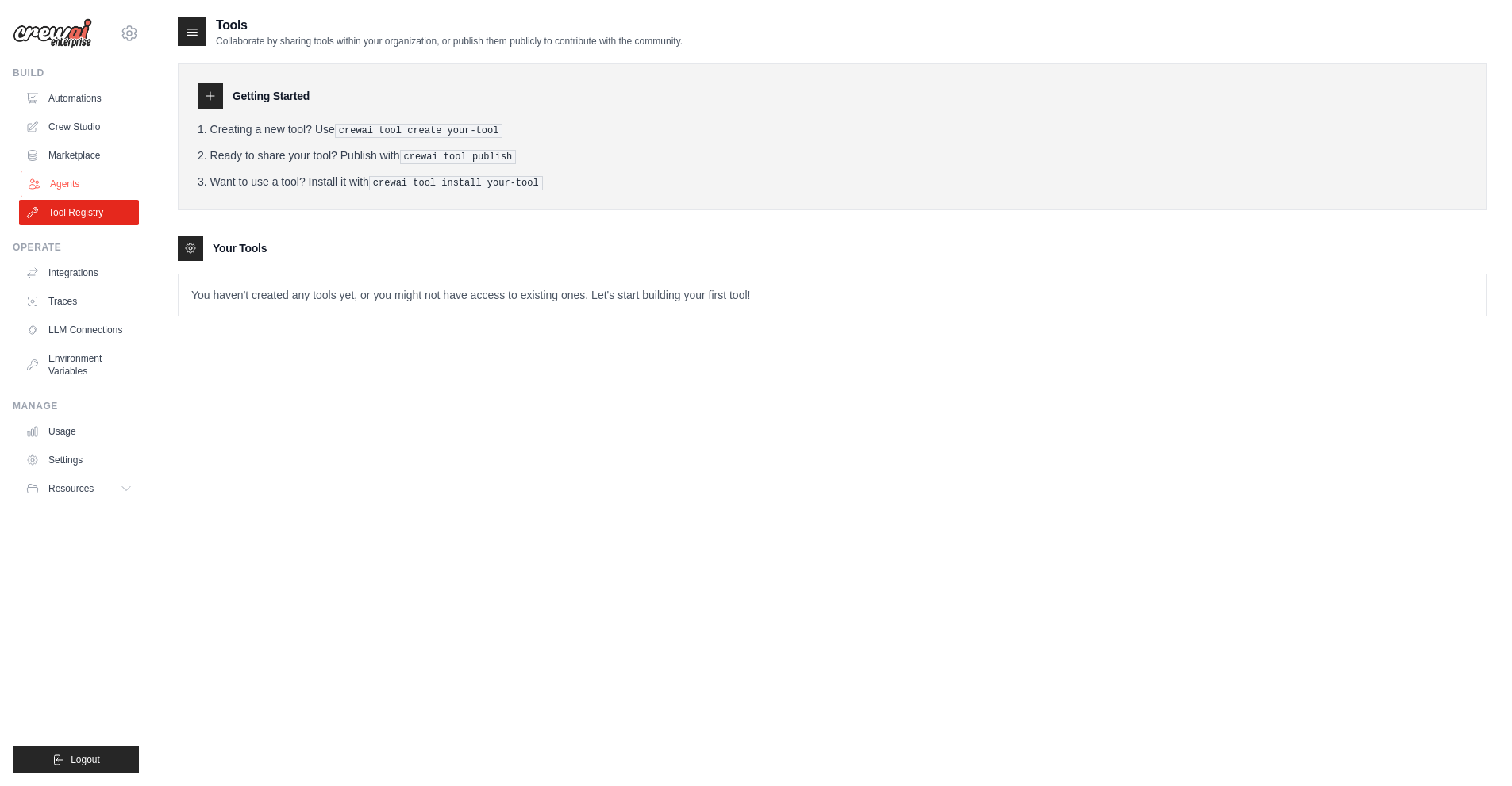
click at [48, 178] on link "Agents" at bounding box center [80, 184] width 119 height 25
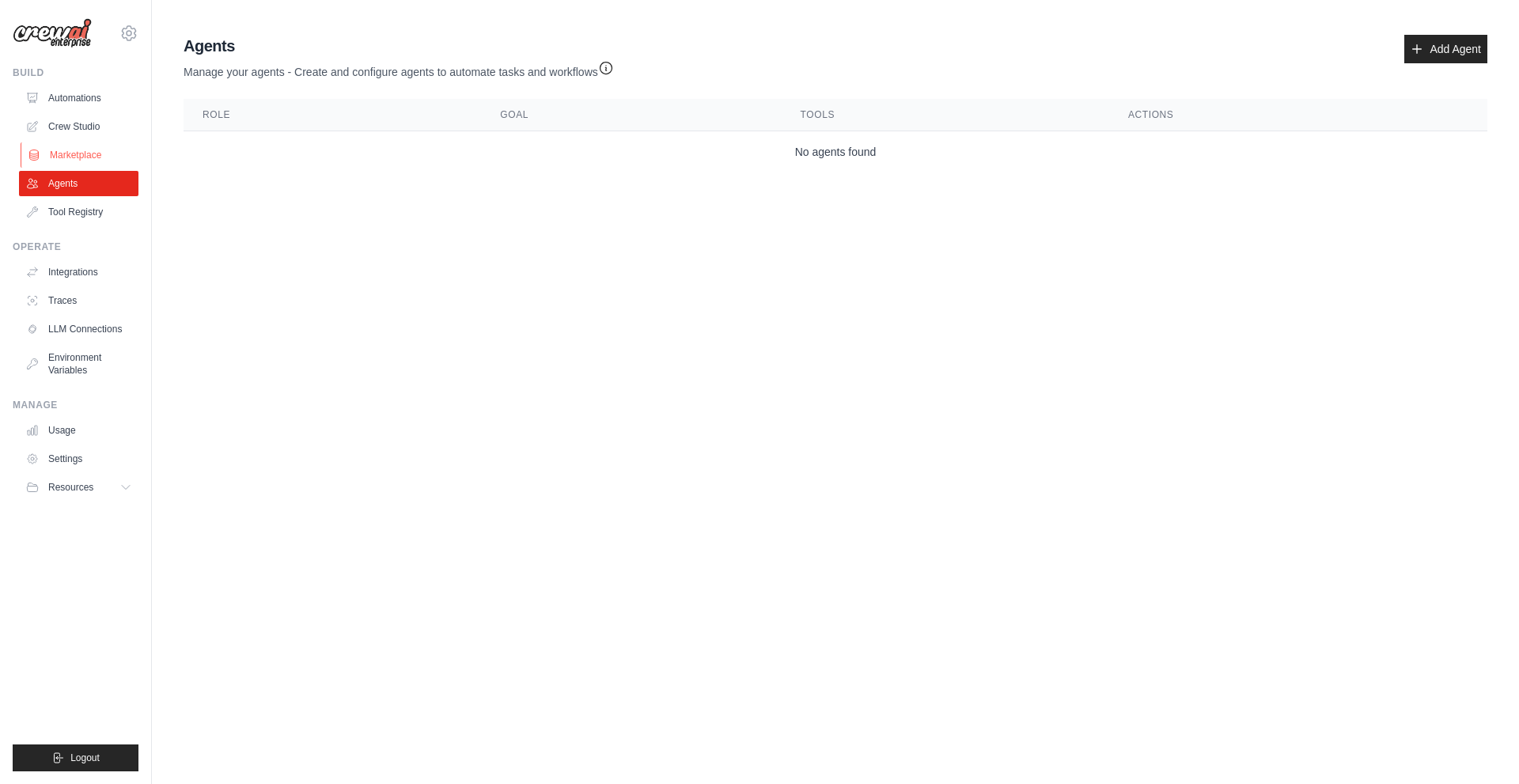
click at [48, 145] on link "Marketplace" at bounding box center [80, 155] width 119 height 25
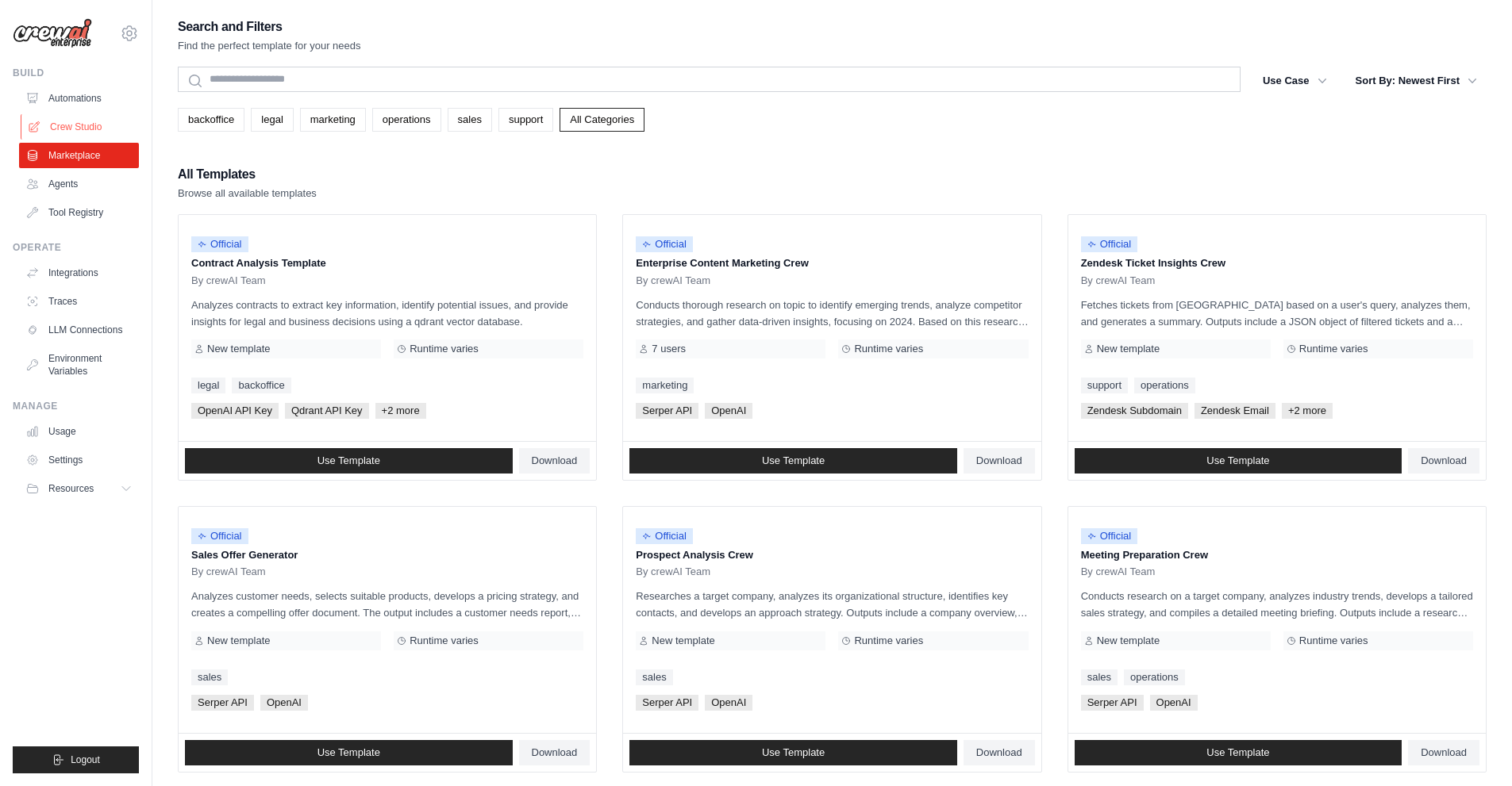
click at [53, 123] on link "Crew Studio" at bounding box center [80, 127] width 119 height 25
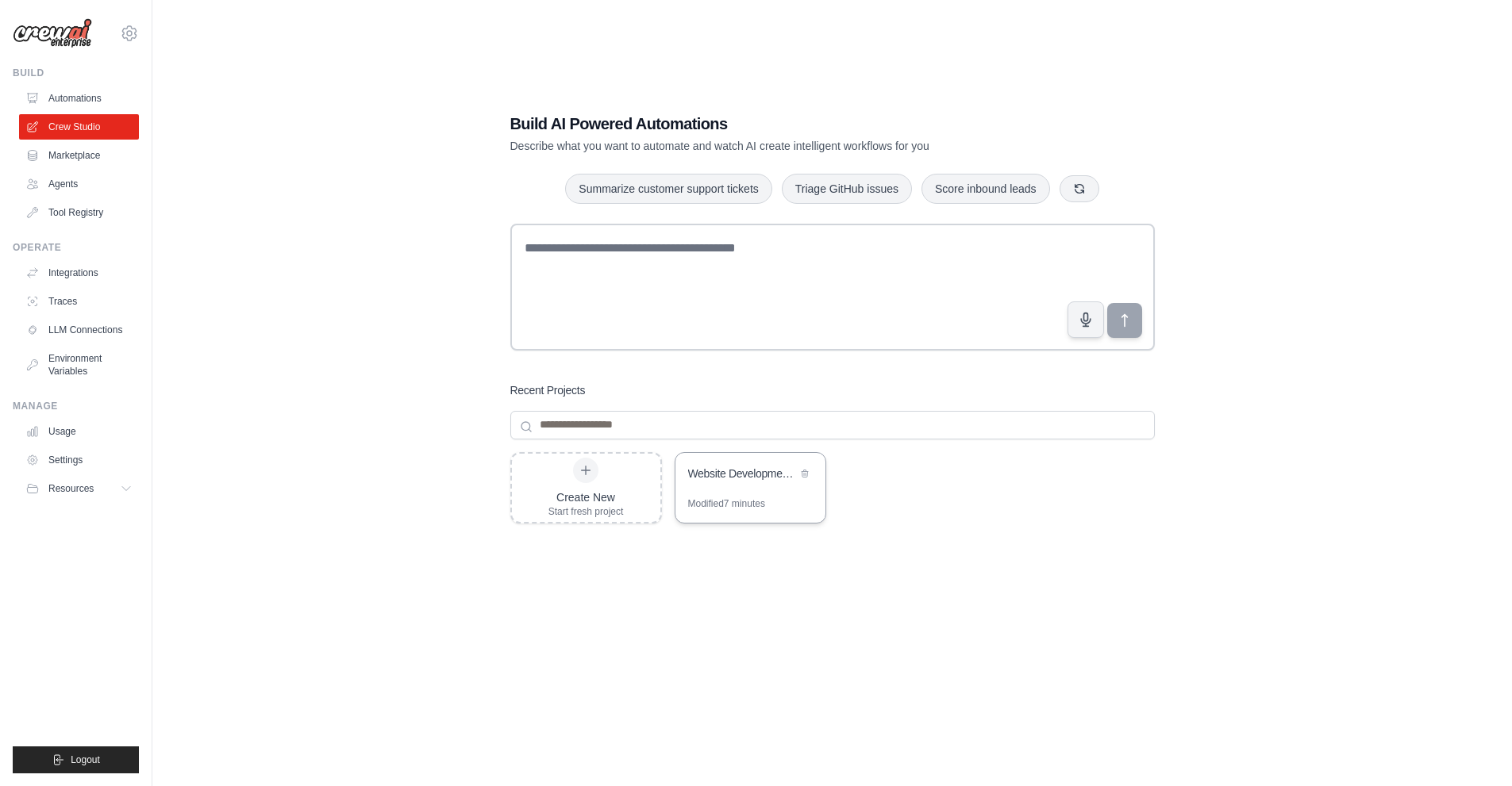
click at [691, 497] on div "Modified 7 minutes" at bounding box center [727, 503] width 77 height 13
click at [78, 97] on link "Automations" at bounding box center [80, 98] width 119 height 25
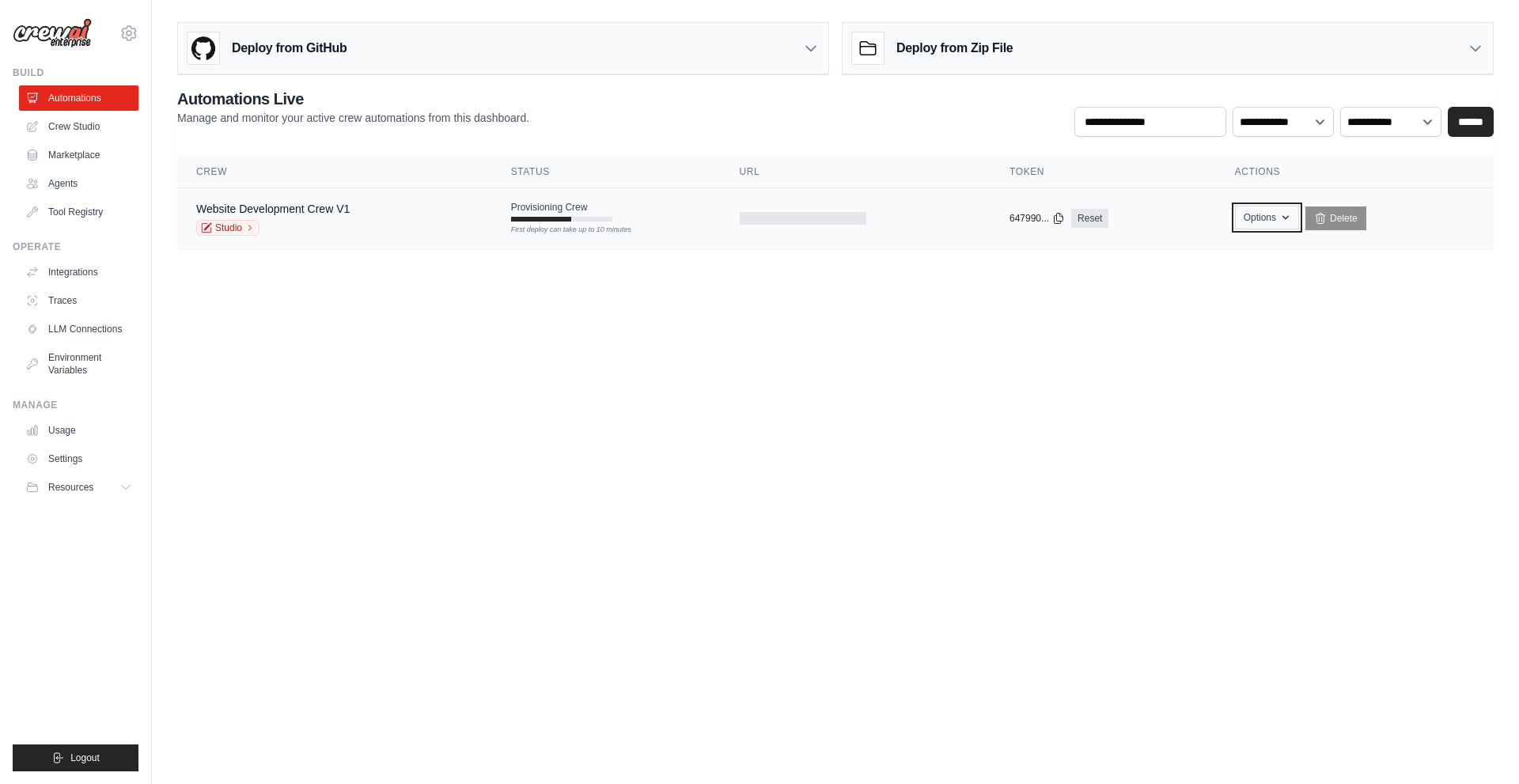
click at [1262, 221] on button "Options" at bounding box center [1267, 217] width 64 height 24
click at [1270, 205] on td "Options Export React JSX Component Export React TSX Component Export MCP Server…" at bounding box center [1355, 218] width 278 height 61
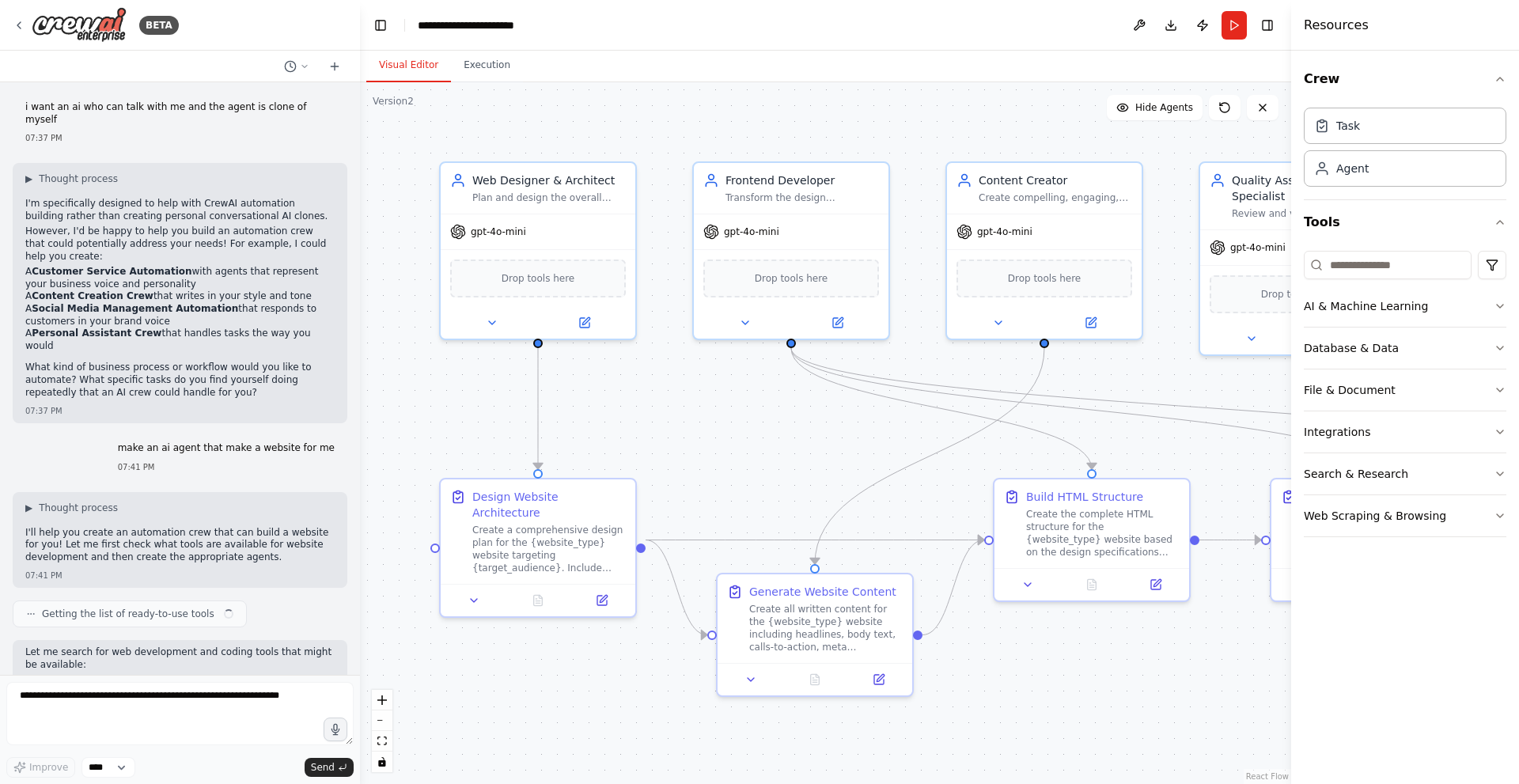
scroll to position [2091, 0]
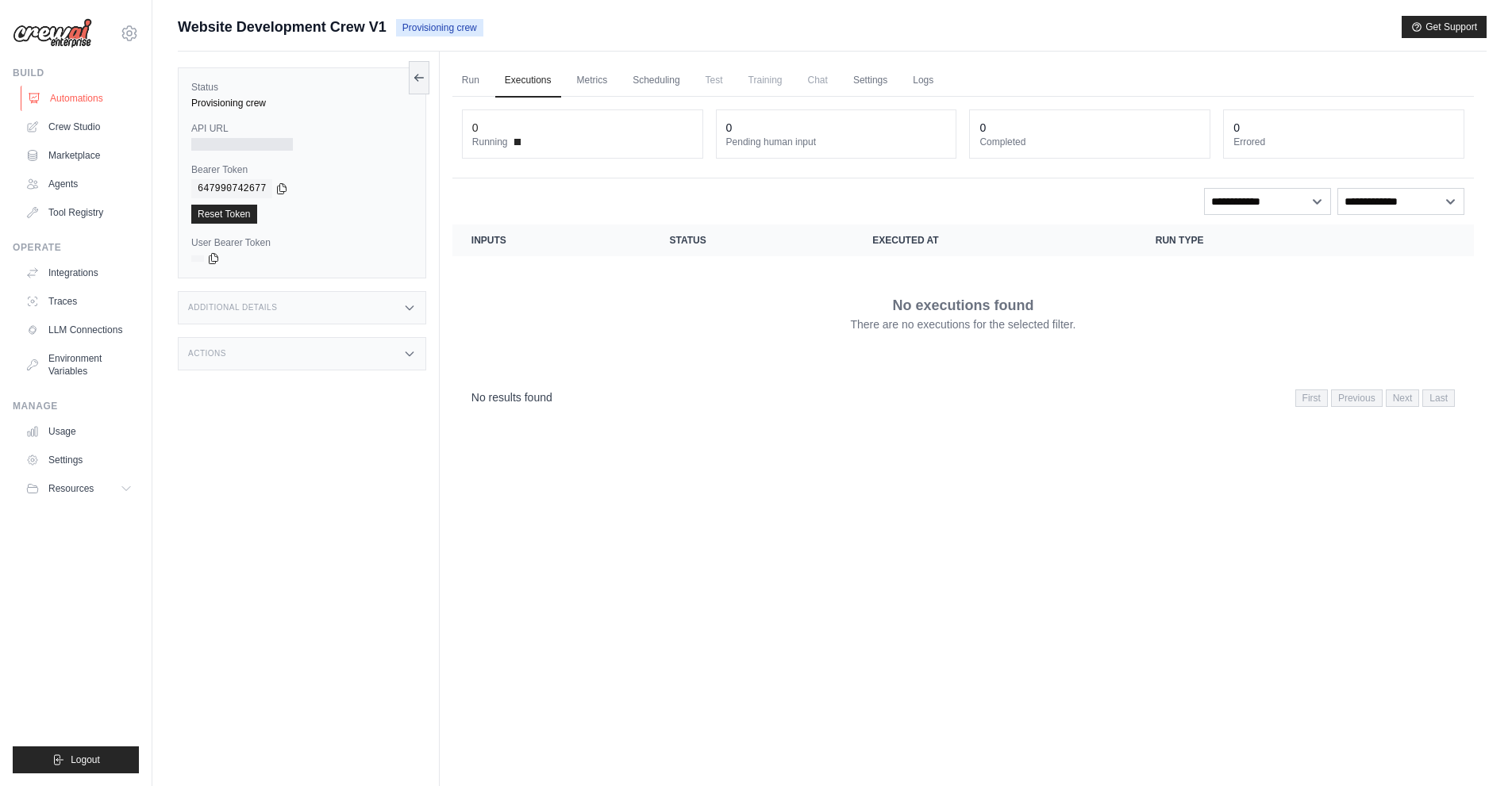
click at [77, 101] on link "Automations" at bounding box center [80, 98] width 119 height 25
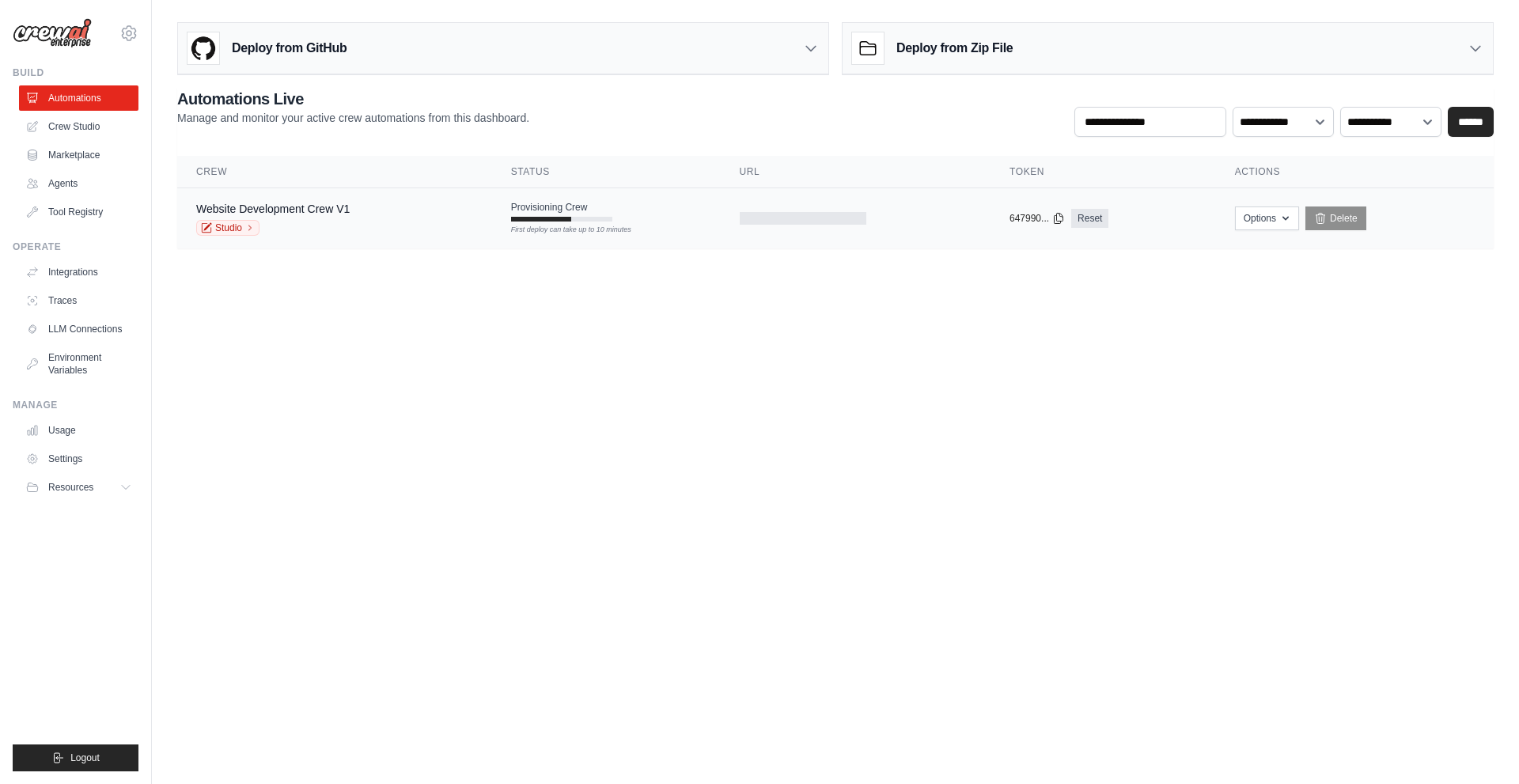
click at [535, 218] on div at bounding box center [541, 219] width 61 height 5
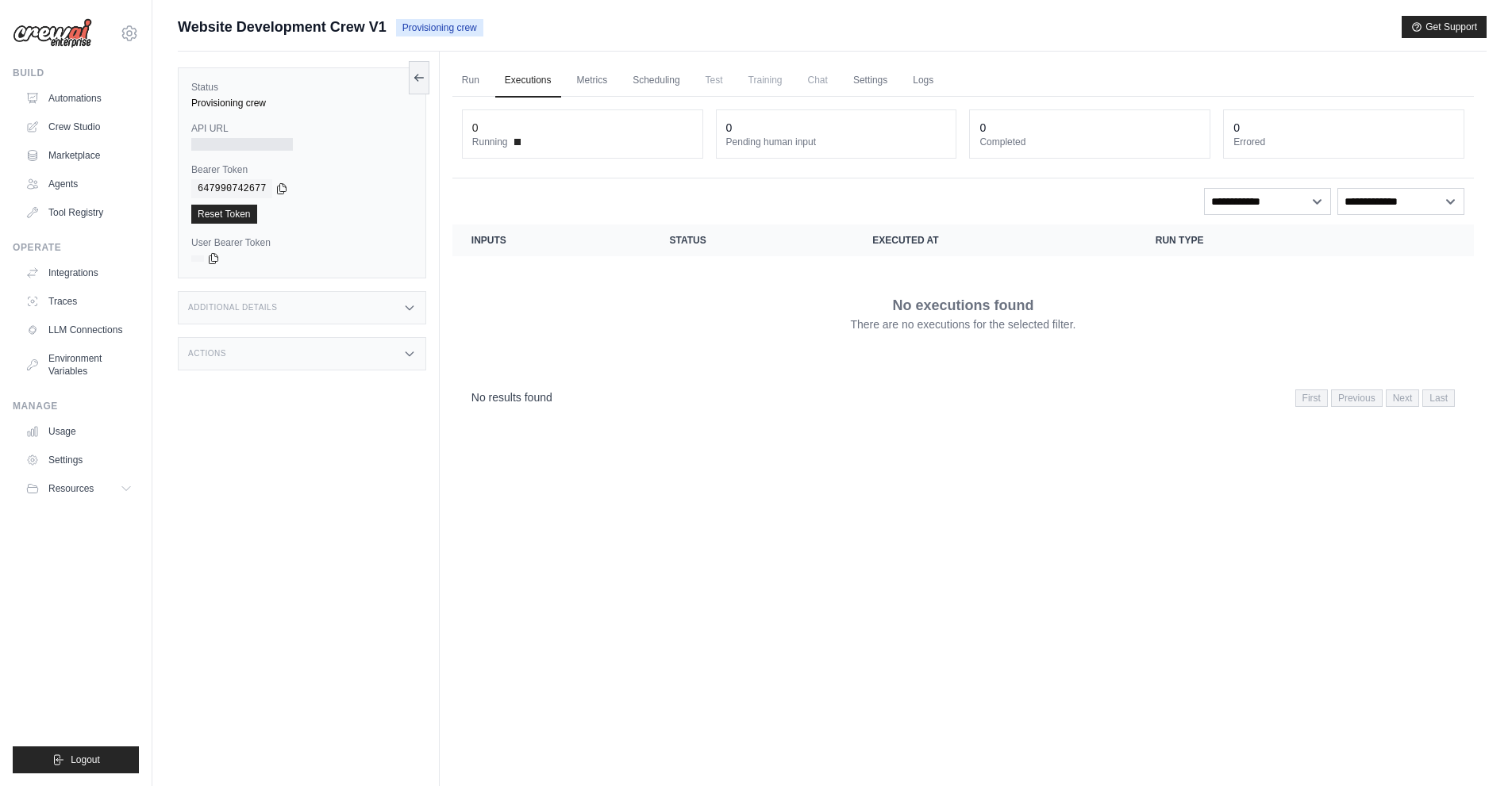
click at [515, 137] on dt "Running" at bounding box center [582, 142] width 221 height 13
click at [479, 82] on link "Run" at bounding box center [470, 81] width 37 height 34
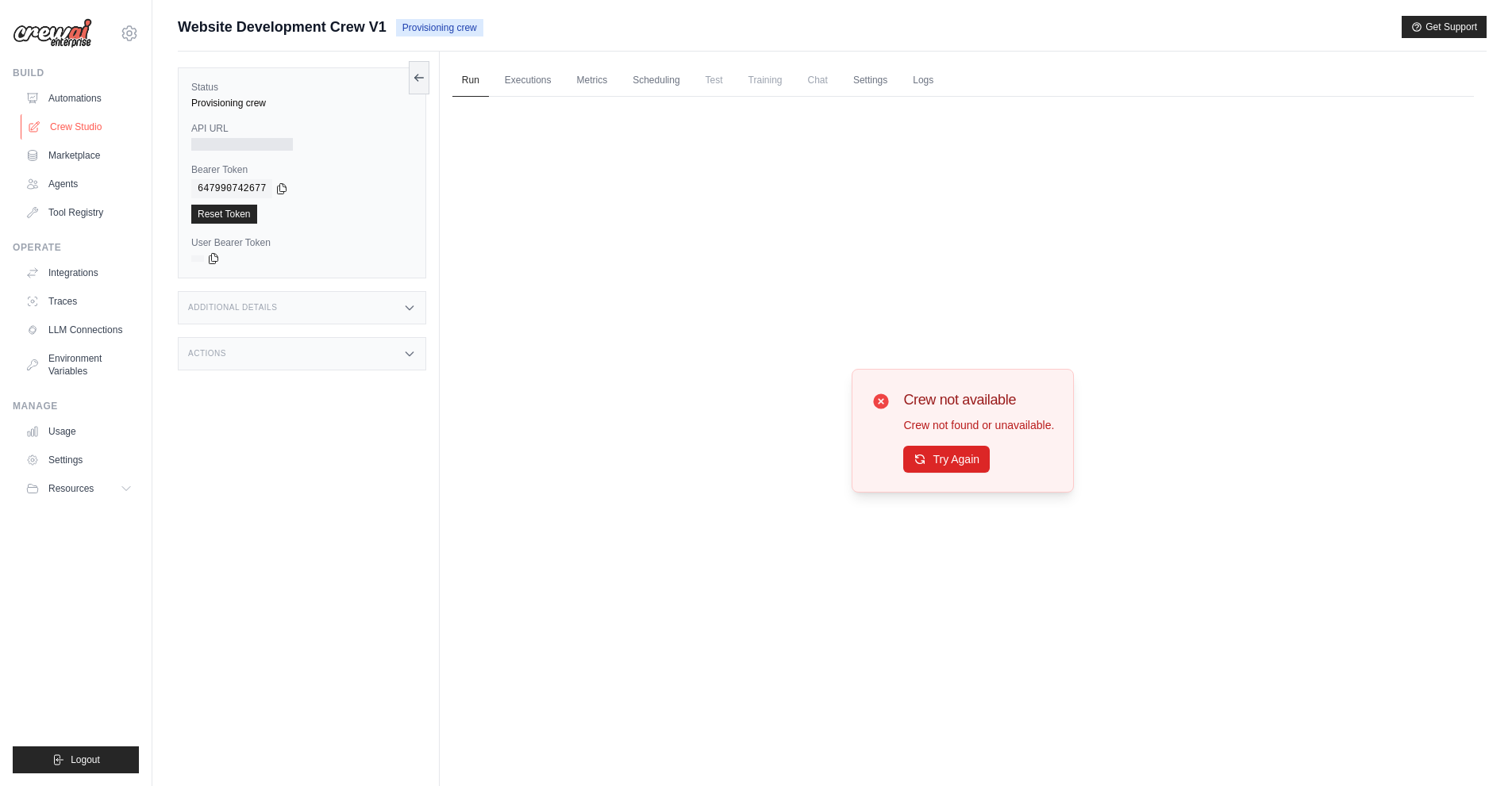
click at [77, 123] on link "Crew Studio" at bounding box center [80, 127] width 119 height 25
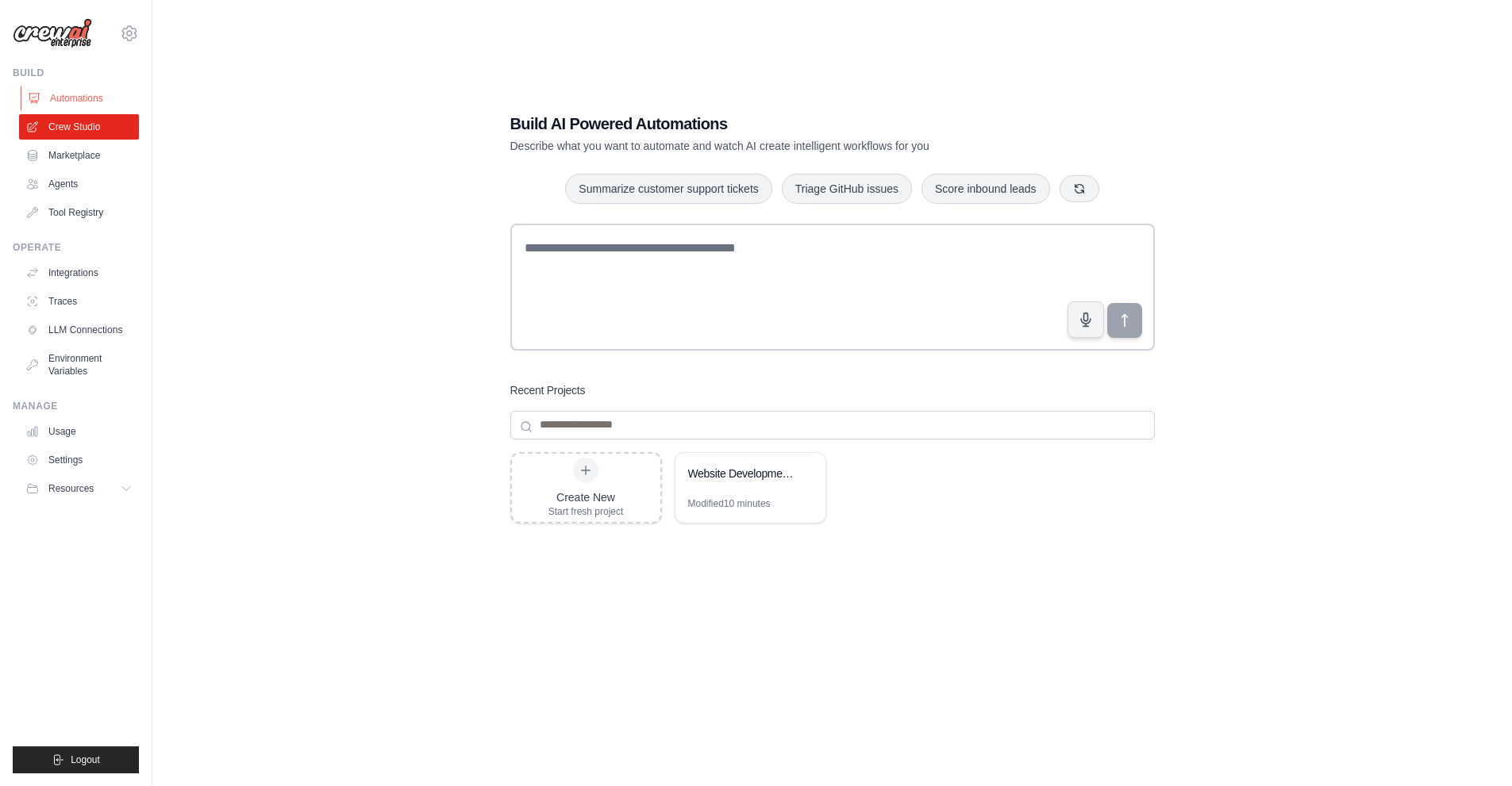
click at [73, 98] on link "Automations" at bounding box center [80, 98] width 119 height 25
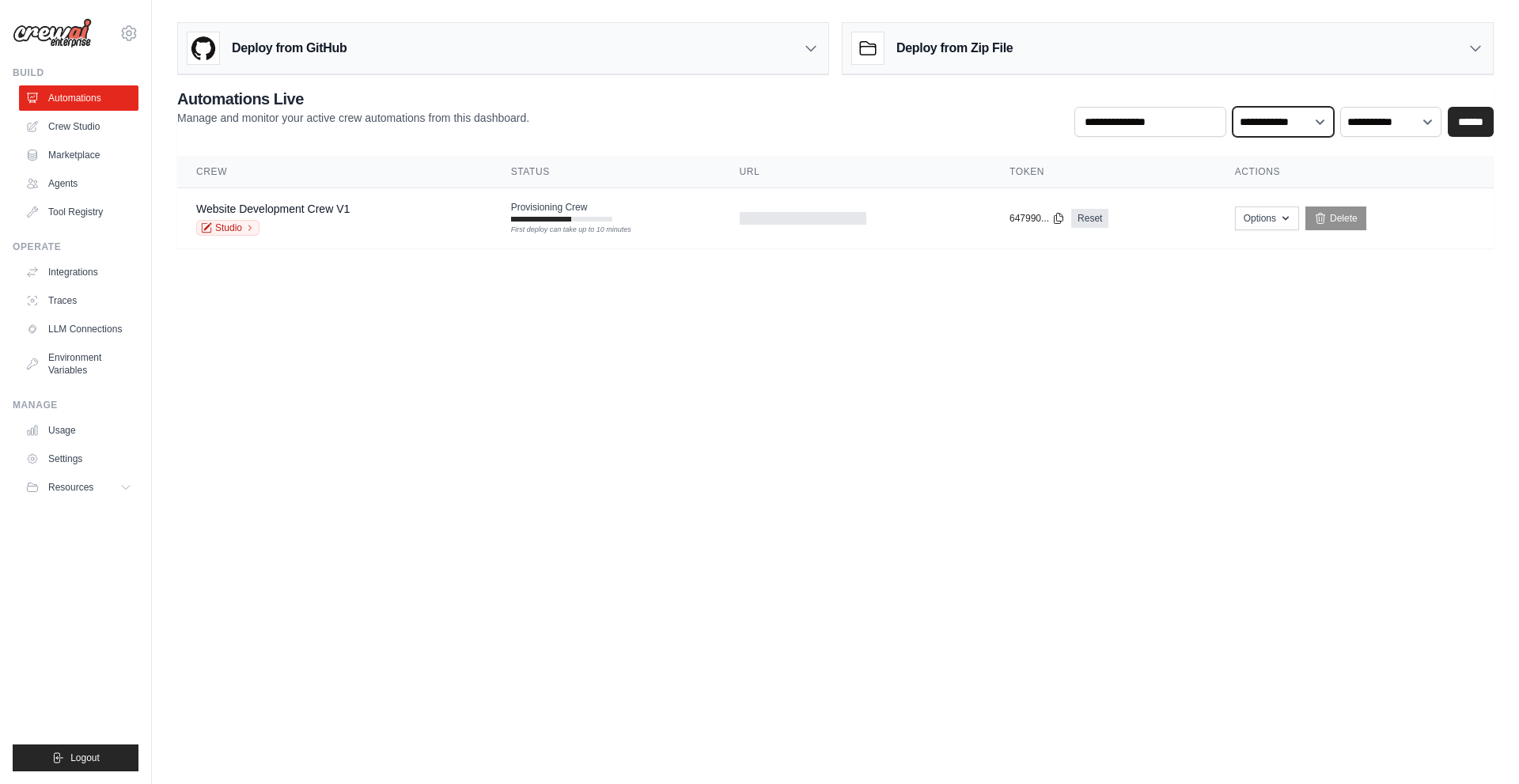
click at [1272, 124] on select "**********" at bounding box center [1283, 121] width 101 height 30
click at [1367, 111] on select "**********" at bounding box center [1390, 121] width 101 height 30
select select "******"
click at [1340, 107] on select "**********" at bounding box center [1390, 121] width 101 height 30
click at [1386, 105] on div "**********" at bounding box center [1284, 111] width 419 height 49
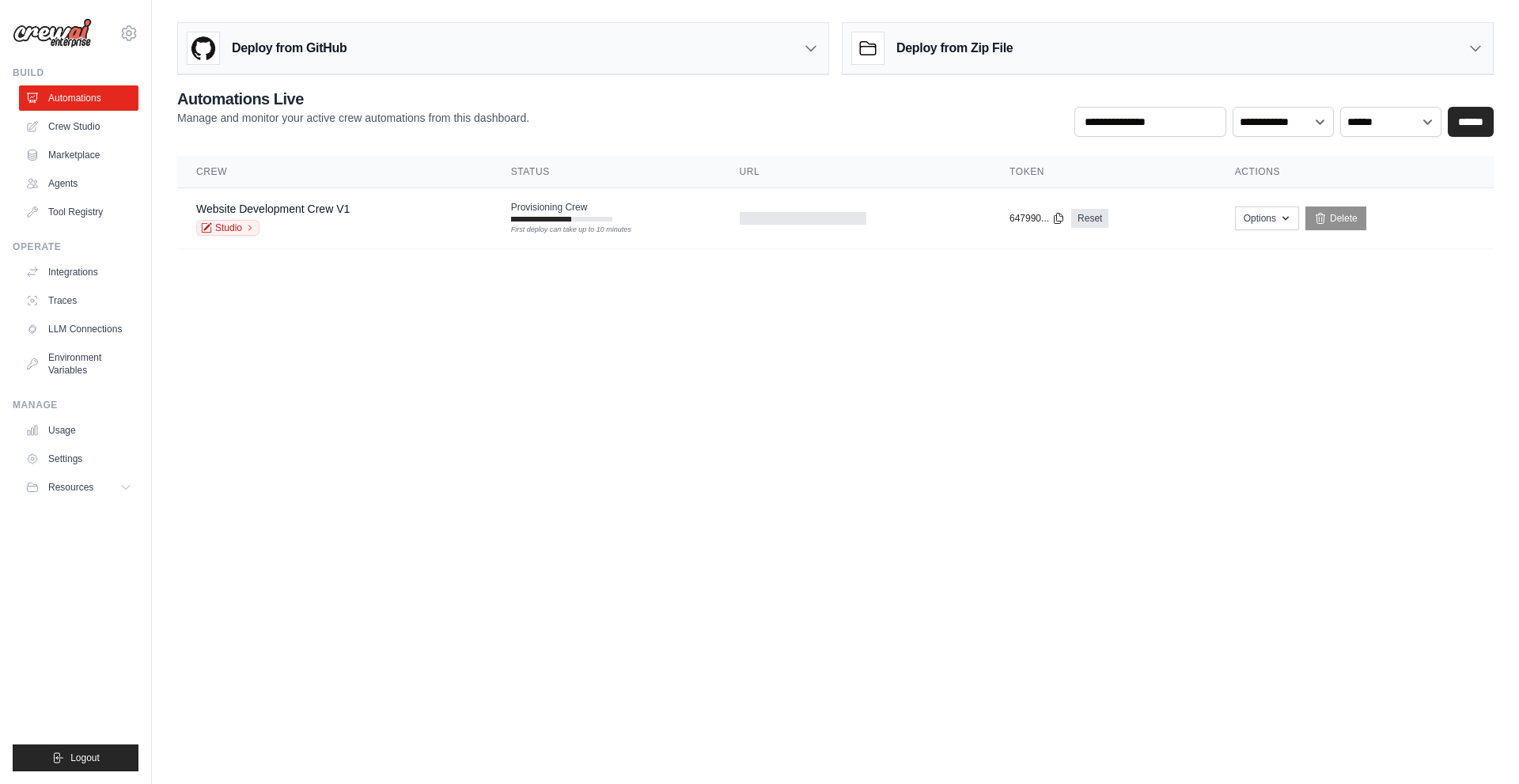
click at [816, 49] on icon at bounding box center [811, 48] width 15 height 15
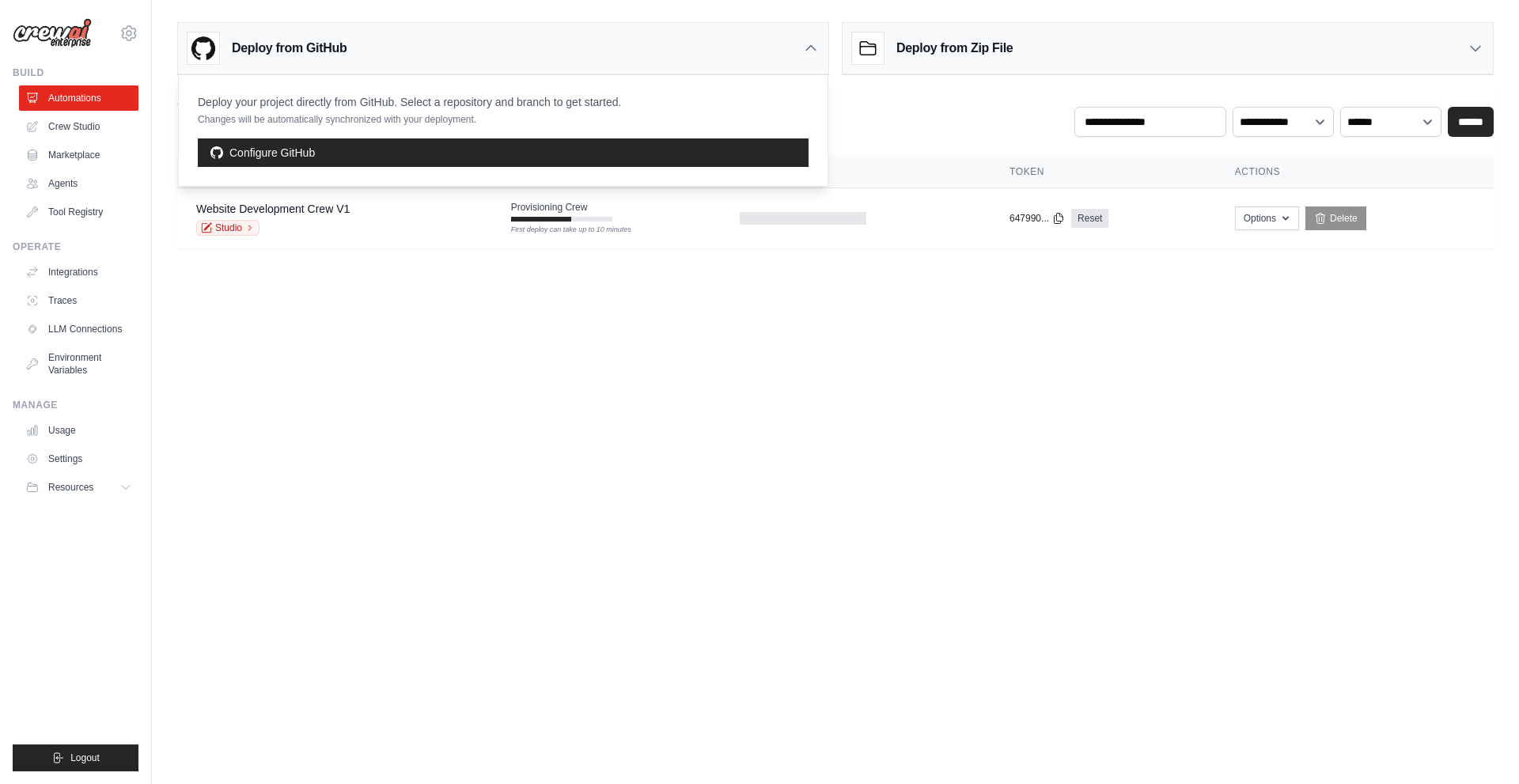
click at [816, 49] on icon at bounding box center [811, 48] width 15 height 15
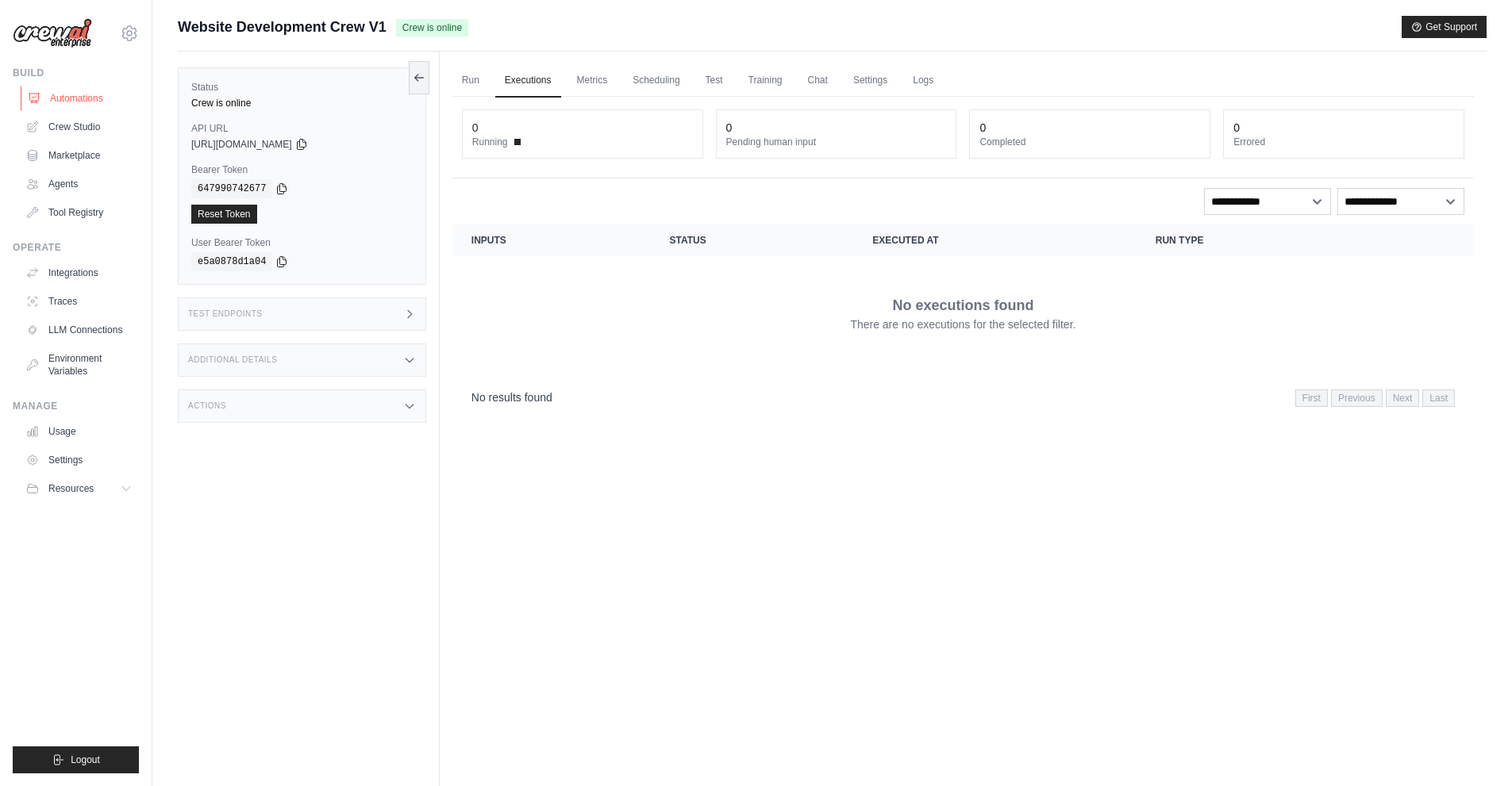
click at [79, 102] on link "Automations" at bounding box center [80, 98] width 119 height 25
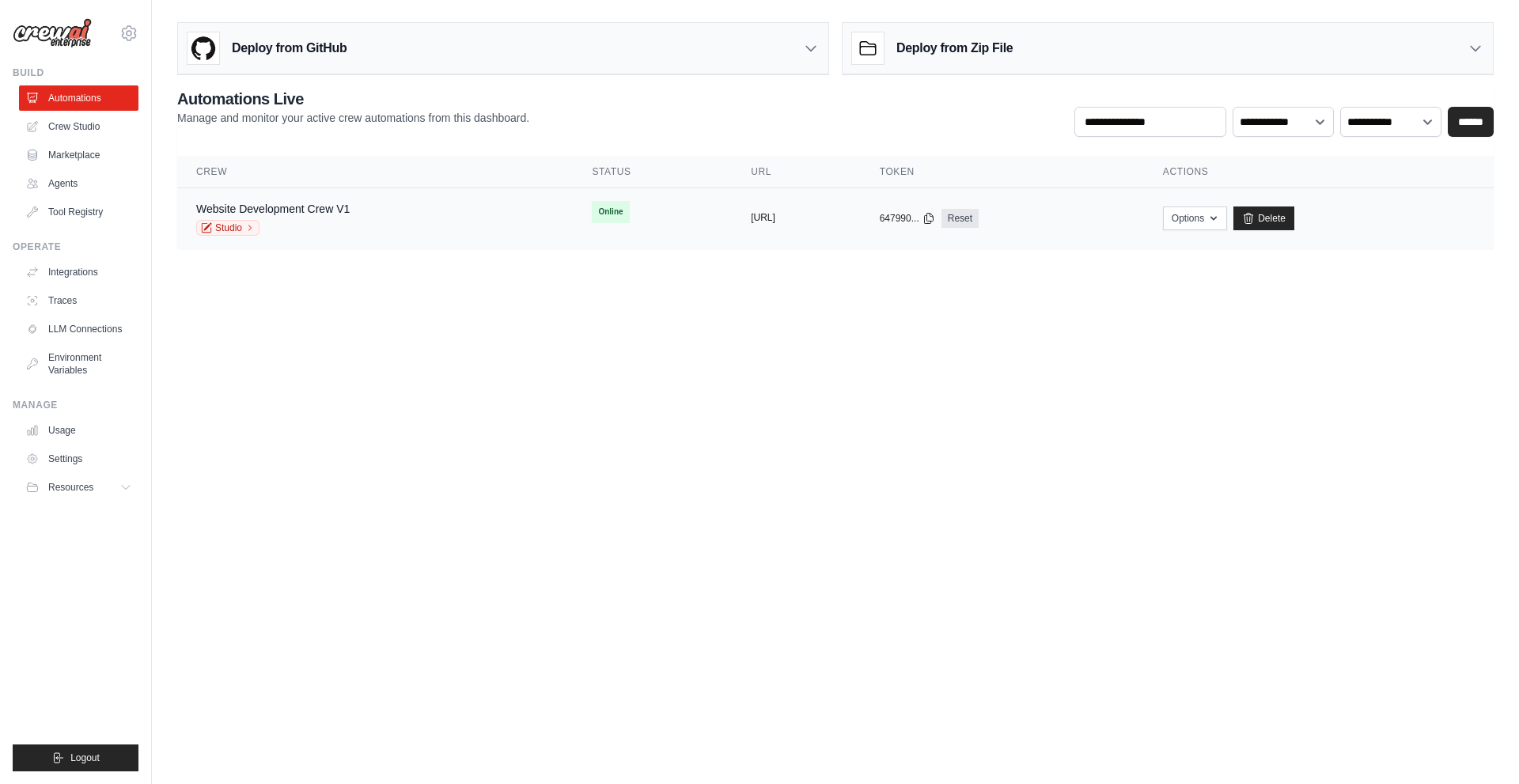
click at [775, 220] on button "[URL]" at bounding box center [764, 217] width 25 height 12
click at [751, 207] on div "copied" at bounding box center [768, 206] width 34 height 19
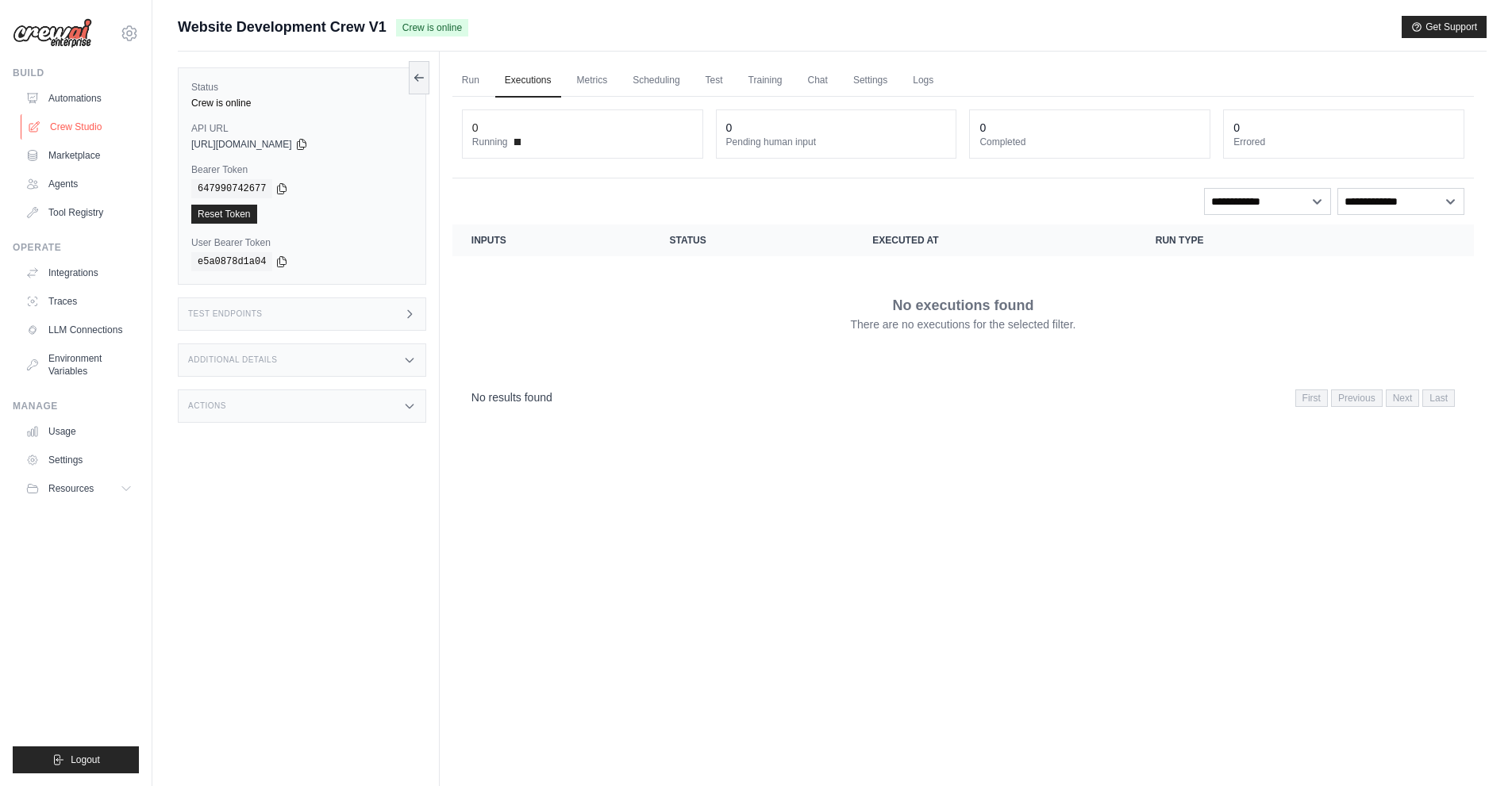
click at [62, 120] on link "Crew Studio" at bounding box center [80, 127] width 119 height 25
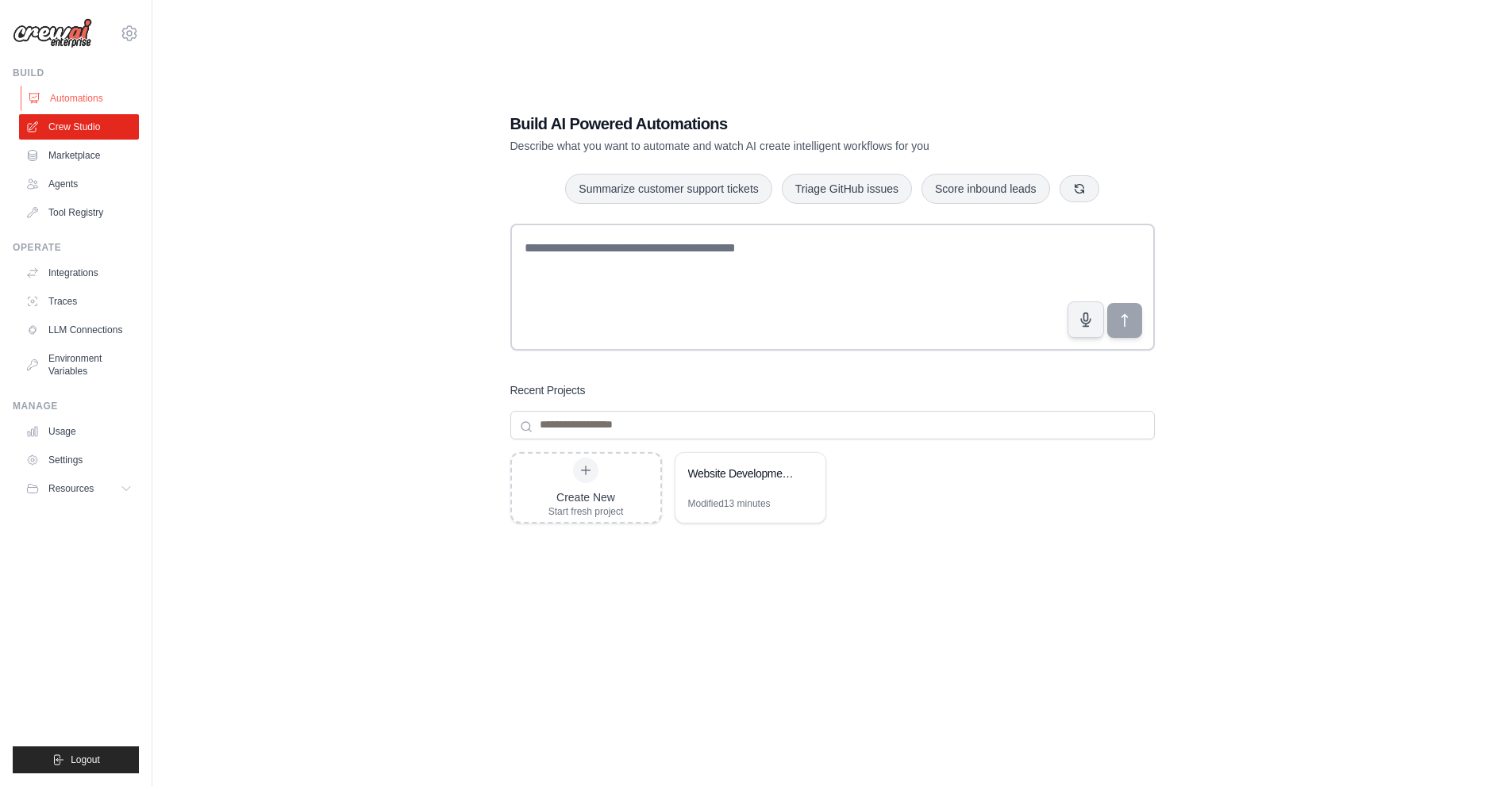
click at [56, 99] on link "Automations" at bounding box center [80, 98] width 119 height 25
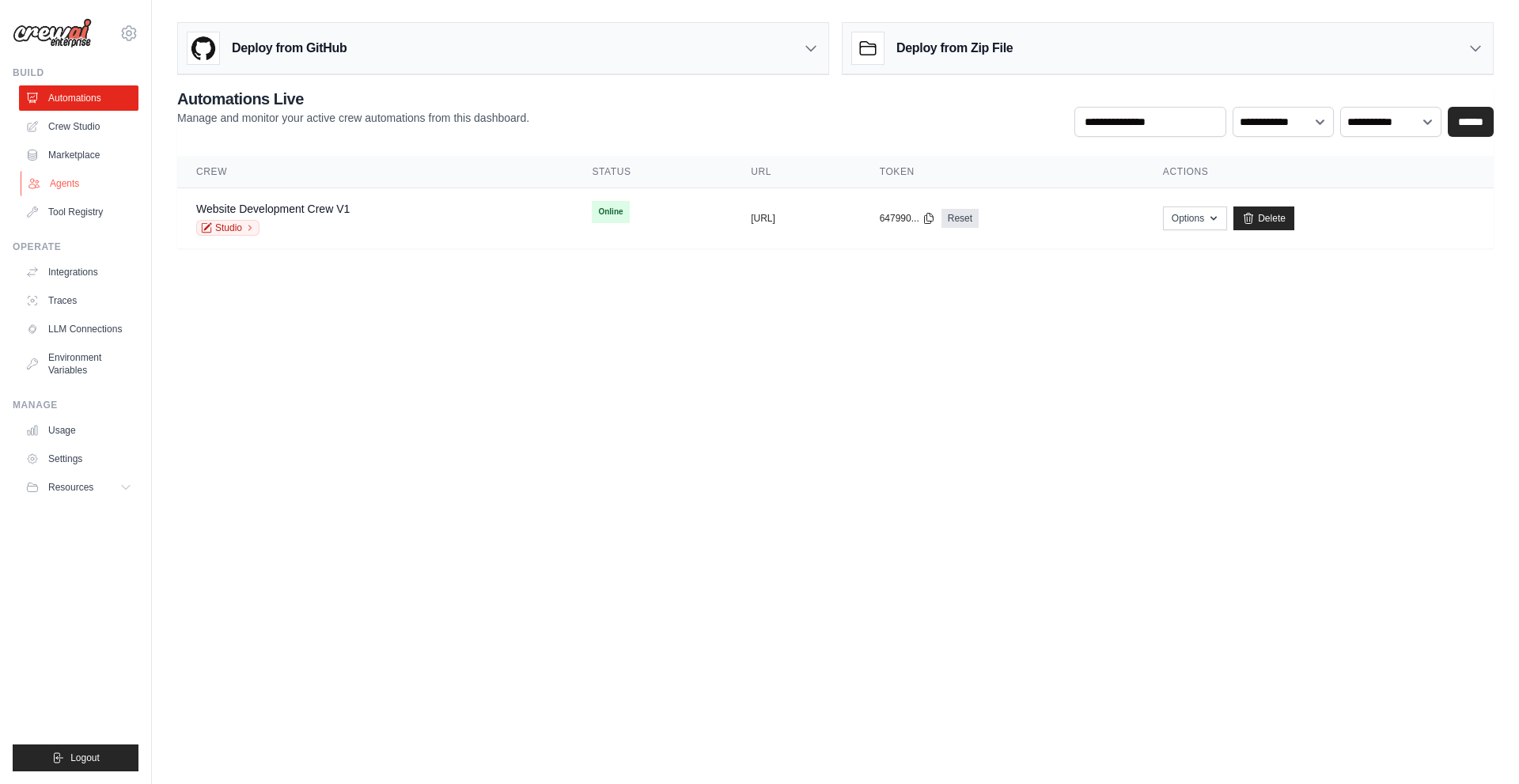
click at [65, 182] on link "Agents" at bounding box center [80, 184] width 119 height 25
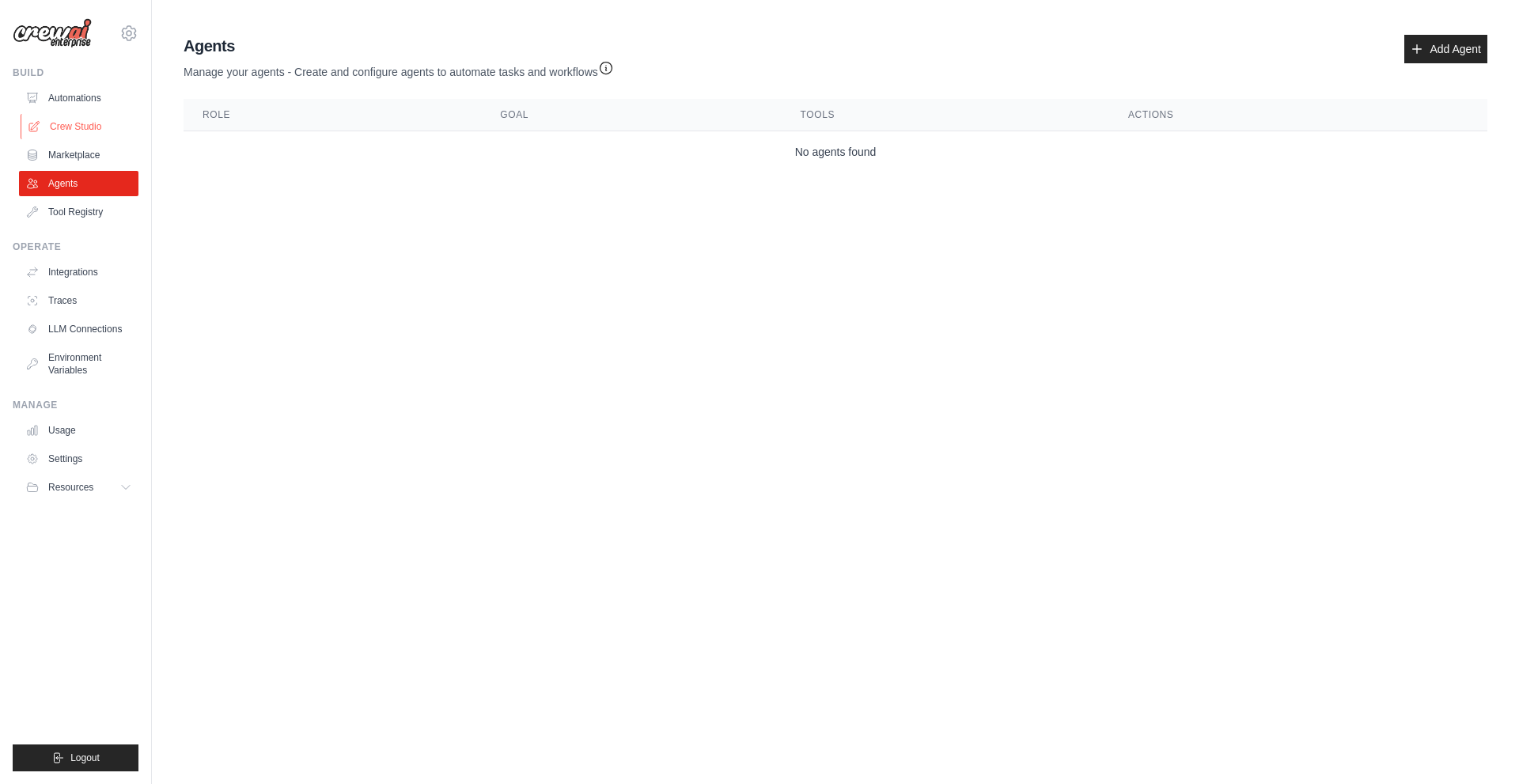
click at [44, 119] on link "Crew Studio" at bounding box center [80, 127] width 119 height 25
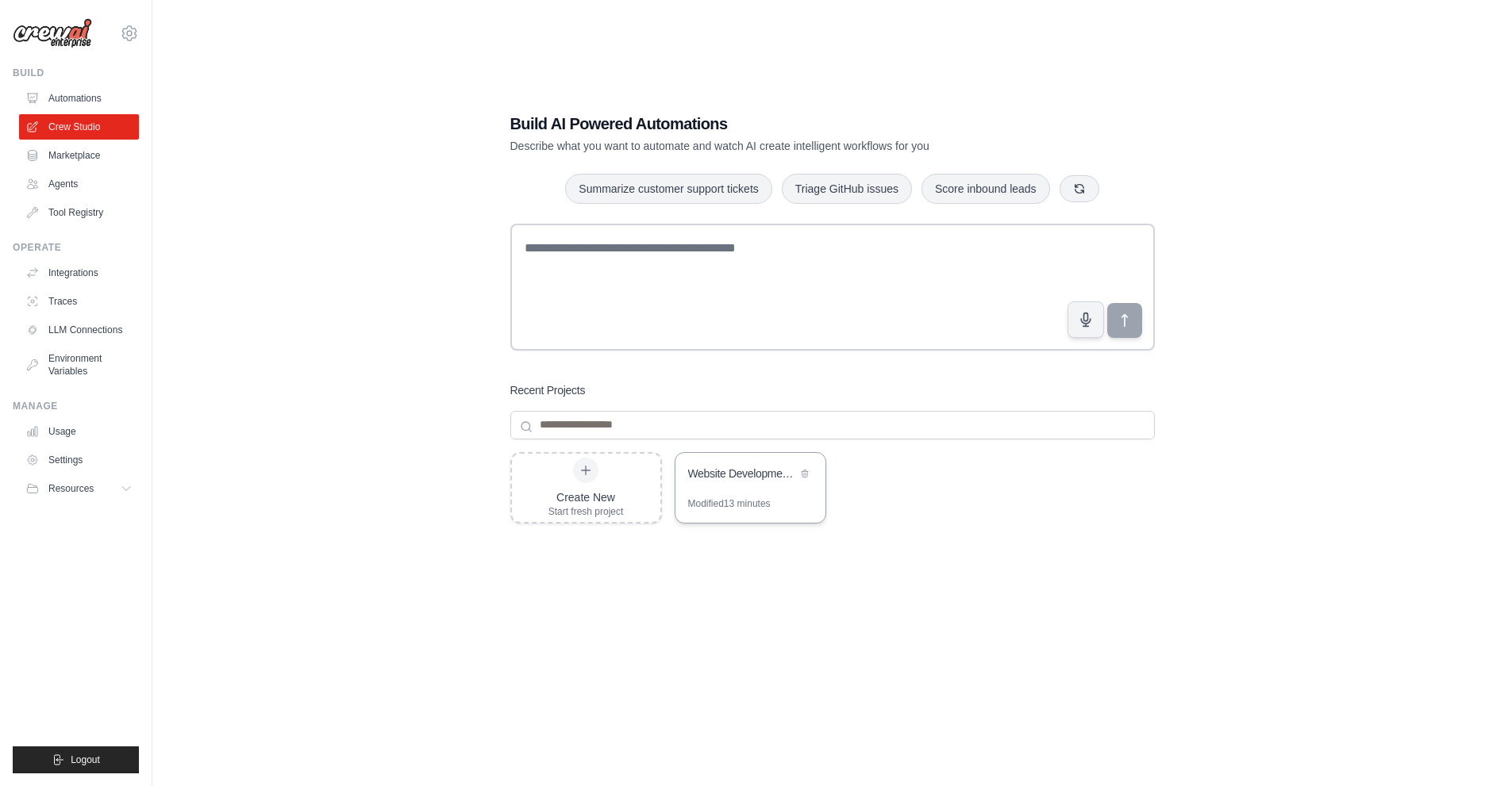
click at [744, 495] on div "Website Development Crew" at bounding box center [751, 475] width 150 height 44
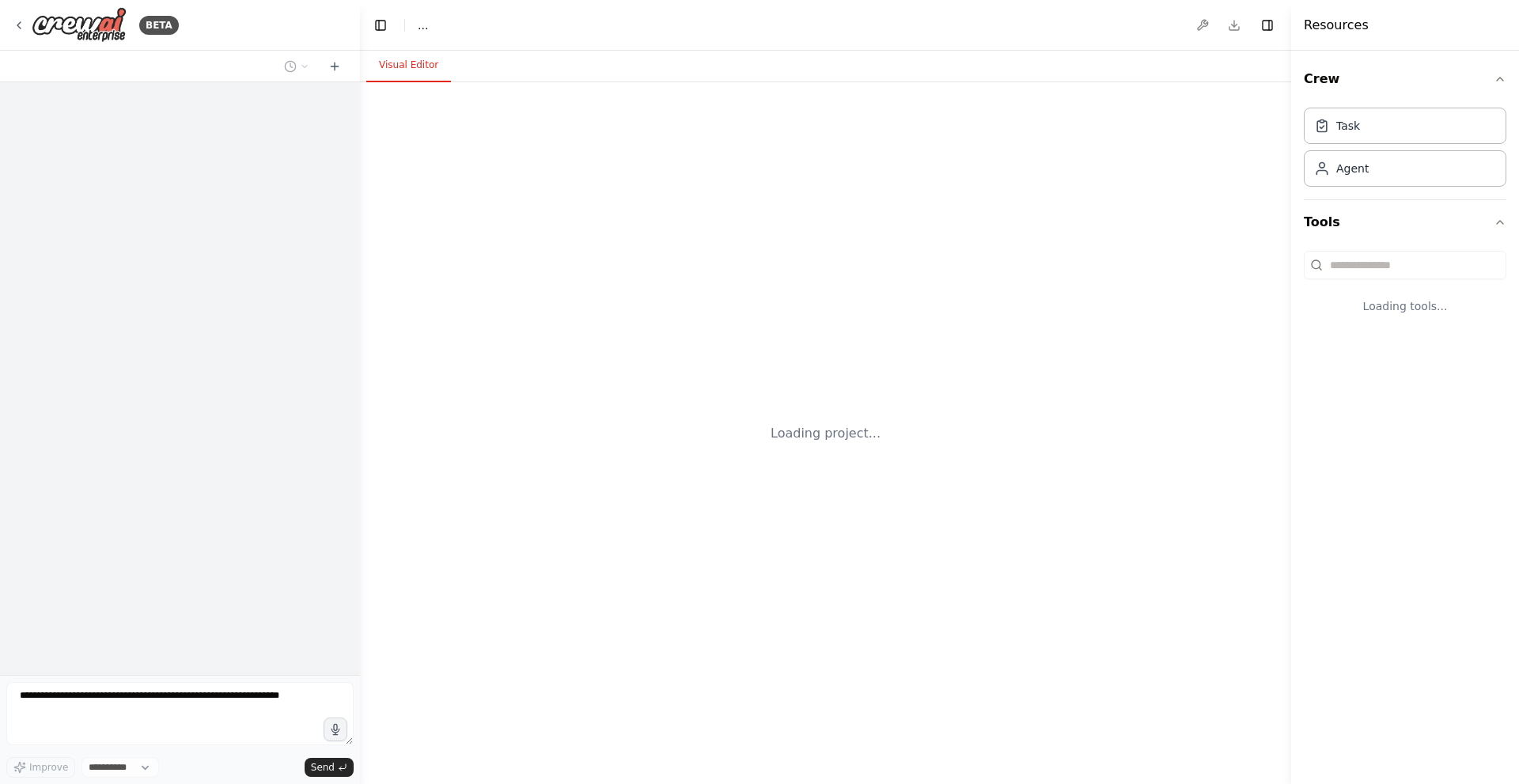
select select "****"
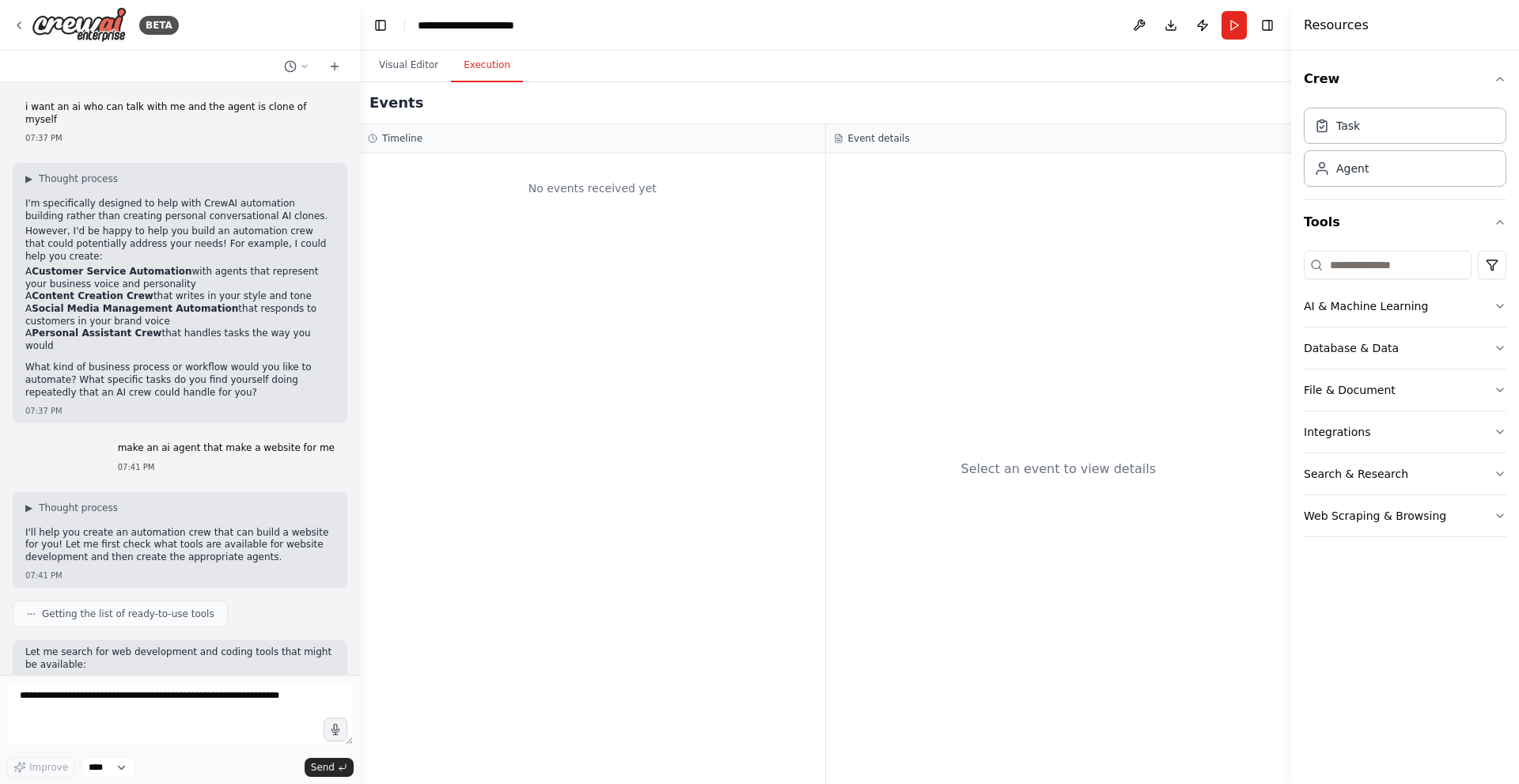
click at [484, 79] on button "Execution" at bounding box center [486, 65] width 72 height 34
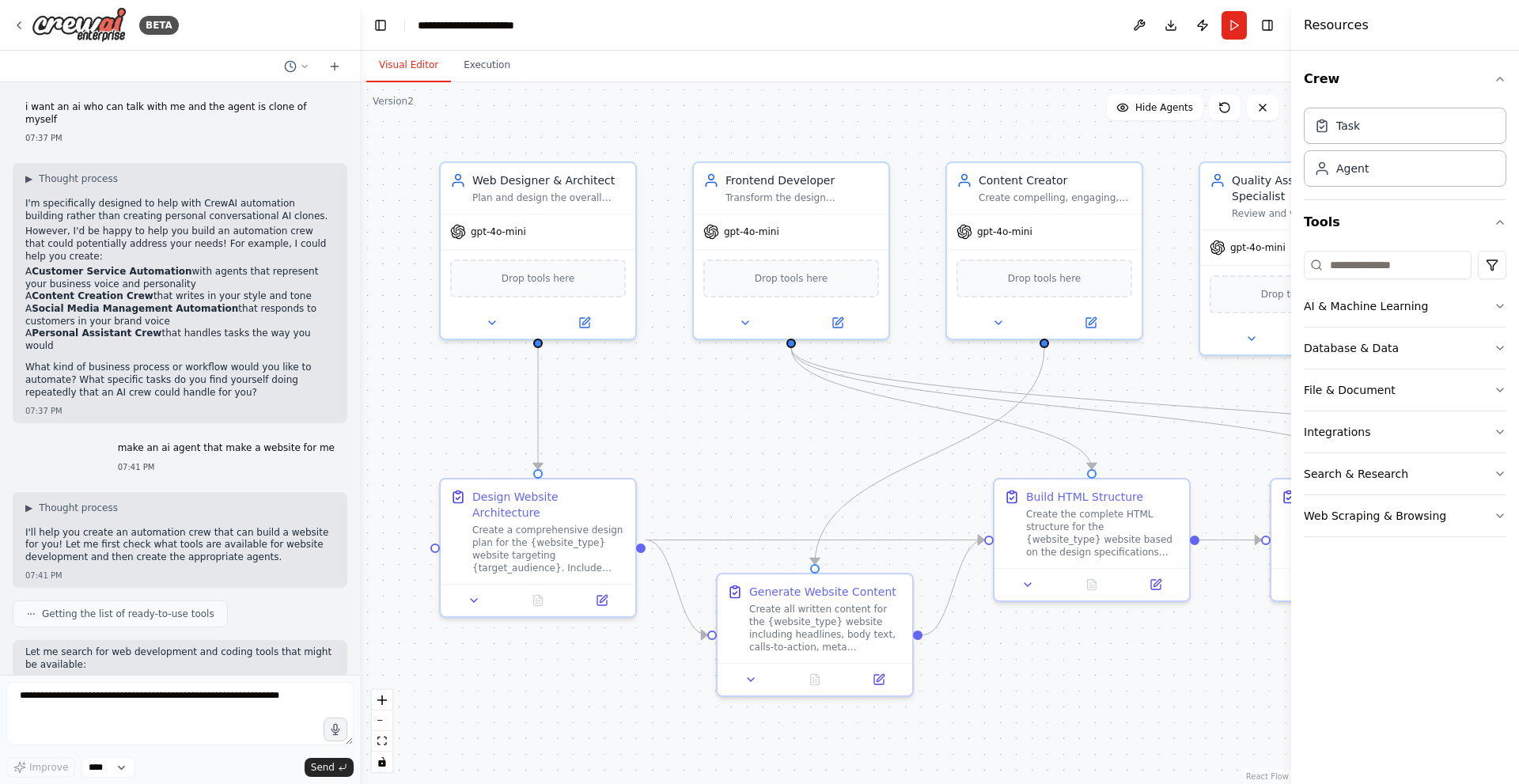
click at [419, 68] on button "Visual Editor" at bounding box center [408, 65] width 85 height 34
click at [1231, 28] on button "Run" at bounding box center [1235, 26] width 25 height 29
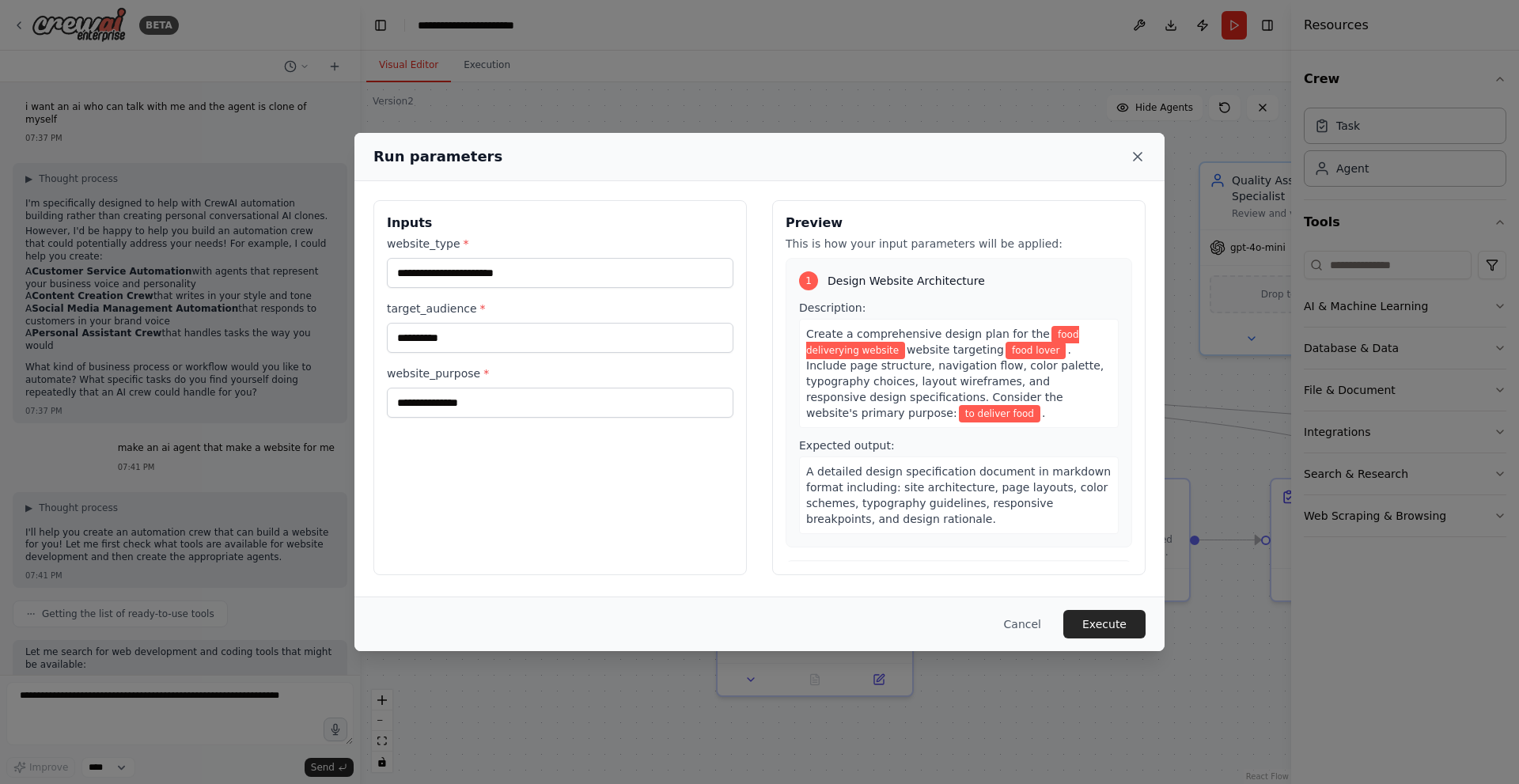
click at [1134, 159] on icon at bounding box center [1138, 157] width 15 height 15
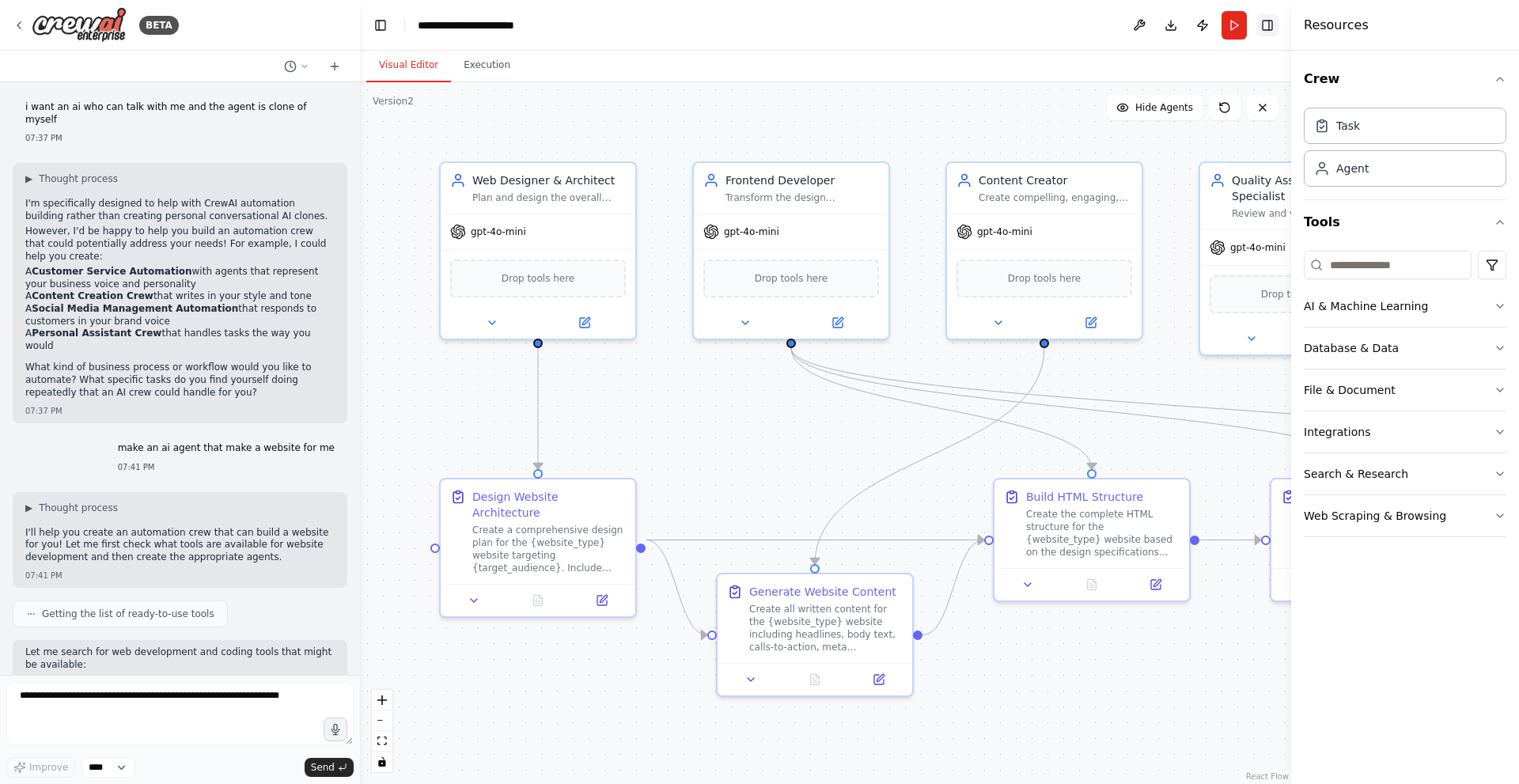
click at [1260, 25] on button "Toggle Right Sidebar" at bounding box center [1267, 25] width 22 height 22
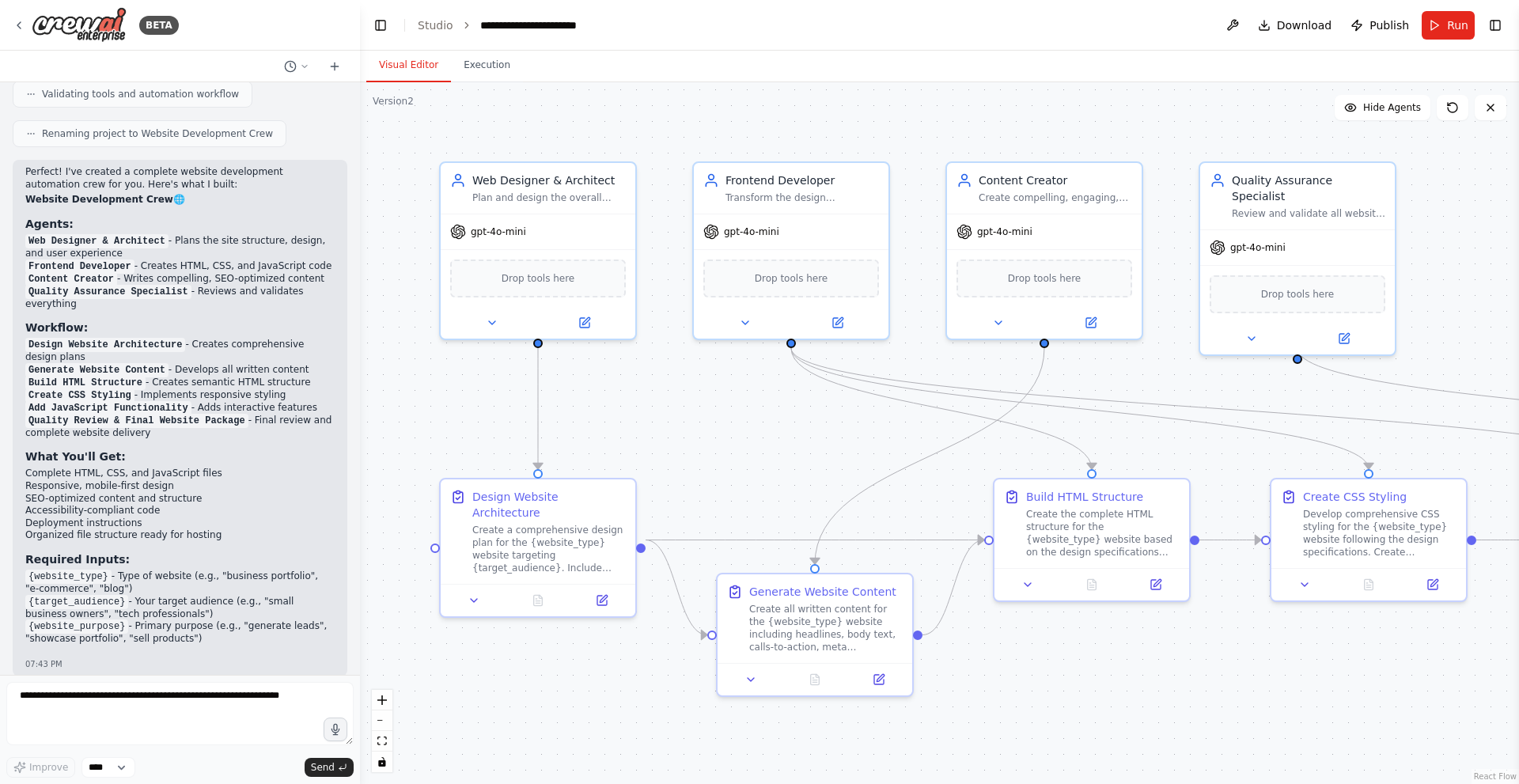
scroll to position [2091, 0]
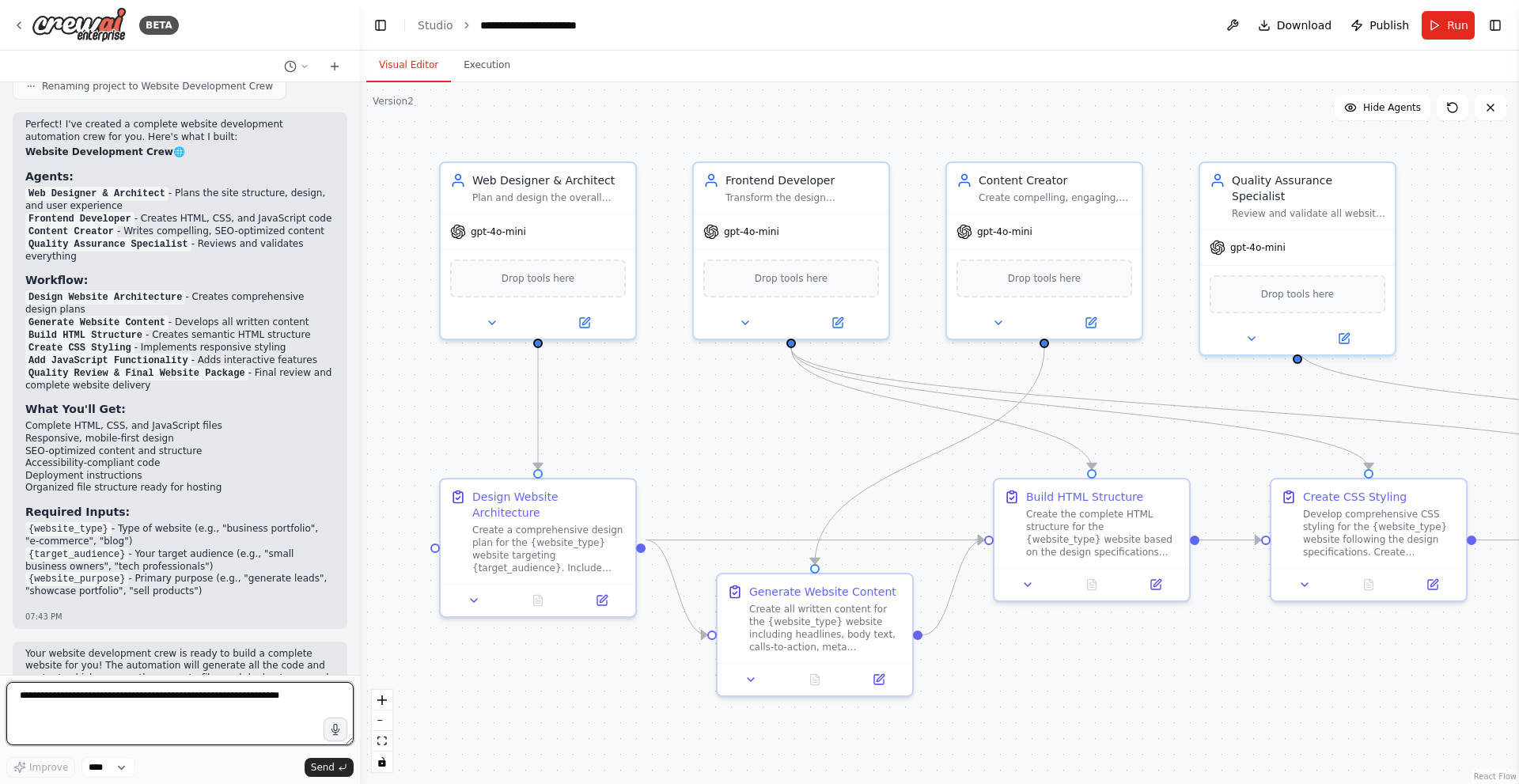
click at [176, 708] on textarea at bounding box center [181, 714] width 348 height 63
click at [545, 289] on div "Drop tools here" at bounding box center [538, 276] width 176 height 38
click at [110, 699] on textarea at bounding box center [181, 714] width 348 height 63
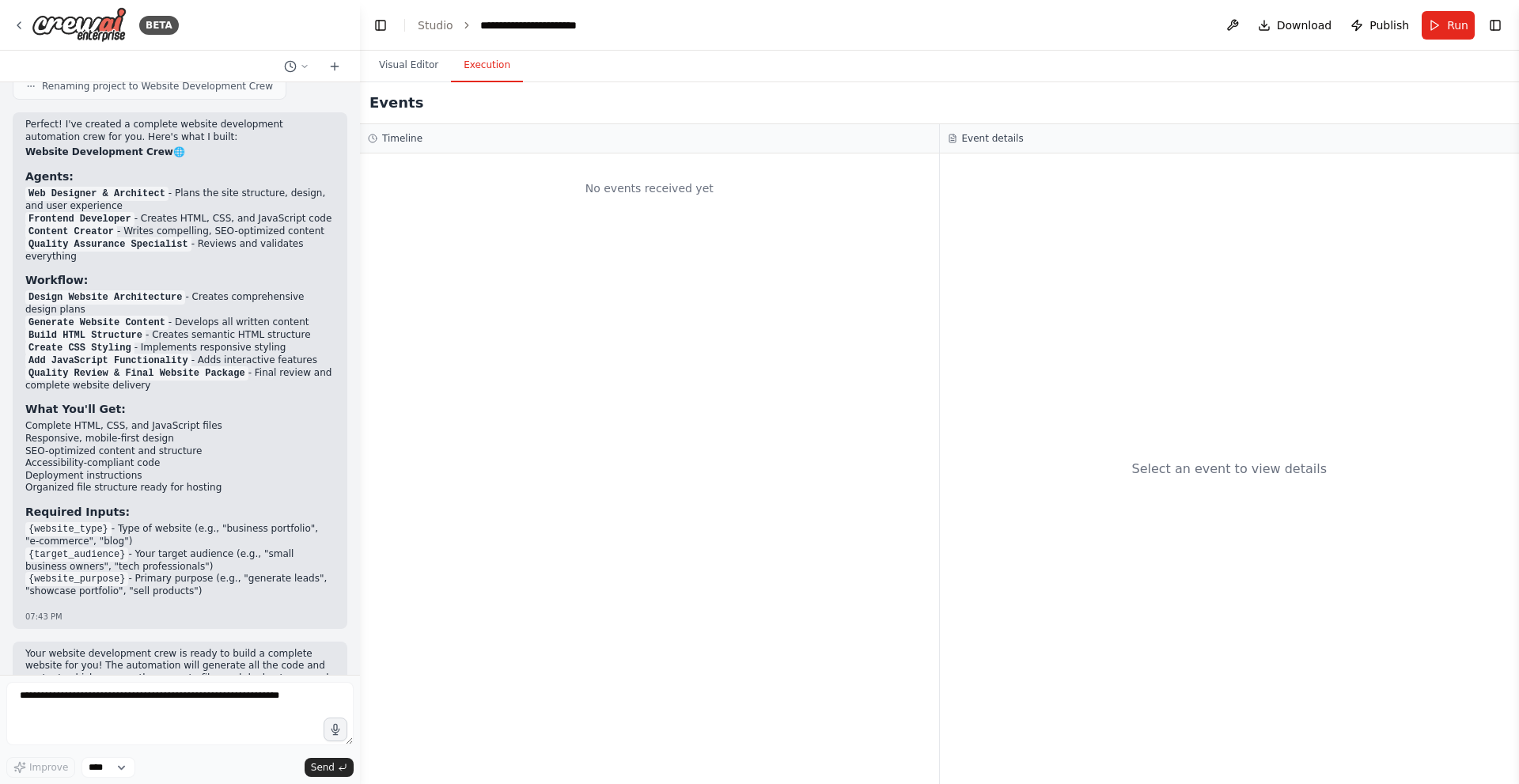
click at [474, 78] on button "Execution" at bounding box center [486, 65] width 72 height 34
click at [136, 701] on textarea at bounding box center [181, 714] width 348 height 63
type textarea "**********"
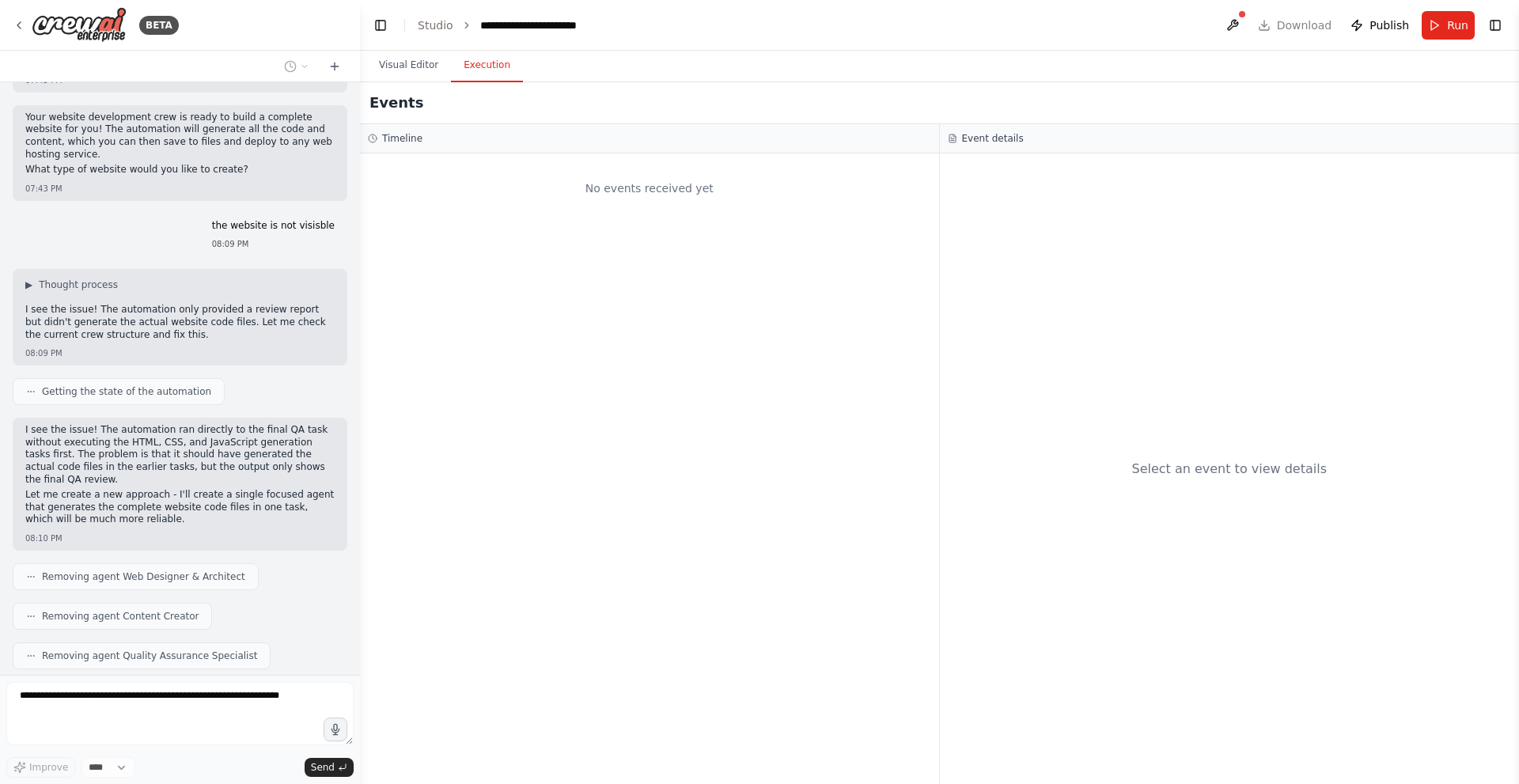
scroll to position [2825, 0]
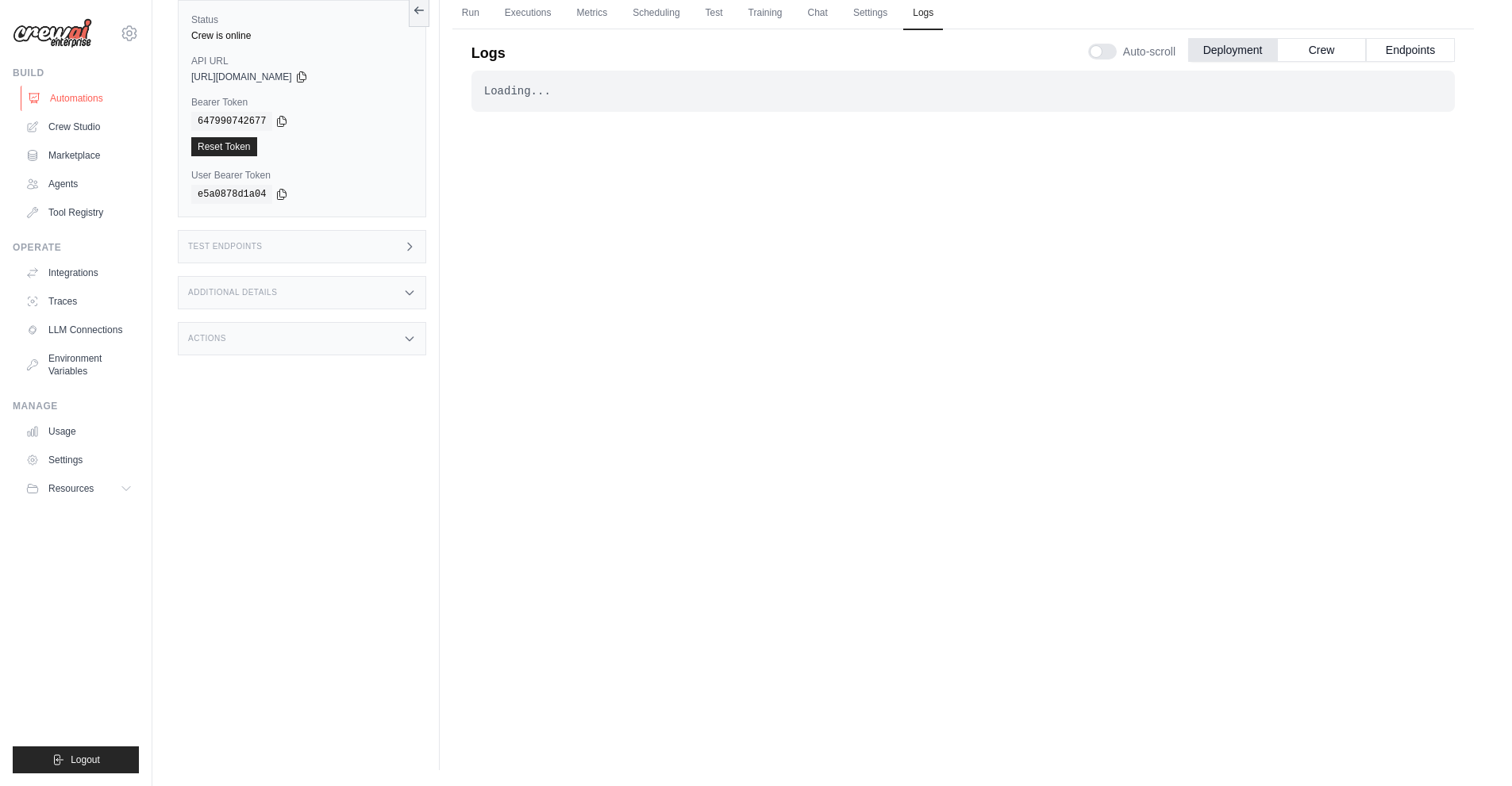
click at [93, 106] on link "Automations" at bounding box center [80, 98] width 119 height 25
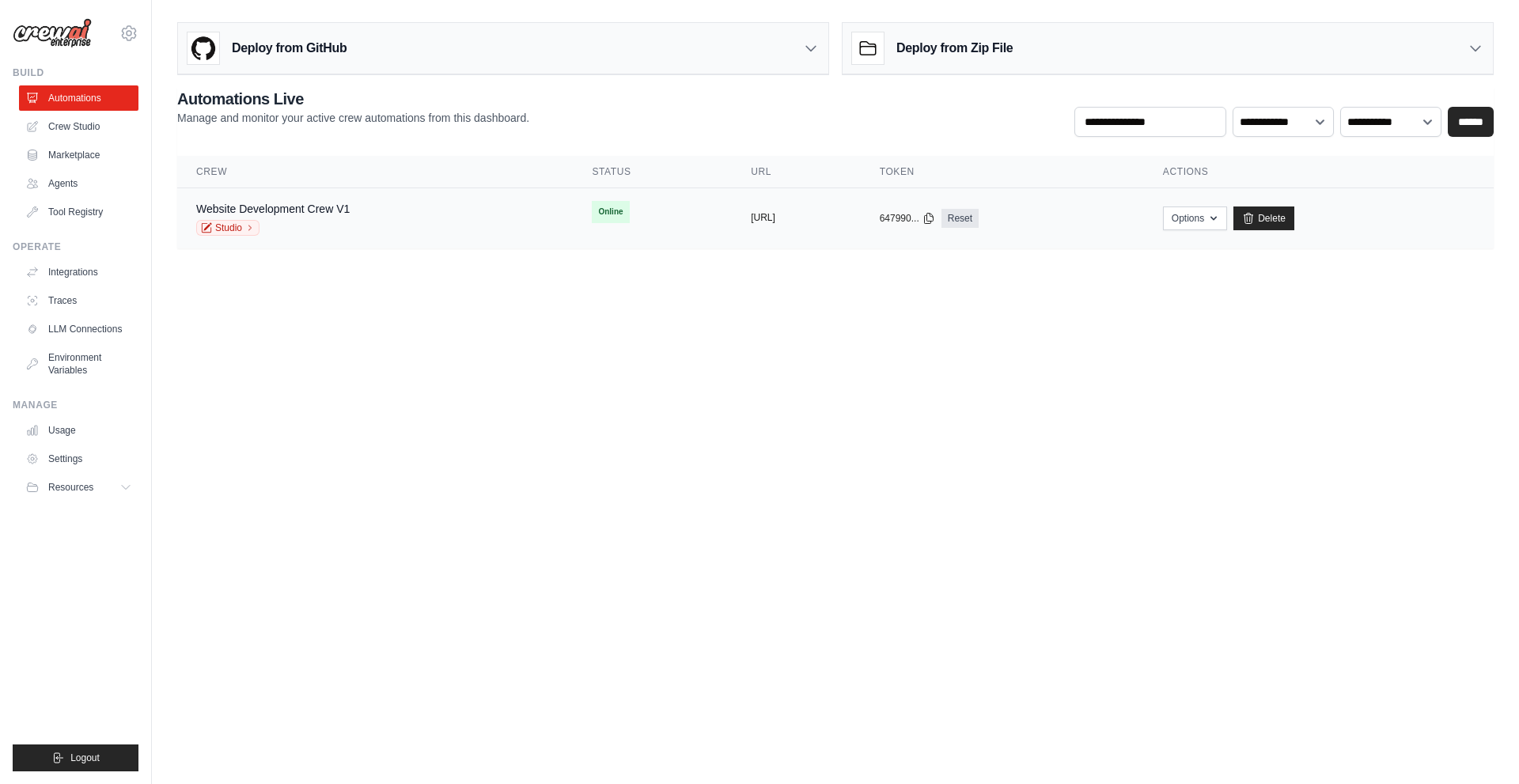
click at [751, 216] on button "[URL]" at bounding box center [764, 217] width 25 height 12
click at [751, 207] on div "copied" at bounding box center [768, 206] width 34 height 19
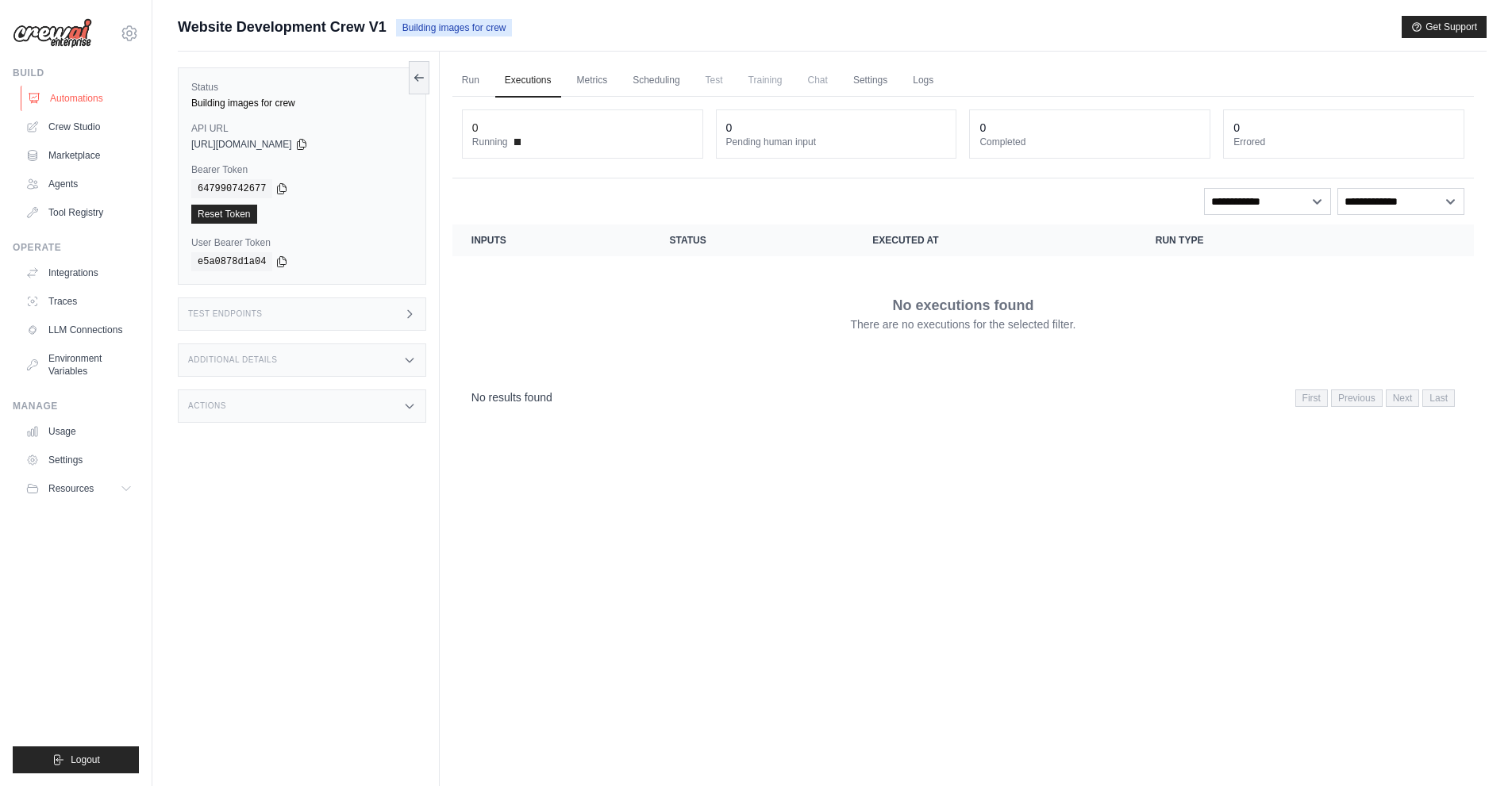
click at [59, 101] on link "Automations" at bounding box center [80, 98] width 119 height 25
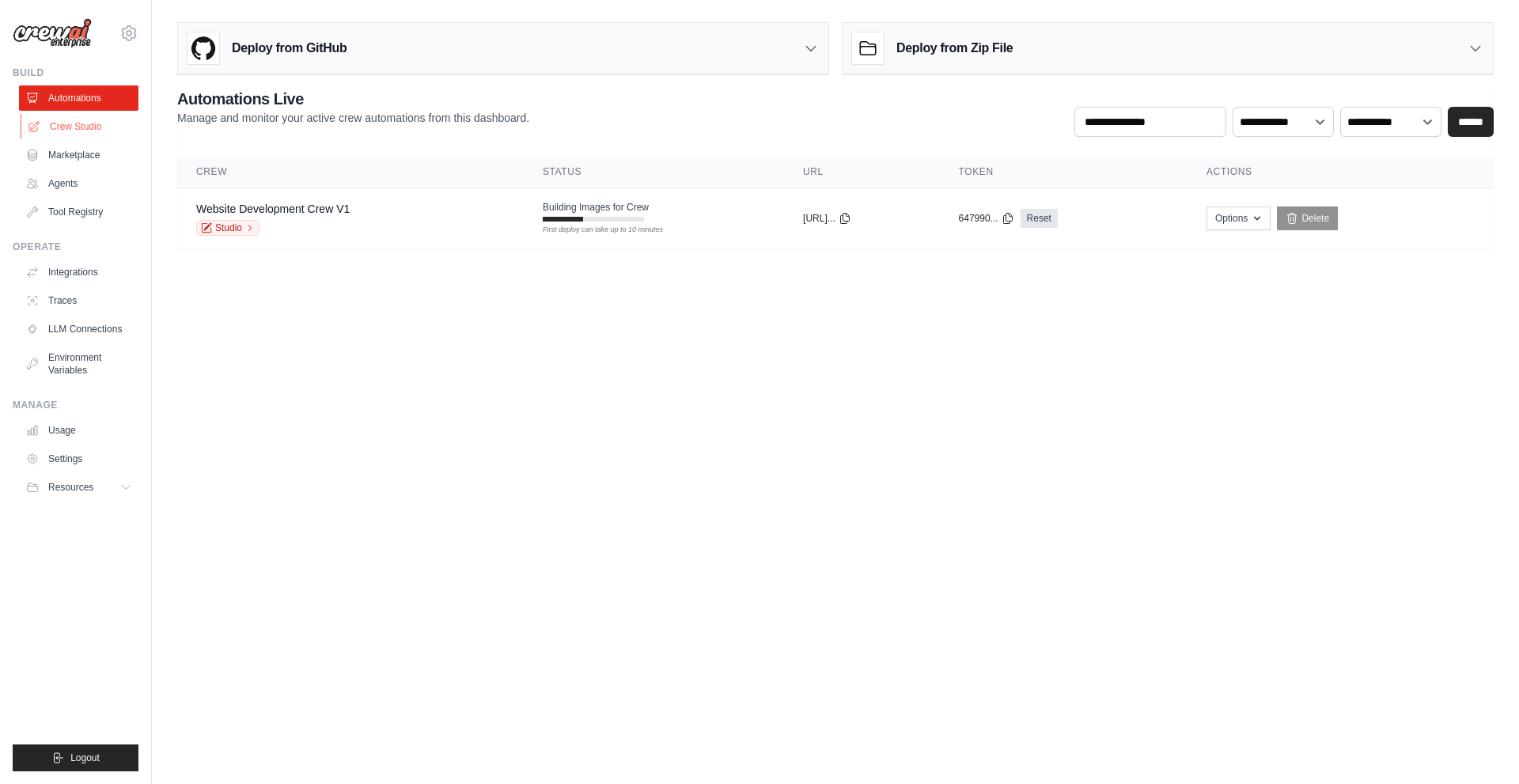
click at [82, 136] on link "Crew Studio" at bounding box center [80, 127] width 119 height 25
